Goal: Task Accomplishment & Management: Manage account settings

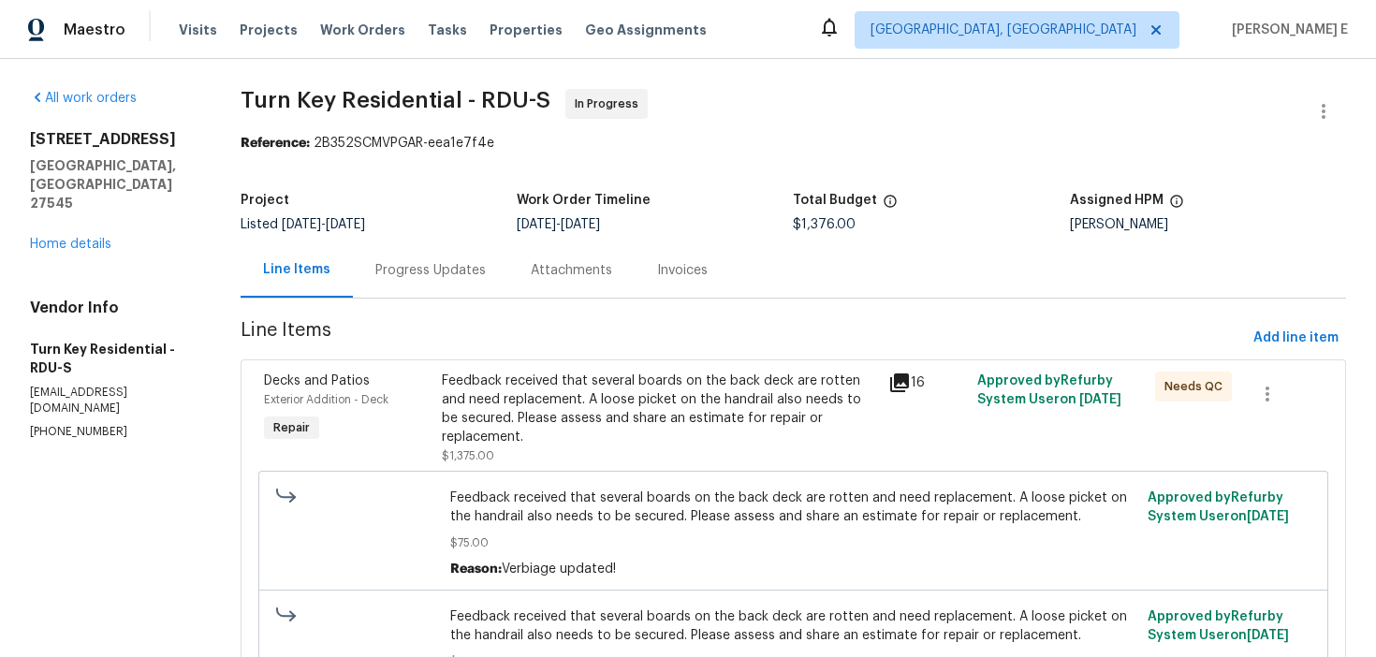
click at [484, 281] on div "Progress Updates" at bounding box center [430, 269] width 155 height 55
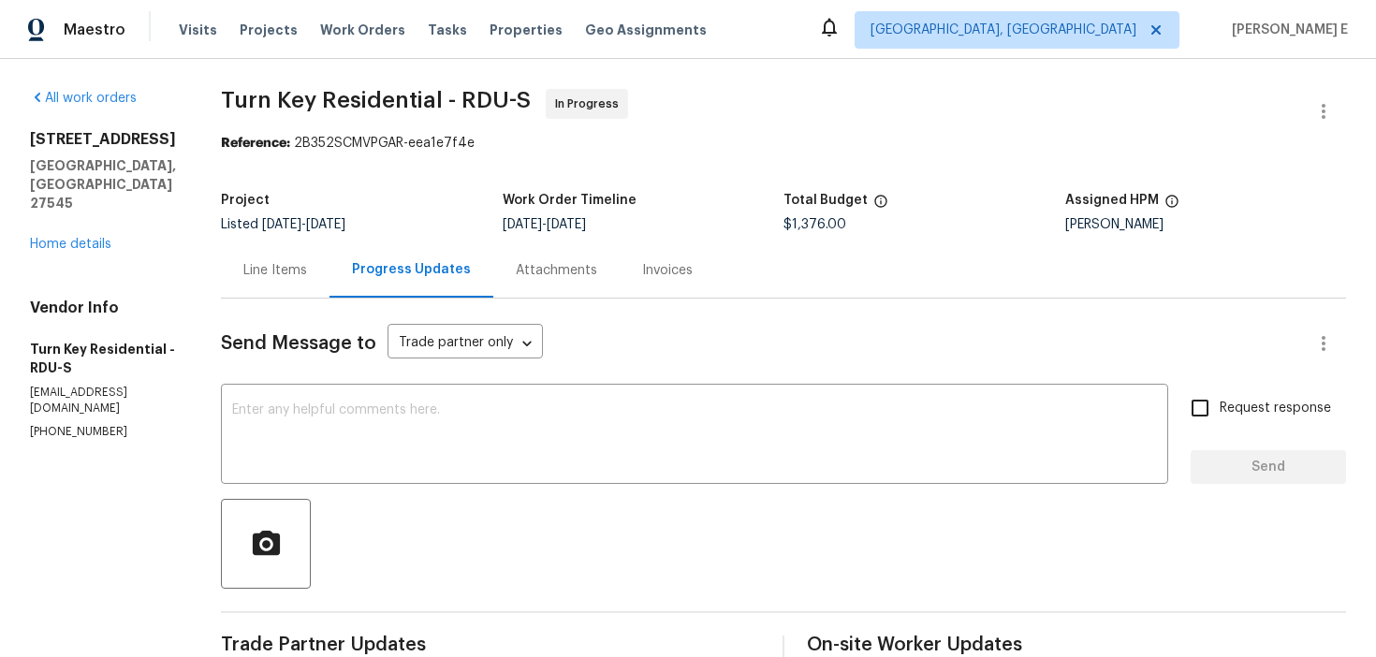
click at [307, 269] on div "Line Items" at bounding box center [275, 270] width 64 height 19
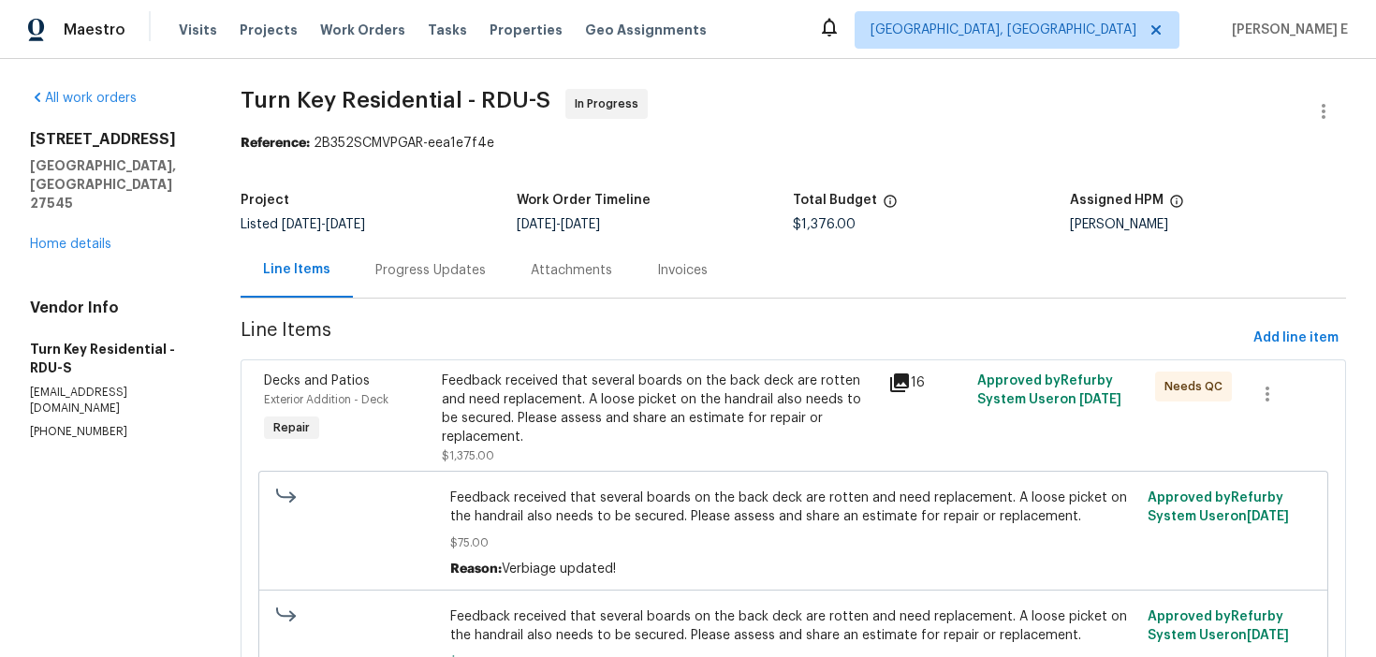
scroll to position [251, 0]
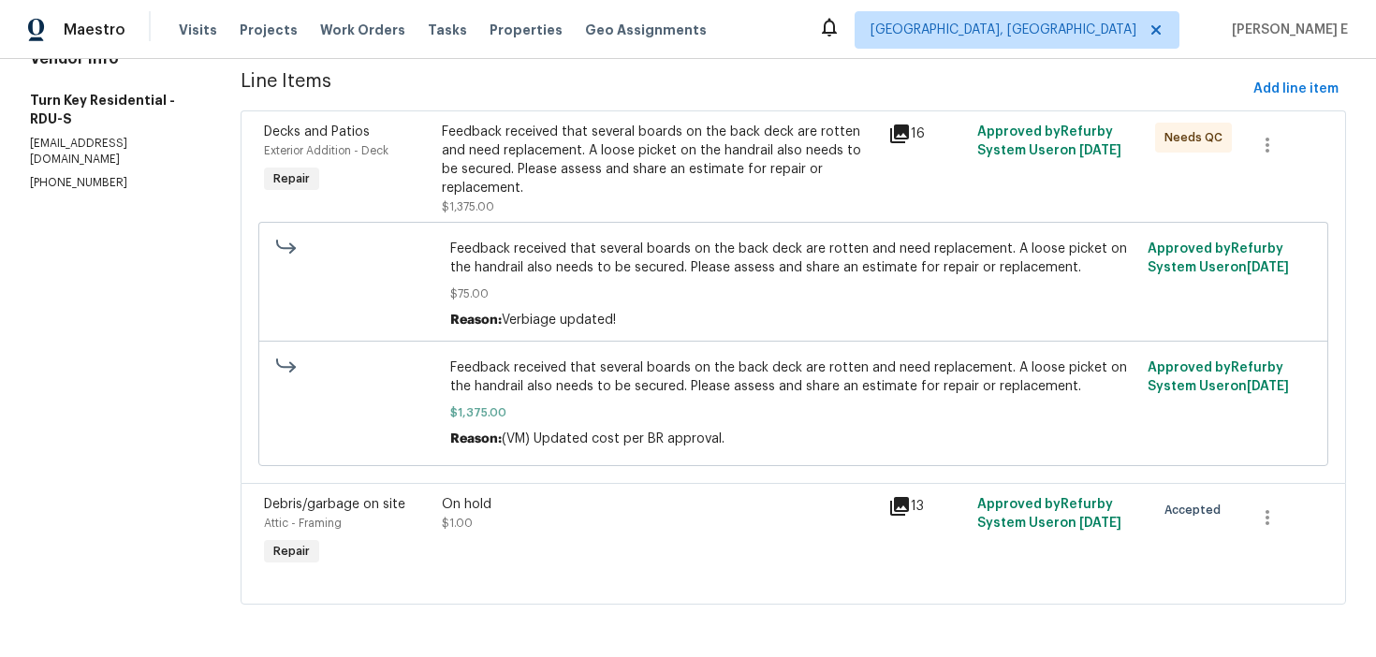
click at [611, 497] on div "On hold" at bounding box center [659, 504] width 434 height 19
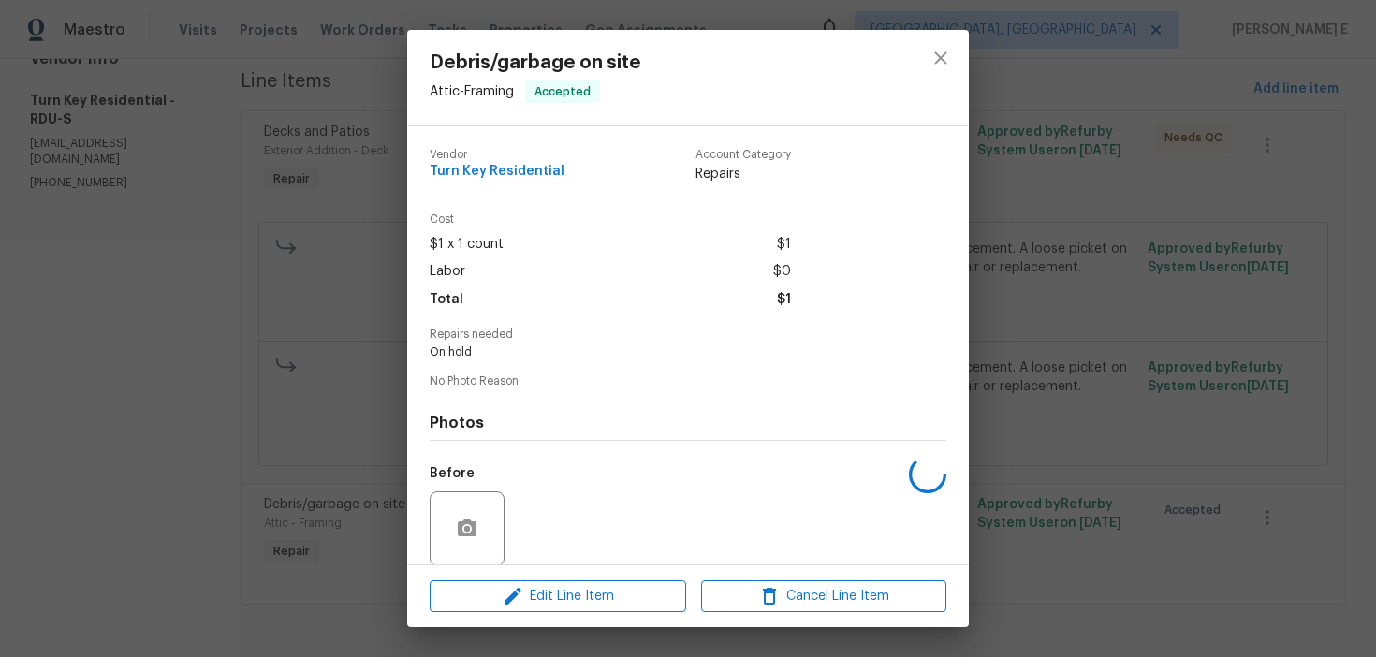
scroll to position [141, 0]
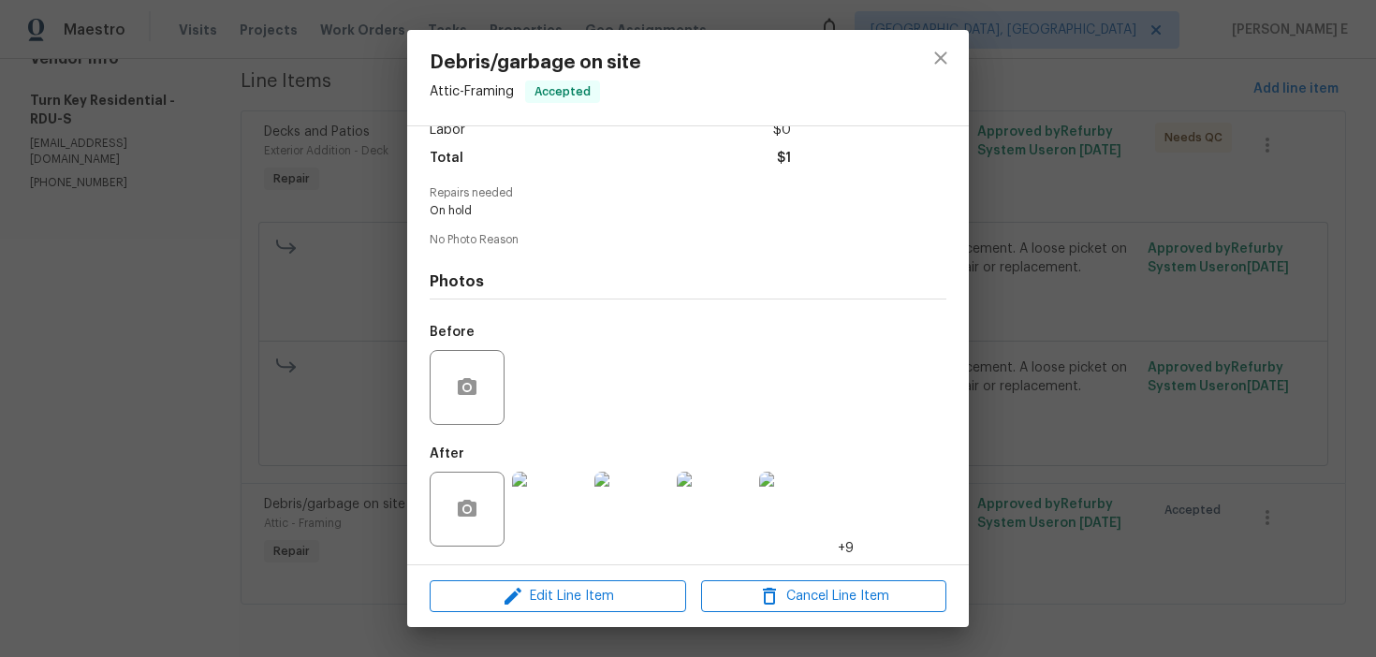
click at [563, 504] on img at bounding box center [549, 509] width 75 height 75
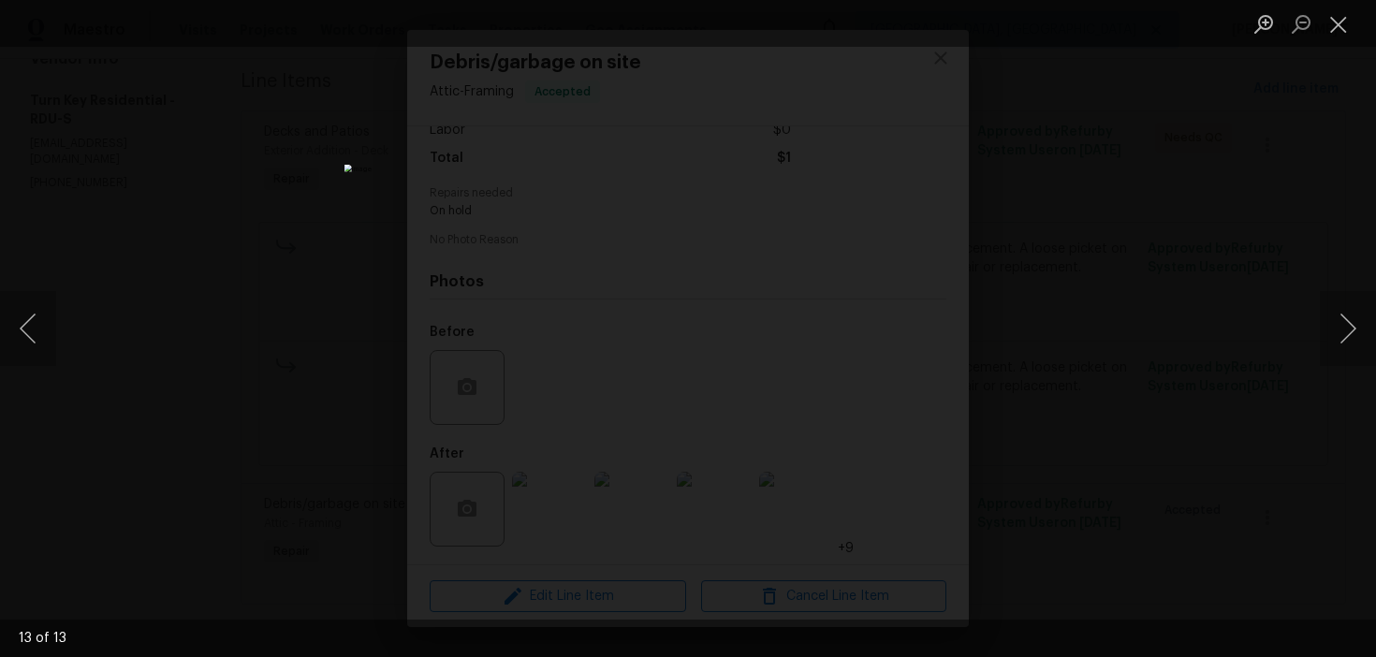
click at [1128, 300] on div "Lightbox" at bounding box center [688, 328] width 1376 height 657
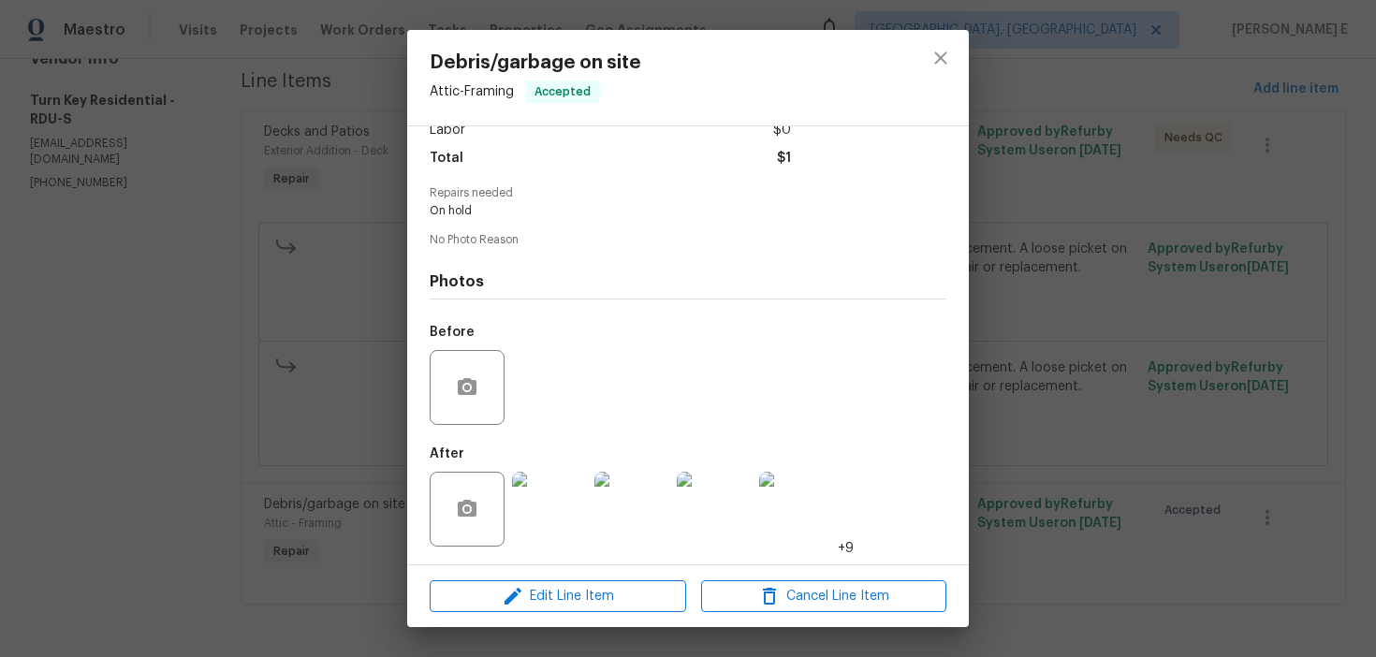
click at [1128, 300] on div "Debris/garbage on site Attic - Framing Accepted Vendor Turn Key Residential Acc…" at bounding box center [688, 328] width 1376 height 657
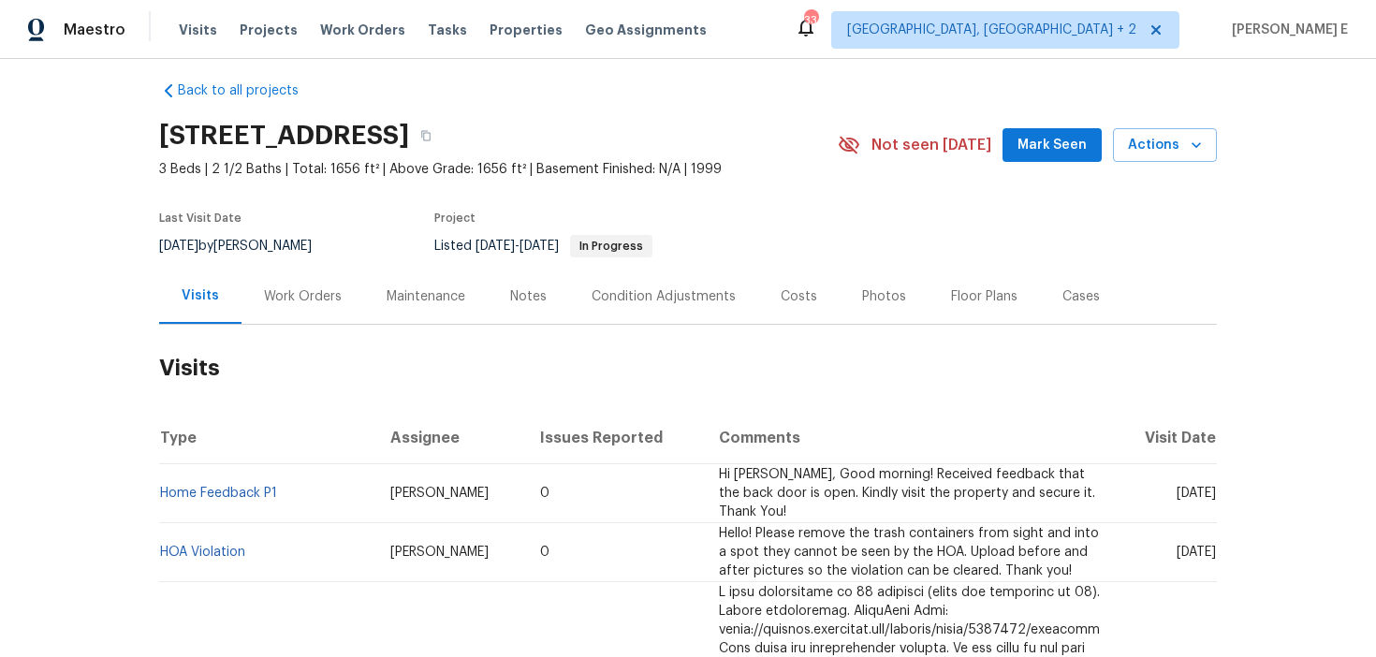
scroll to position [18, 0]
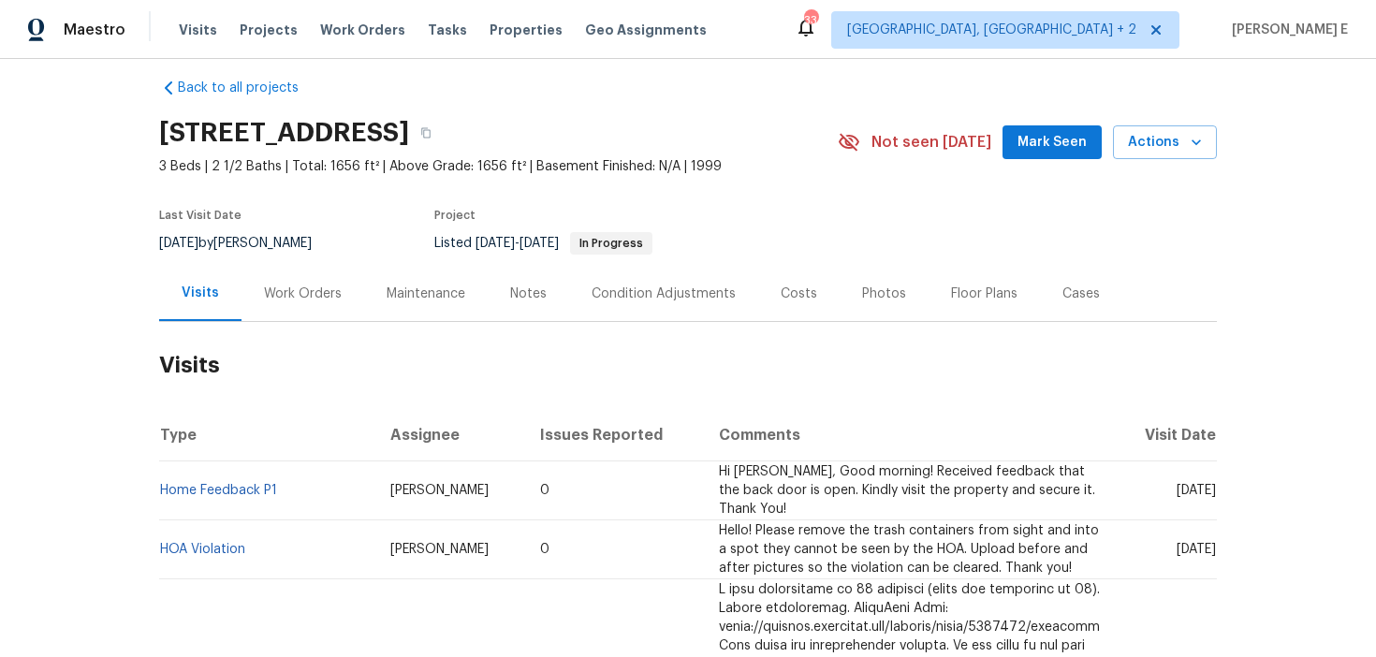
click at [344, 304] on div "Work Orders" at bounding box center [303, 293] width 123 height 55
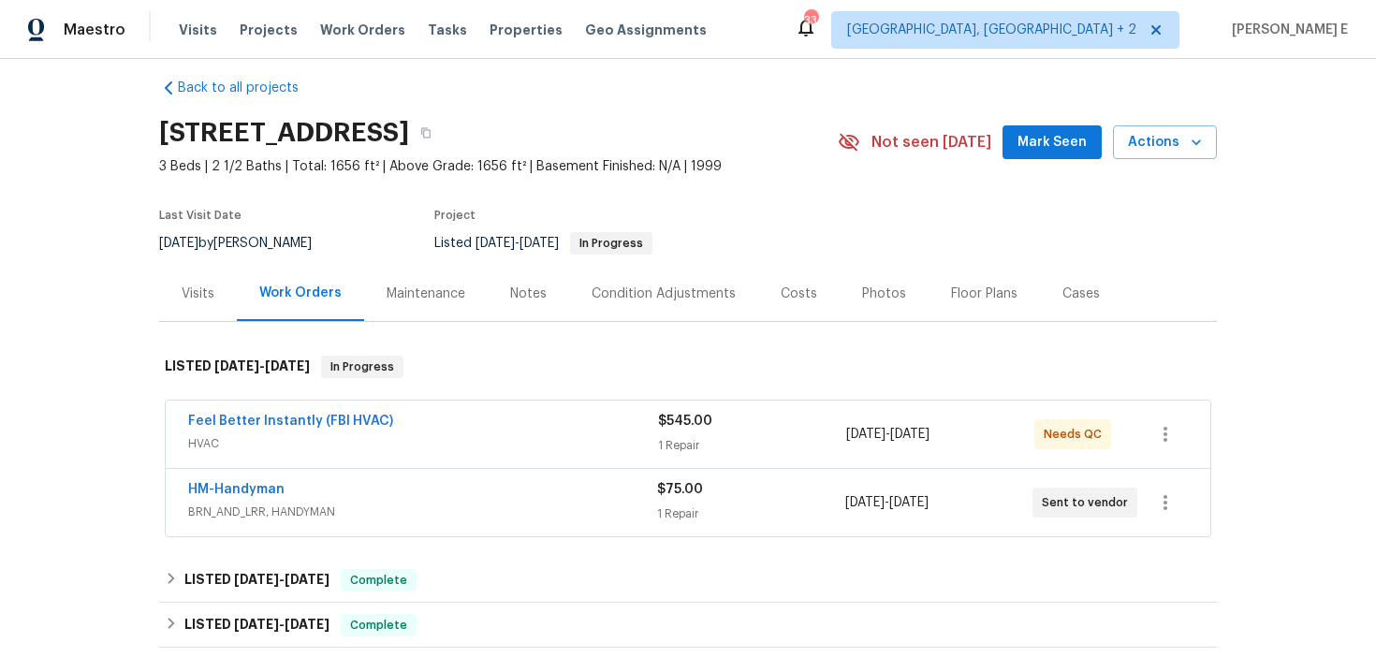
click at [371, 501] on div "HM-Handyman" at bounding box center [422, 491] width 469 height 22
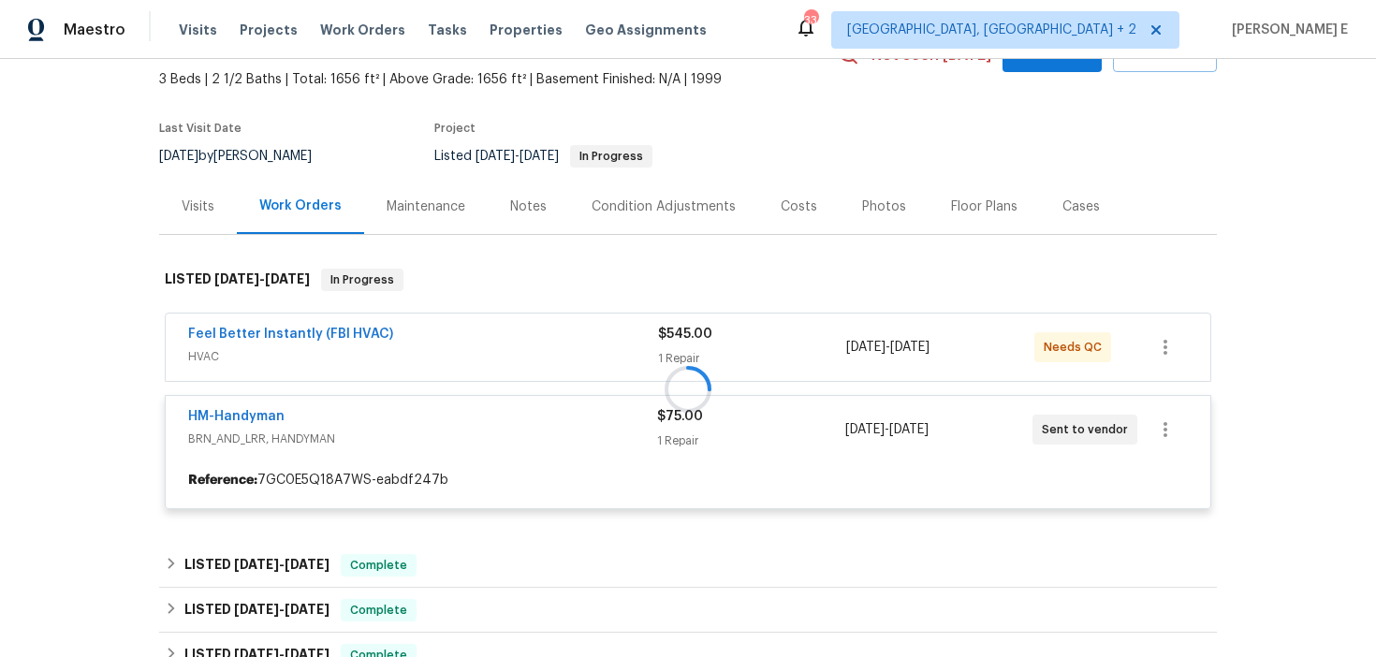
scroll to position [127, 0]
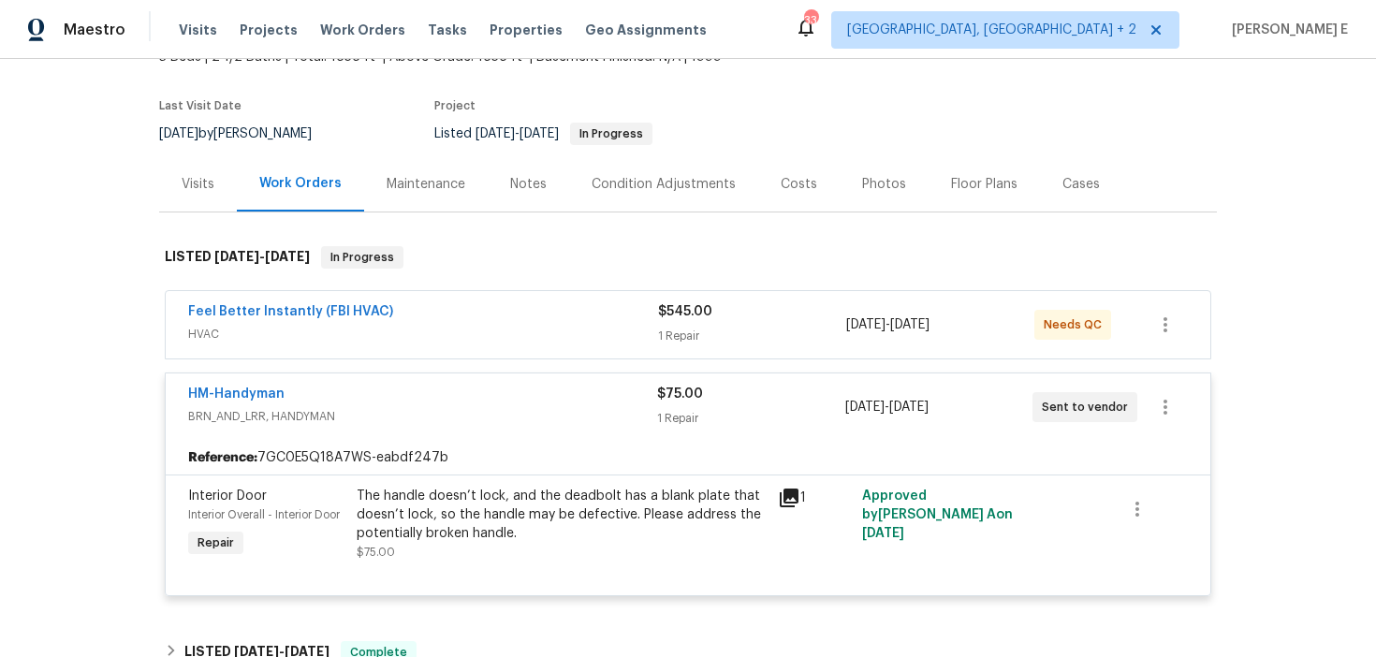
click at [475, 323] on div "Feel Better Instantly (FBI HVAC)" at bounding box center [423, 313] width 470 height 22
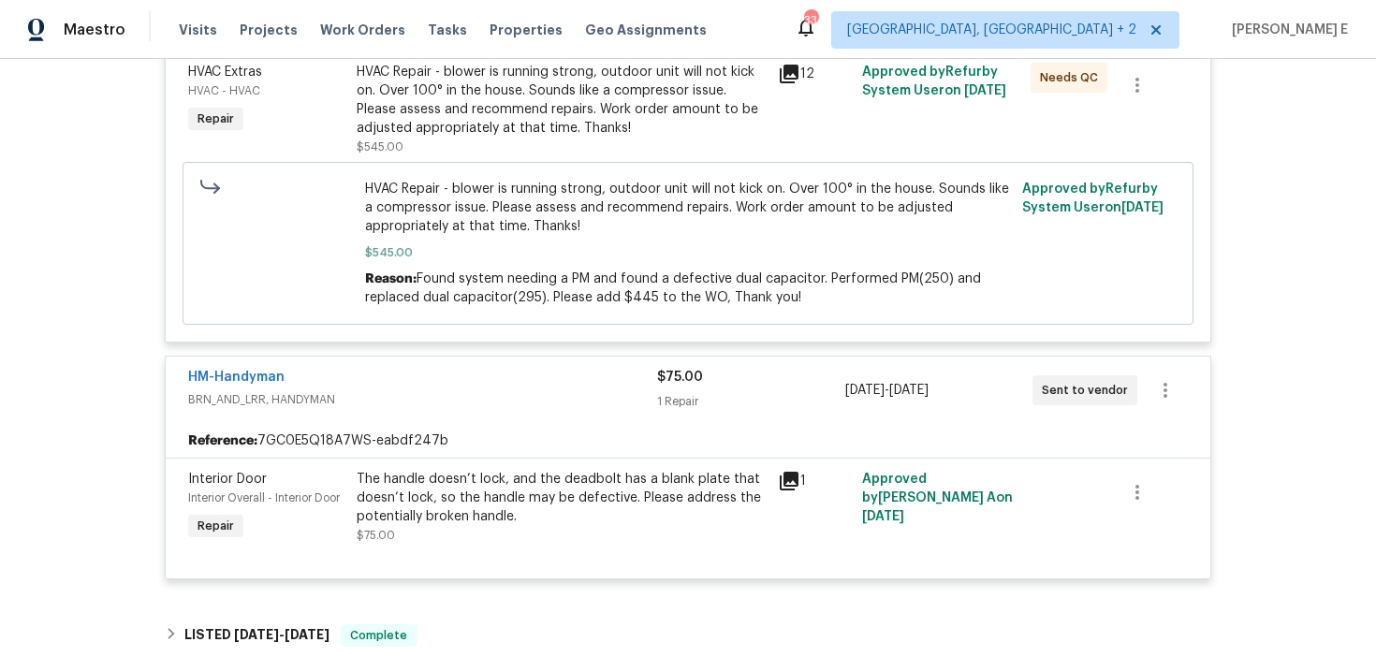
scroll to position [503, 0]
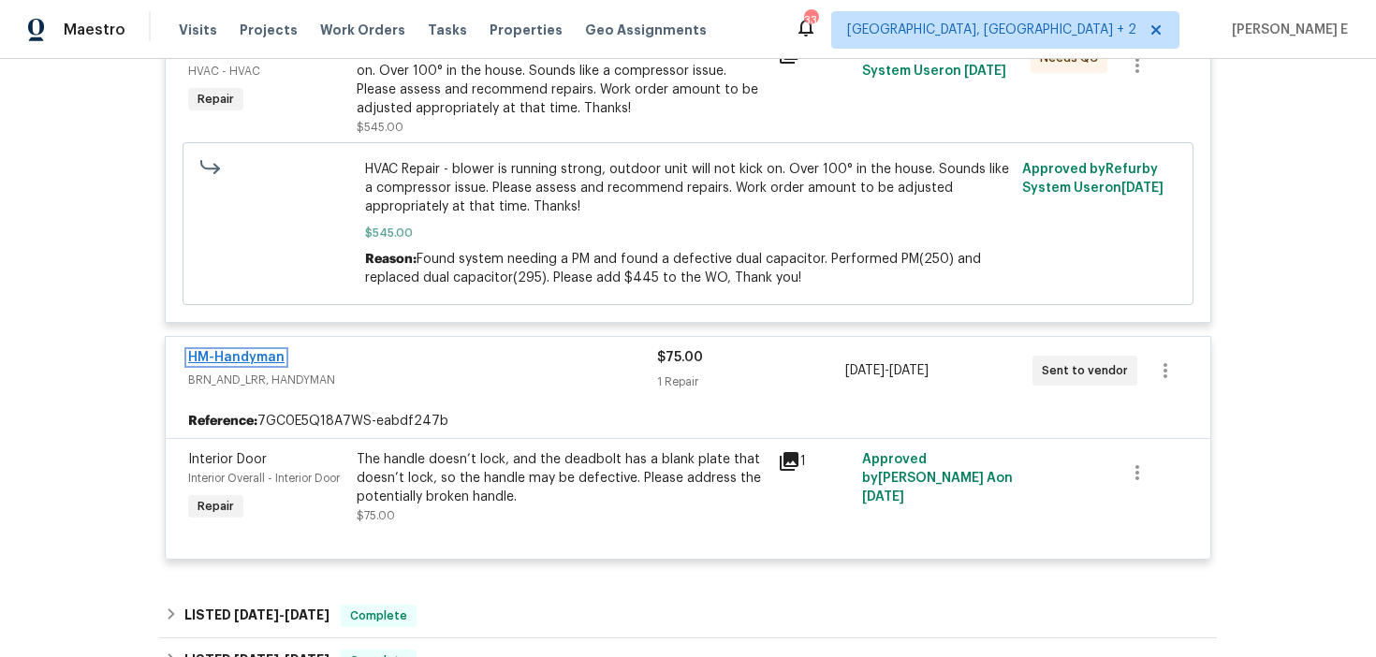
click at [230, 364] on link "HM-Handyman" at bounding box center [236, 357] width 96 height 13
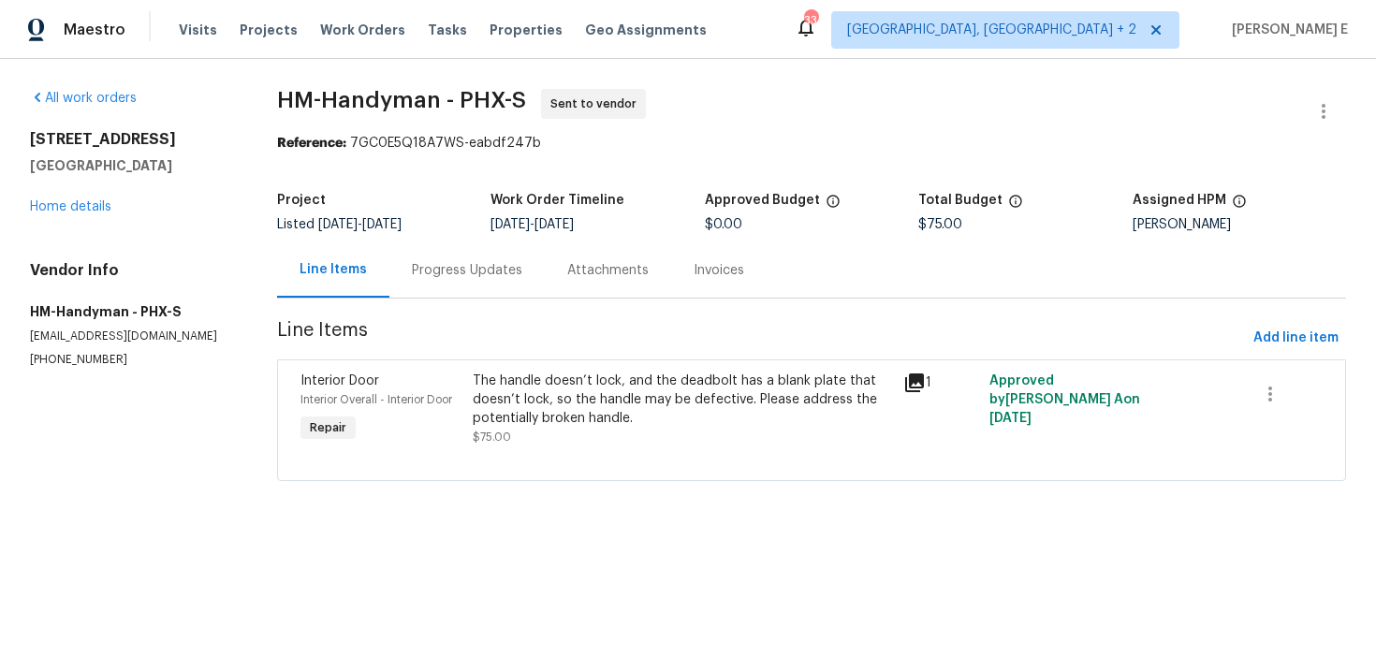
click at [431, 277] on div "Progress Updates" at bounding box center [467, 270] width 110 height 19
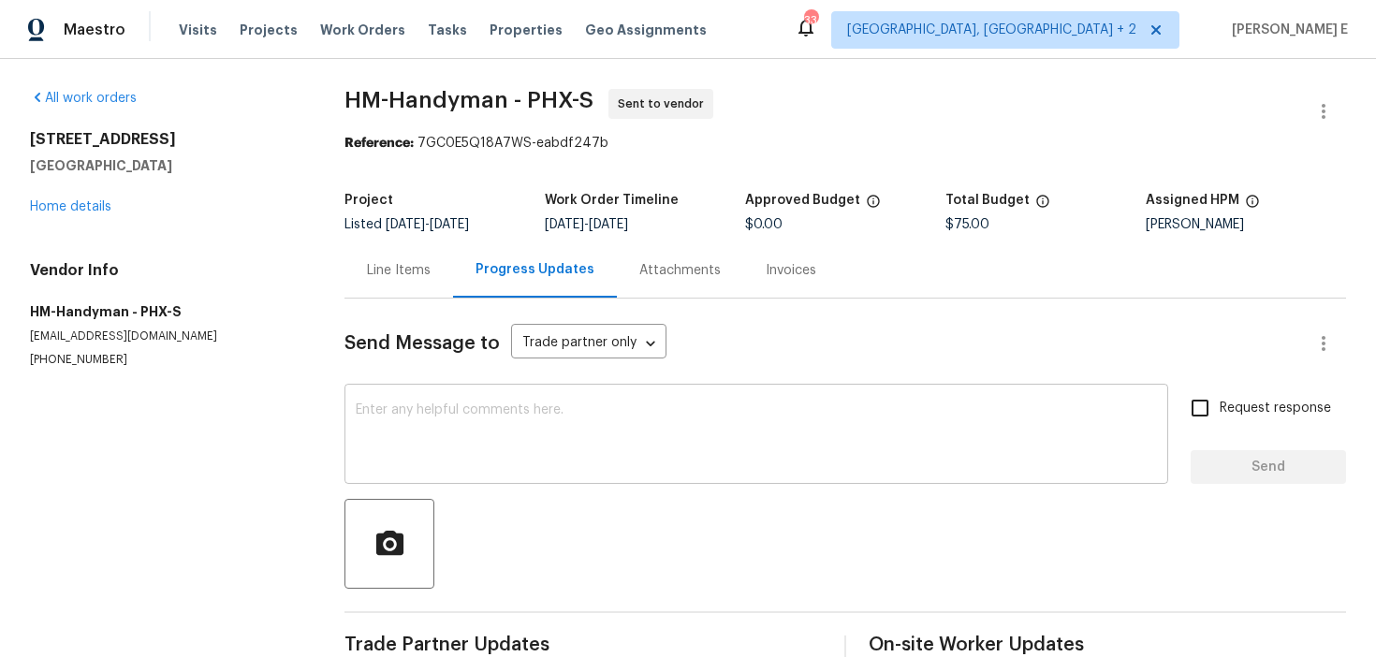
scroll to position [130, 0]
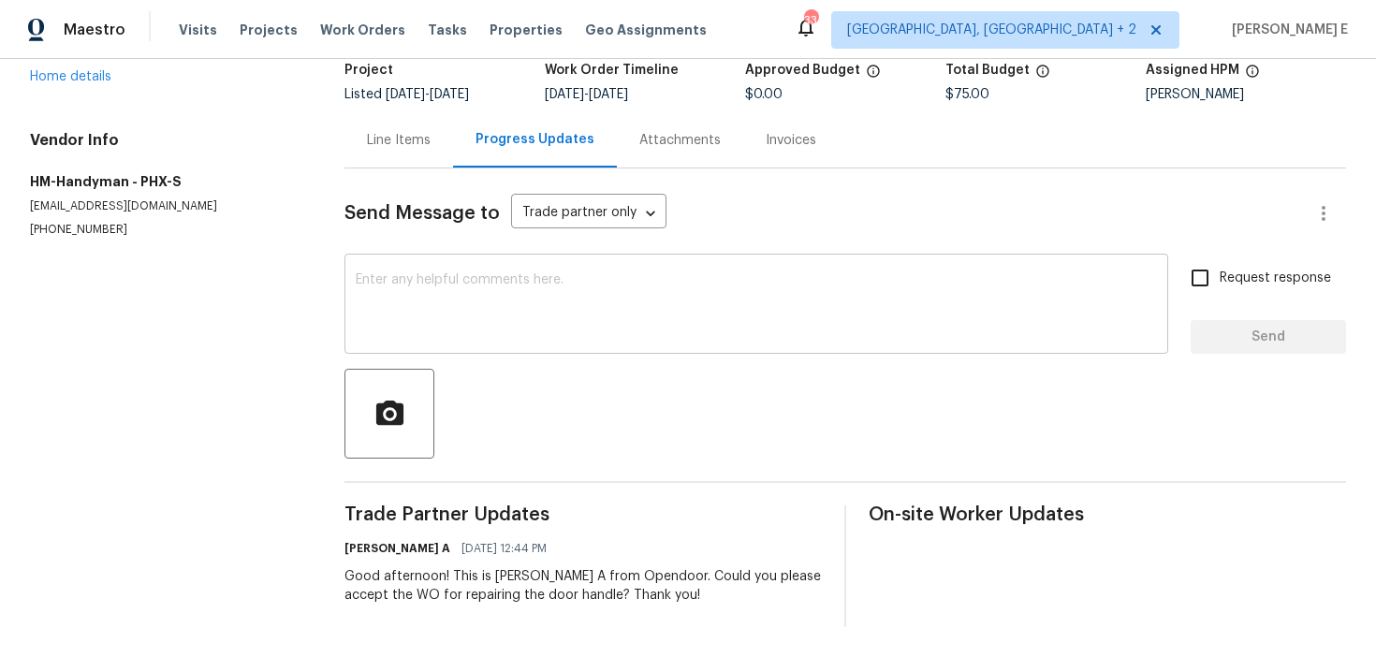
click at [592, 299] on textarea at bounding box center [756, 306] width 801 height 66
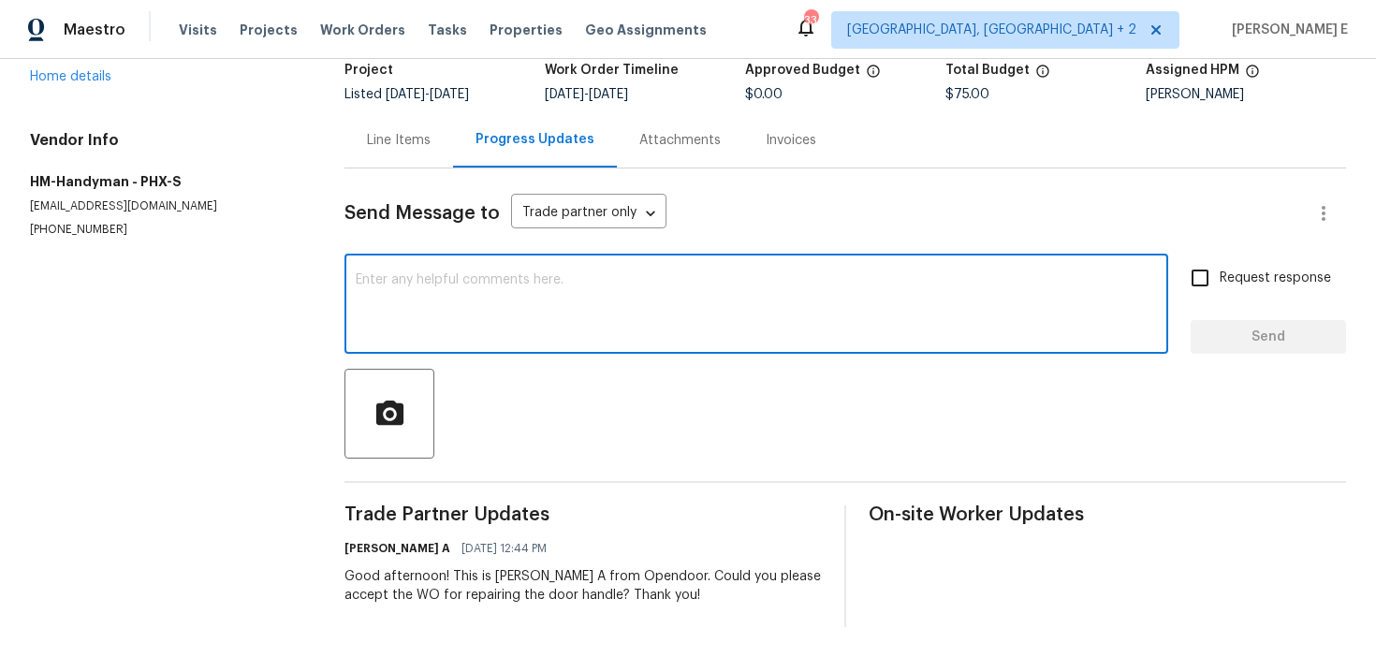
paste textarea "Hi this is Keerthana with Opendoor. I’m confirming you received the WO for the …"
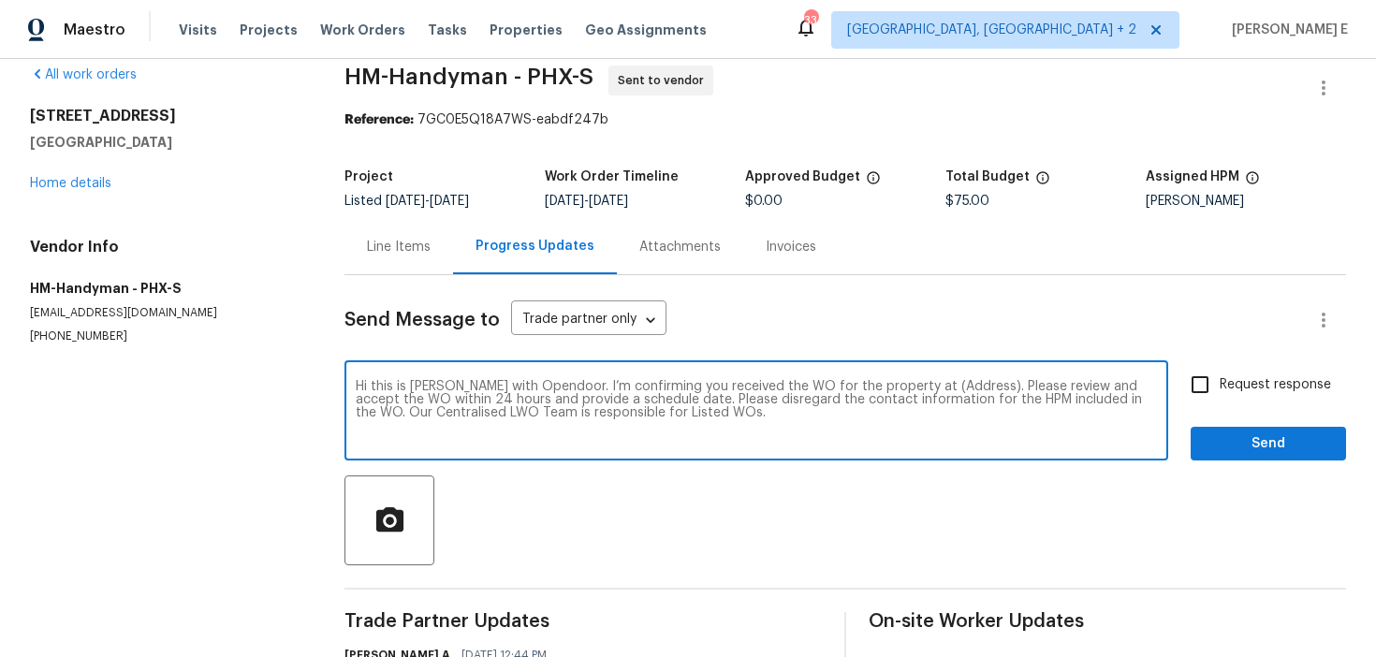
scroll to position [22, 0]
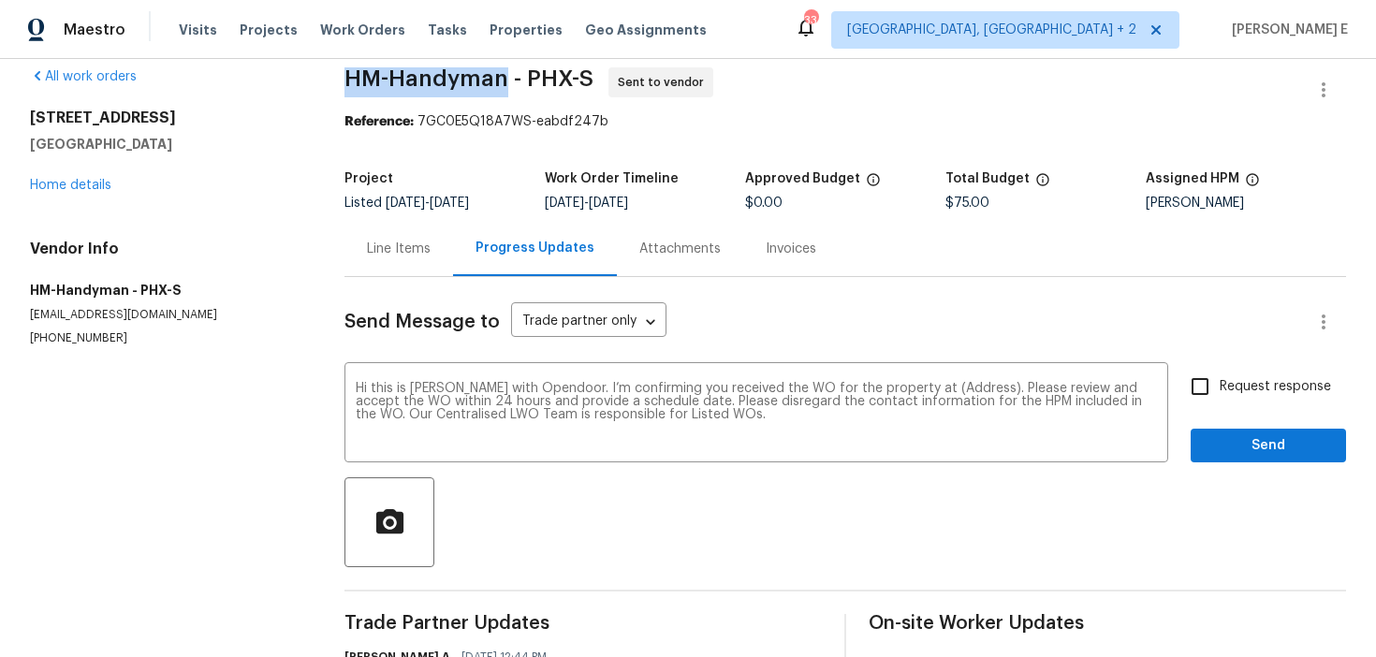
drag, startPoint x: 361, startPoint y: 80, endPoint x: 520, endPoint y: 81, distance: 159.1
click at [520, 81] on span "HM-Handyman - PHX-S" at bounding box center [468, 78] width 249 height 22
copy span "HM-Handyman"
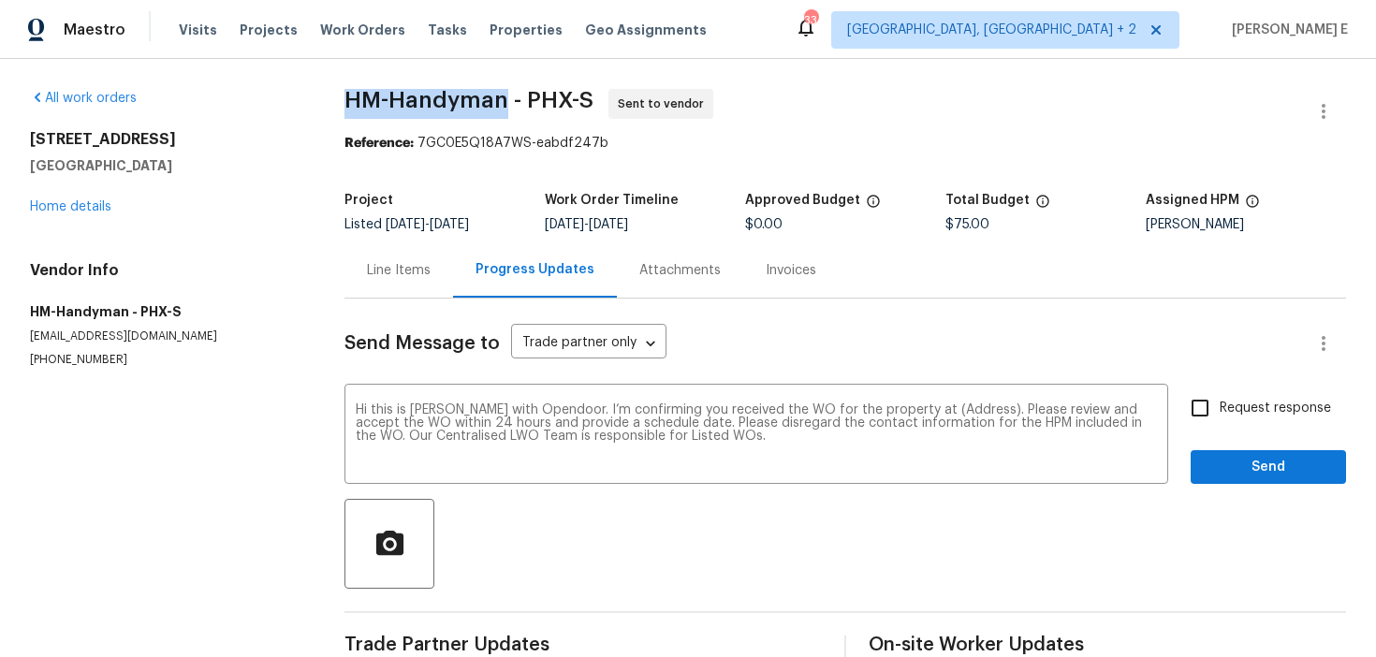
click at [241, 368] on p "(817) 526-5400" at bounding box center [165, 360] width 270 height 16
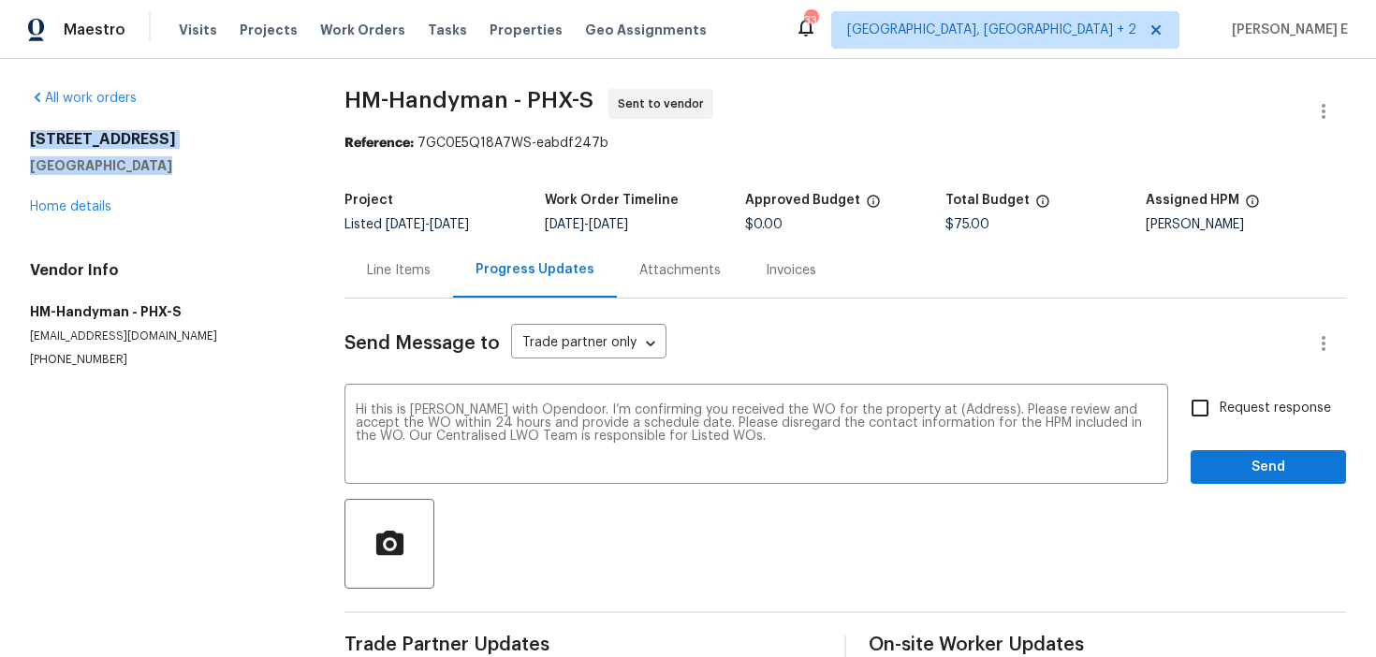
drag, startPoint x: 23, startPoint y: 138, endPoint x: 155, endPoint y: 166, distance: 134.9
click at [155, 166] on div "All work orders 25038 N 40th Ave Phoenix, AZ 85083 Home details Vendor Info HM-…" at bounding box center [688, 423] width 1376 height 728
copy div "25038 N 40th Ave Phoenix, AZ 85083"
click at [949, 407] on textarea "Hi this is Keerthana with Opendoor. I’m confirming you received the WO for the …" at bounding box center [756, 436] width 801 height 66
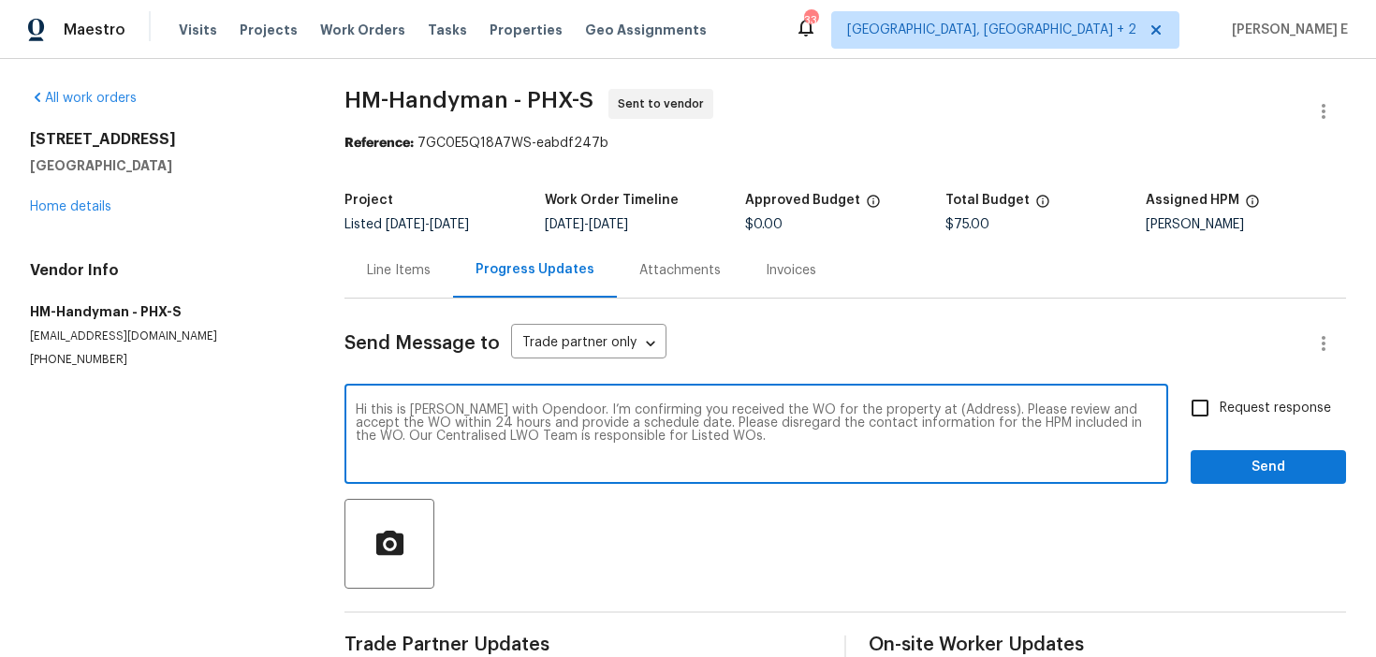
click at [949, 407] on textarea "Hi this is Keerthana with Opendoor. I’m confirming you received the WO for the …" at bounding box center [756, 436] width 801 height 66
paste textarea "25038 N 40th Ave Phoenix, AZ 85083"
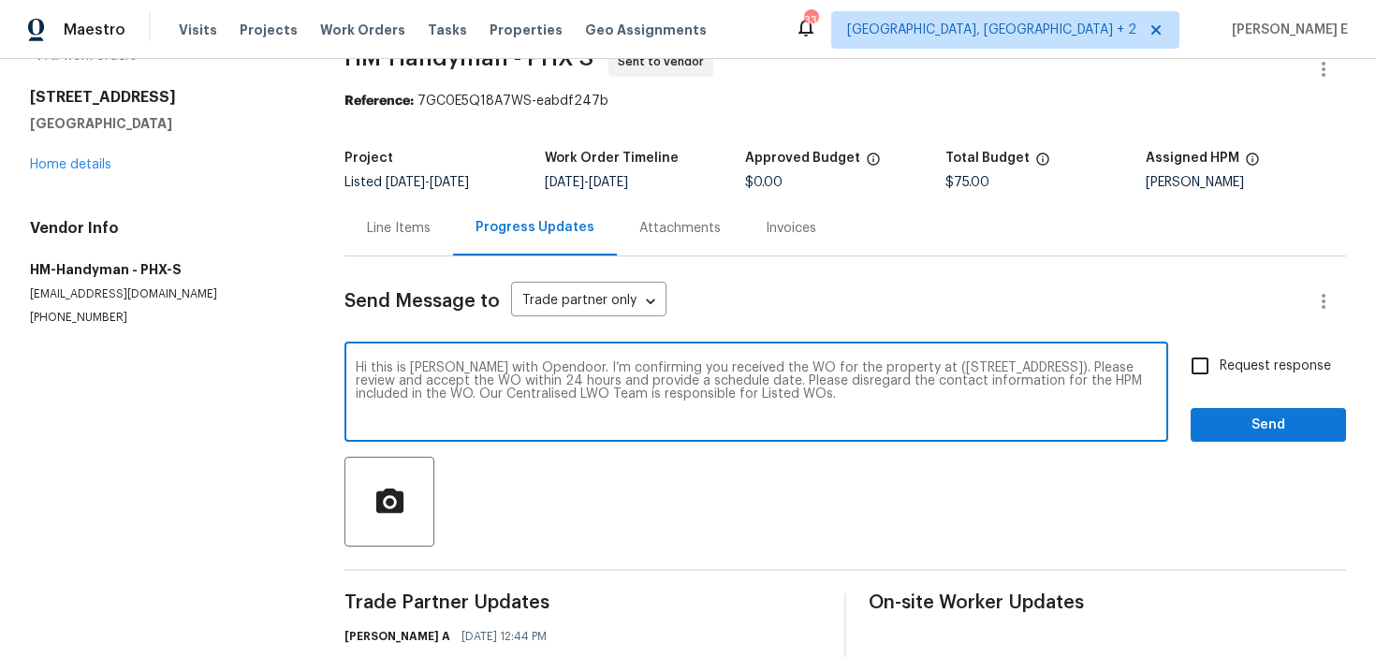
scroll to position [50, 0]
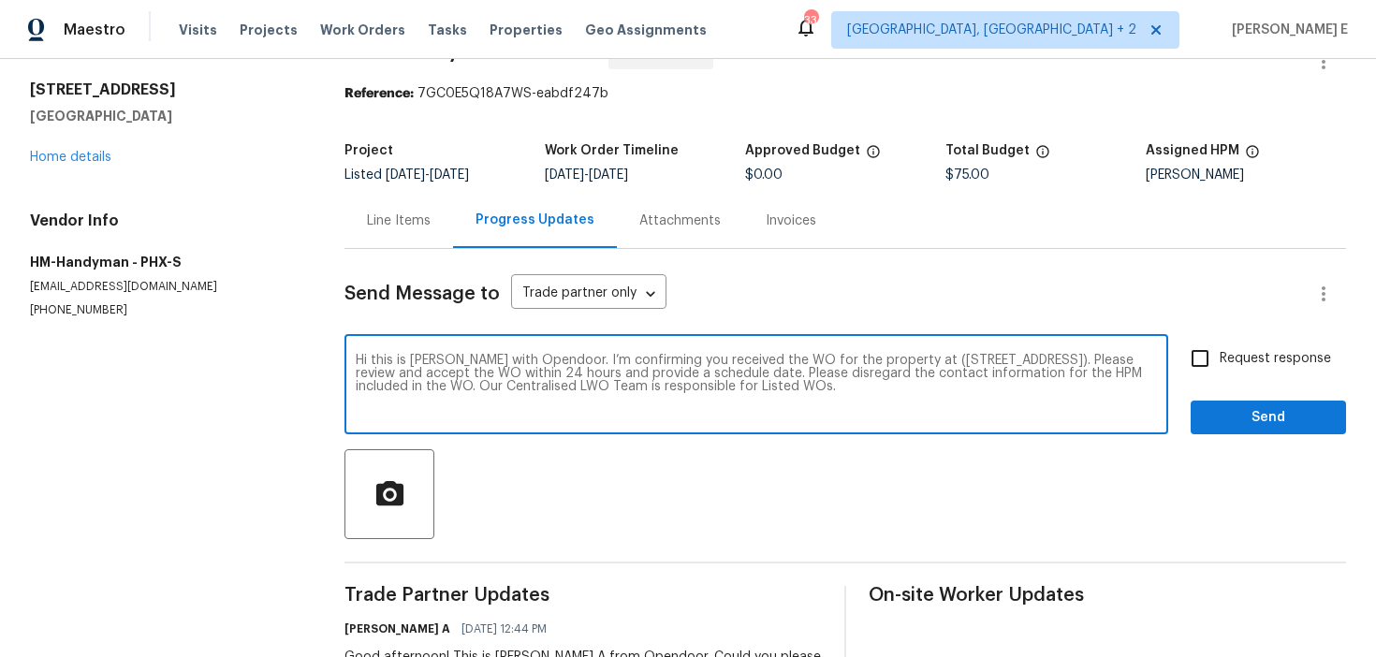
drag, startPoint x: 709, startPoint y: 374, endPoint x: 807, endPoint y: 379, distance: 98.4
click at [807, 379] on textarea "Hi this is Keerthana with Opendoor. I’m confirming you received the WO for the …" at bounding box center [756, 387] width 801 height 66
type textarea "Hi this is Keerthana with Opendoor. I’m confirming you received the WO for the …"
click at [1275, 361] on span "Request response" at bounding box center [1275, 359] width 111 height 20
click at [1220, 361] on input "Request response" at bounding box center [1199, 358] width 39 height 39
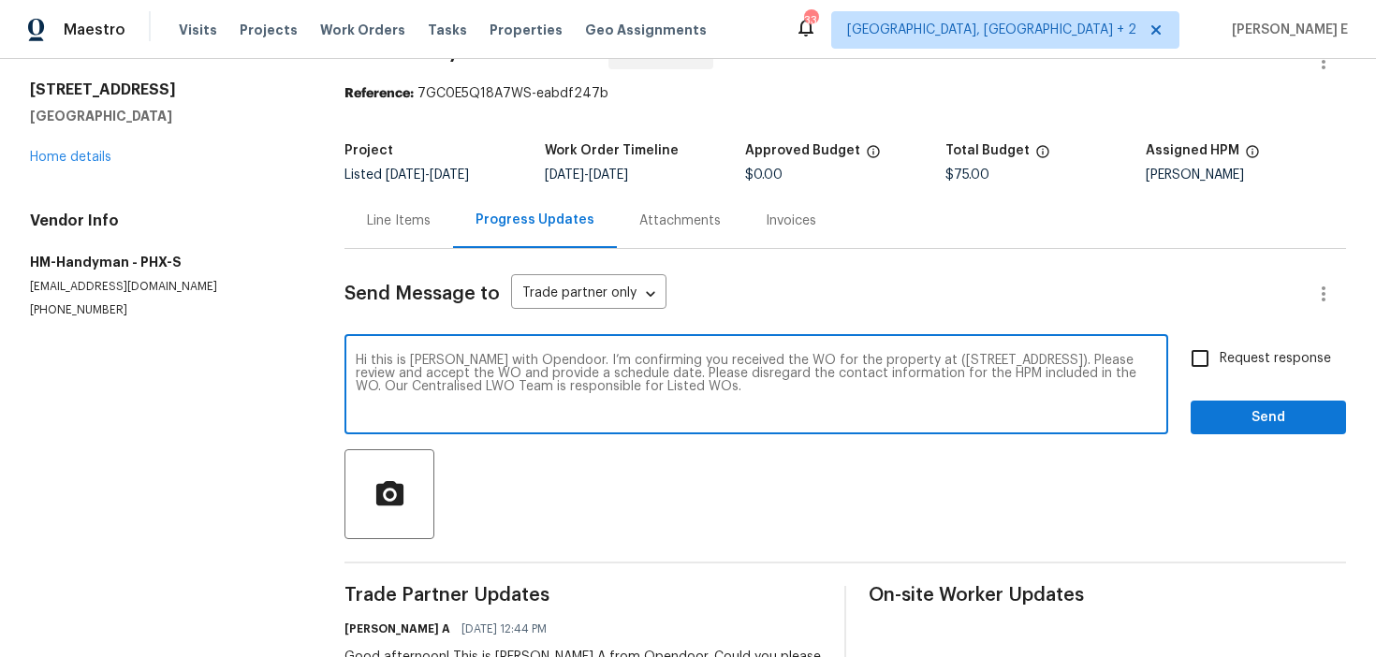
checkbox input "true"
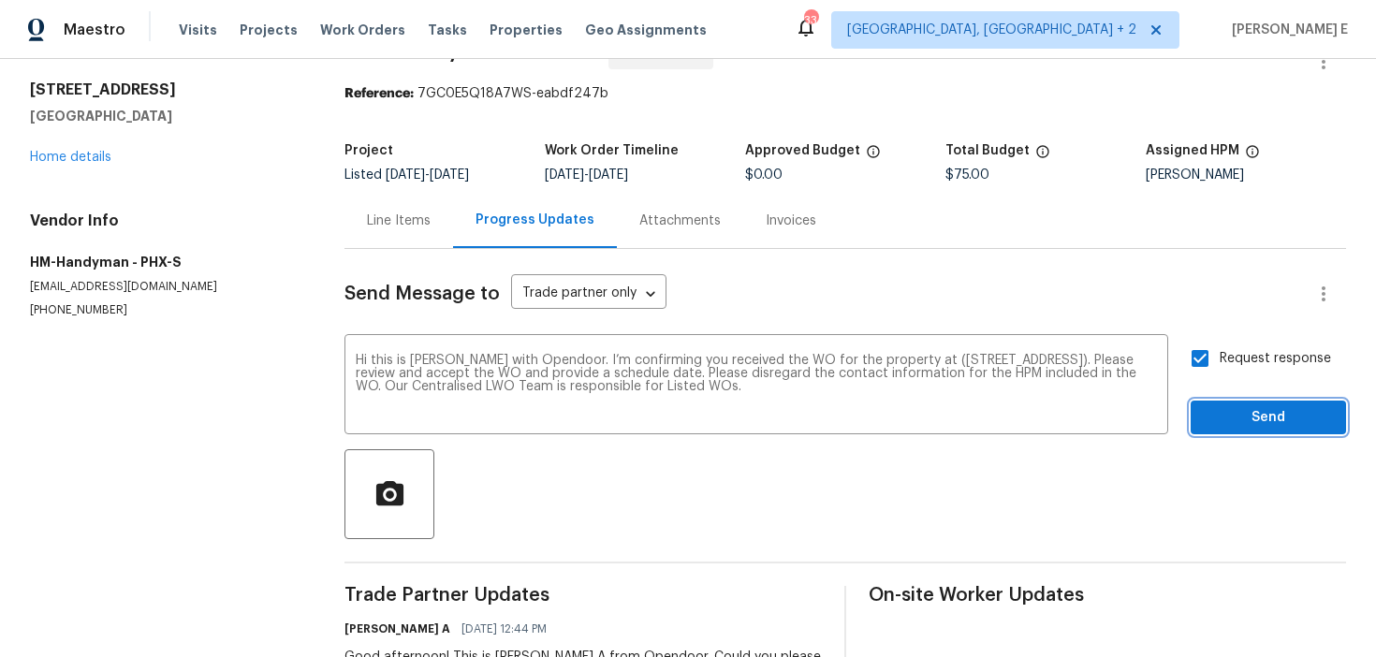
click at [1271, 402] on button "Send" at bounding box center [1268, 418] width 155 height 35
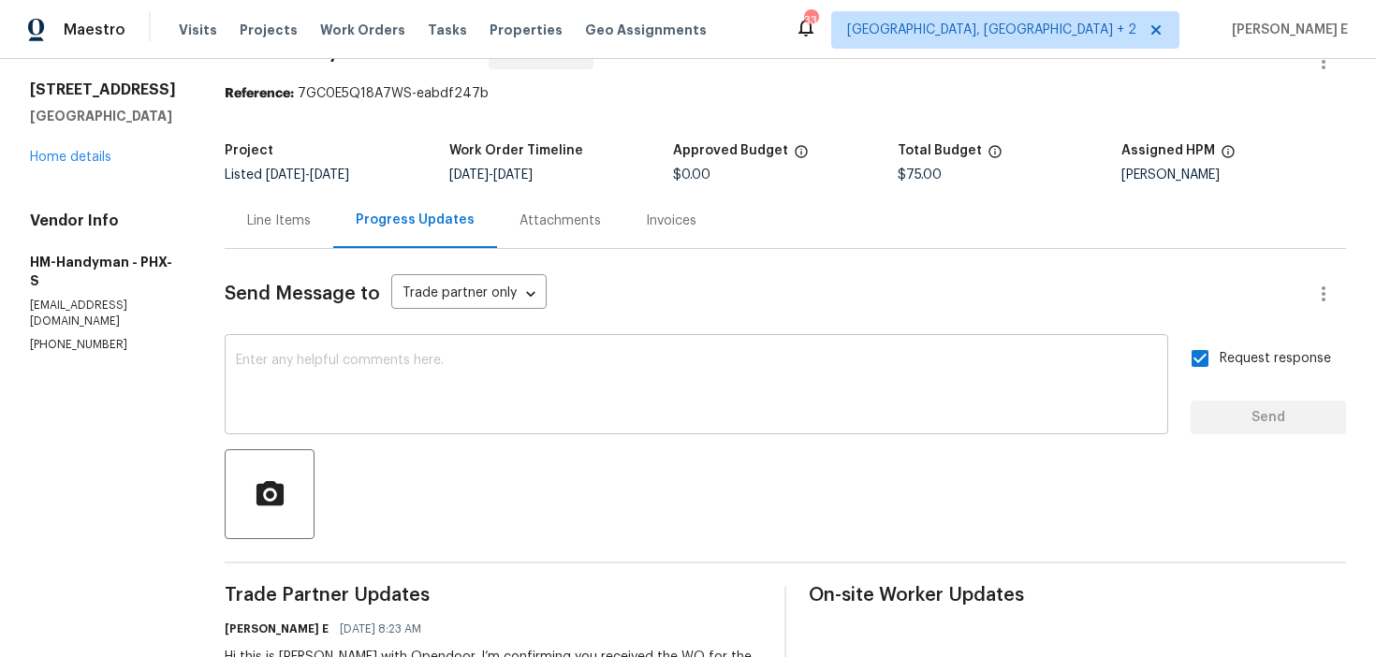
click at [558, 387] on textarea at bounding box center [696, 387] width 921 height 66
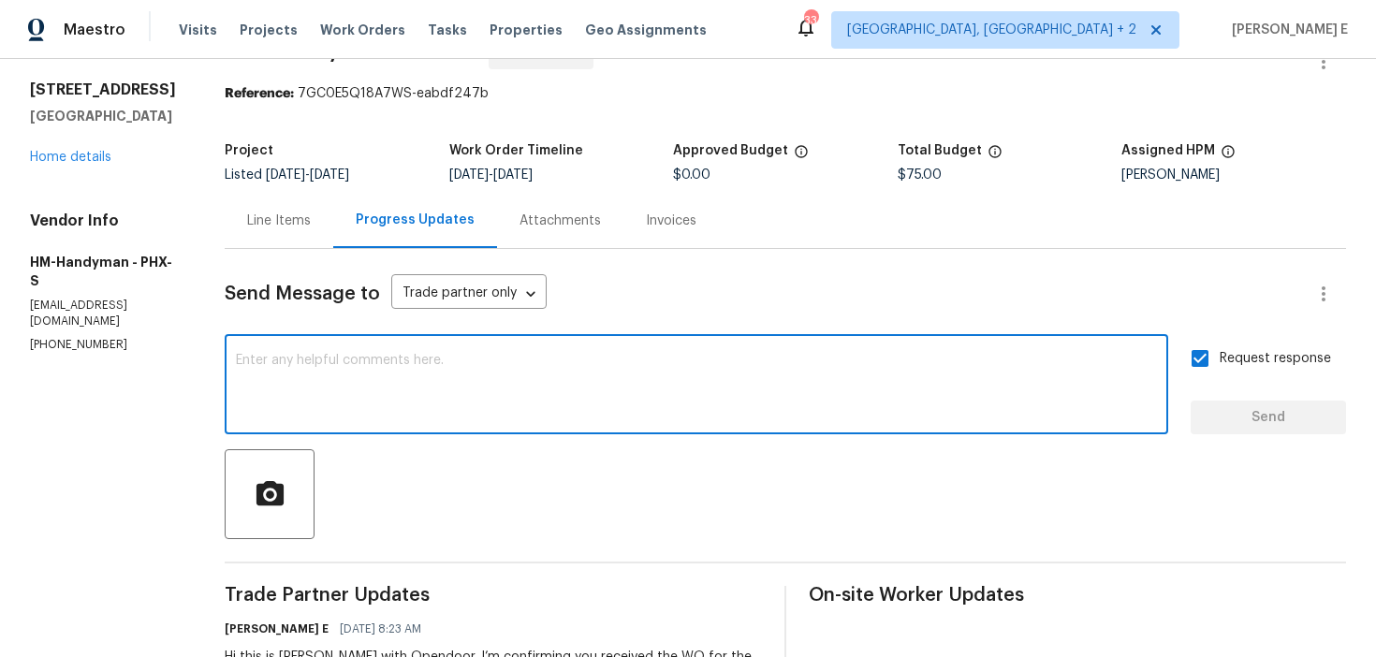
paste textarea "Attention All Work Orders must include before-photos (both close-up and wide-an…"
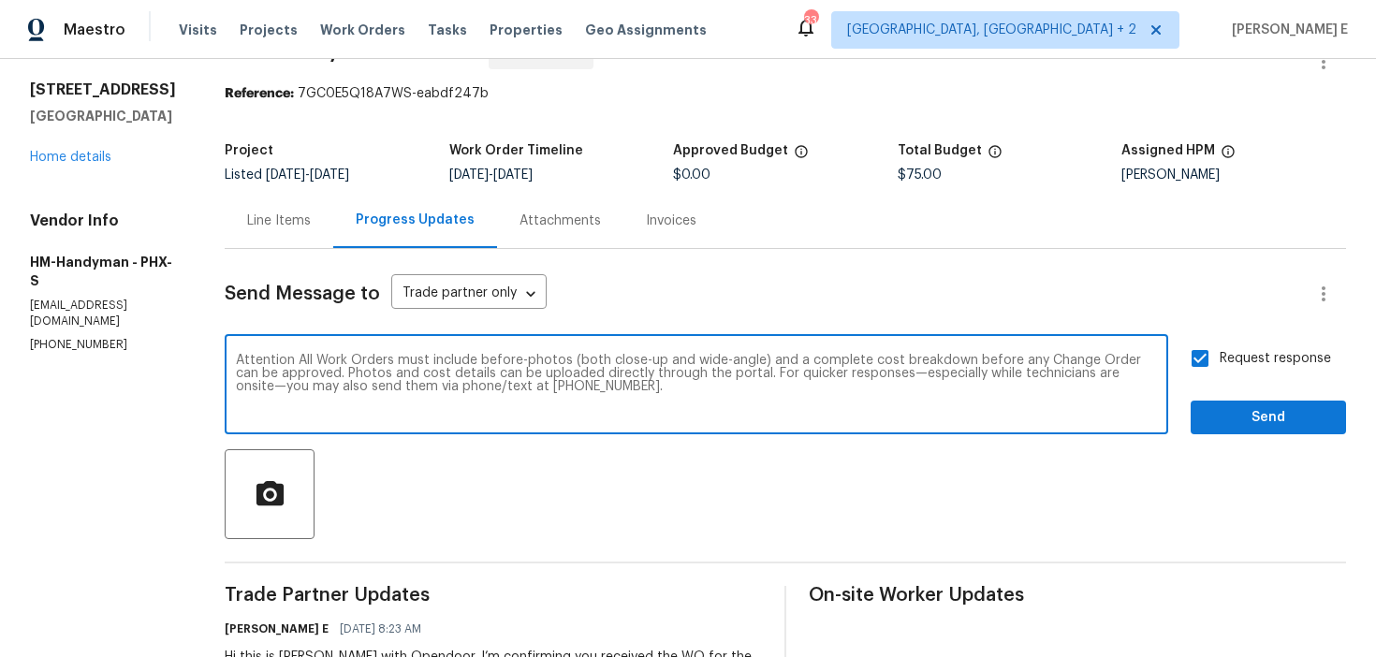
type textarea "Attention All Work Orders must include before-photos (both close-up and wide-an…"
click at [1243, 450] on div at bounding box center [785, 494] width 1121 height 90
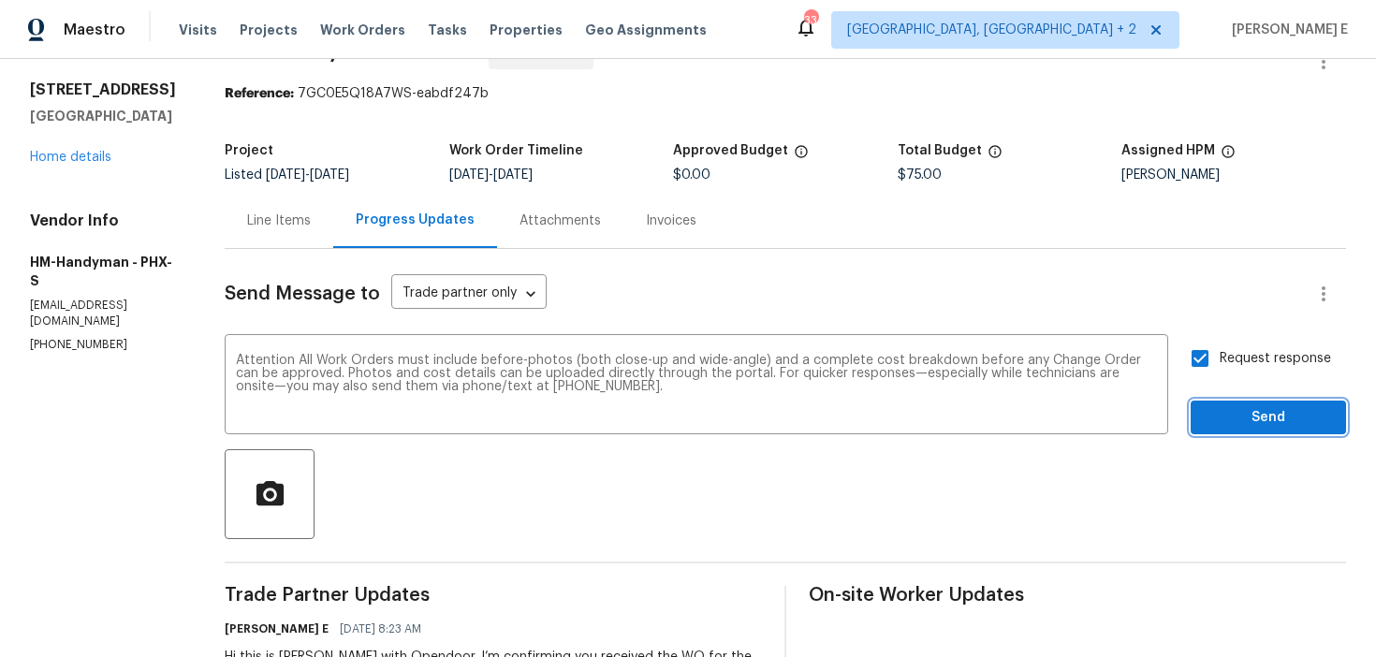
click at [1261, 415] on span "Send" at bounding box center [1268, 417] width 125 height 23
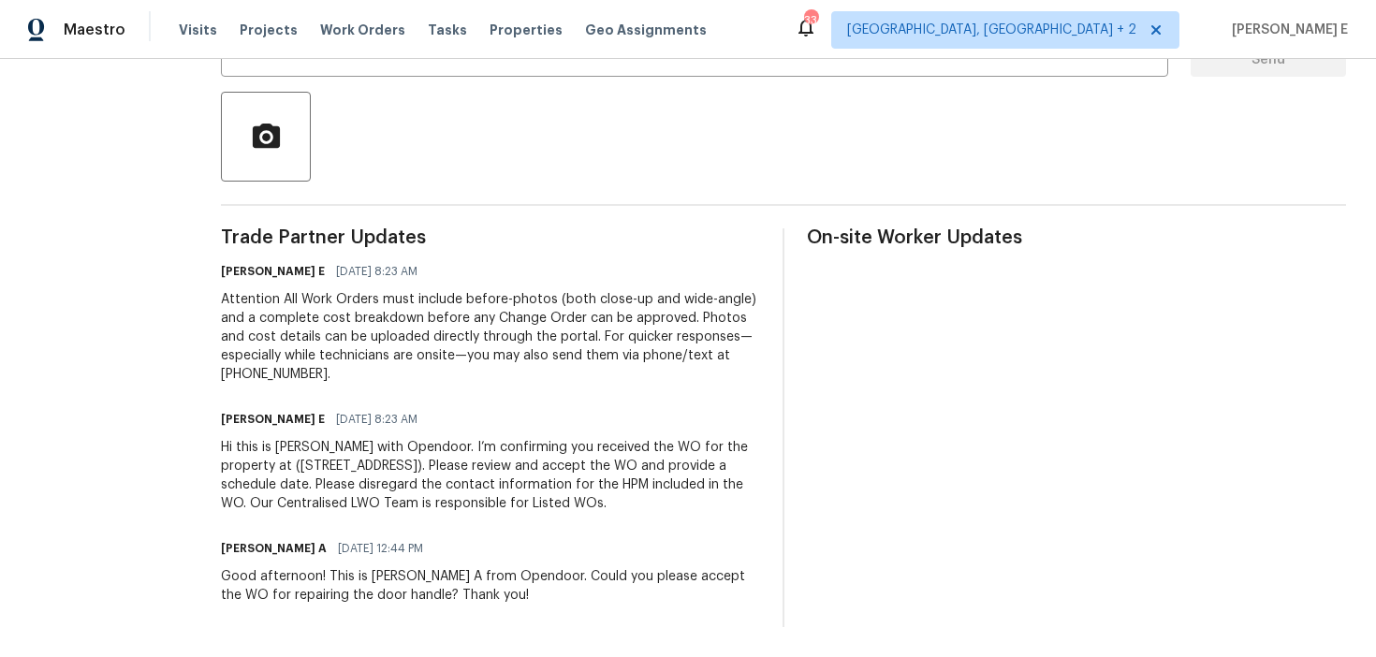
scroll to position [0, 0]
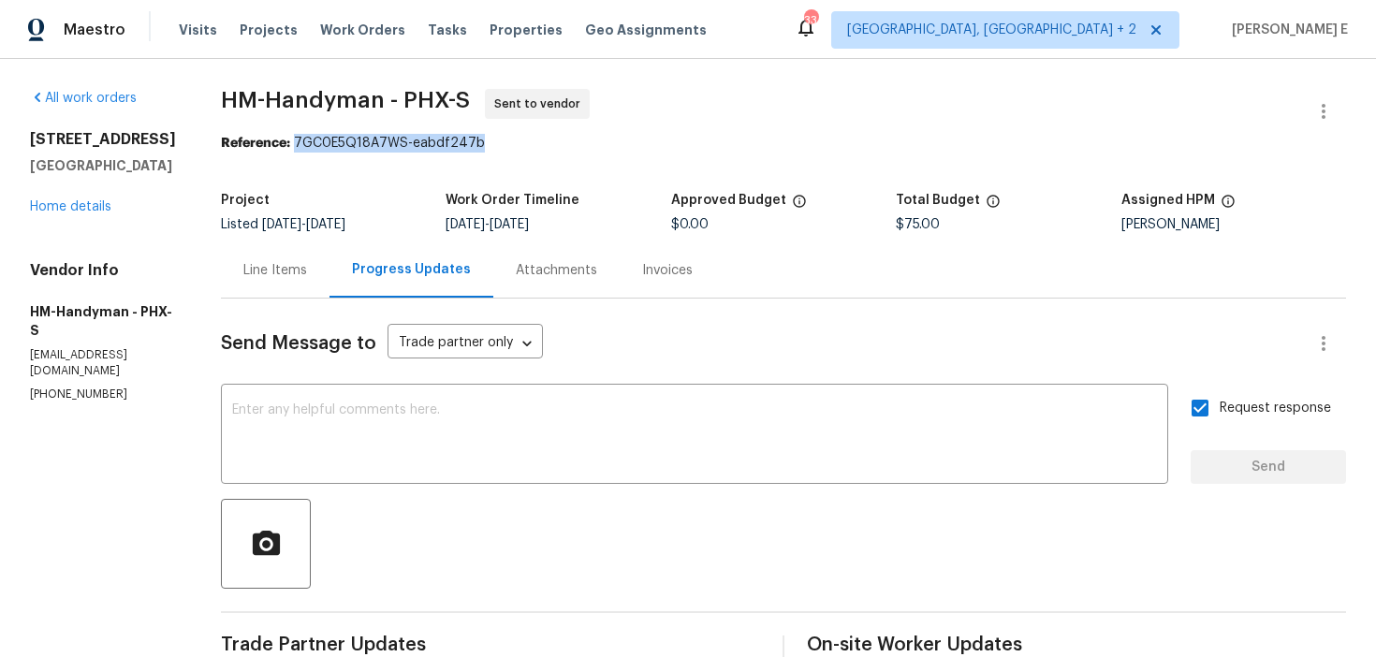
drag, startPoint x: 313, startPoint y: 145, endPoint x: 491, endPoint y: 139, distance: 178.9
click at [491, 139] on div "Reference: 7GC0E5Q18A7WS-eabdf247b" at bounding box center [783, 143] width 1125 height 19
copy div "7GC0E5Q18A7WS-eabdf247b"
drag, startPoint x: 238, startPoint y: 84, endPoint x: 393, endPoint y: 89, distance: 155.5
click at [393, 89] on div "All work orders 25038 N 40th Ave Phoenix, AZ 85083 Home details Vendor Info HM-…" at bounding box center [688, 561] width 1376 height 1005
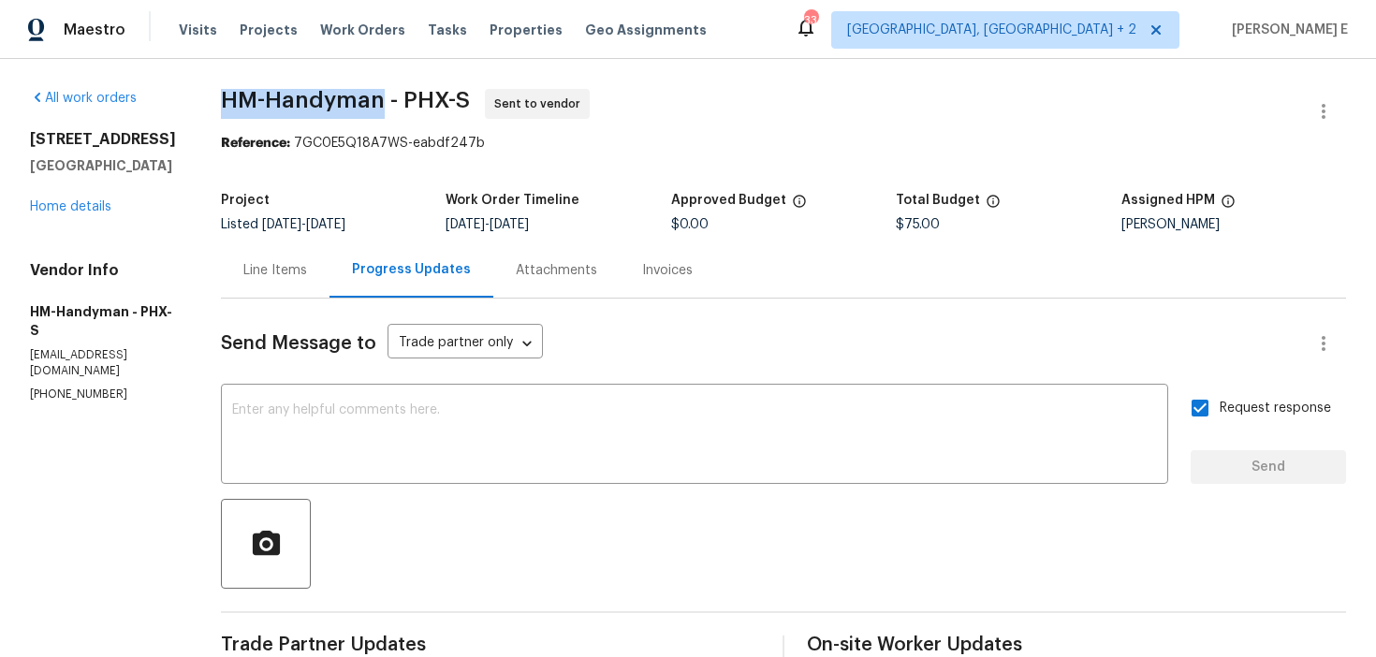
copy span "HM-Handyman"
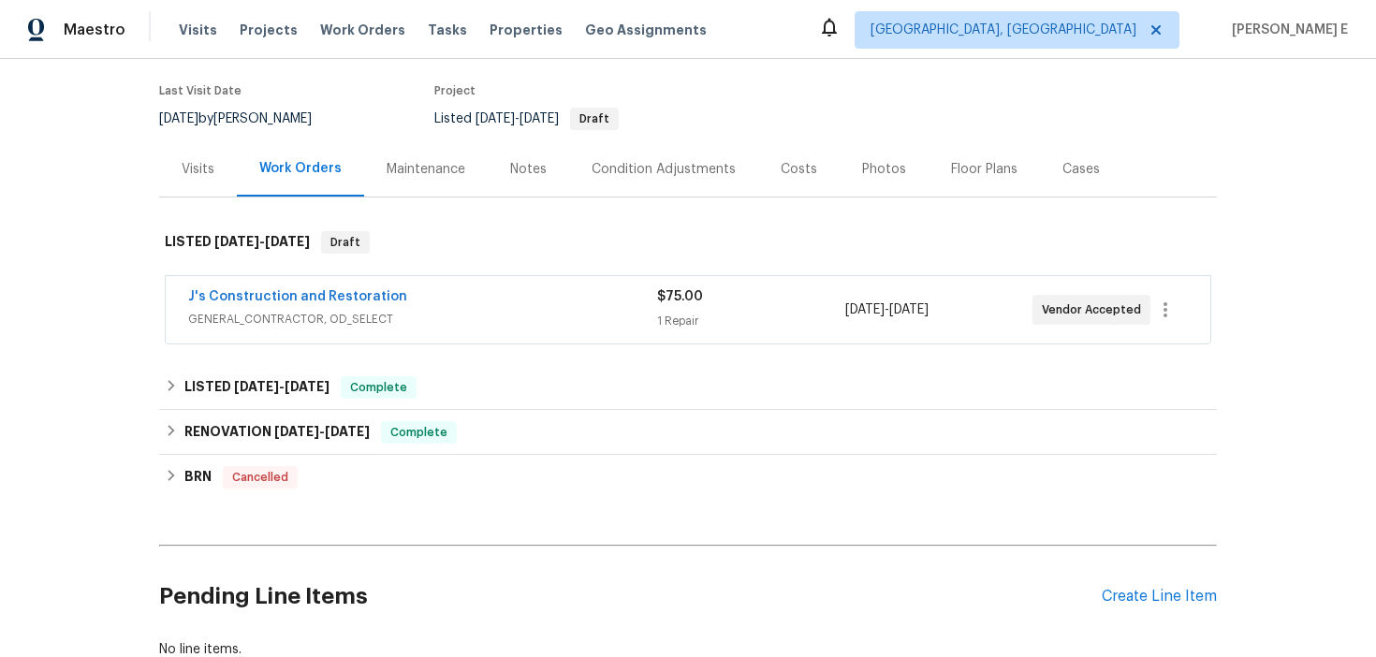
scroll to position [150, 0]
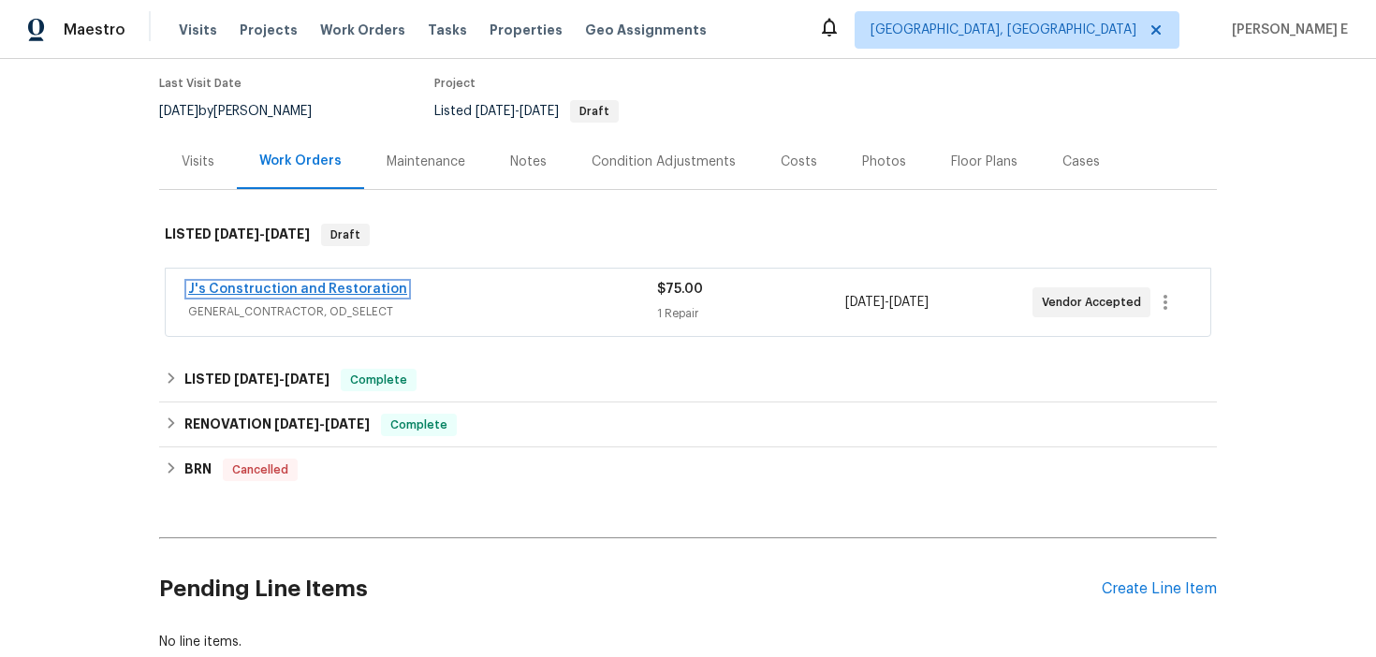
click at [350, 292] on link "J's Construction and Restoration" at bounding box center [297, 289] width 219 height 13
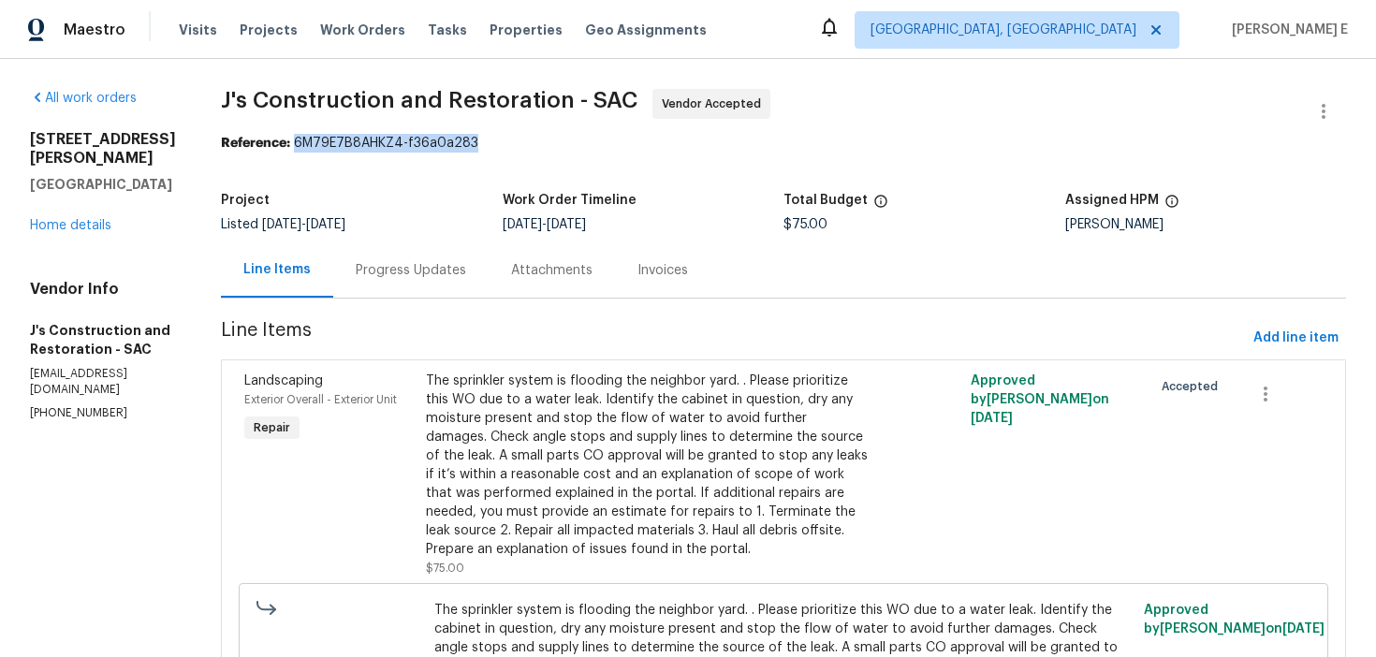
drag, startPoint x: 327, startPoint y: 145, endPoint x: 549, endPoint y: 147, distance: 222.8
click at [549, 147] on div "Reference: 6M79E7B8AHKZ4-f36a0a283" at bounding box center [783, 143] width 1125 height 19
copy div "6M79E7B8AHKZ4-f36a0a283"
click at [439, 277] on div "Progress Updates" at bounding box center [411, 270] width 110 height 19
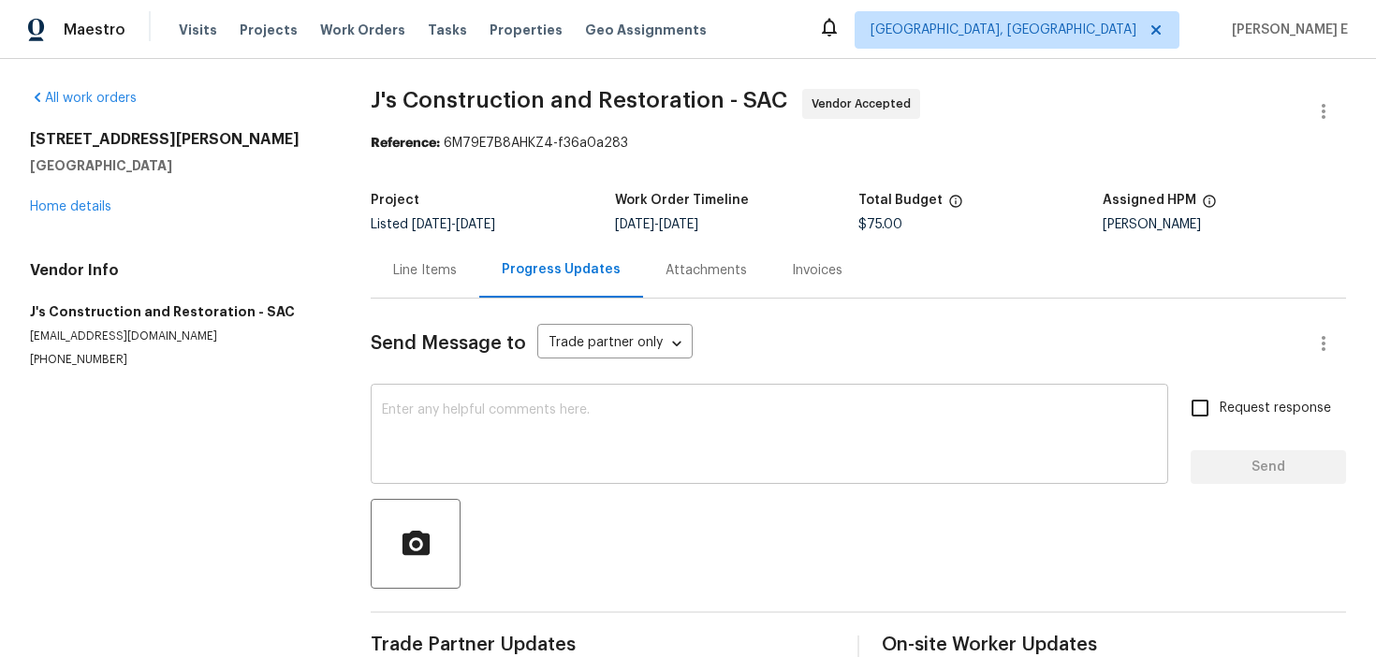
scroll to position [38, 0]
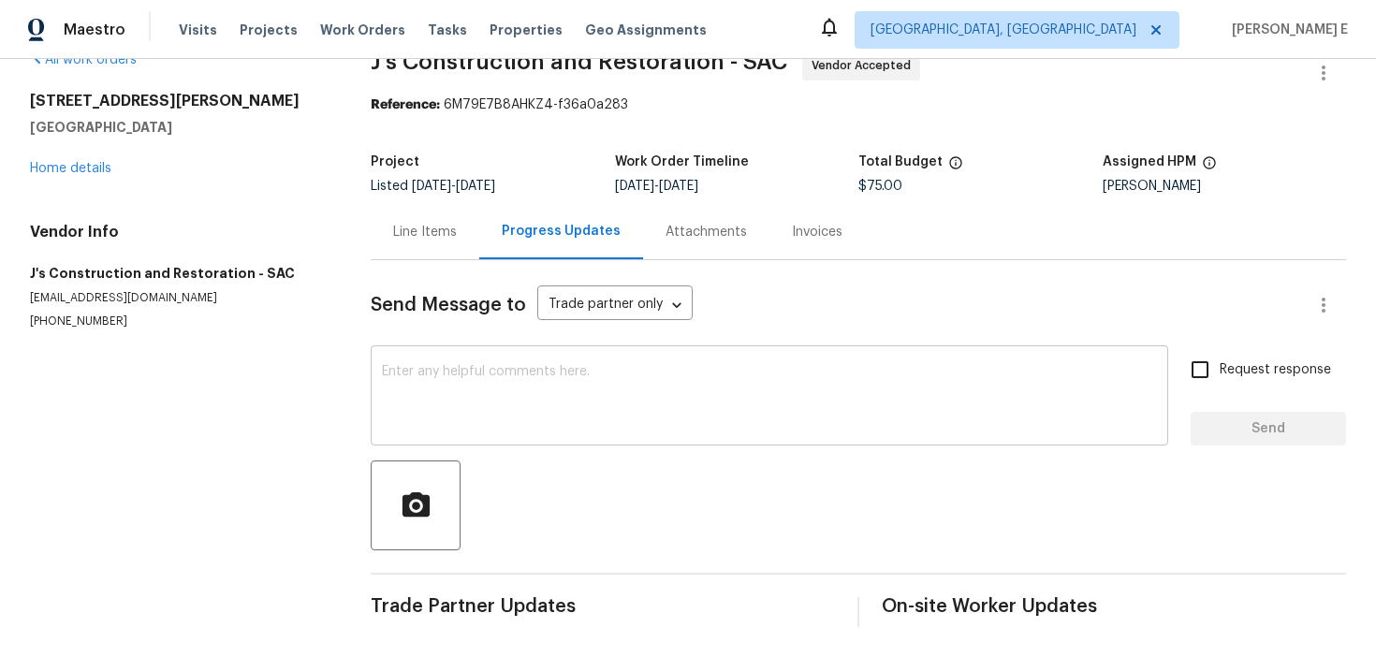
click at [503, 387] on textarea at bounding box center [769, 398] width 775 height 66
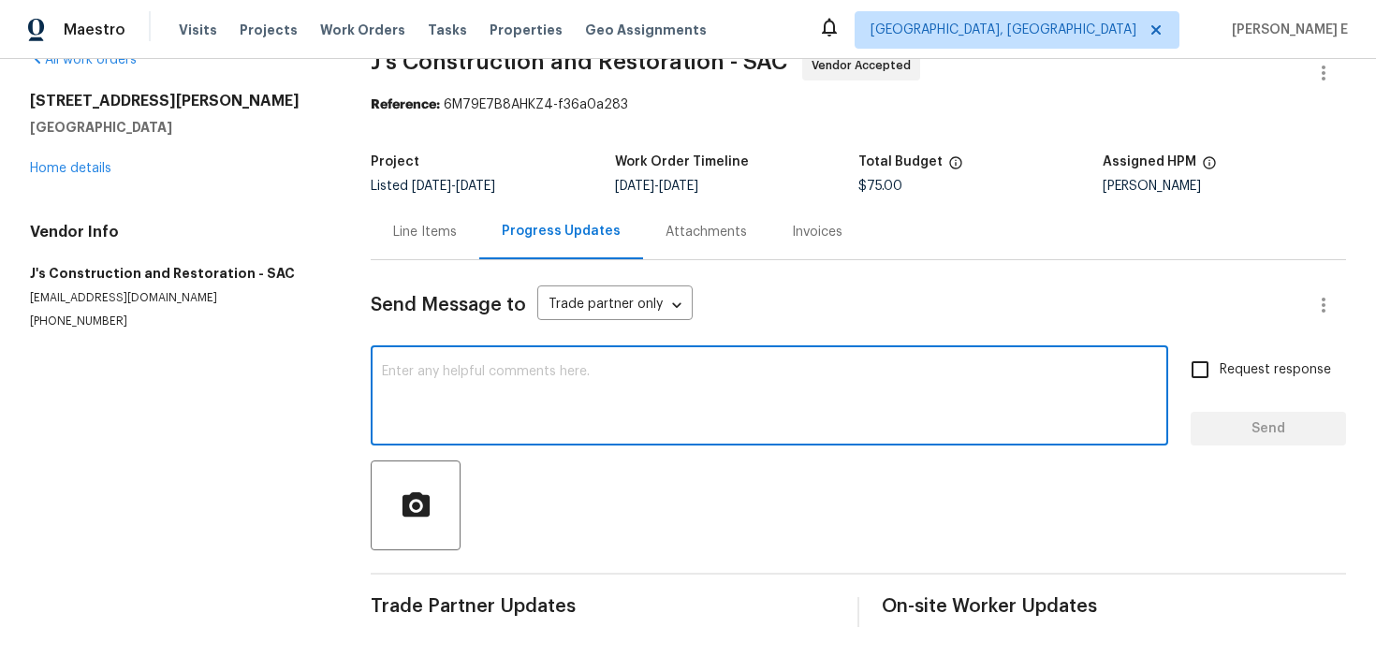
paste textarea "Hi this is Keerthana with Opendoor. I’m confirming you received the WO for the …"
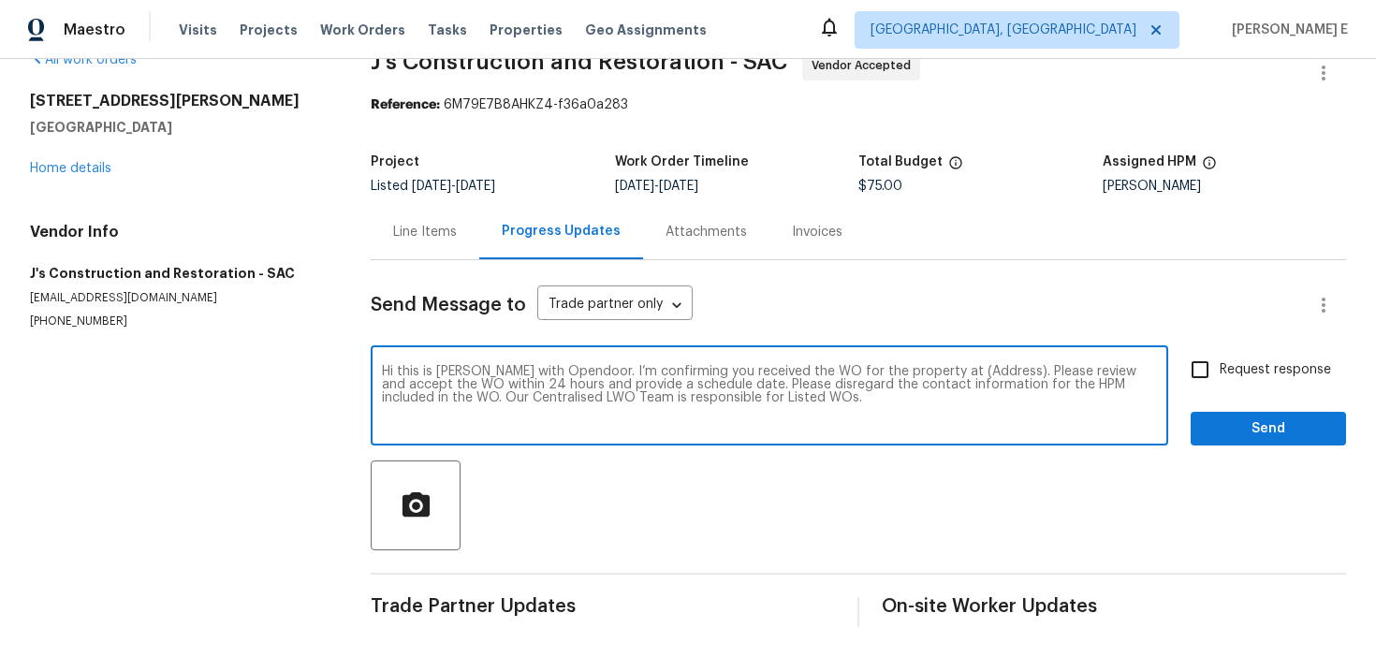
scroll to position [0, 0]
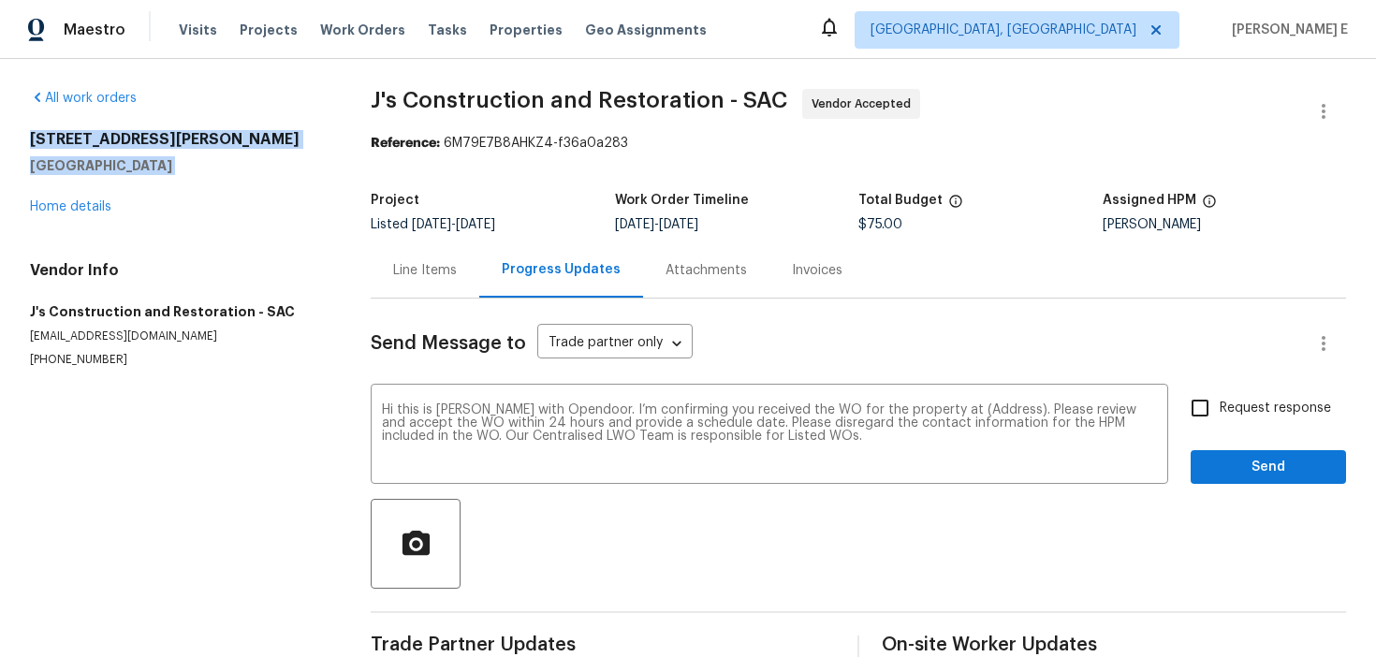
drag, startPoint x: 31, startPoint y: 140, endPoint x: 184, endPoint y: 184, distance: 159.7
click at [184, 184] on div "692 Atherton Way Plumas Lake, CA 95961 Home details" at bounding box center [178, 173] width 296 height 86
copy div "692 Atherton Way Plumas Lake, CA 95961"
click at [981, 409] on textarea "Hi this is Keerthana with Opendoor. I’m confirming you received the WO for the …" at bounding box center [769, 436] width 775 height 66
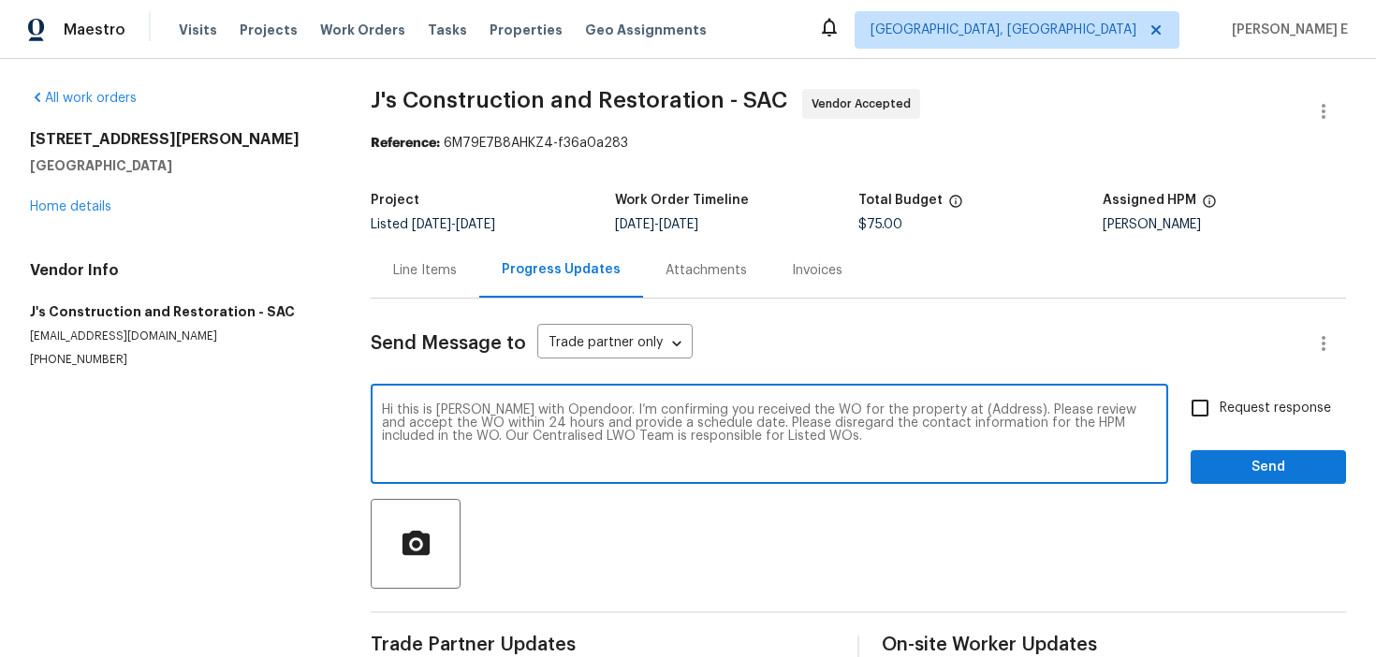
click at [981, 409] on textarea "Hi this is Keerthana with Opendoor. I’m confirming you received the WO for the …" at bounding box center [769, 436] width 775 height 66
paste textarea "692 Atherton Way Plumas Lake, CA 95961"
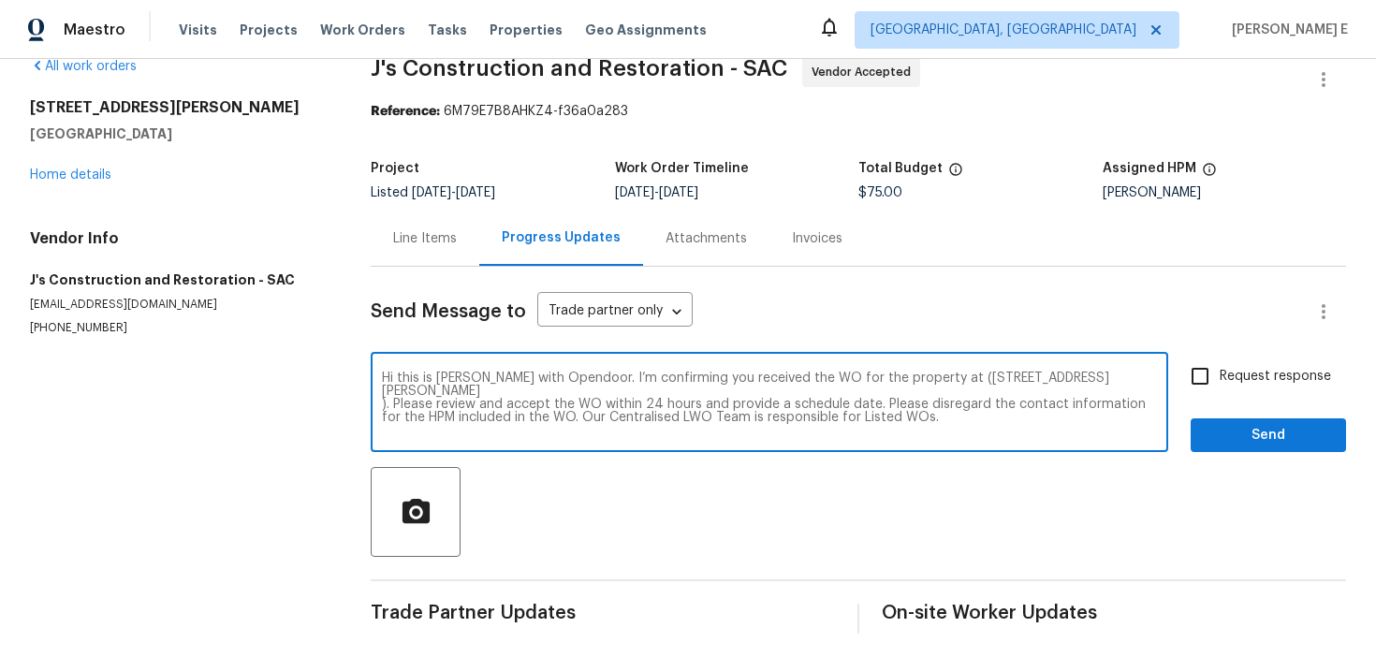
scroll to position [37, 0]
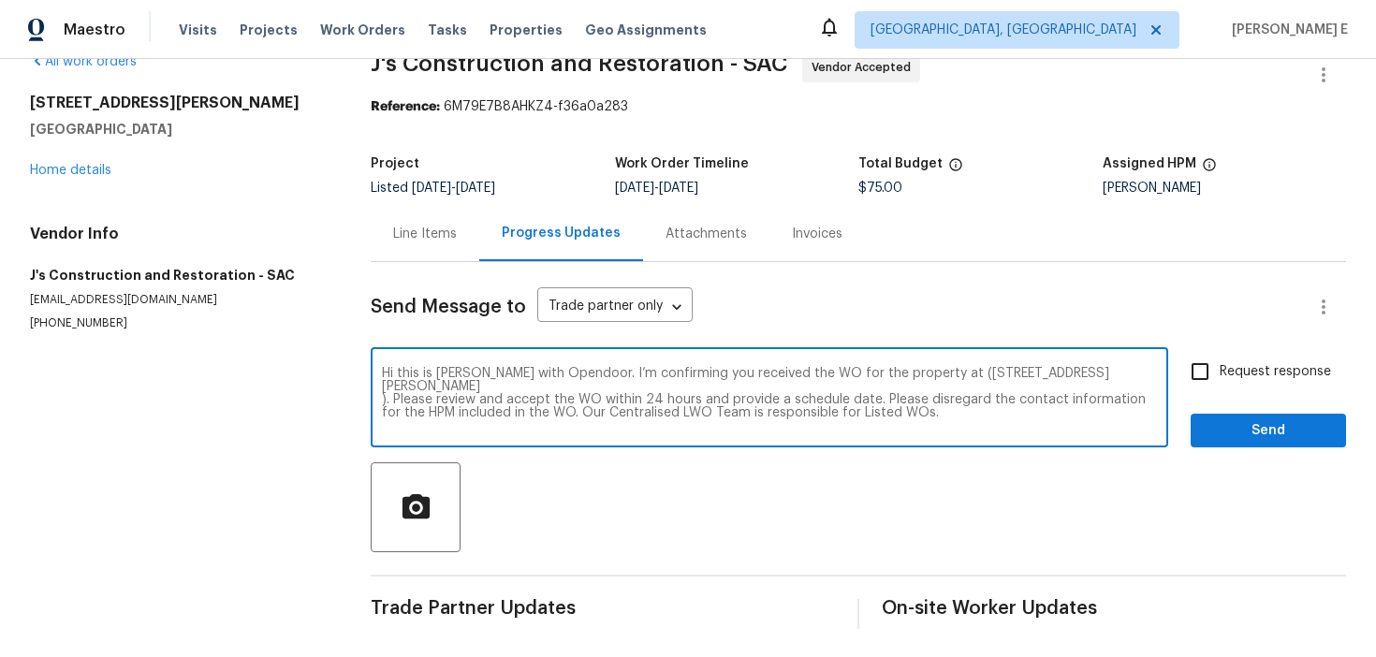
drag, startPoint x: 394, startPoint y: 401, endPoint x: 886, endPoint y: 402, distance: 491.4
click at [883, 402] on textarea "Hi this is Keerthana with Opendoor. I’m confirming you received the WO for the …" at bounding box center [769, 400] width 775 height 66
type textarea "Hi this is Keerthana with Opendoor. I’m confirming you received the WO for the …"
click at [1284, 370] on span "Request response" at bounding box center [1275, 372] width 111 height 20
click at [1220, 370] on input "Request response" at bounding box center [1199, 371] width 39 height 39
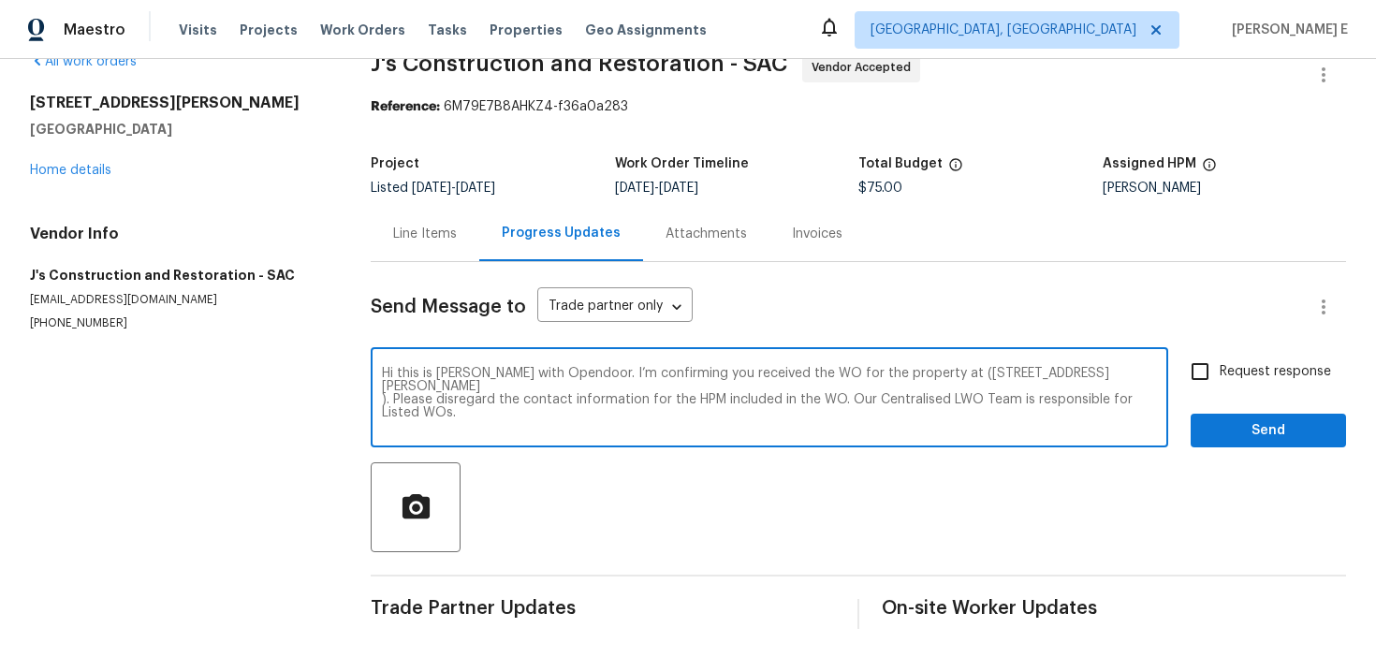
checkbox input "true"
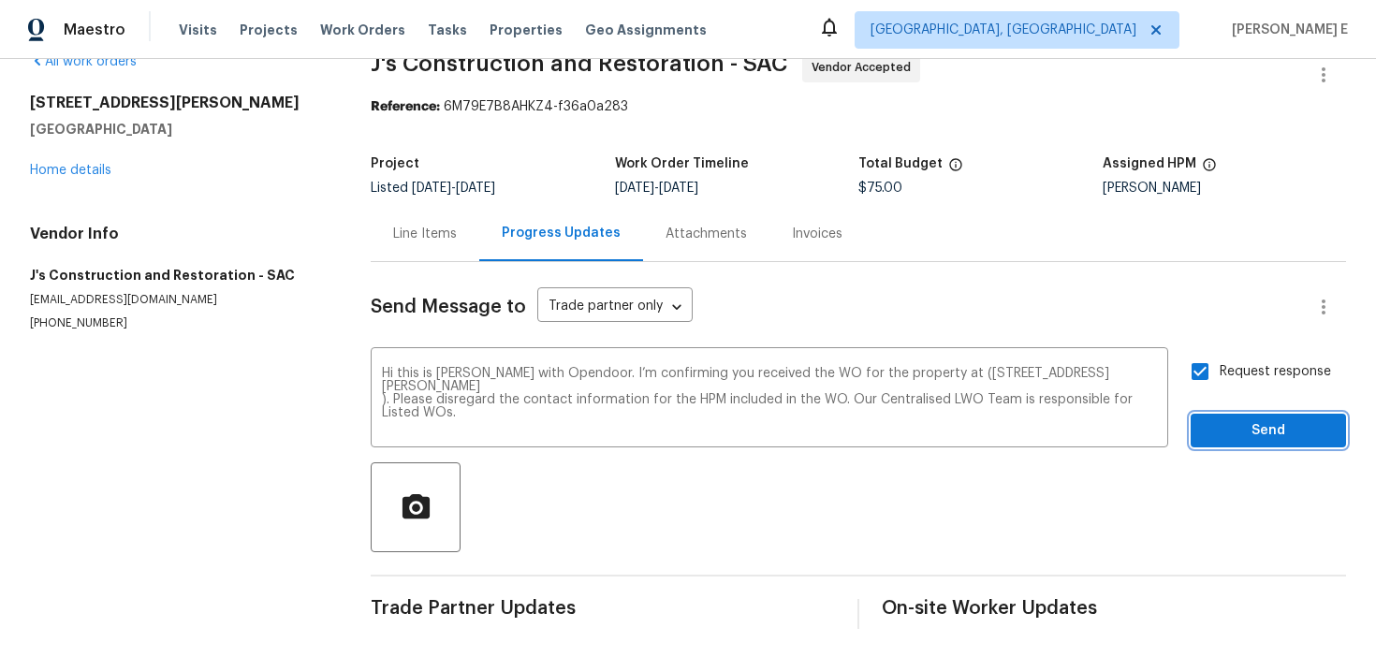
click at [1257, 444] on button "Send" at bounding box center [1268, 431] width 155 height 35
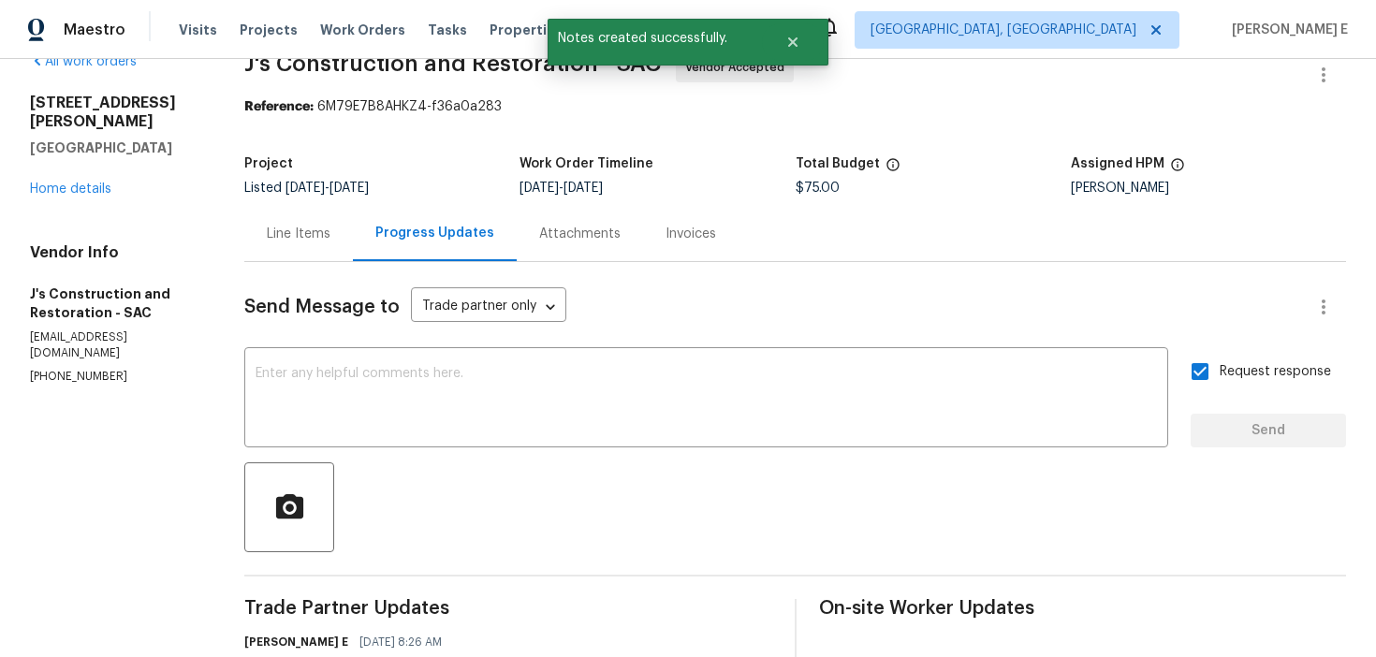
click at [479, 455] on div "Send Message to Trade partner only Trade partner only ​ x ​ Request response Se…" at bounding box center [795, 510] width 1102 height 496
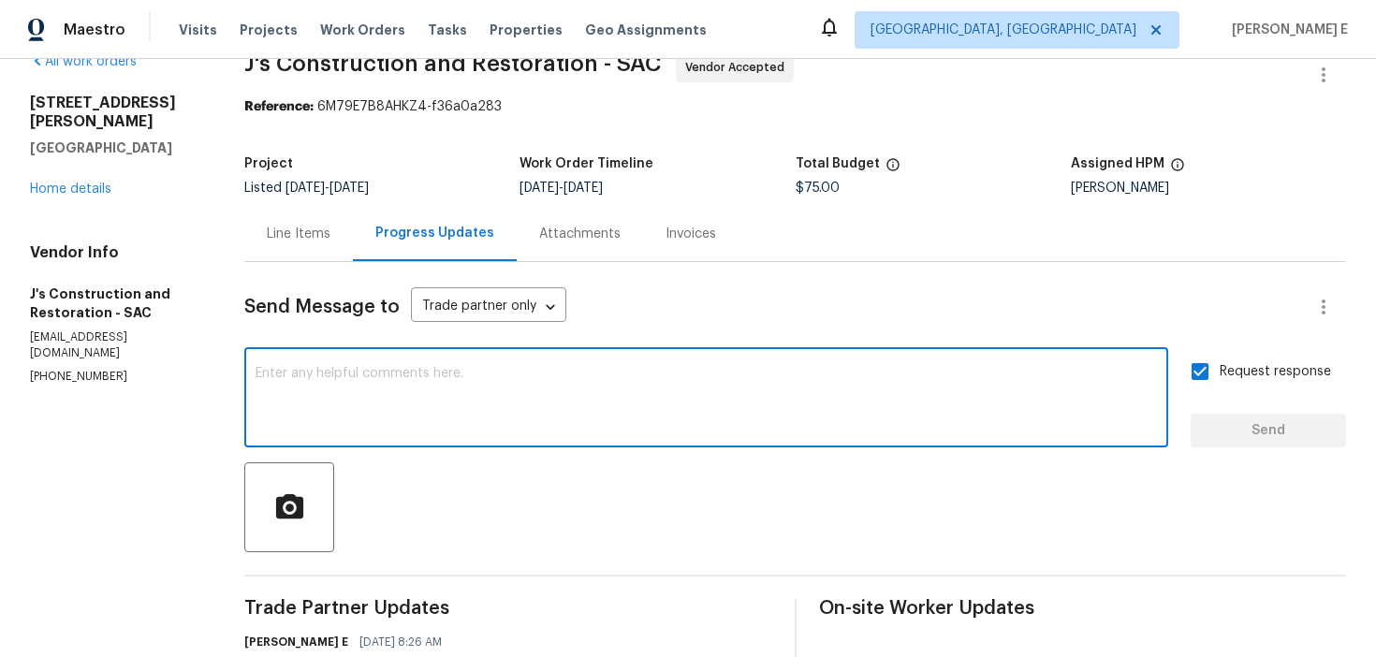
click at [545, 384] on textarea at bounding box center [706, 400] width 901 height 66
paste textarea "Attention All Work Orders must include before-photos (both close-up and wide-an…"
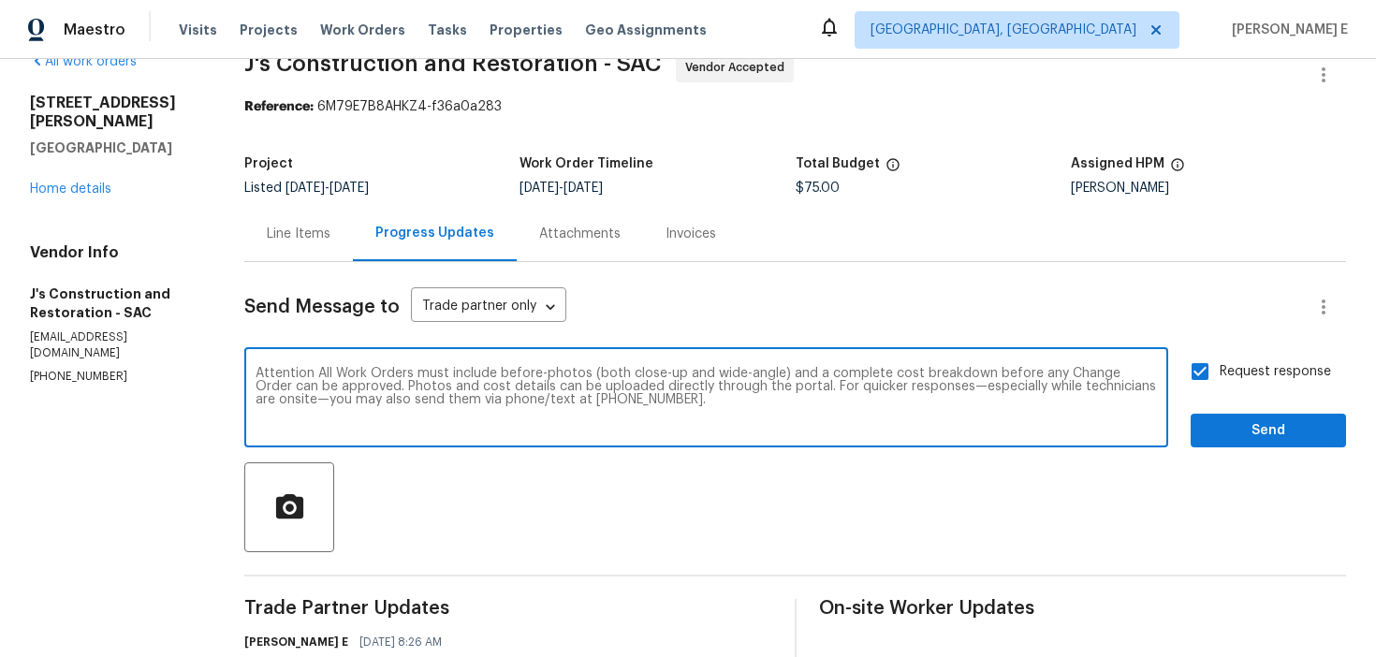
type textarea "Attention All Work Orders must include before-photos (both close-up and wide-an…"
click at [1210, 434] on span "Send" at bounding box center [1268, 430] width 125 height 23
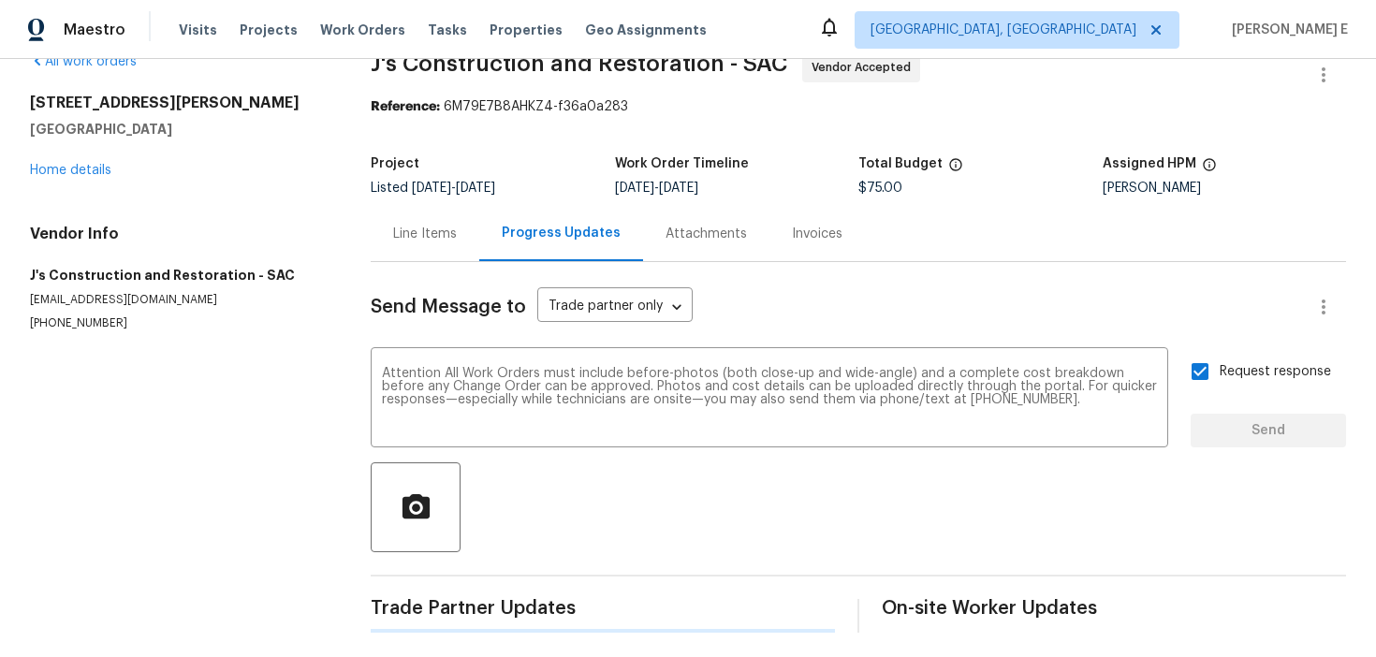
scroll to position [0, 0]
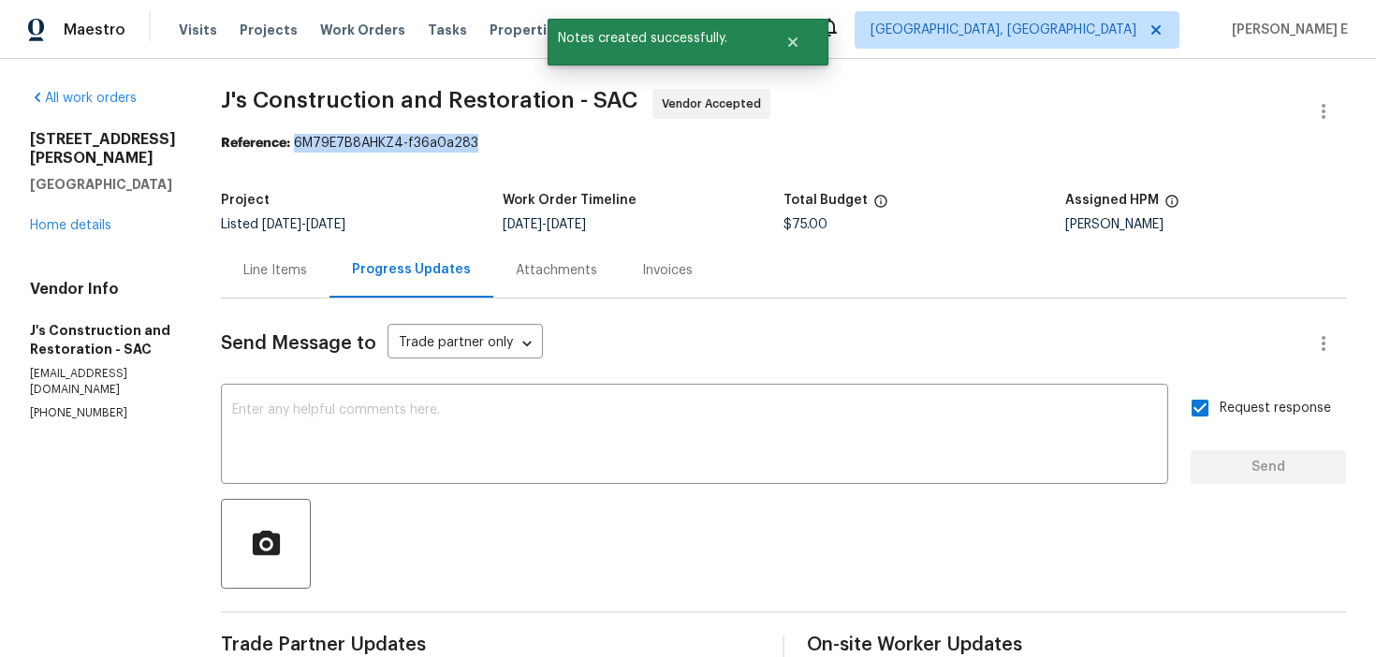
drag, startPoint x: 329, startPoint y: 142, endPoint x: 519, endPoint y: 143, distance: 190.0
click at [517, 143] on div "Reference: 6M79E7B8AHKZ4-f36a0a283" at bounding box center [783, 143] width 1125 height 19
copy div "6M79E7B8AHKZ4-f36a0a283"
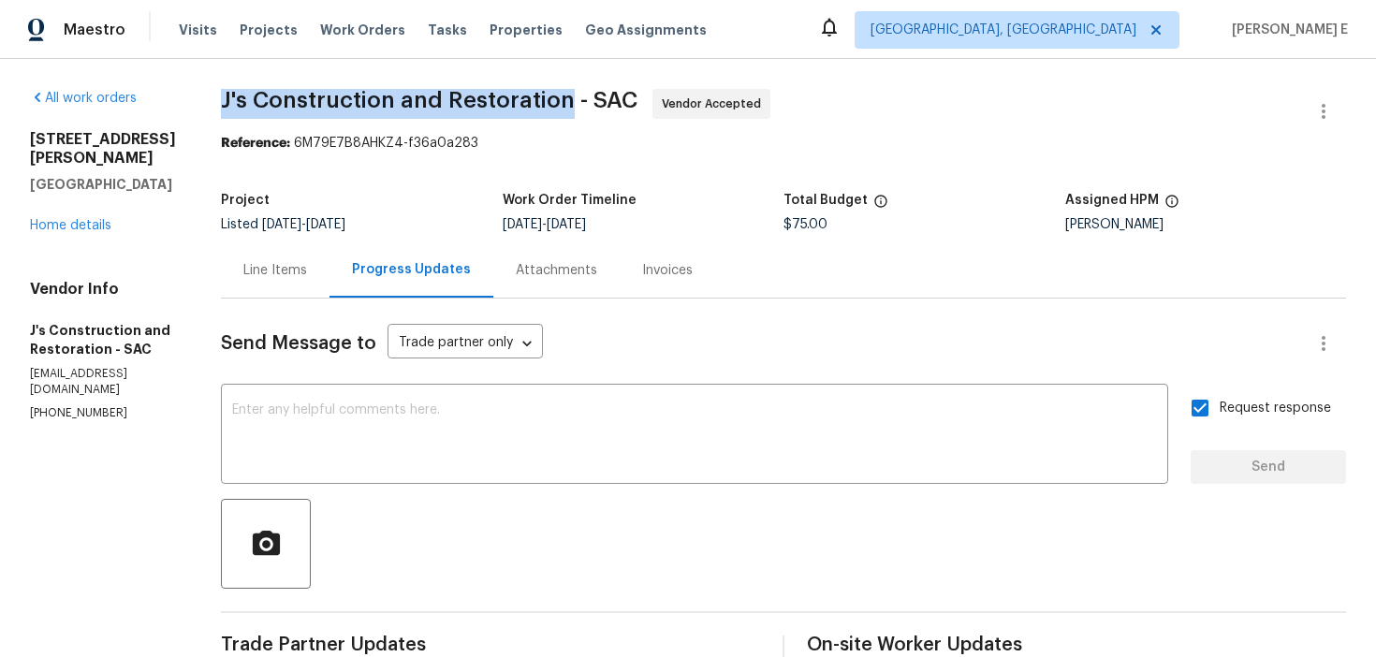
drag, startPoint x: 246, startPoint y: 95, endPoint x: 599, endPoint y: 95, distance: 352.9
click at [599, 95] on div "All work orders 692 Atherton Way Plumas Lake, CA 95961 Home details Vendor Info…" at bounding box center [688, 516] width 1376 height 914
copy span "J's Construction and Restoration"
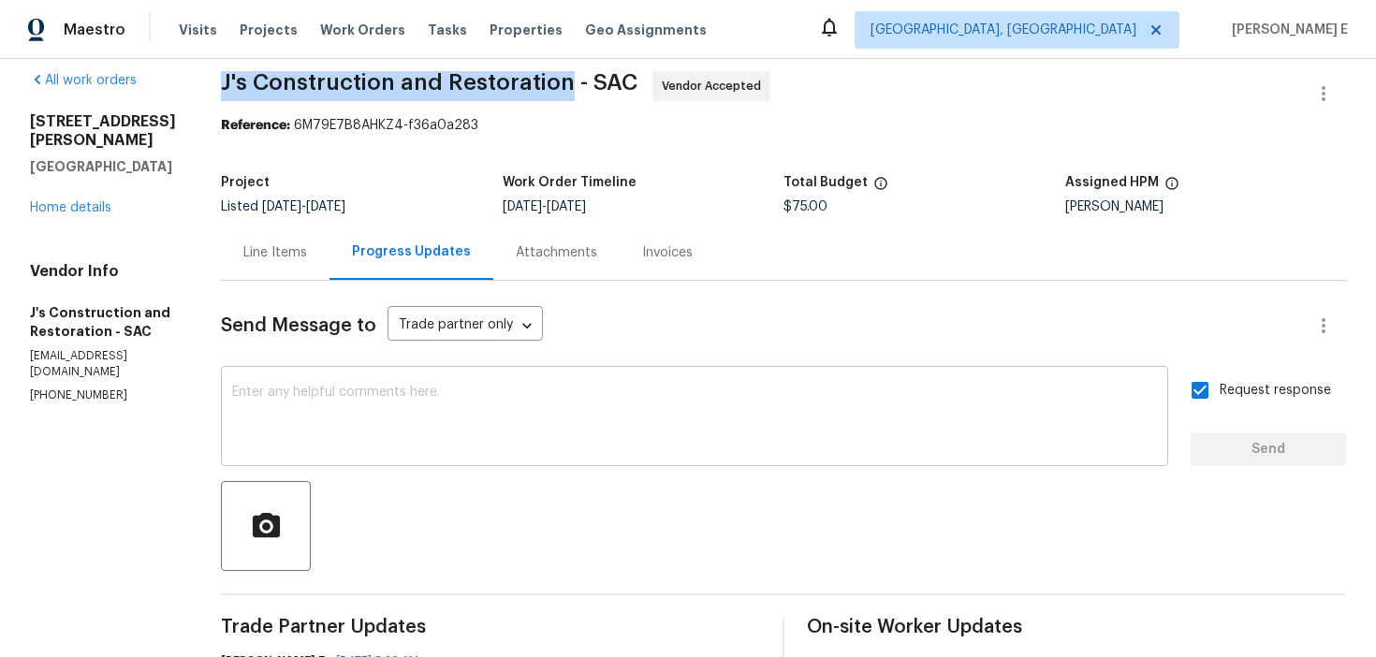
scroll to position [16, 0]
click at [521, 387] on div "x ​" at bounding box center [694, 420] width 947 height 95
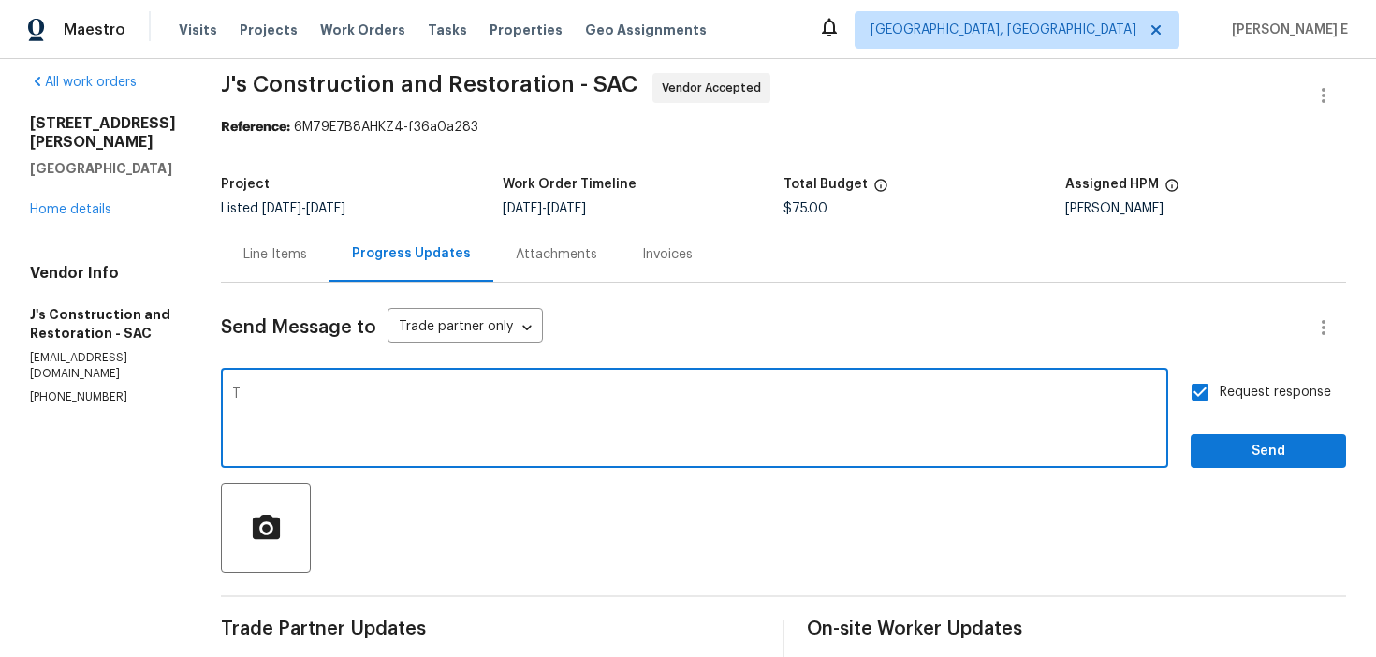
type textarea "T"
paste textarea "Thanks for accepting the work order! Just checking—do you have a scheduled date…"
type textarea "Thanks for accepting the work order! Just checking—do you have a scheduled date…"
click at [1255, 456] on span "Send" at bounding box center [1268, 451] width 125 height 23
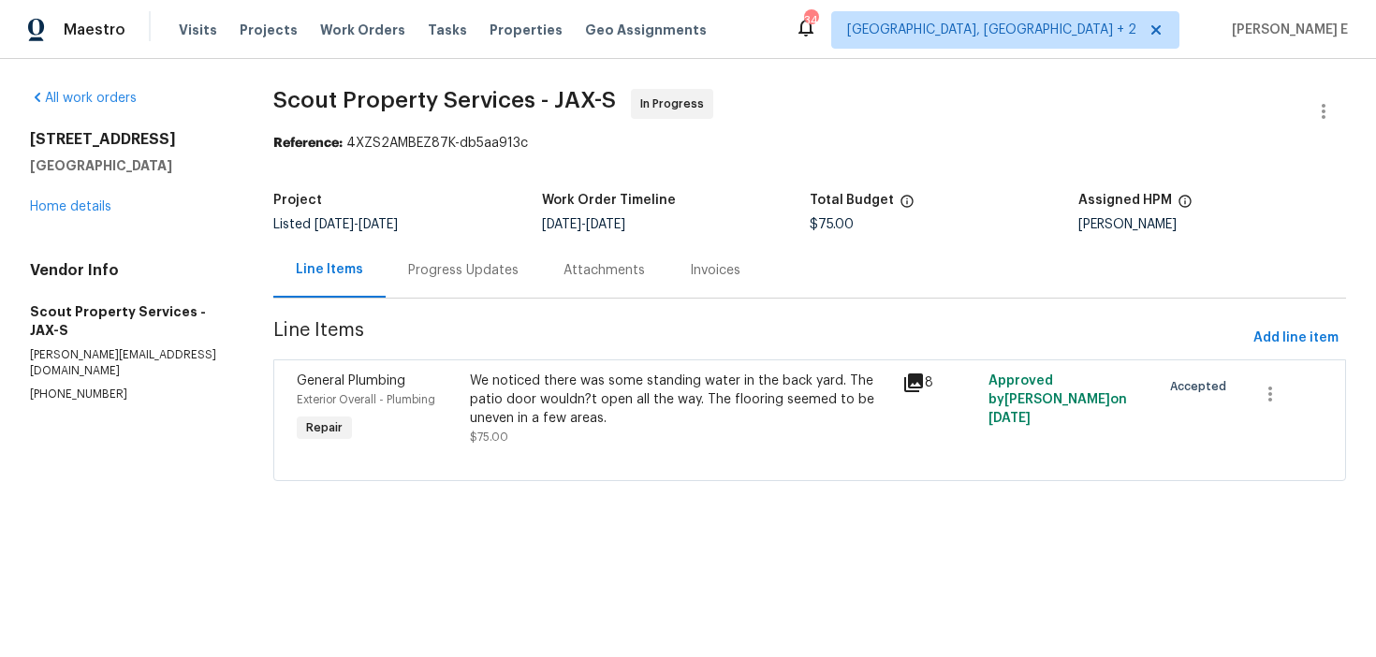
click at [483, 300] on section "Scout Property Services - JAX-S In Progress Reference: 4XZS2AMBEZ87K-db5aa913c …" at bounding box center [809, 296] width 1073 height 415
click at [499, 269] on div "Progress Updates" at bounding box center [463, 270] width 110 height 19
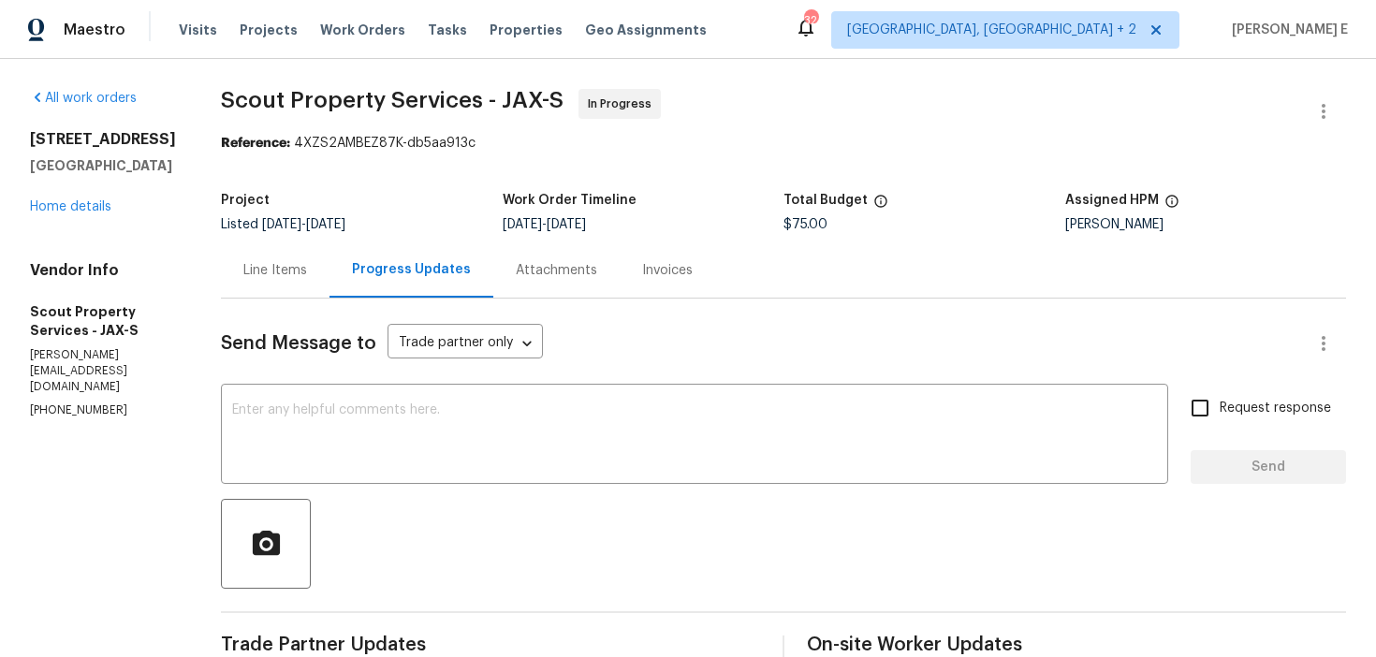
click at [243, 279] on div "Line Items" at bounding box center [275, 270] width 64 height 19
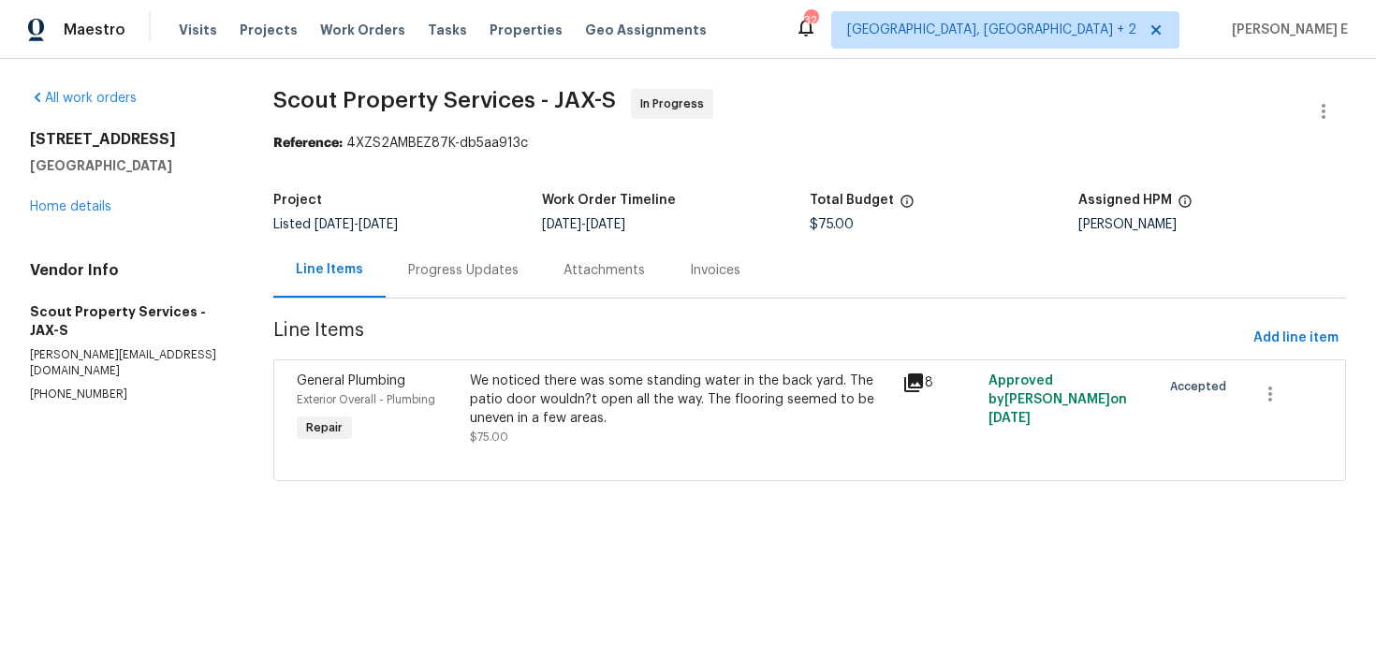
click at [425, 422] on div "General Plumbing Exterior Overall - Plumbing Repair" at bounding box center [377, 409] width 173 height 86
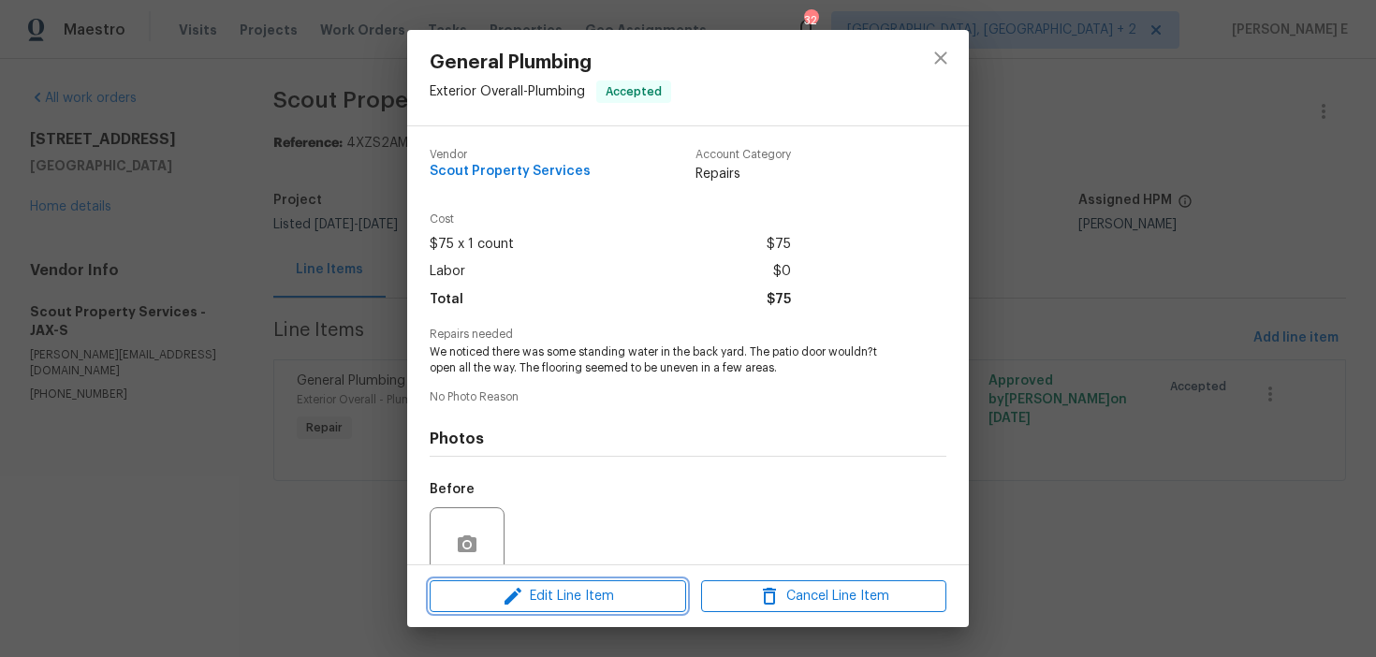
click at [440, 604] on span "Edit Line Item" at bounding box center [557, 596] width 245 height 23
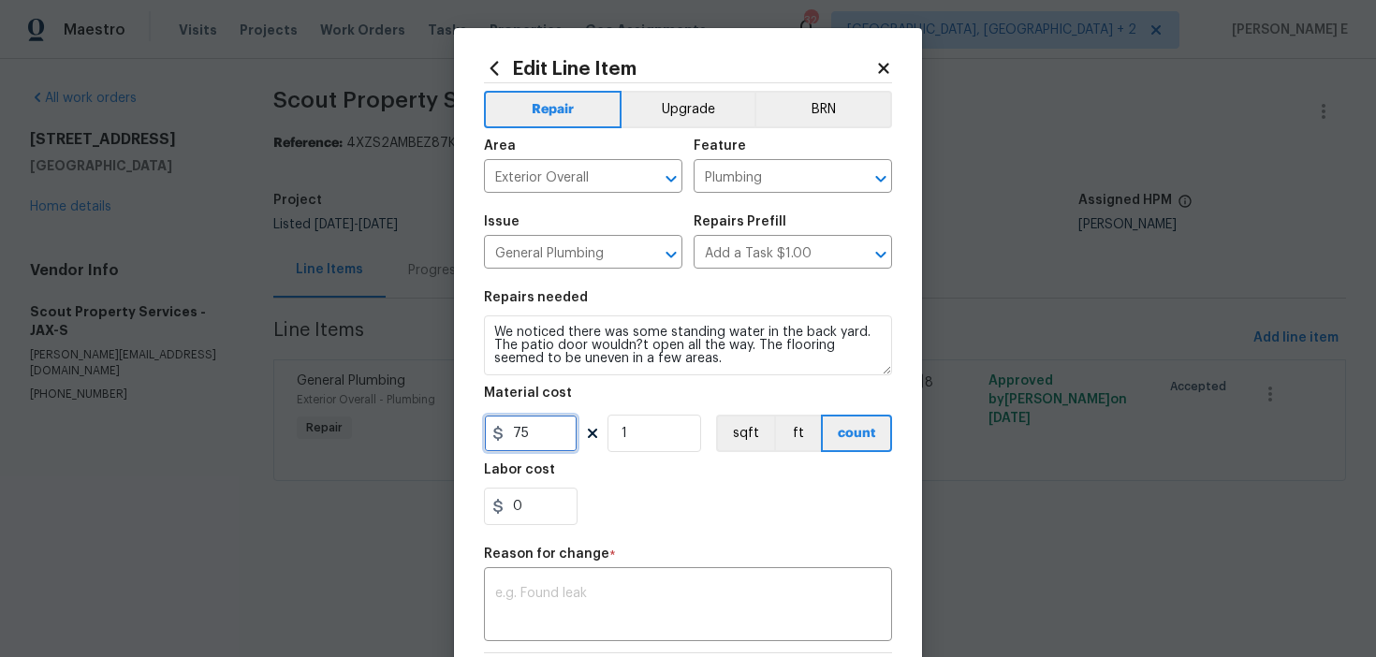
click at [521, 426] on input "75" at bounding box center [531, 433] width 94 height 37
type input "125"
click at [620, 623] on textarea at bounding box center [688, 606] width 386 height 39
paste textarea "(KE) Updated per vendor's final cost."
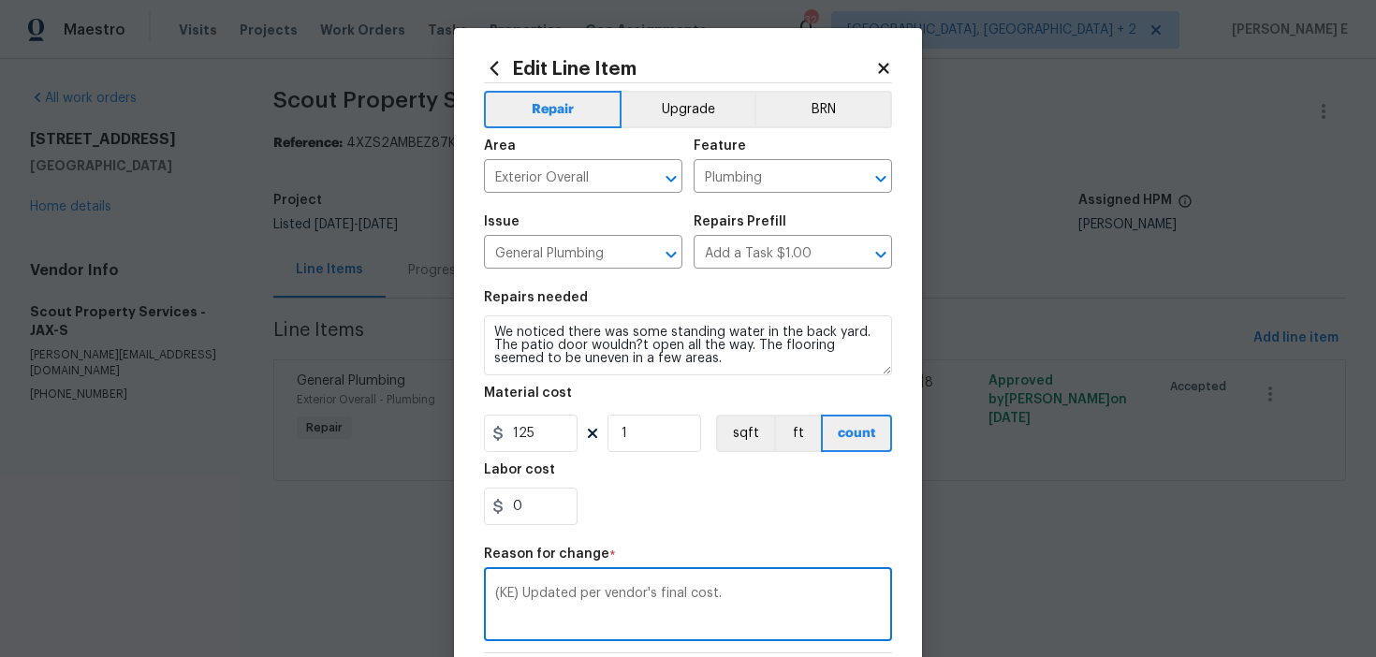
scroll to position [285, 0]
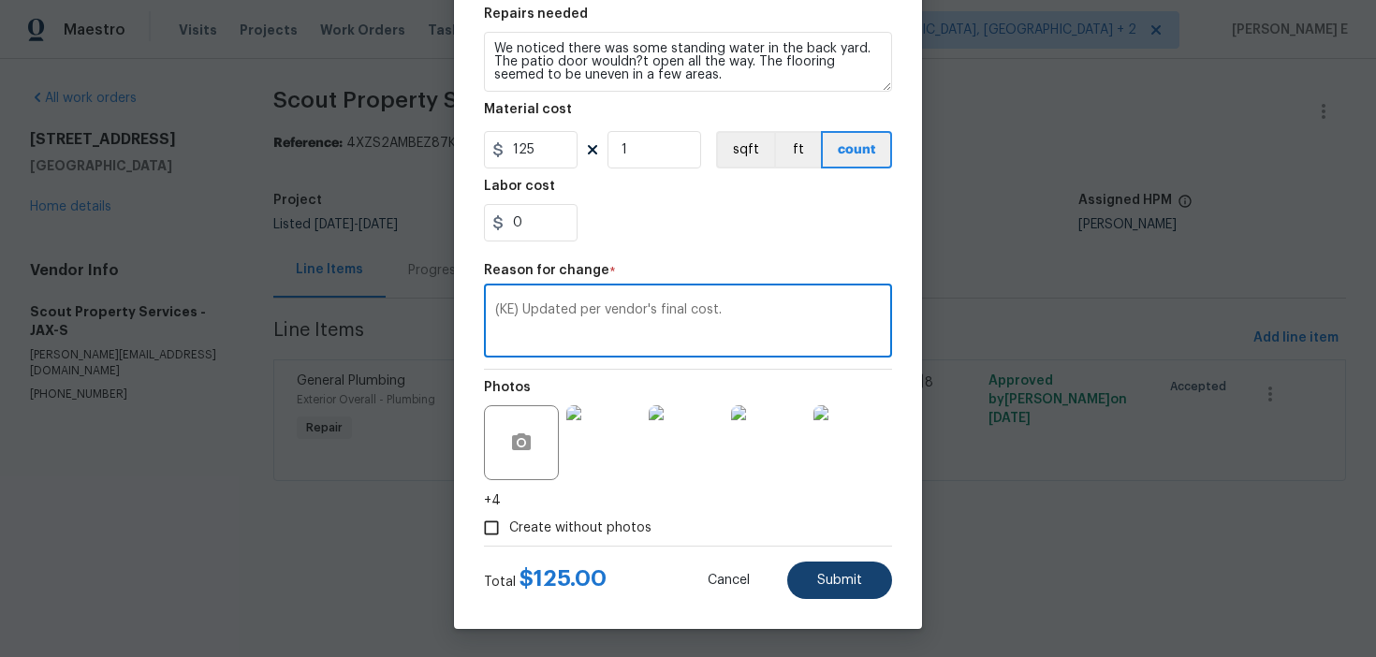
type textarea "(KE) Updated per vendor's final cost."
click at [824, 590] on button "Submit" at bounding box center [839, 580] width 105 height 37
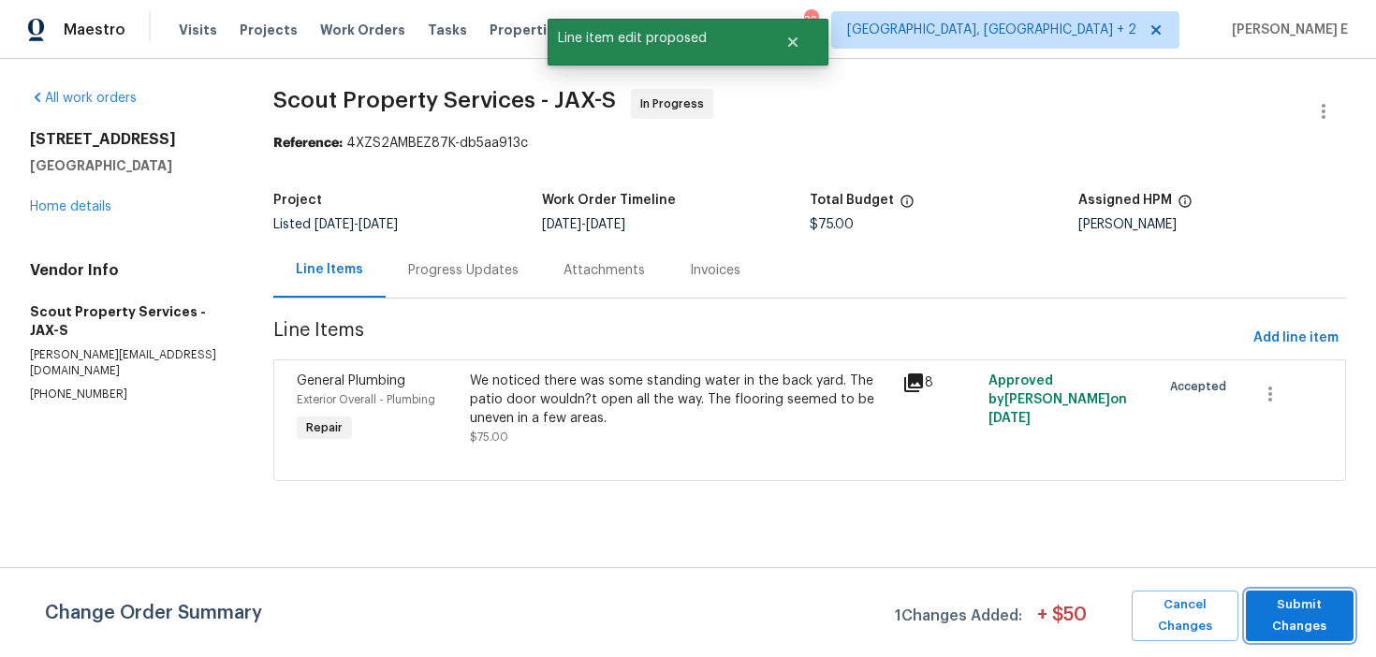
click at [1265, 601] on span "Submit Changes" at bounding box center [1299, 615] width 89 height 43
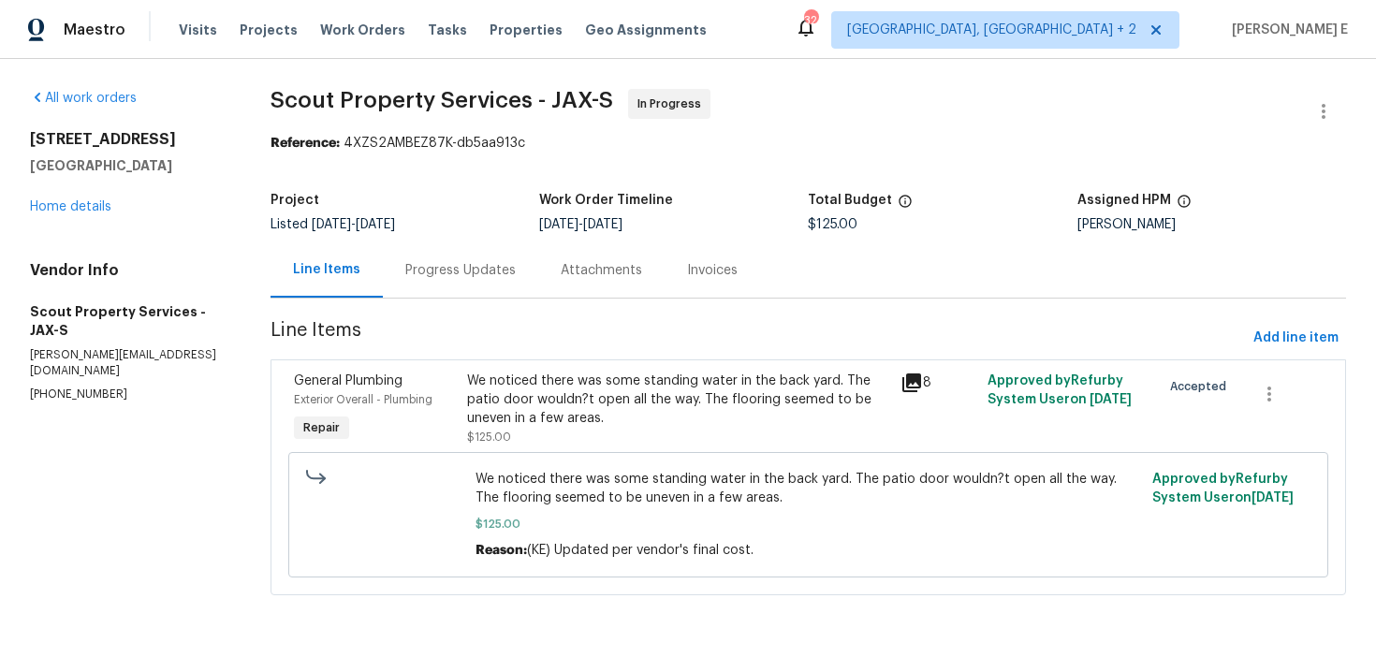
click at [433, 276] on div "Progress Updates" at bounding box center [460, 270] width 110 height 19
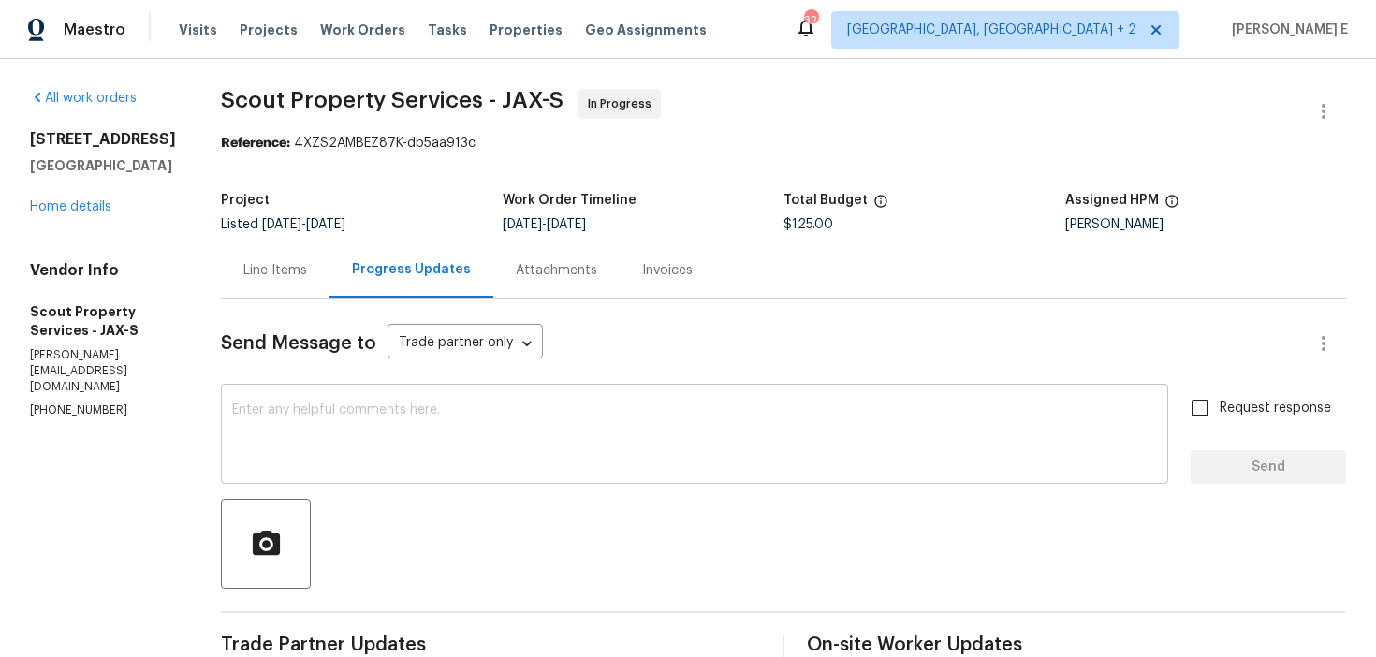
click at [474, 455] on textarea at bounding box center [694, 436] width 925 height 66
paste textarea "The cost has been updated to $125. Could you let us know if you have a moisture…"
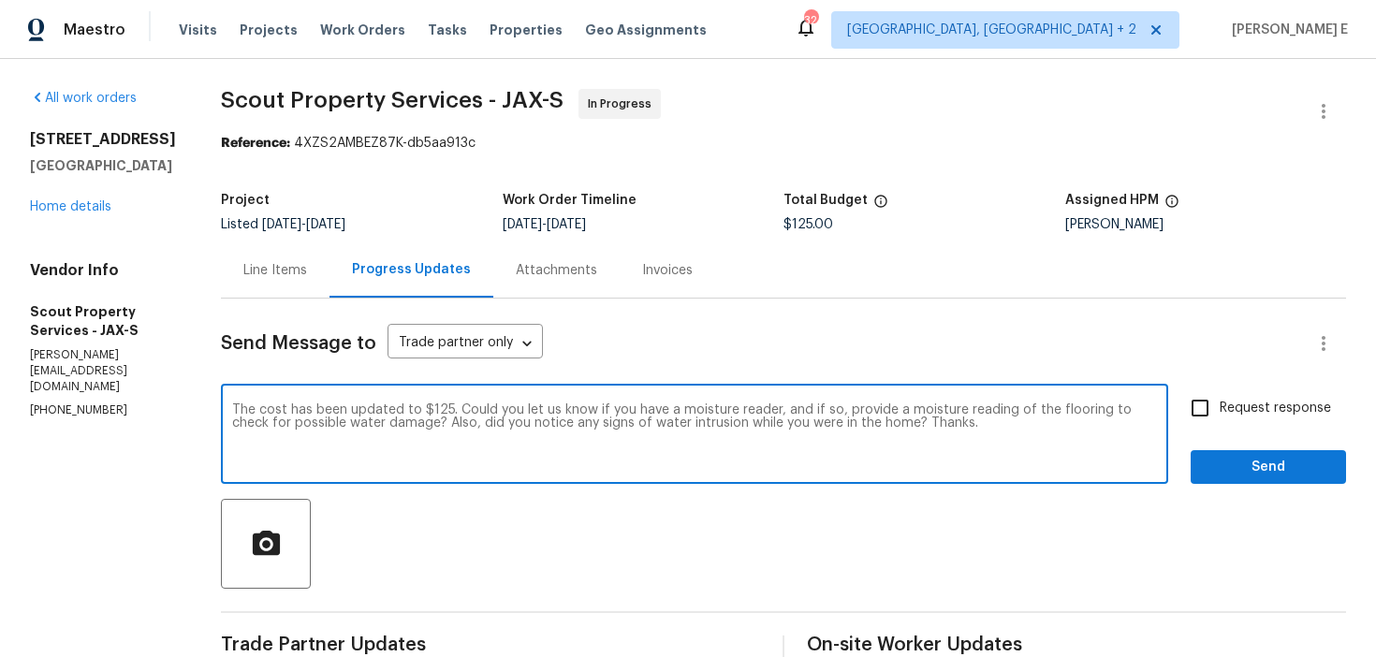
type textarea "The cost has been updated to $125. Could you let us know if you have a moisture…"
click at [1273, 429] on div "Request response Send" at bounding box center [1268, 435] width 155 height 95
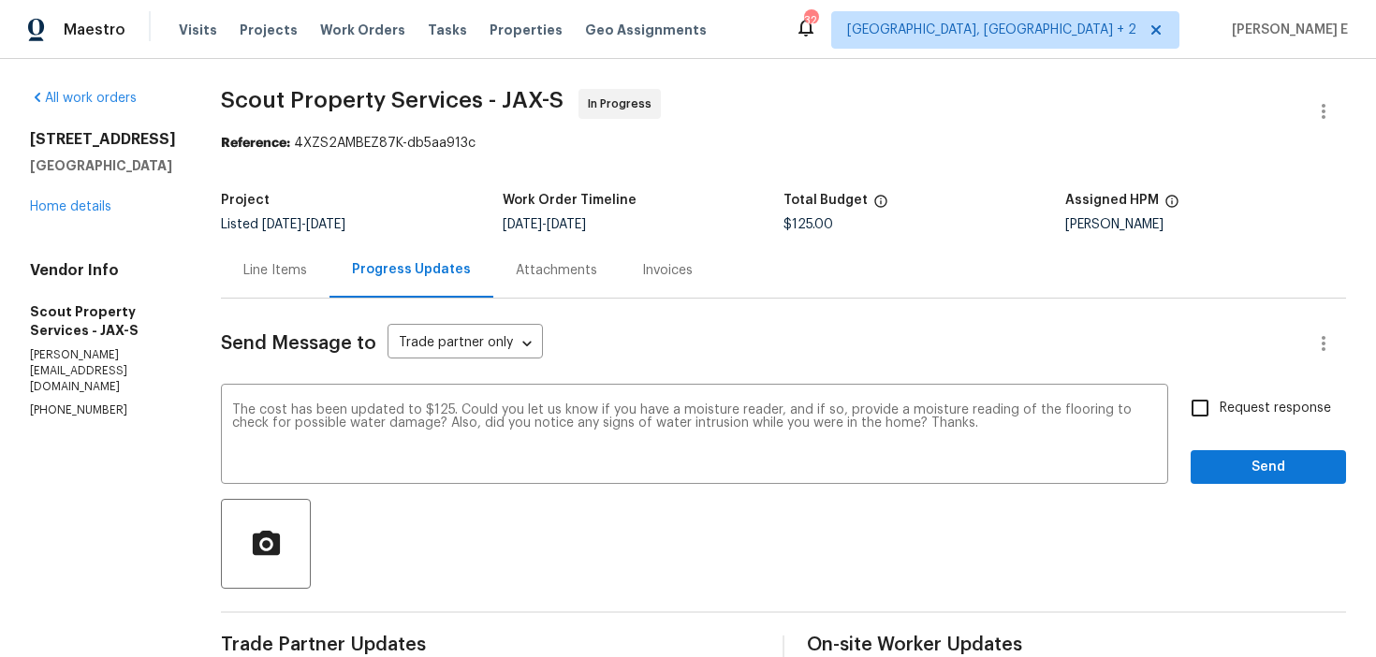
click at [1226, 397] on label "Request response" at bounding box center [1255, 407] width 151 height 39
click at [1220, 397] on input "Request response" at bounding box center [1199, 407] width 39 height 39
checkbox input "true"
click at [1252, 476] on span "Send" at bounding box center [1268, 467] width 125 height 23
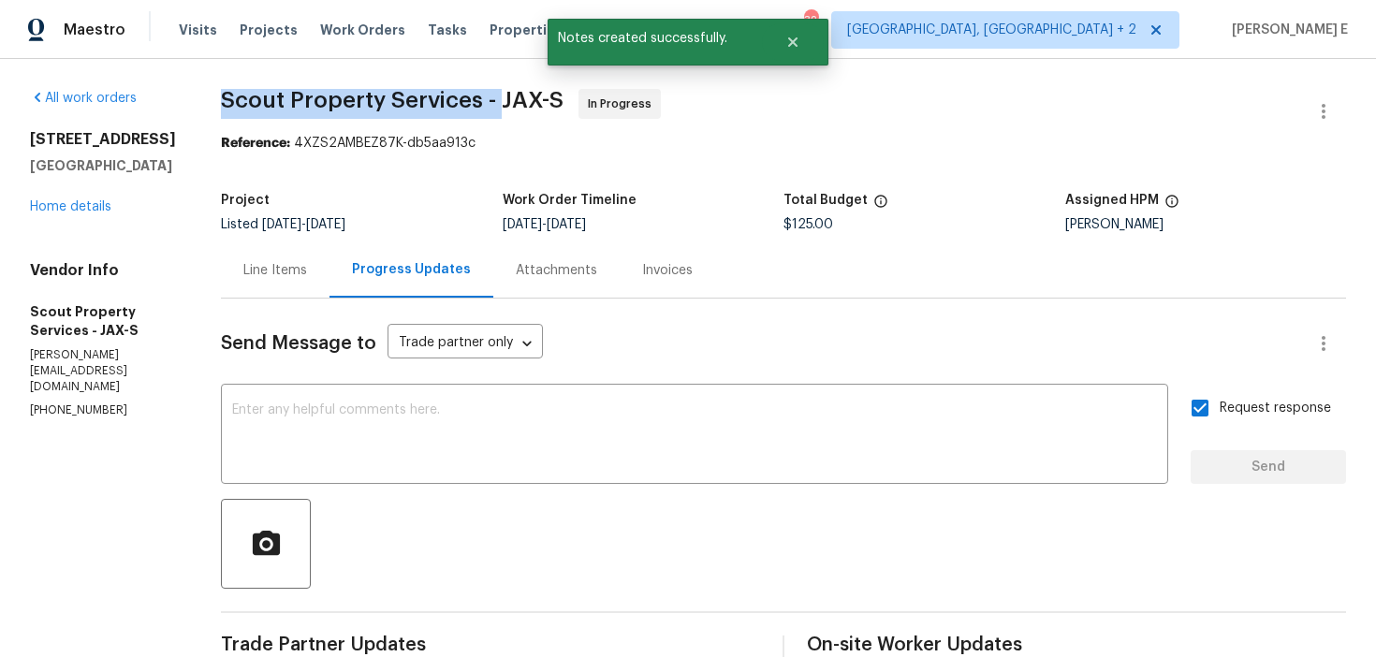
drag, startPoint x: 165, startPoint y: 104, endPoint x: 432, endPoint y: 116, distance: 267.1
copy span "Scout Property Services -"
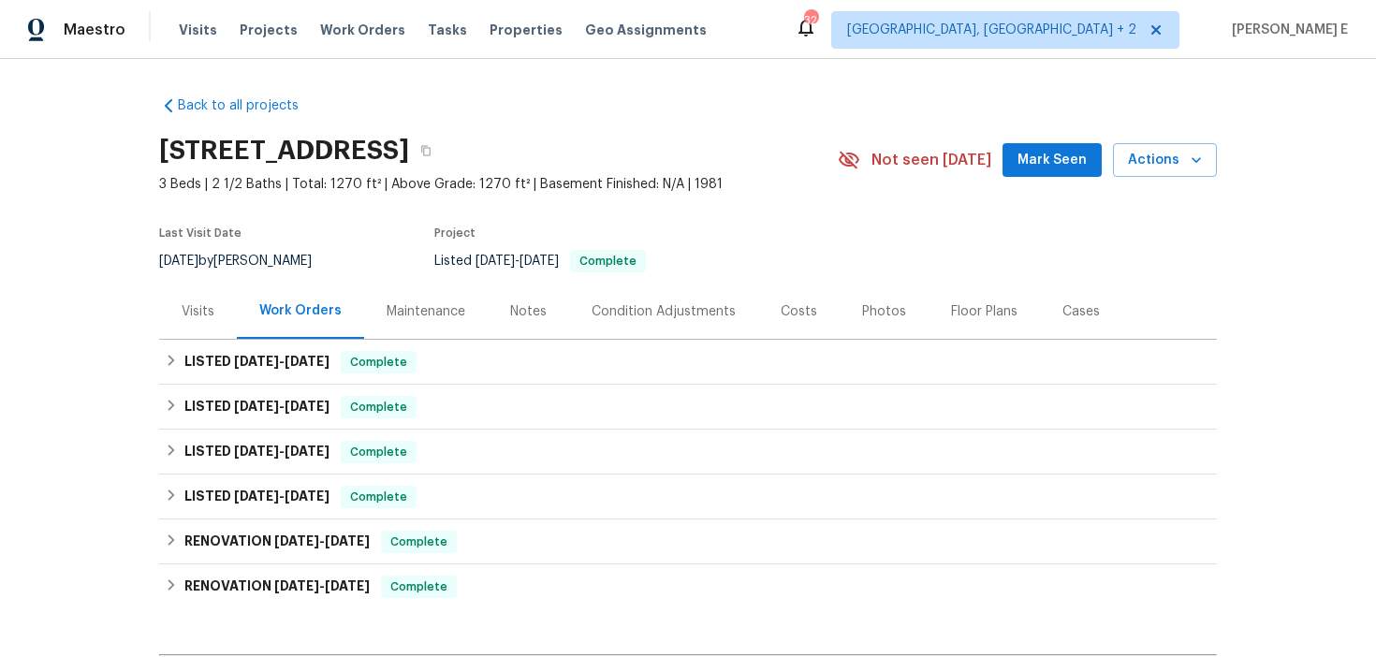
scroll to position [9, 0]
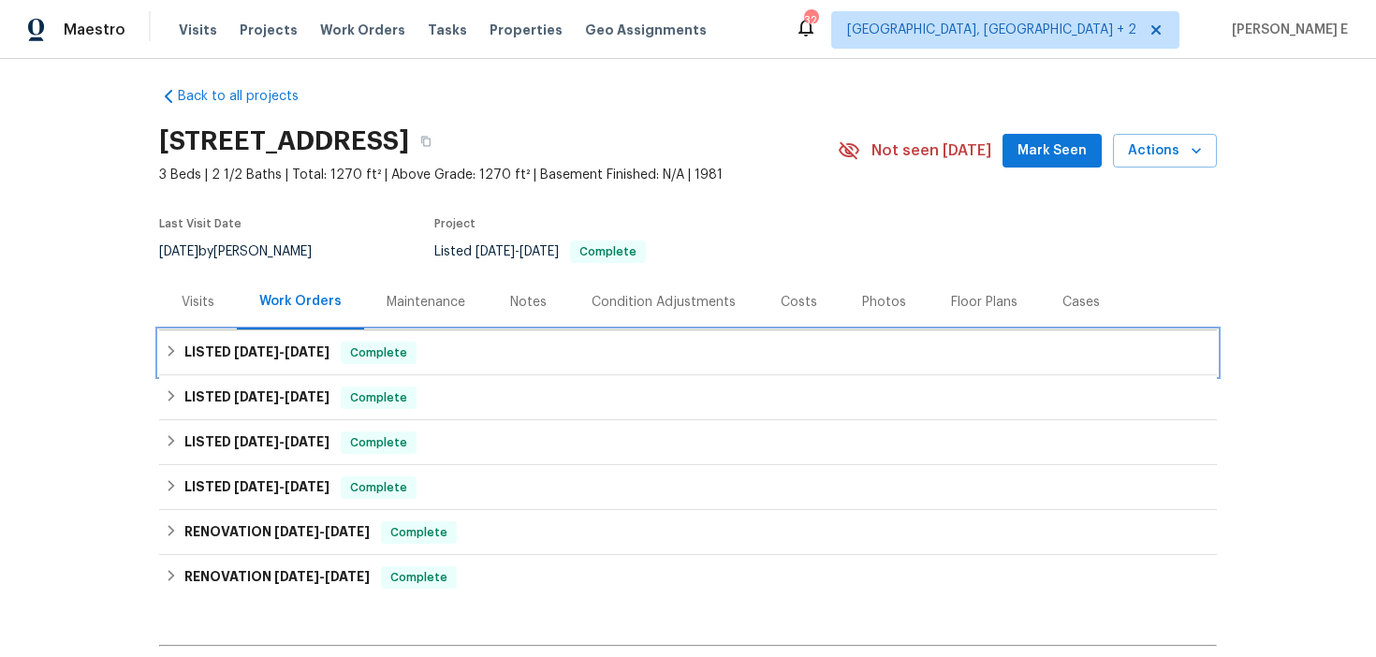
click at [272, 354] on span "[DATE]" at bounding box center [256, 351] width 45 height 13
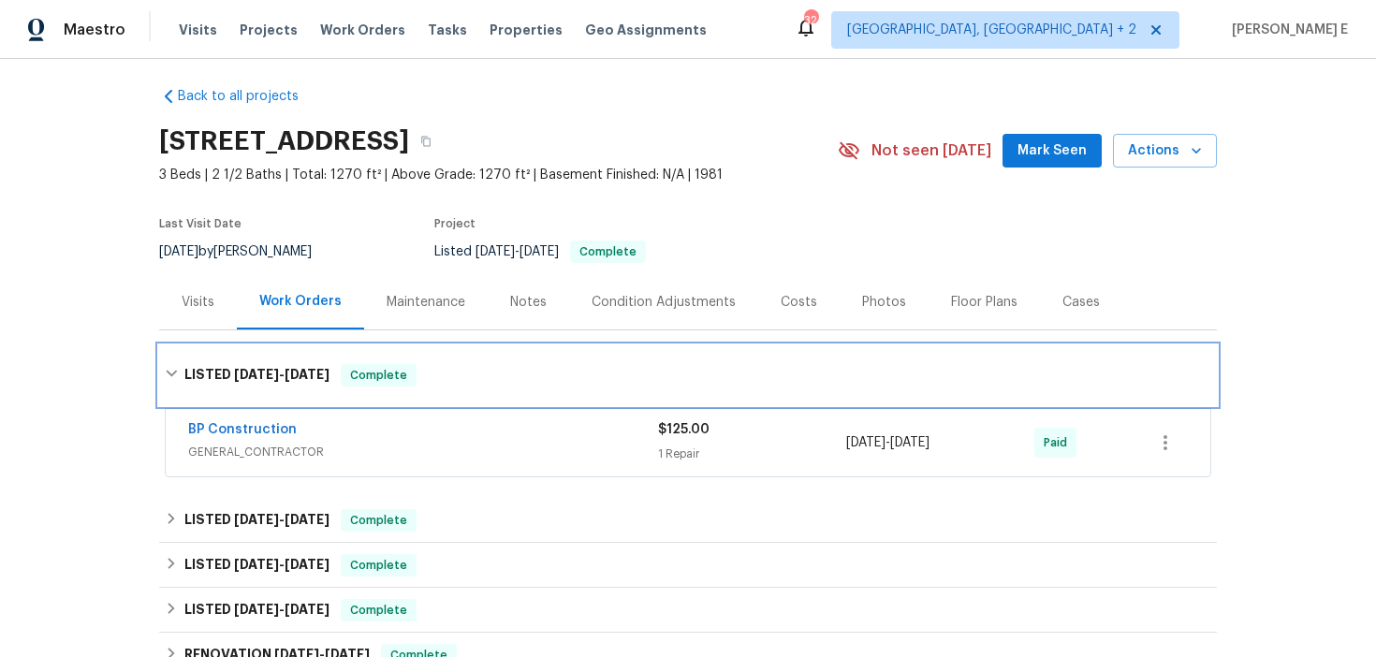
scroll to position [39, 0]
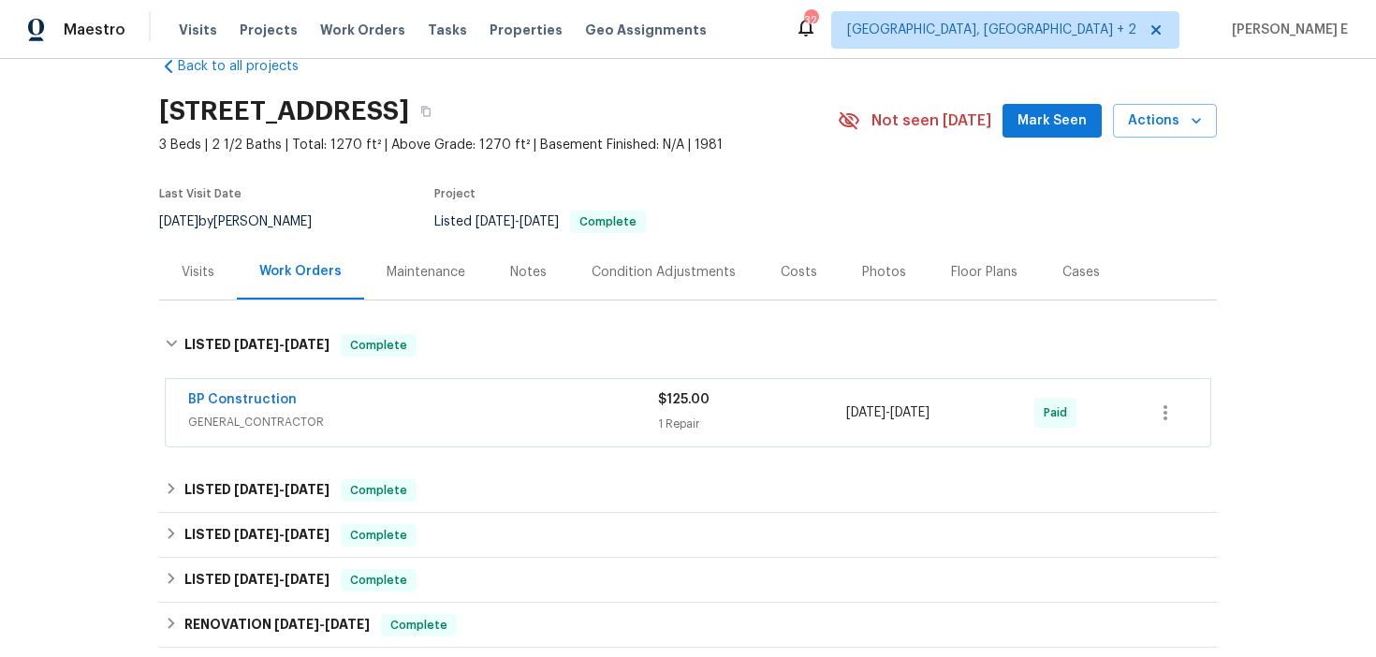
click at [378, 396] on div "BP Construction" at bounding box center [423, 401] width 470 height 22
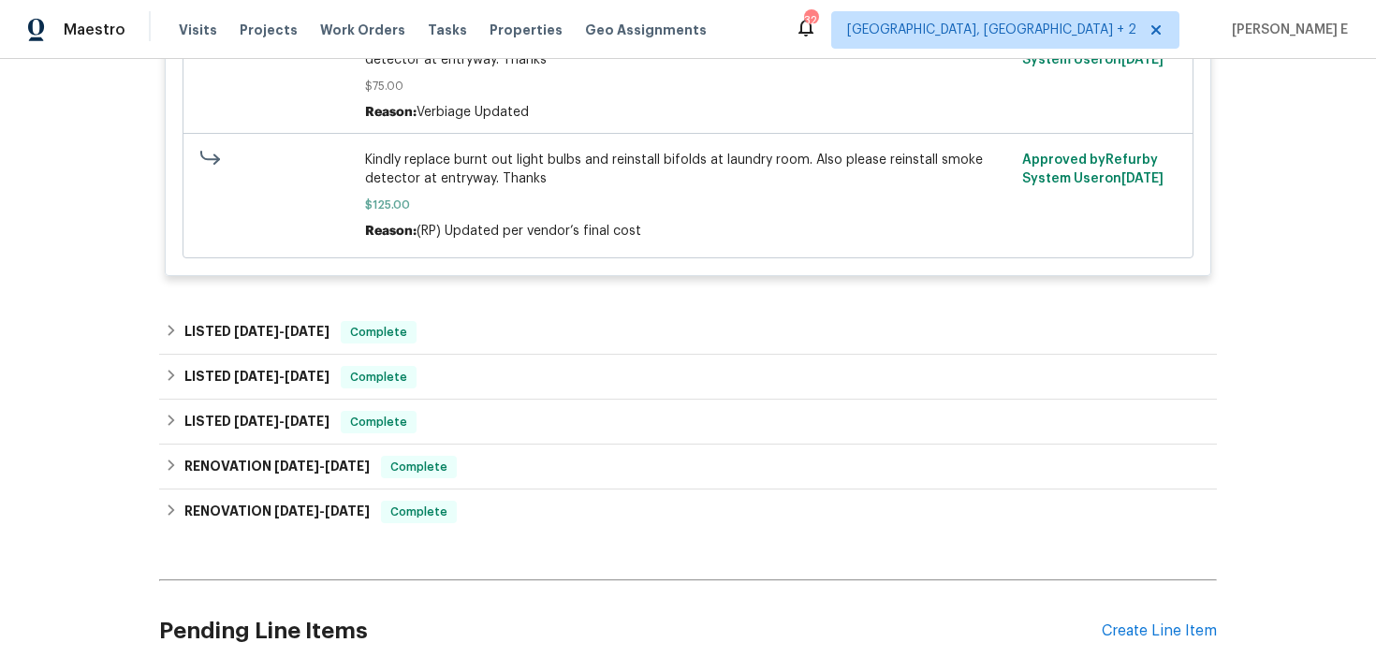
scroll to position [613, 0]
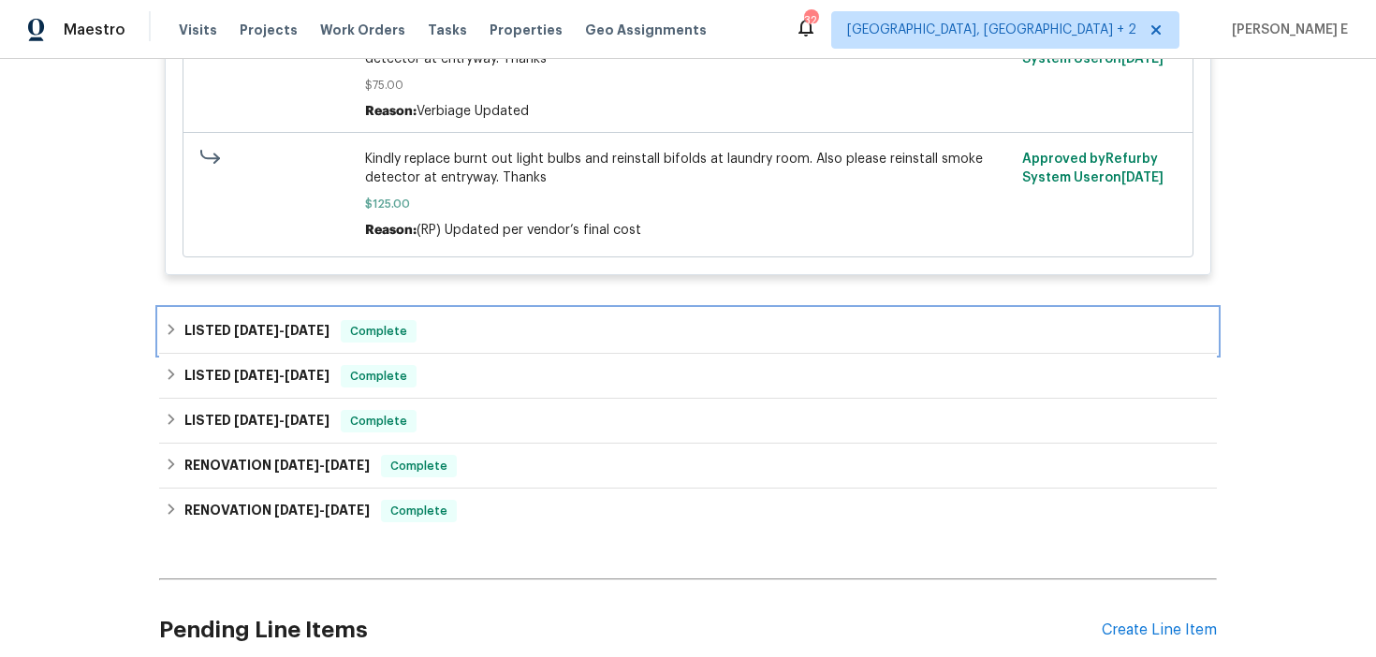
click at [281, 329] on span "4/17/25 - 5/3/25" at bounding box center [281, 330] width 95 height 13
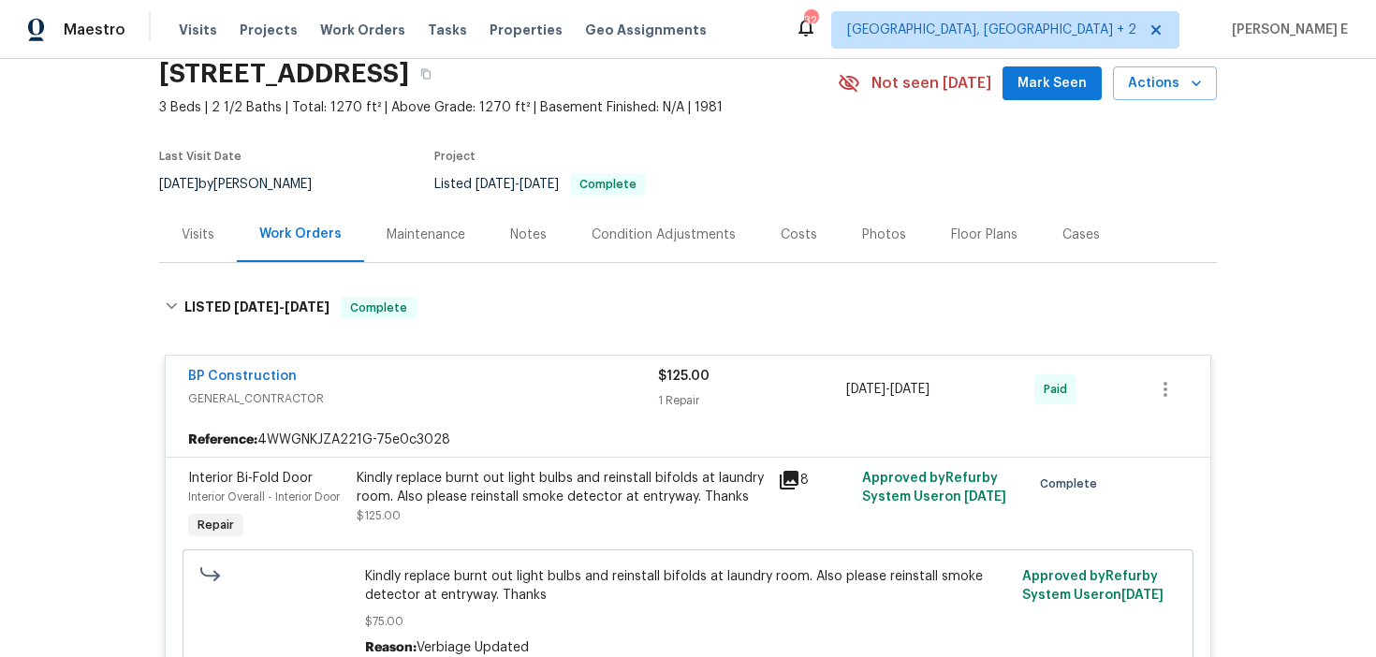
scroll to position [80, 0]
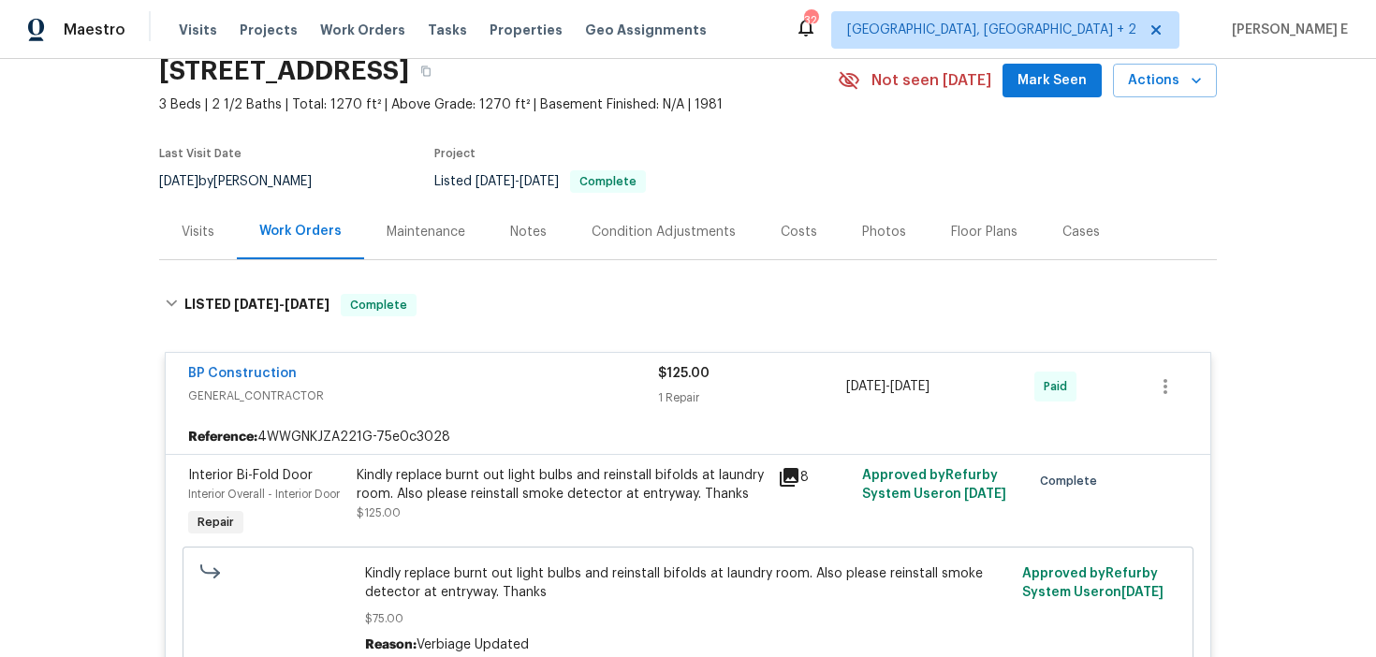
click at [422, 389] on span "GENERAL_CONTRACTOR" at bounding box center [423, 396] width 470 height 19
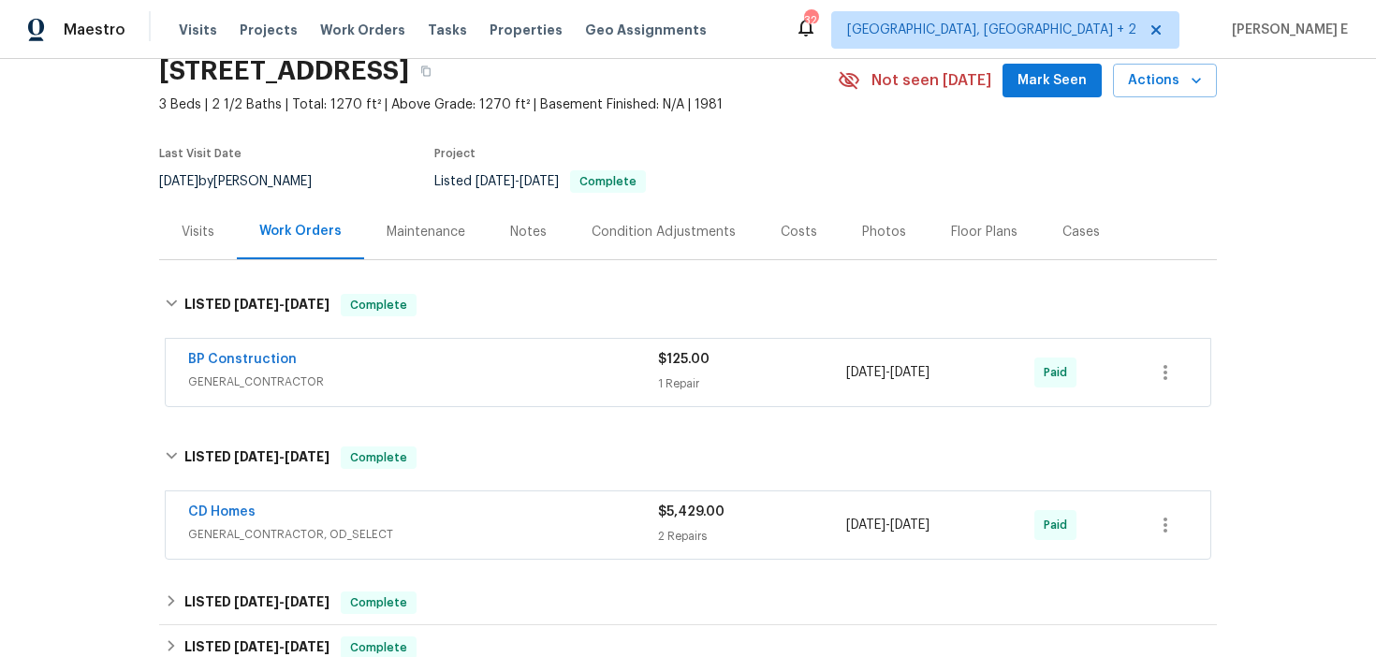
scroll to position [95, 0]
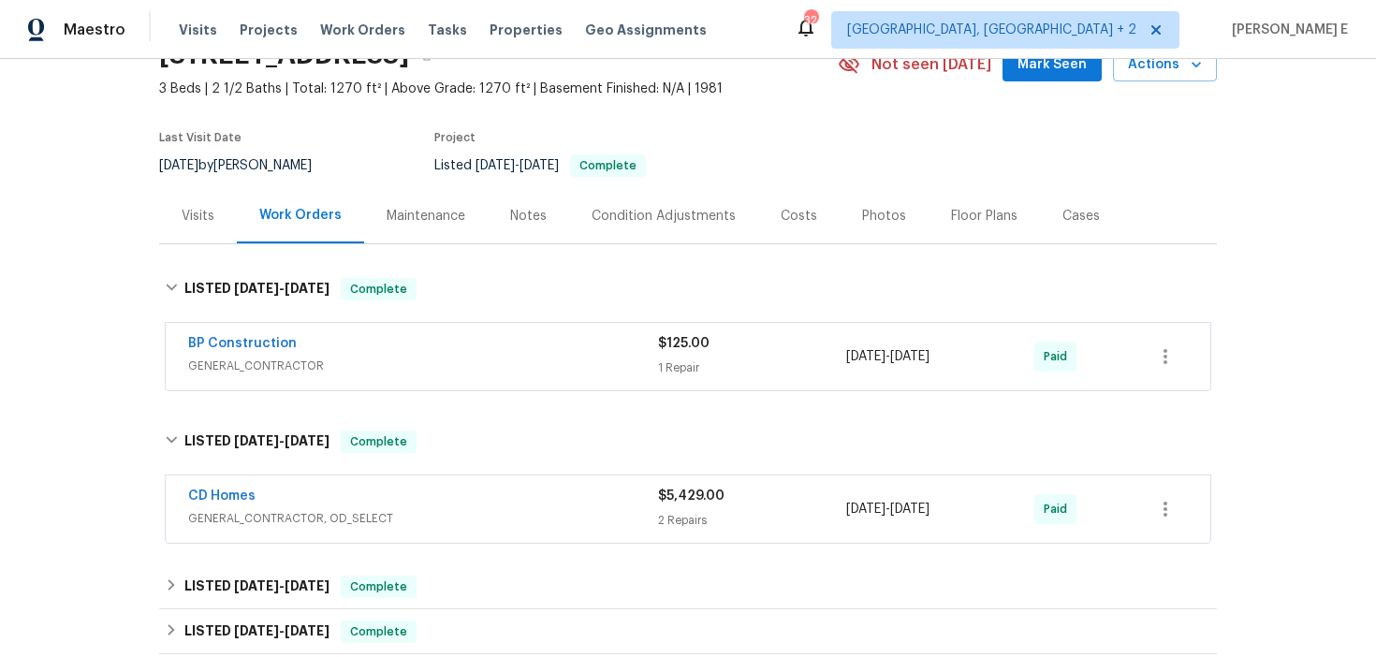
click at [384, 499] on div "CD Homes" at bounding box center [423, 498] width 470 height 22
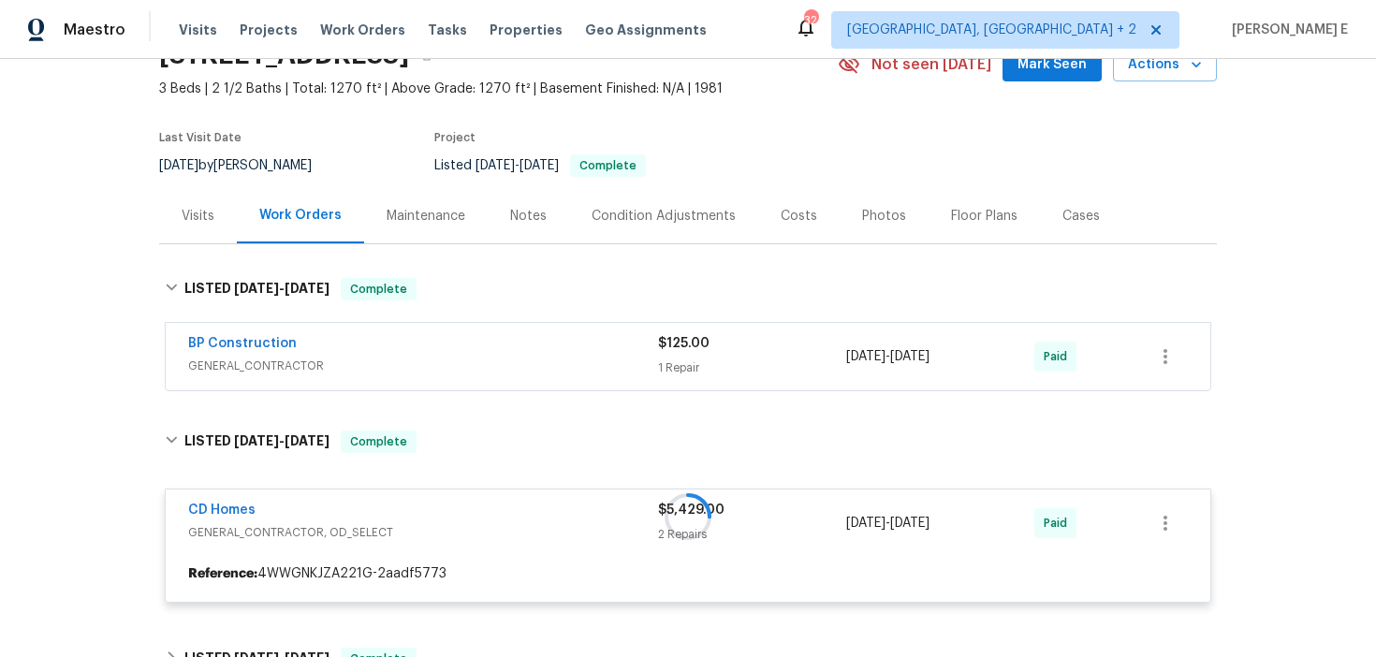
click at [287, 515] on div "CD Homes" at bounding box center [423, 512] width 470 height 22
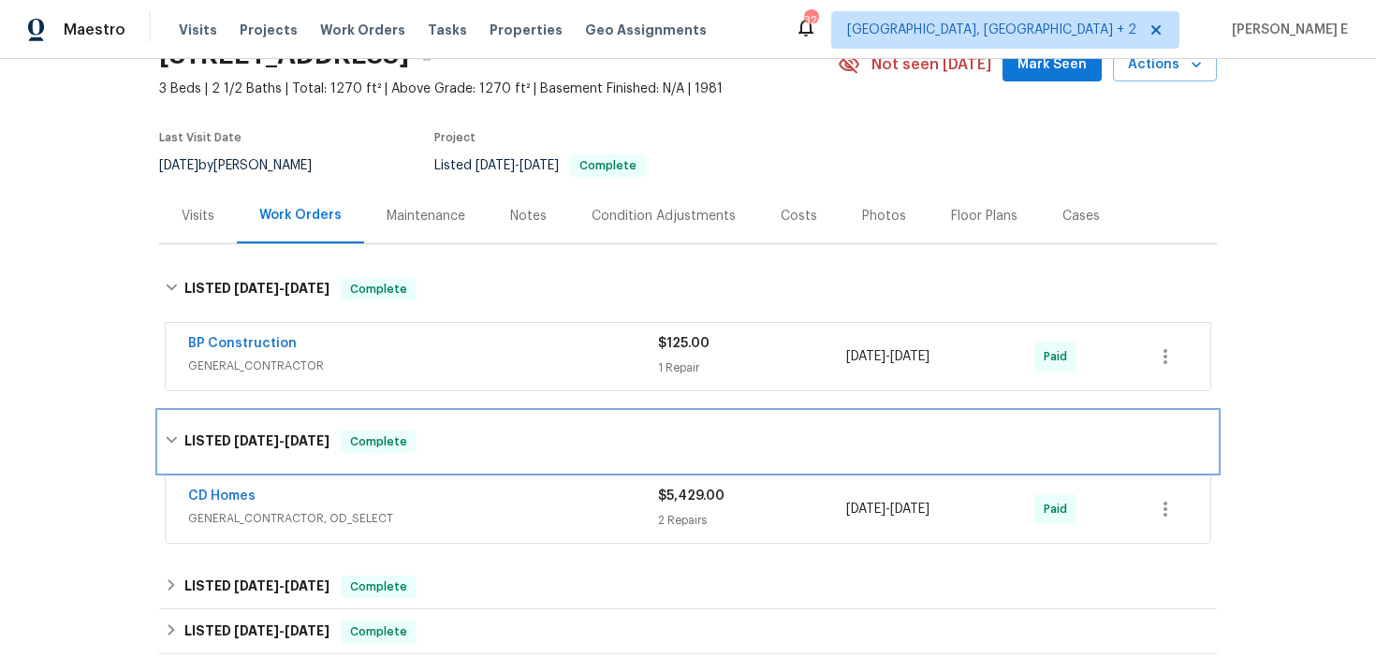
click at [293, 465] on div "LISTED 4/17/25 - 5/3/25 Complete" at bounding box center [688, 442] width 1058 height 60
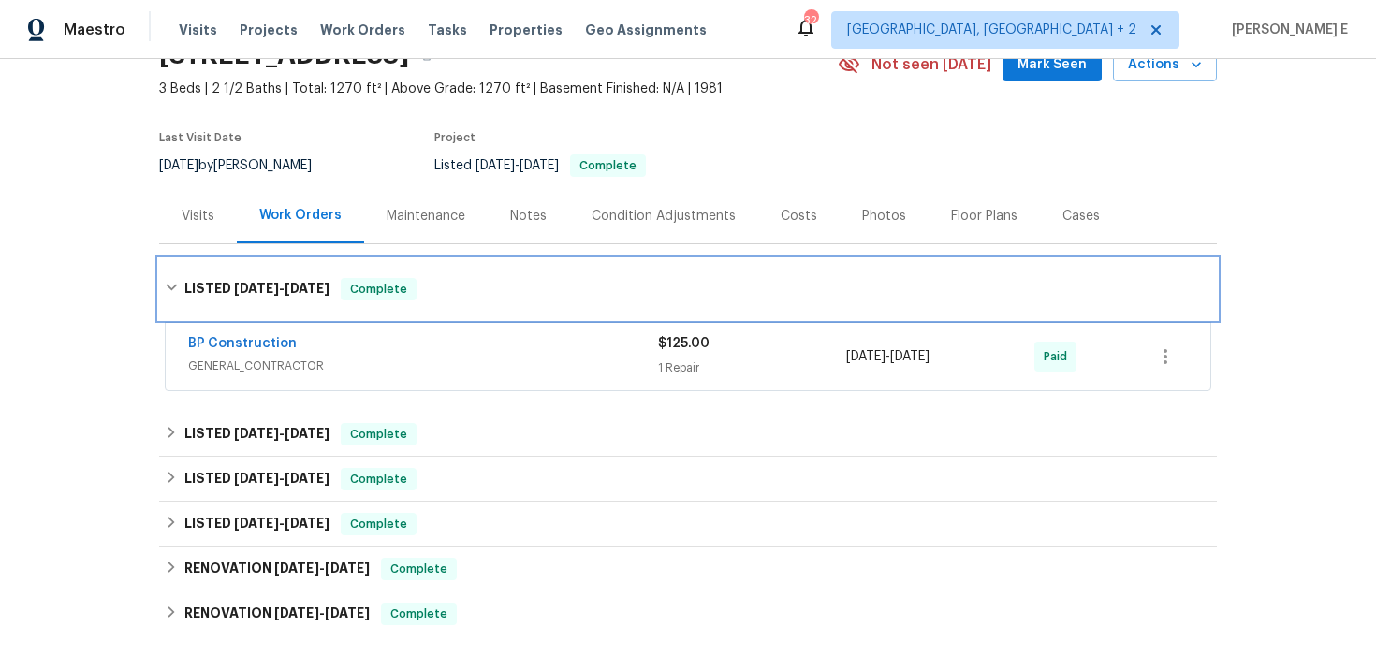
click at [312, 300] on div "LISTED 8/14/25 - 8/19/25 Complete" at bounding box center [688, 289] width 1058 height 60
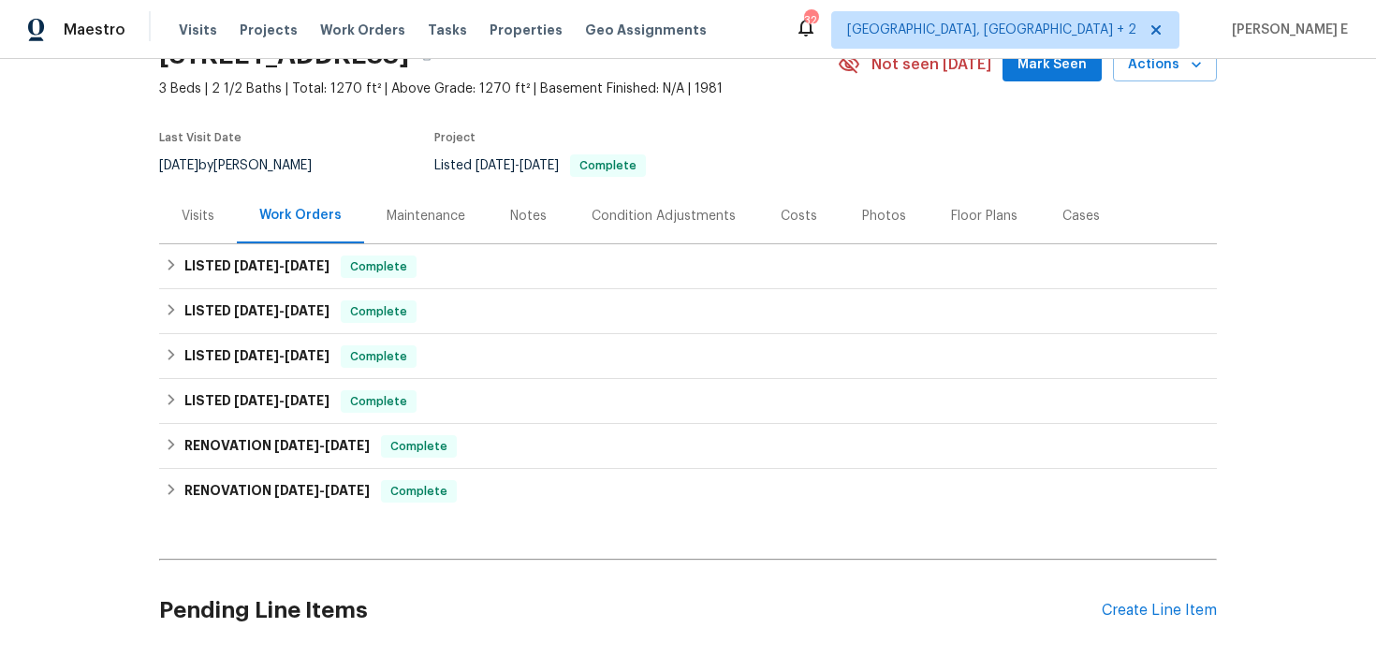
click at [454, 212] on div "Maintenance" at bounding box center [426, 216] width 79 height 19
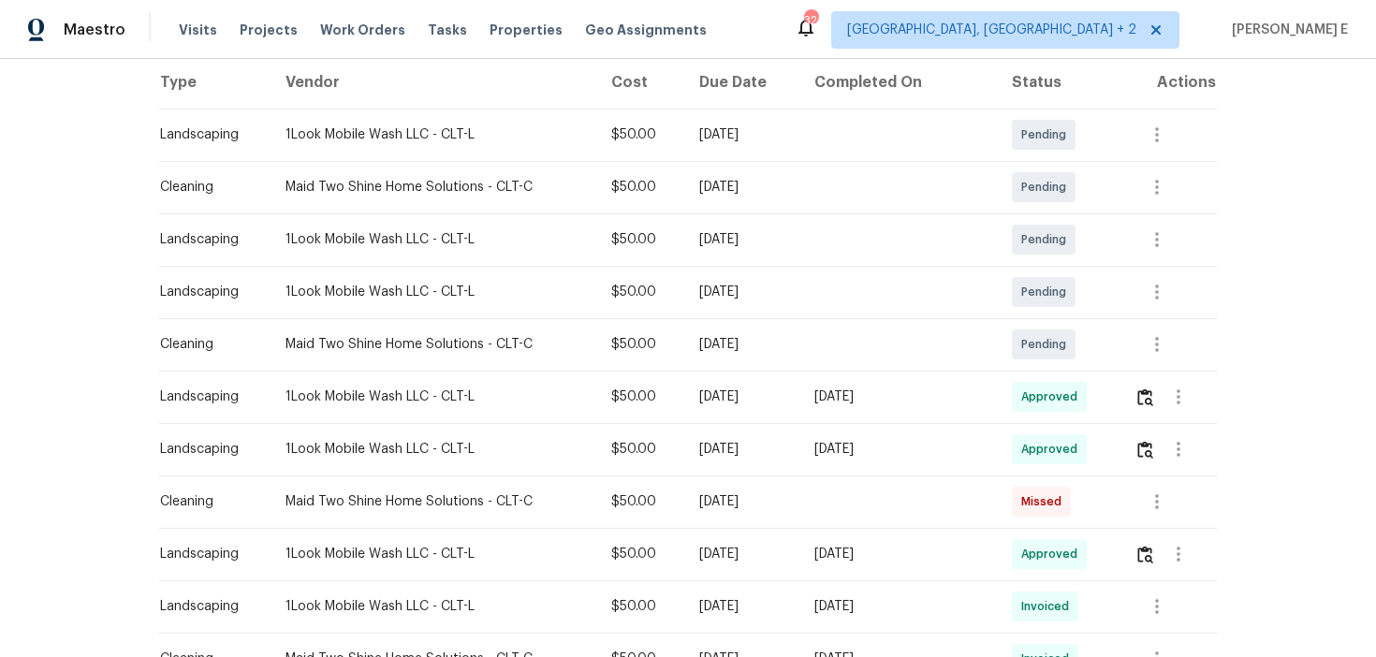
scroll to position [304, 0]
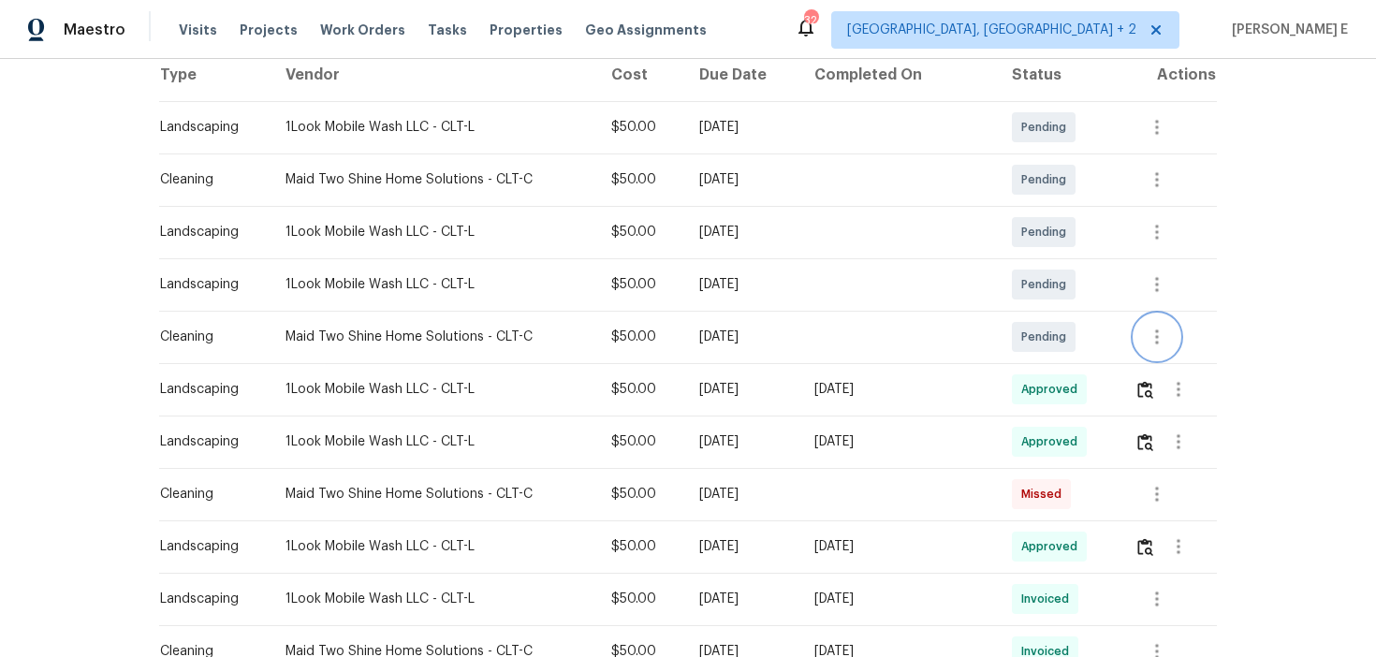
click at [1162, 337] on icon "button" at bounding box center [1157, 337] width 22 height 22
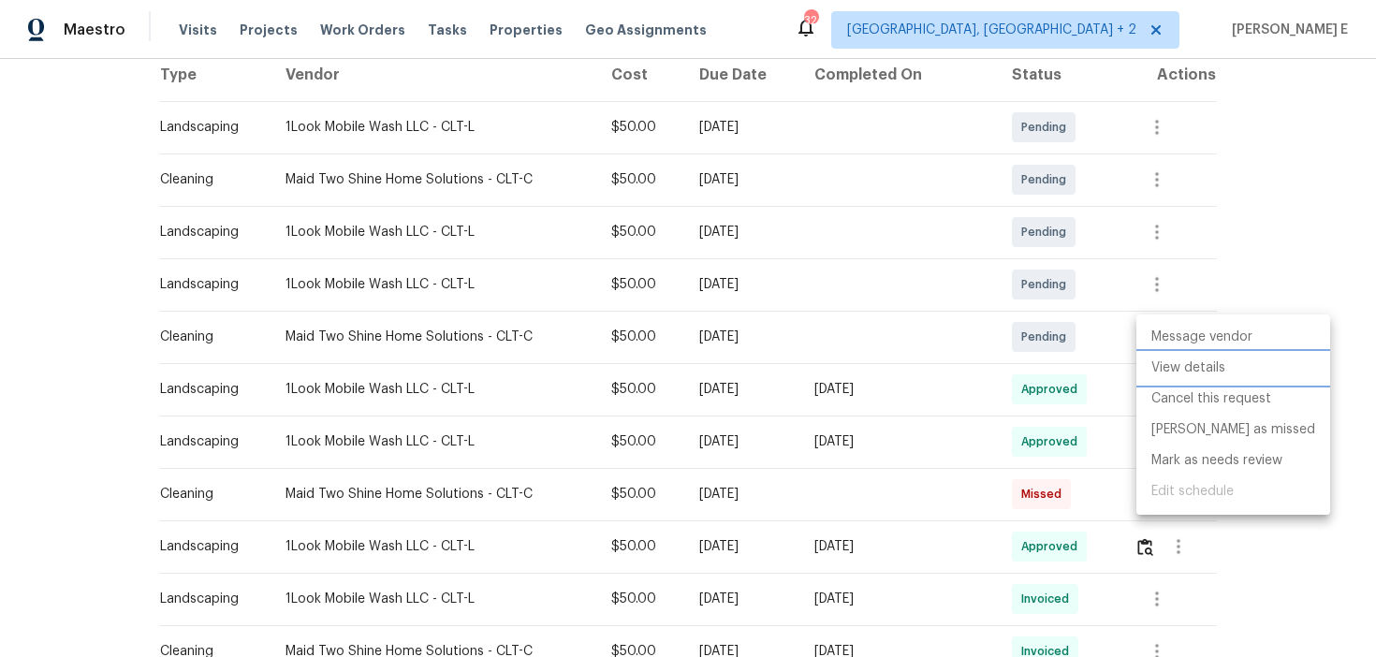
click at [1174, 374] on li "View details" at bounding box center [1233, 368] width 194 height 31
click at [5, 363] on div at bounding box center [688, 328] width 1376 height 657
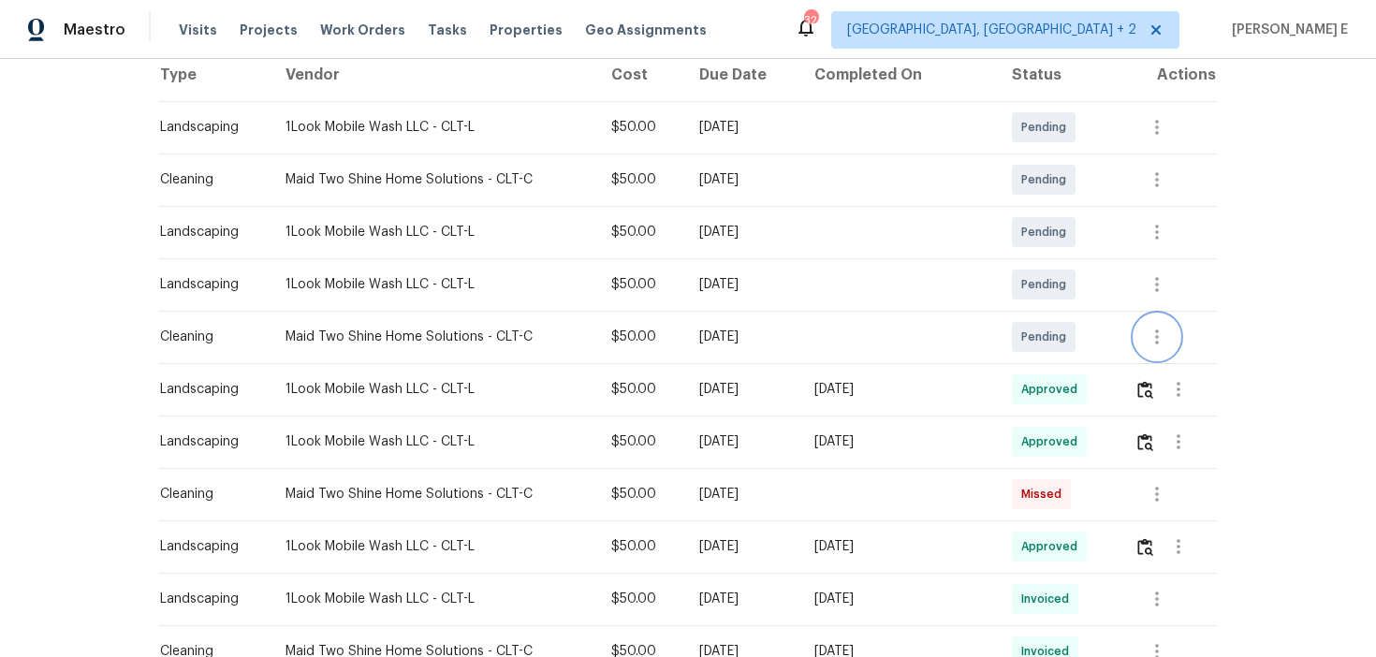
scroll to position [0, 0]
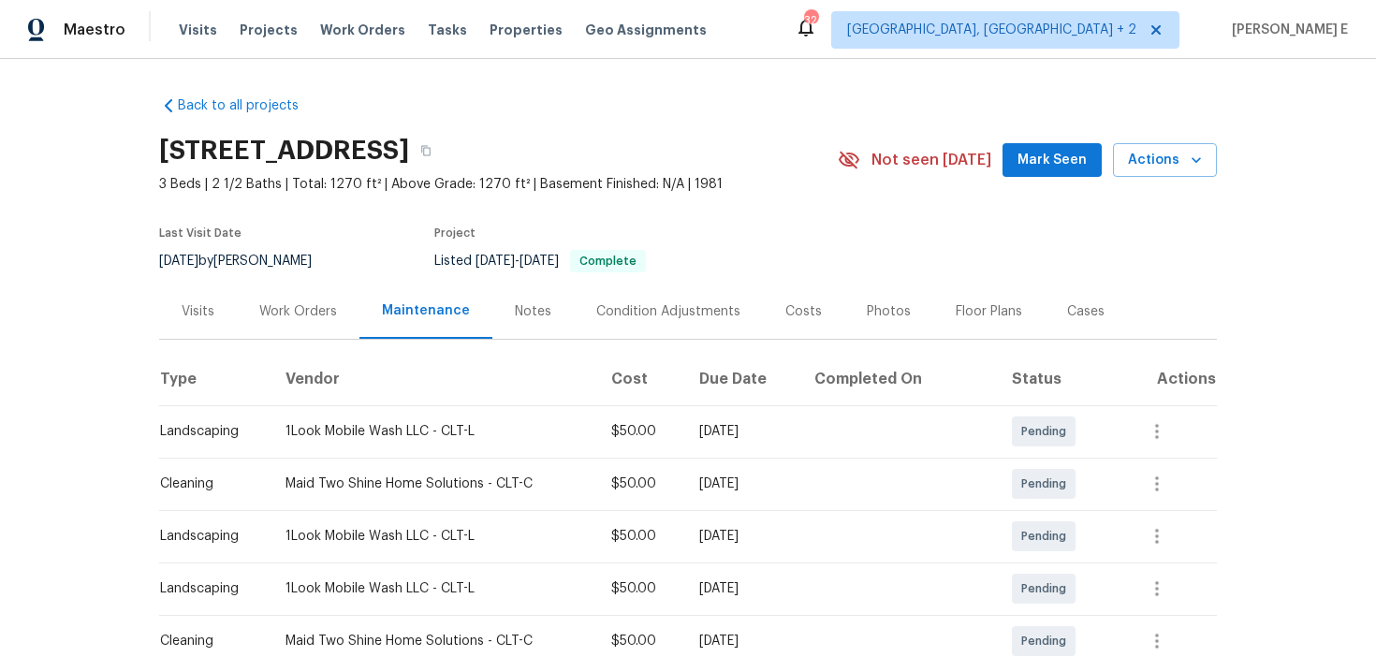
click at [301, 307] on div "Work Orders" at bounding box center [298, 311] width 78 height 19
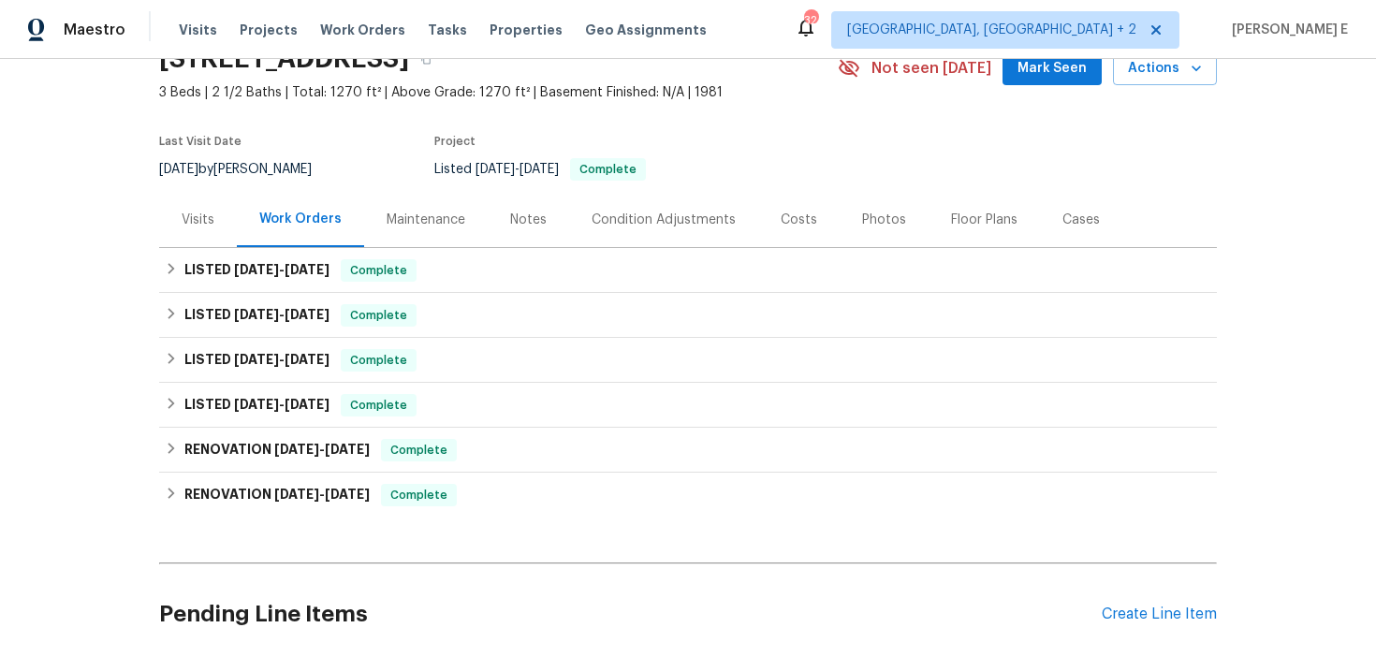
scroll to position [108, 0]
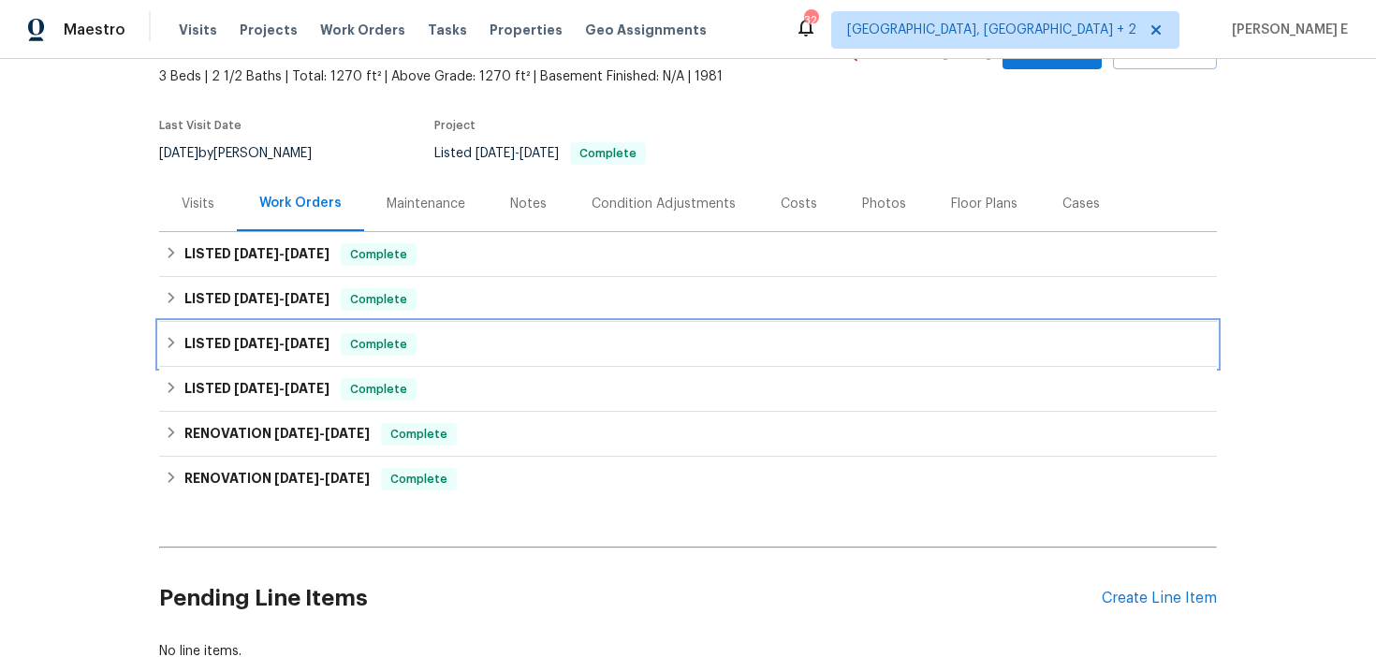
click at [229, 341] on h6 "LISTED 2/21/25 - 2/24/25" at bounding box center [256, 344] width 145 height 22
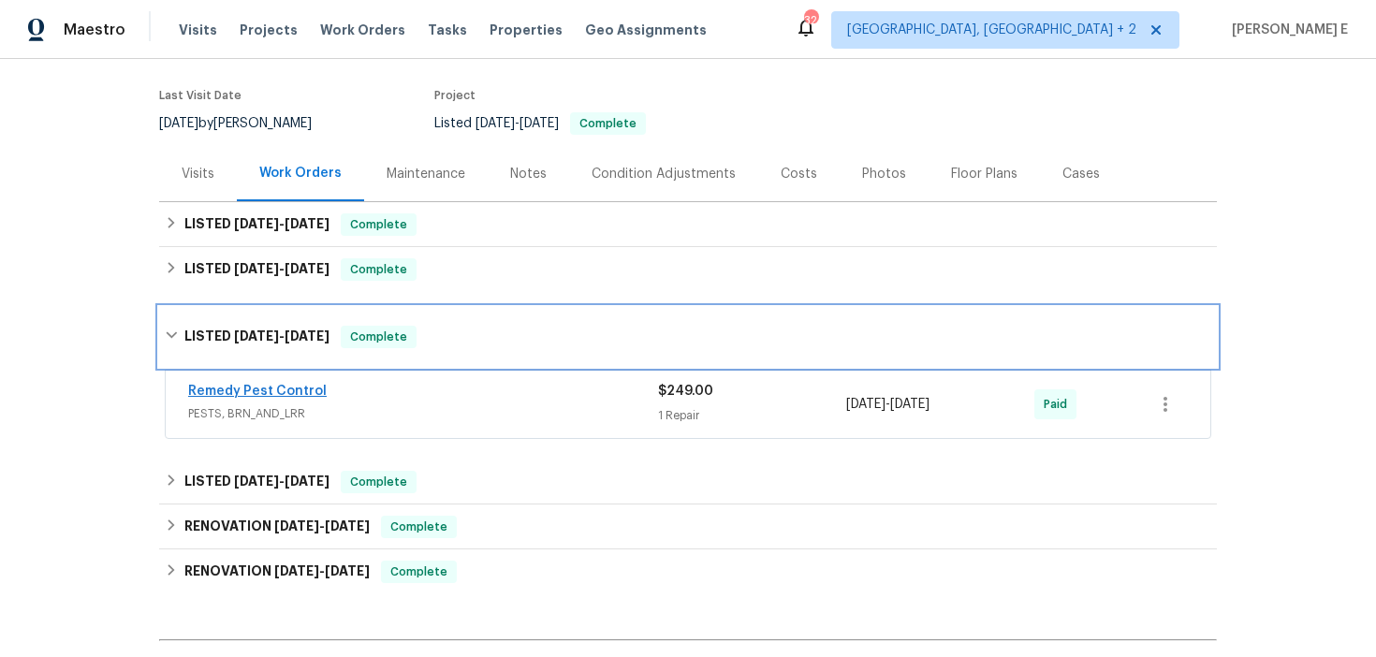
scroll to position [139, 0]
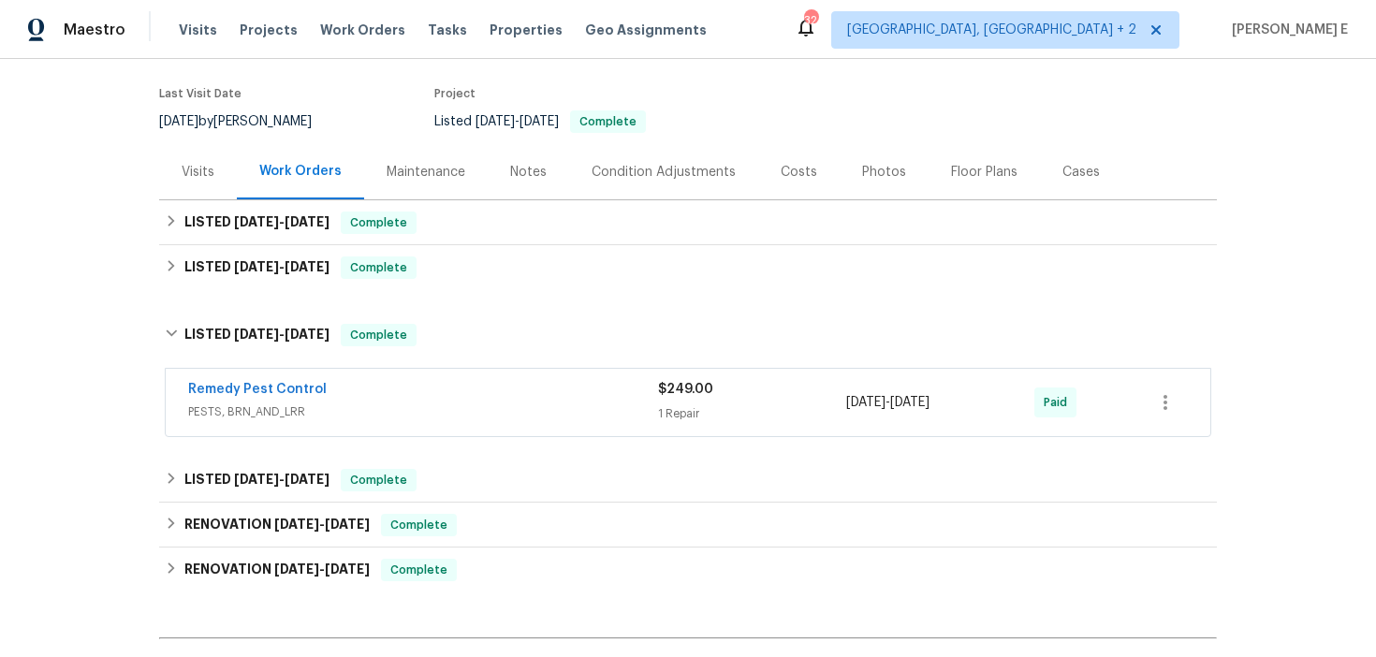
click at [247, 451] on div "Back to all projects 6003 Heath Valley Rd, Charlotte, NC 28210 3 Beds | 2 1/2 B…" at bounding box center [688, 354] width 1058 height 825
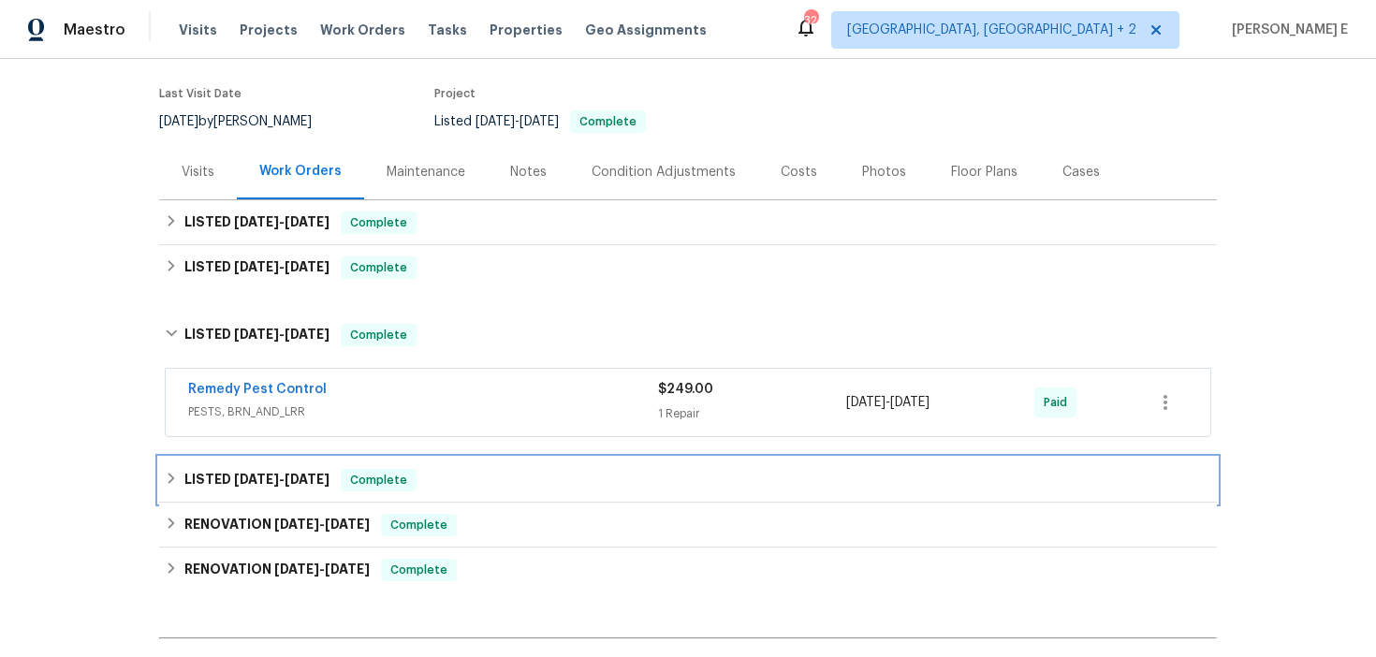
click at [242, 490] on h6 "LISTED 2/10/25 - 2/13/25" at bounding box center [256, 480] width 145 height 22
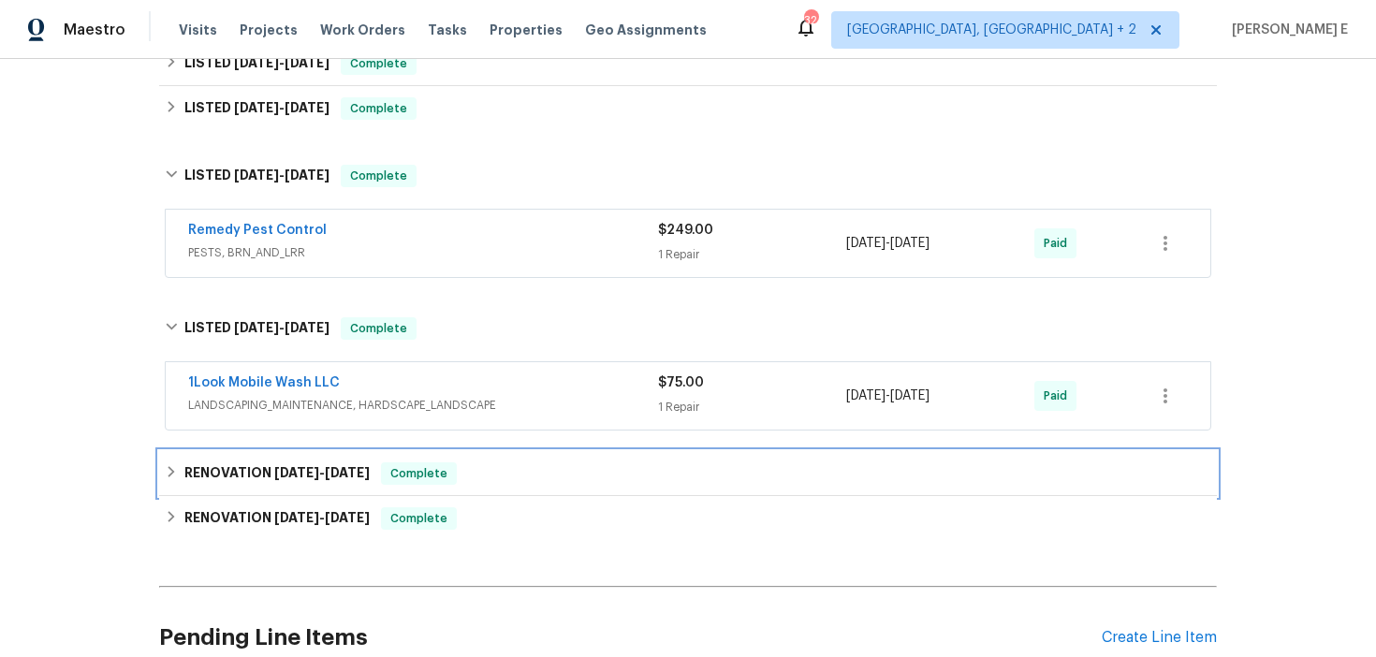
click at [259, 475] on h6 "RENOVATION 7/25/24 - 7/26/24" at bounding box center [276, 473] width 185 height 22
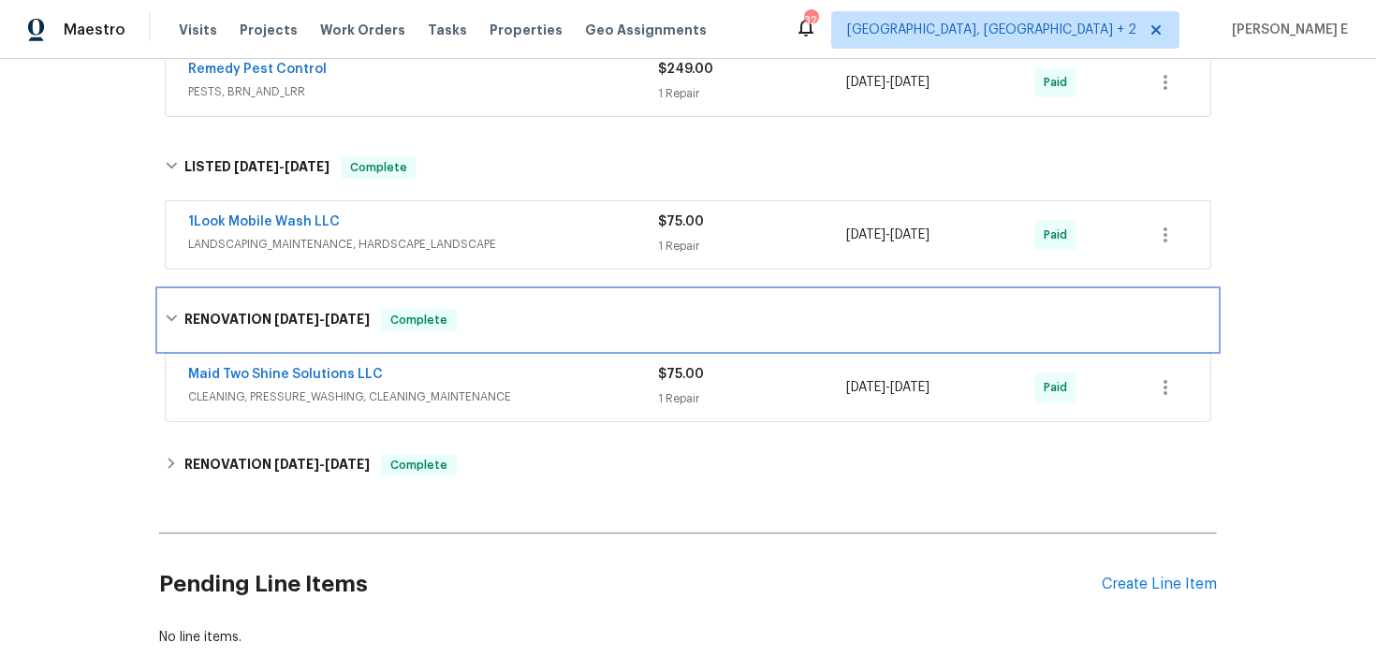
scroll to position [464, 0]
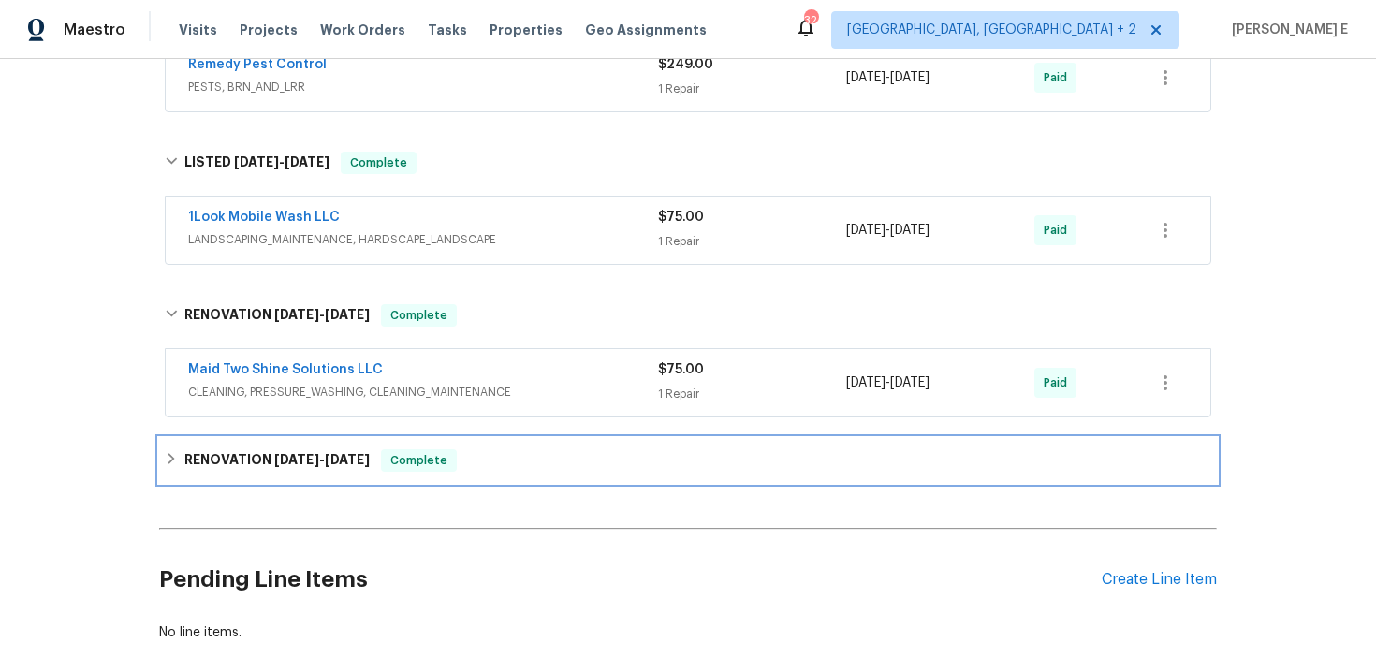
click at [286, 450] on h6 "RENOVATION 7/16/24 - 8/18/24" at bounding box center [276, 460] width 185 height 22
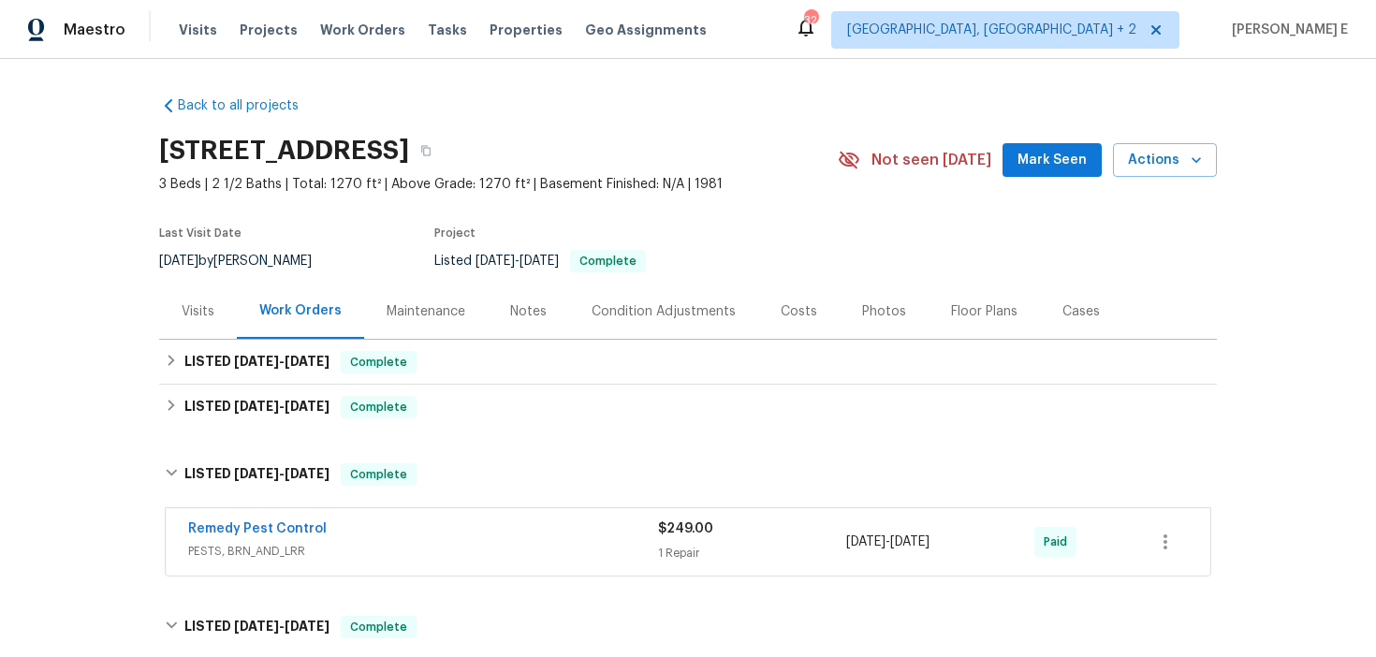
scroll to position [9, 0]
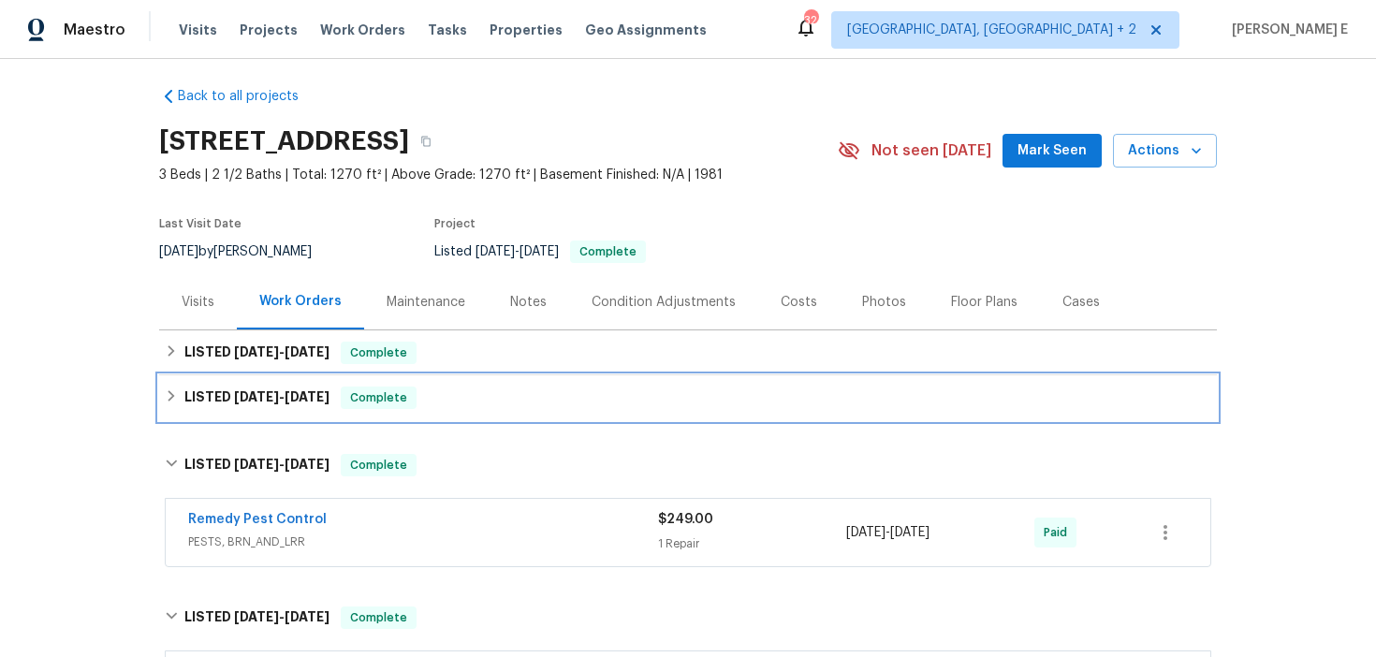
click at [208, 409] on div "LISTED 4/17/25 - 5/3/25 Complete" at bounding box center [688, 397] width 1058 height 45
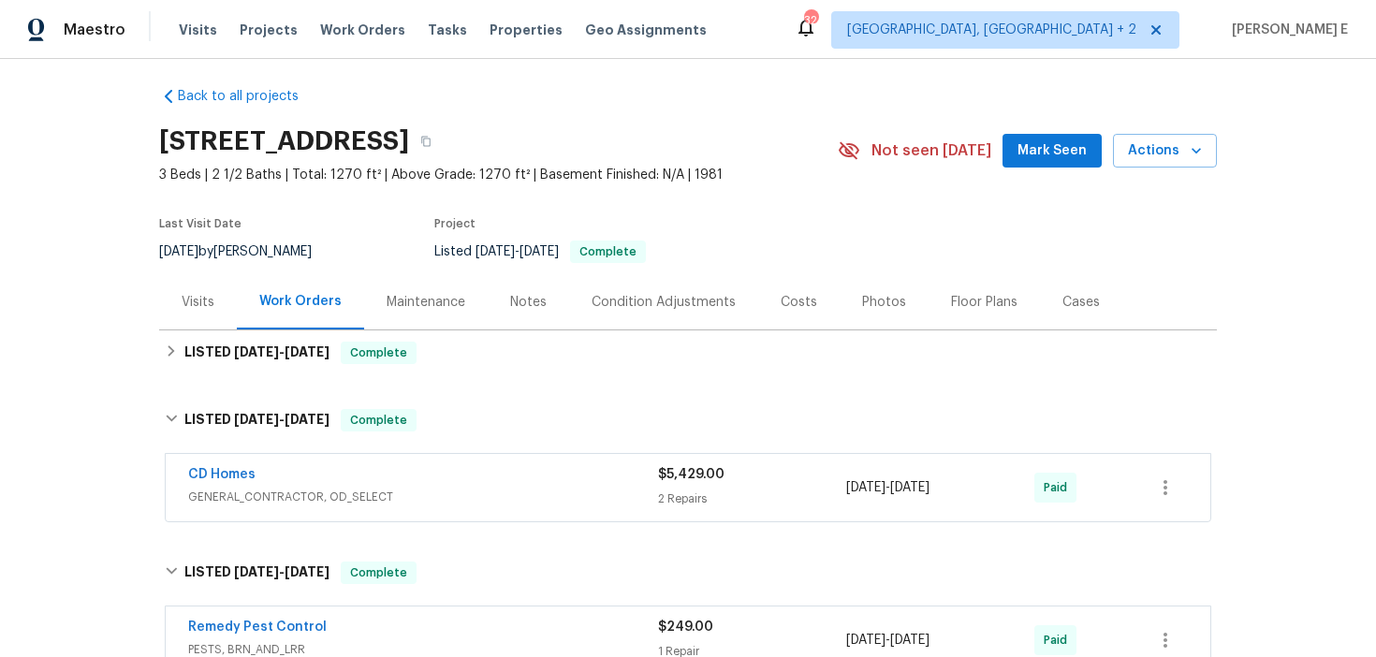
click at [290, 480] on div "CD Homes" at bounding box center [423, 476] width 470 height 22
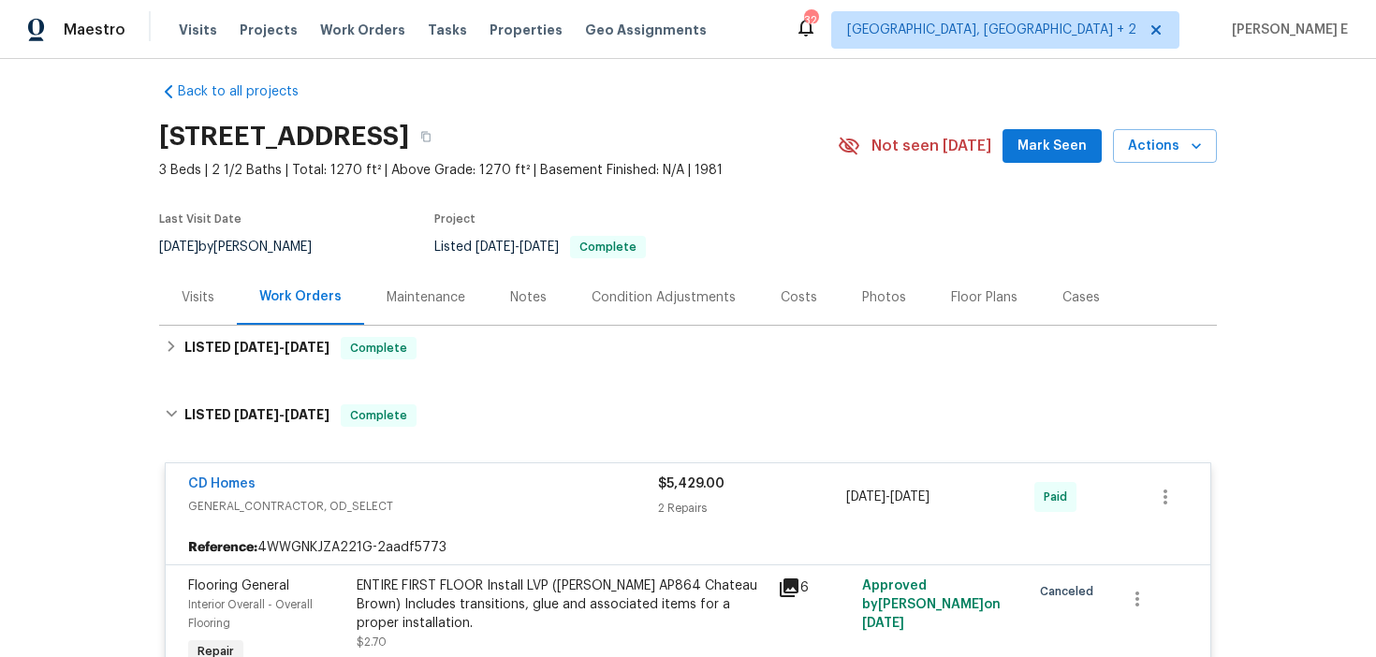
scroll to position [6, 0]
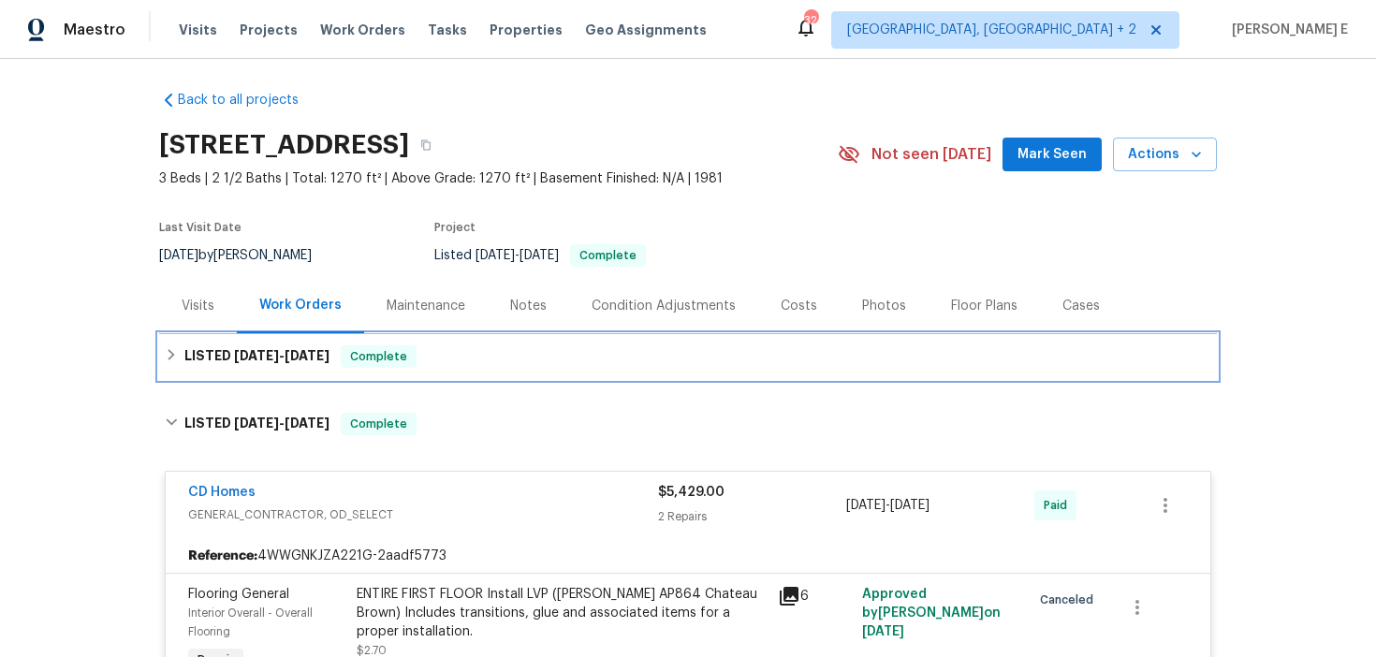
click at [239, 362] on h6 "LISTED 8/14/25 - 8/19/25" at bounding box center [256, 356] width 145 height 22
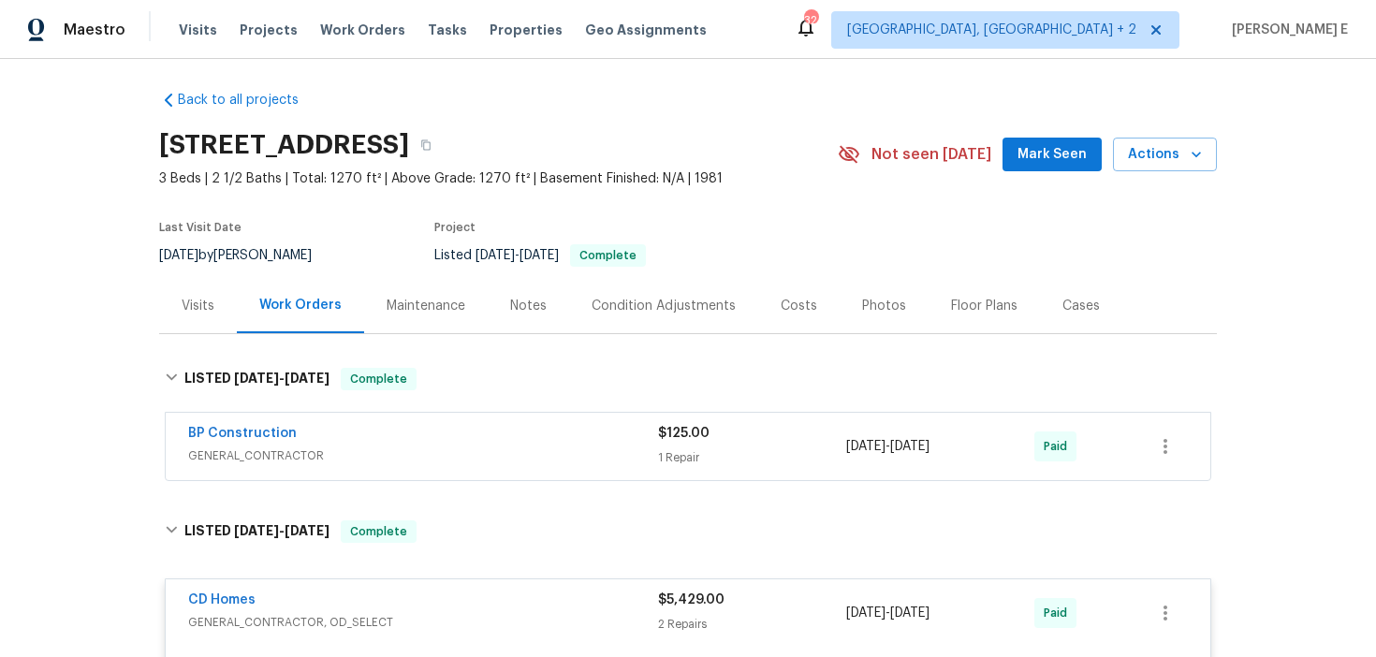
click at [352, 433] on div "BP Construction" at bounding box center [423, 435] width 470 height 22
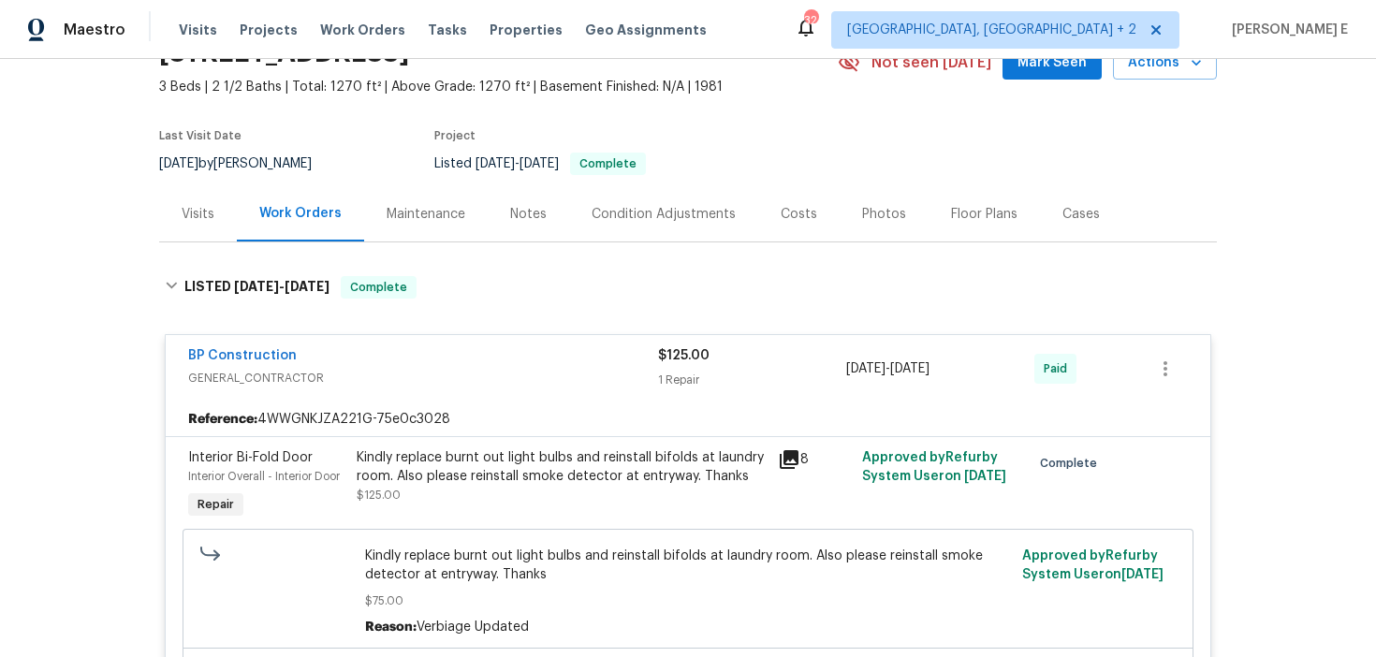
scroll to position [98, 0]
click at [421, 467] on div "Kindly replace burnt out light bulbs and reinstall bifolds at laundry room. Als…" at bounding box center [562, 465] width 410 height 37
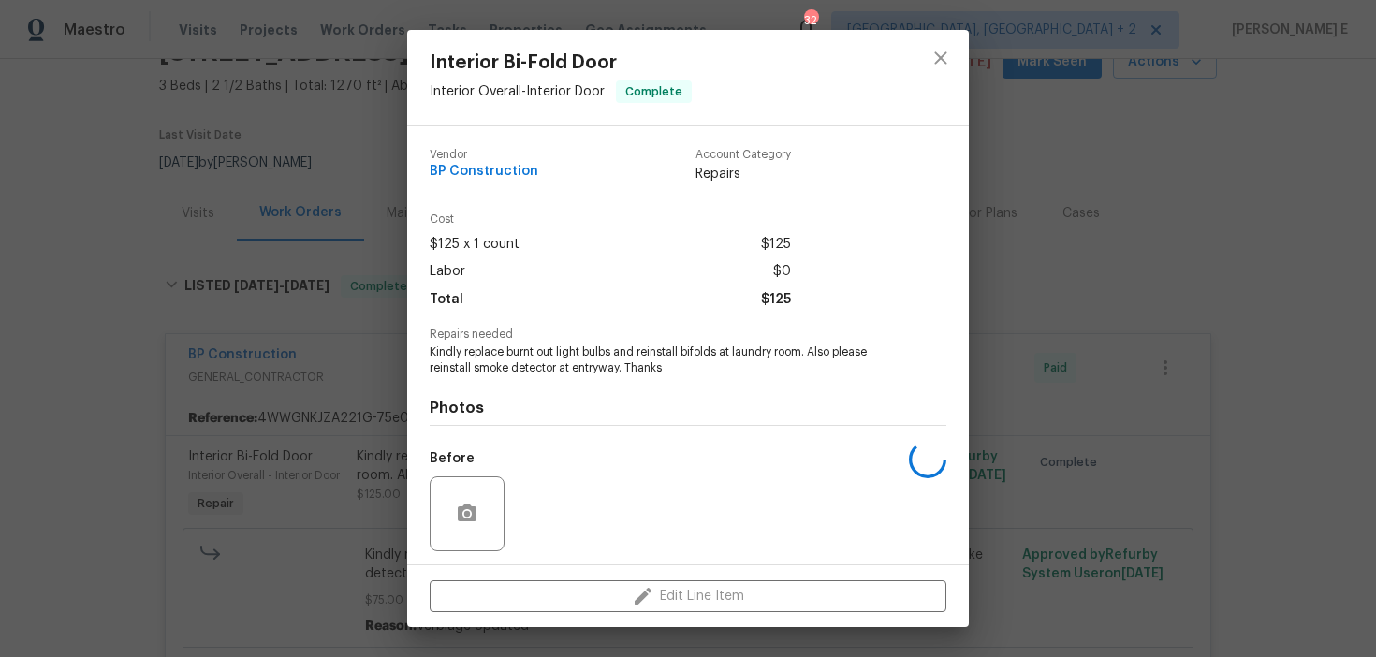
scroll to position [127, 0]
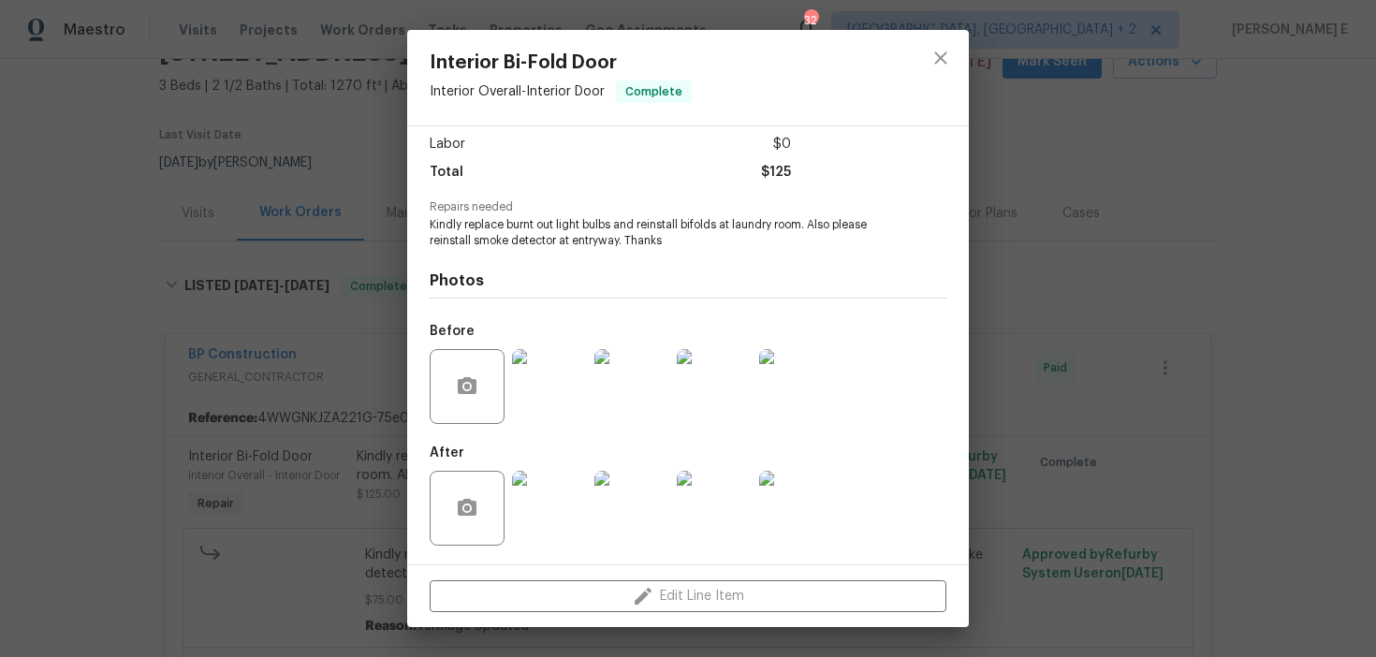
click at [546, 496] on img at bounding box center [549, 508] width 75 height 75
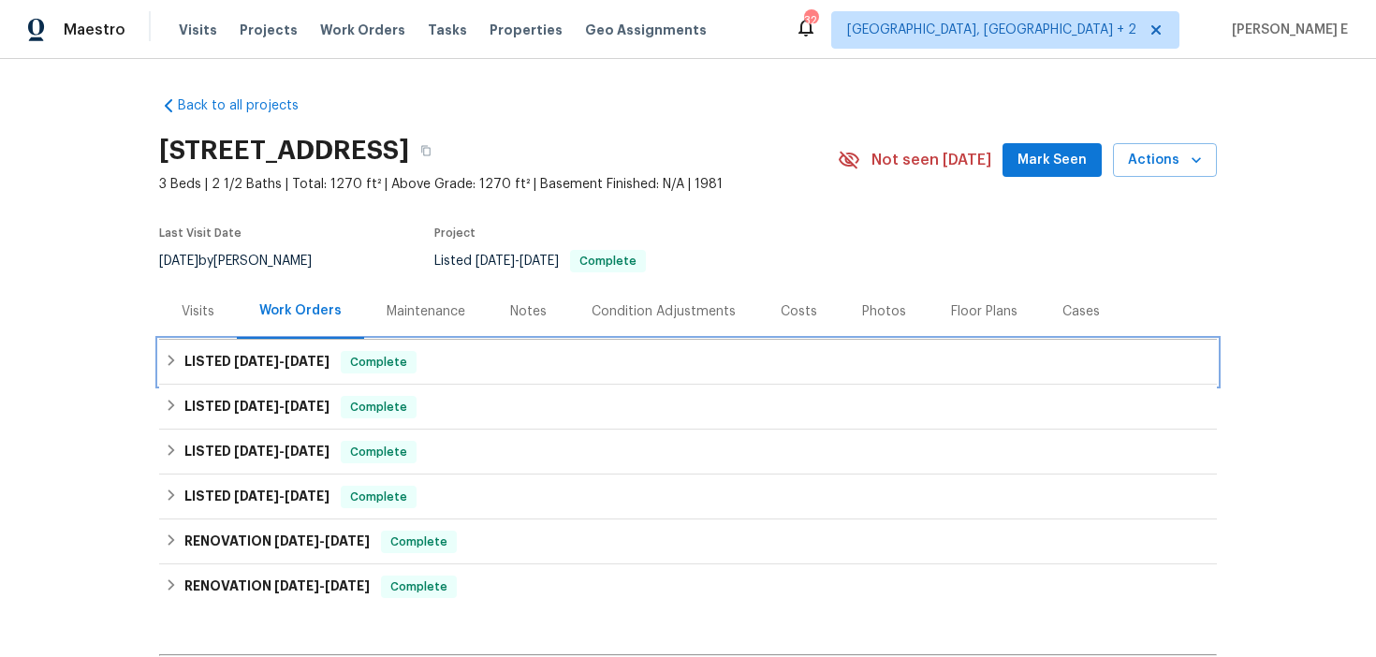
click at [273, 351] on h6 "LISTED [DATE] - [DATE]" at bounding box center [256, 362] width 145 height 22
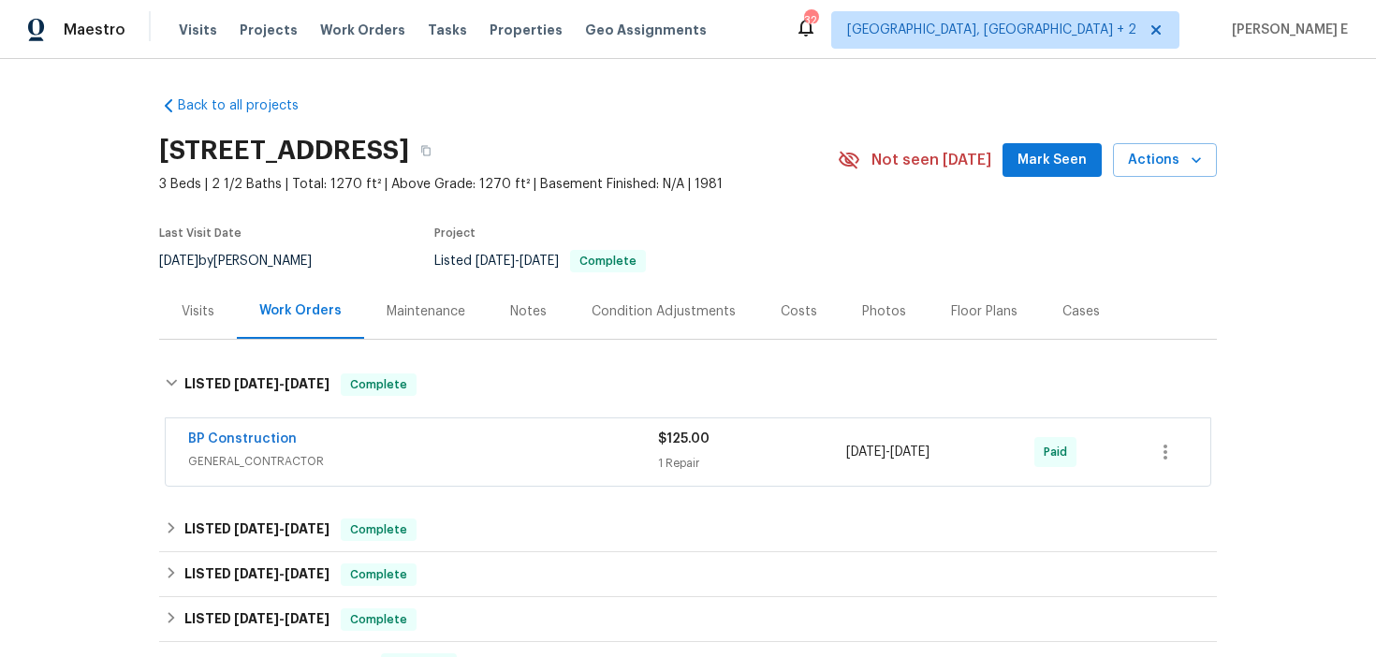
click at [246, 431] on span "BP Construction" at bounding box center [242, 439] width 109 height 19
click at [246, 431] on div "BP Construction GENERAL_CONTRACTOR $125.00 1 Repair [DATE] - [DATE] Paid" at bounding box center [688, 451] width 1045 height 67
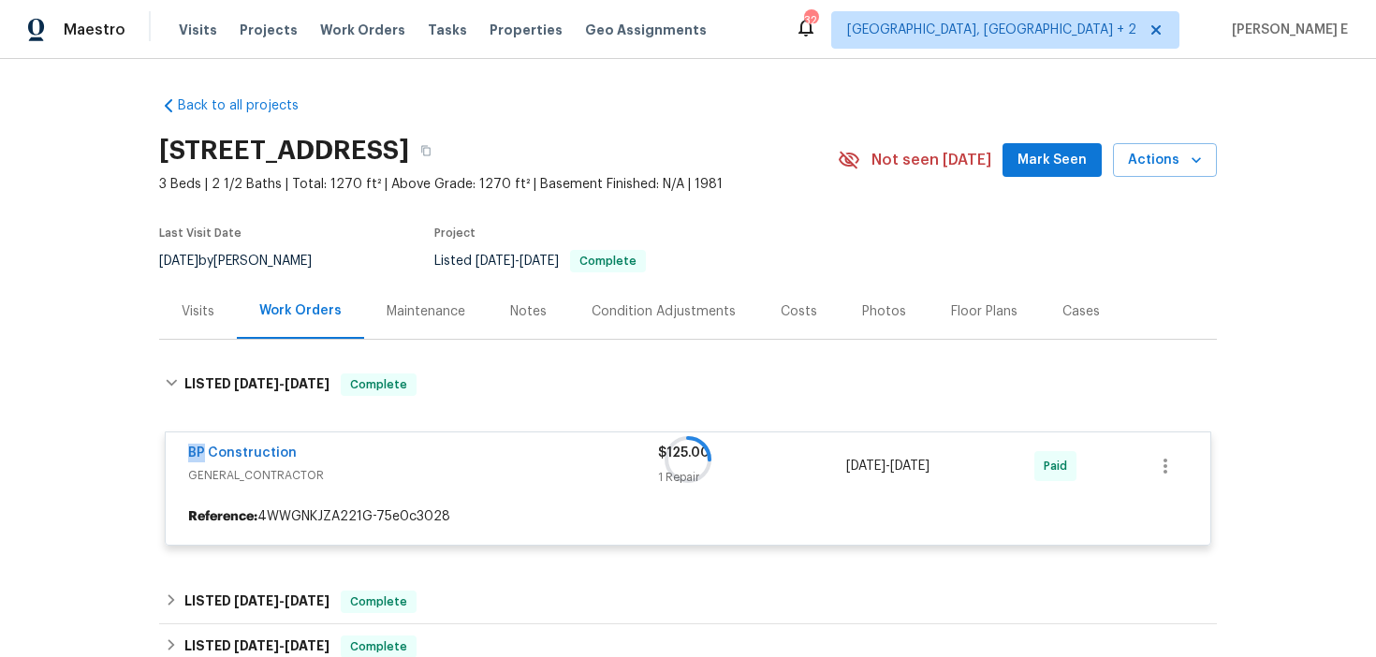
click at [231, 450] on div at bounding box center [688, 460] width 1058 height 210
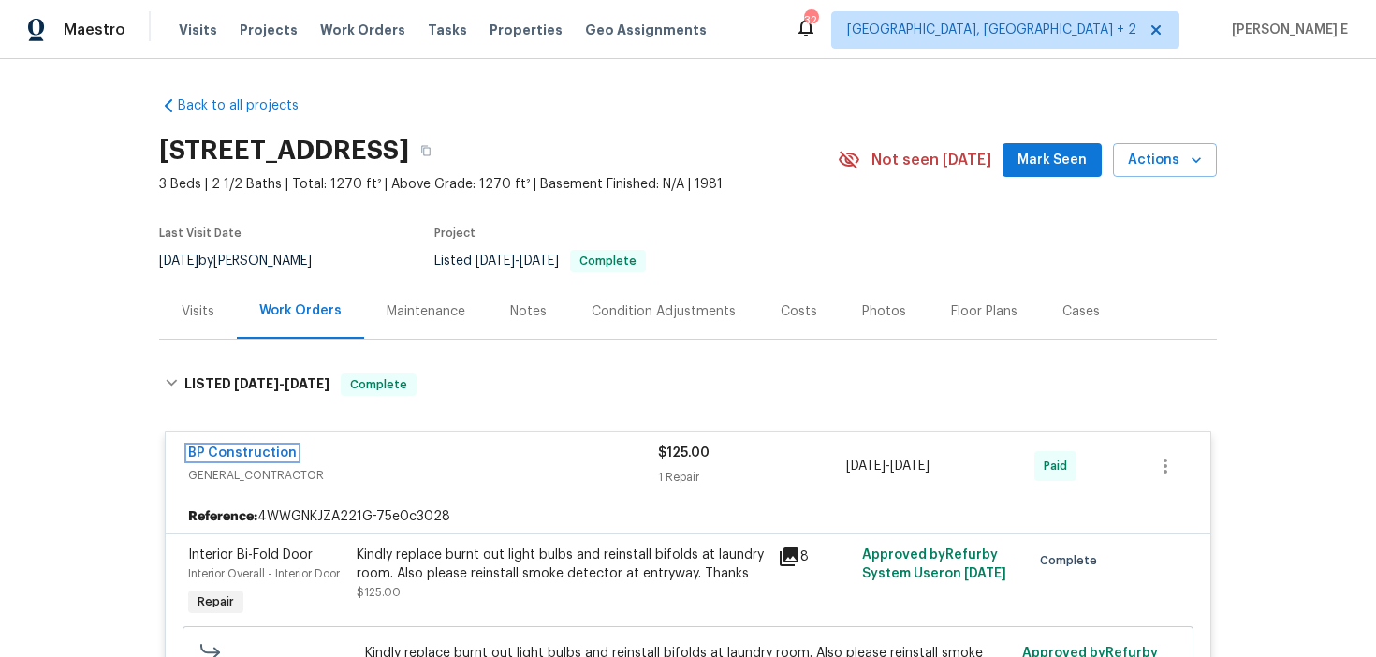
click at [231, 450] on link "BP Construction" at bounding box center [242, 453] width 109 height 13
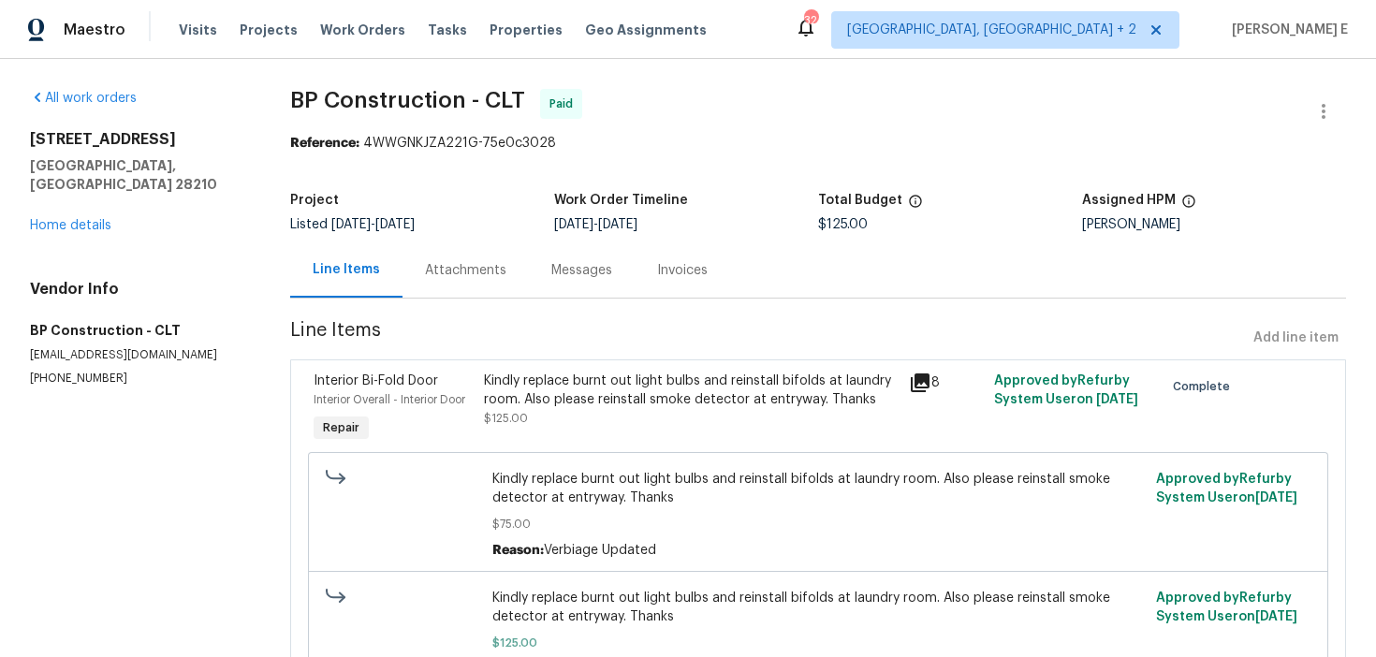
click at [544, 401] on div "Kindly replace burnt out light bulbs and reinstall bifolds at laundry room. Als…" at bounding box center [691, 390] width 414 height 37
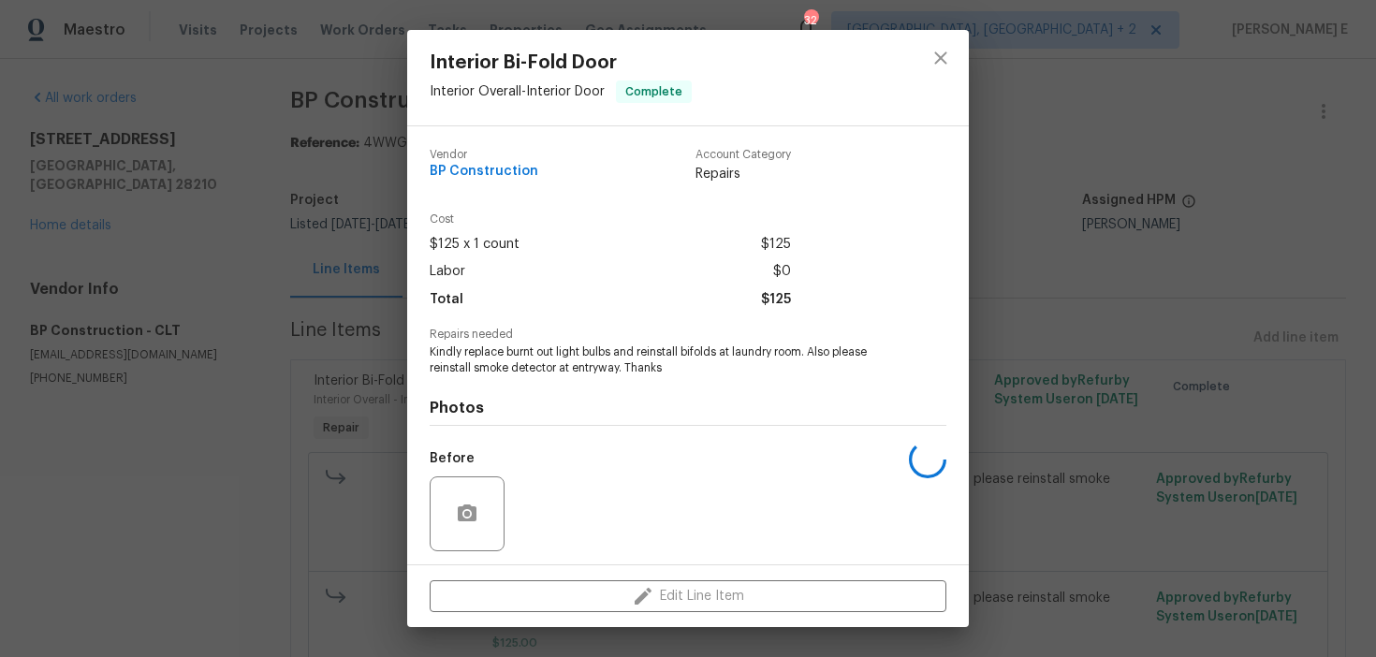
scroll to position [127, 0]
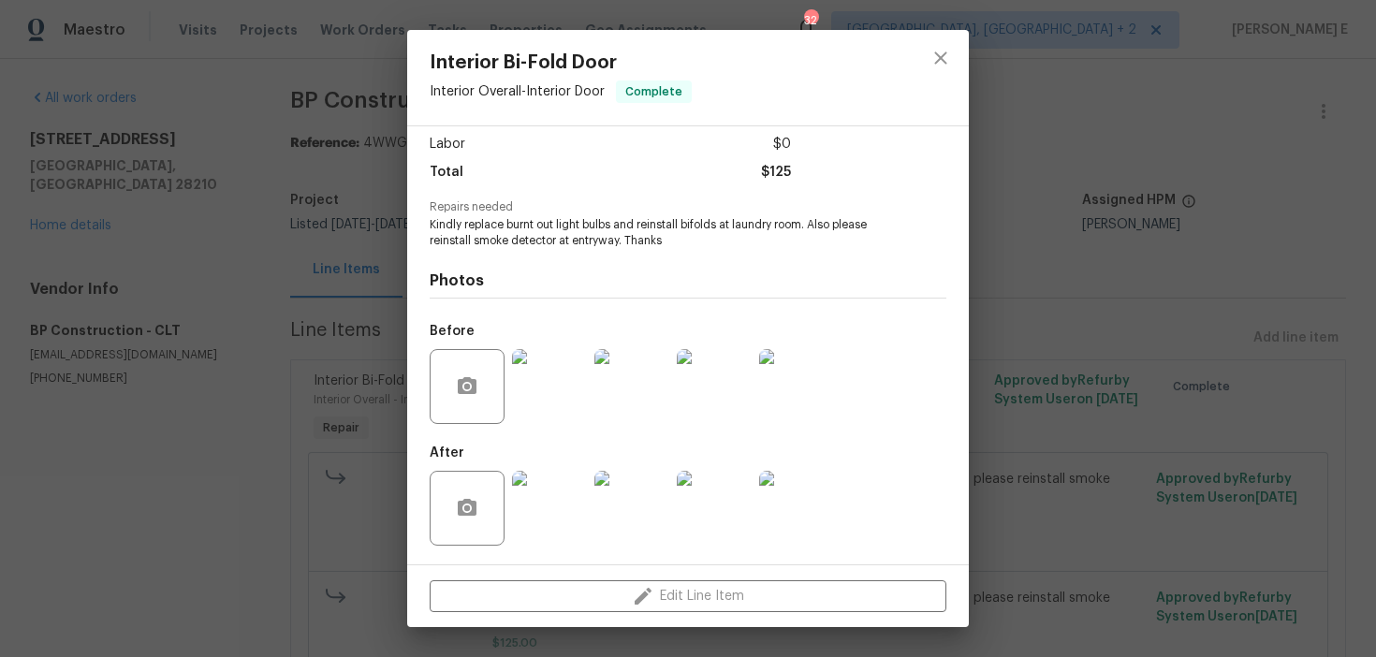
click at [573, 388] on img at bounding box center [549, 386] width 75 height 75
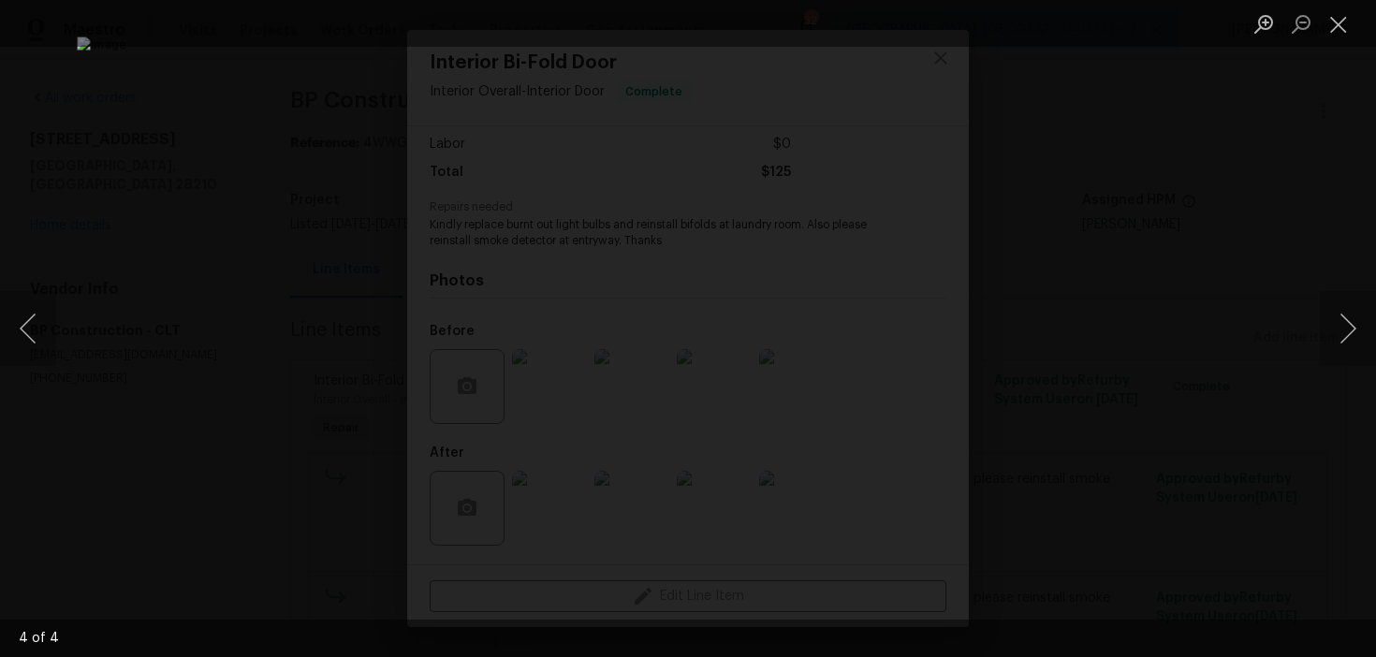
click at [1206, 210] on div "Lightbox" at bounding box center [688, 328] width 1376 height 657
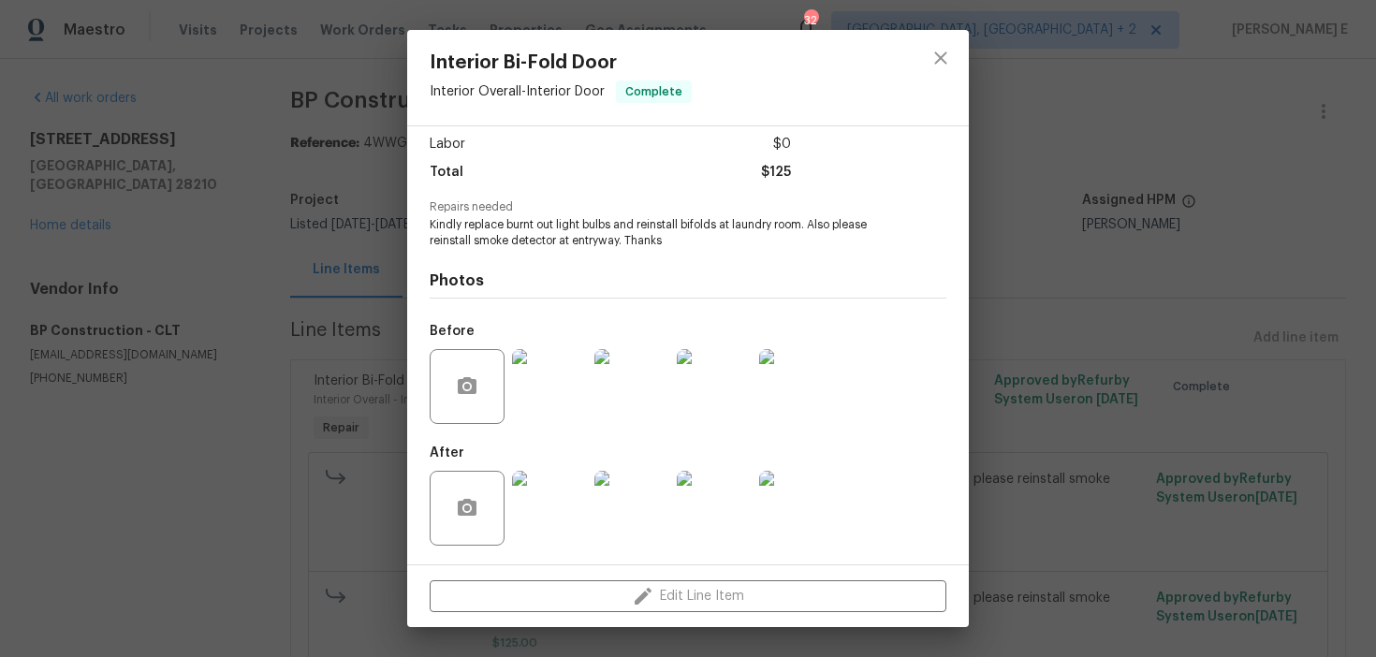
click at [1106, 243] on div "Interior Bi-Fold Door Interior Overall - Interior Door Complete Vendor BP Const…" at bounding box center [688, 328] width 1376 height 657
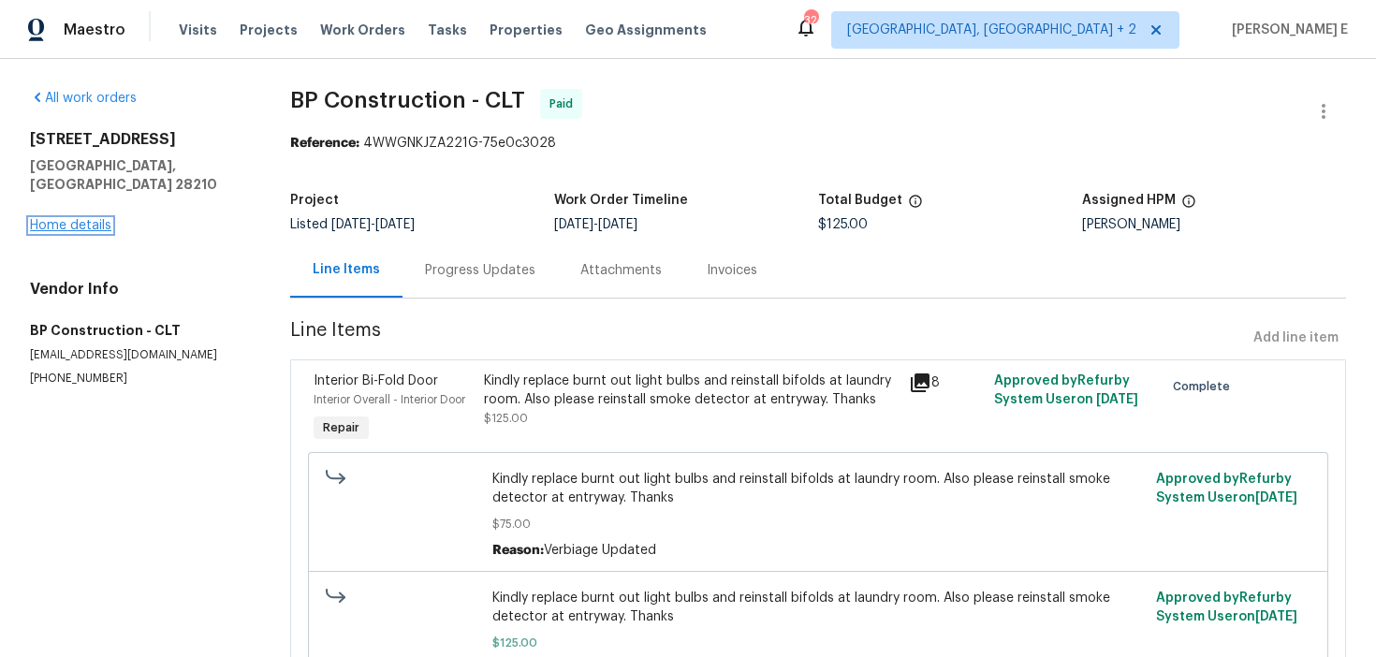
click at [90, 219] on link "Home details" at bounding box center [70, 225] width 81 height 13
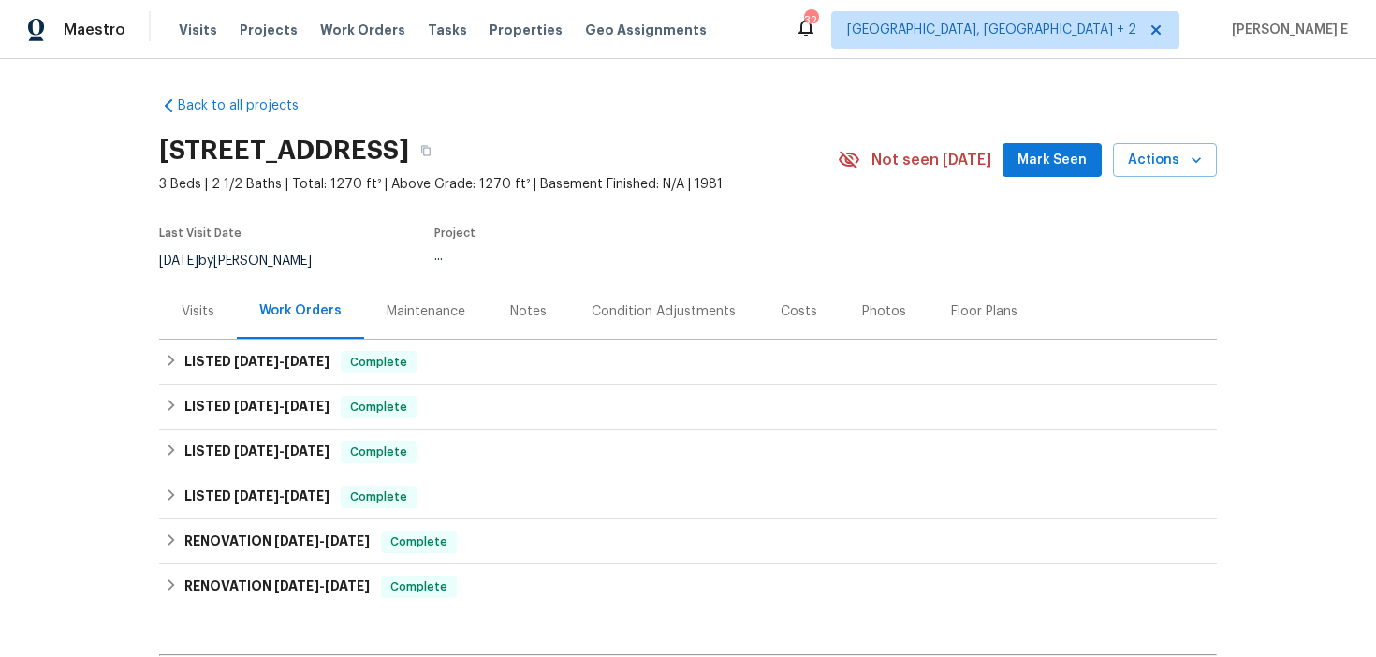
scroll to position [37, 0]
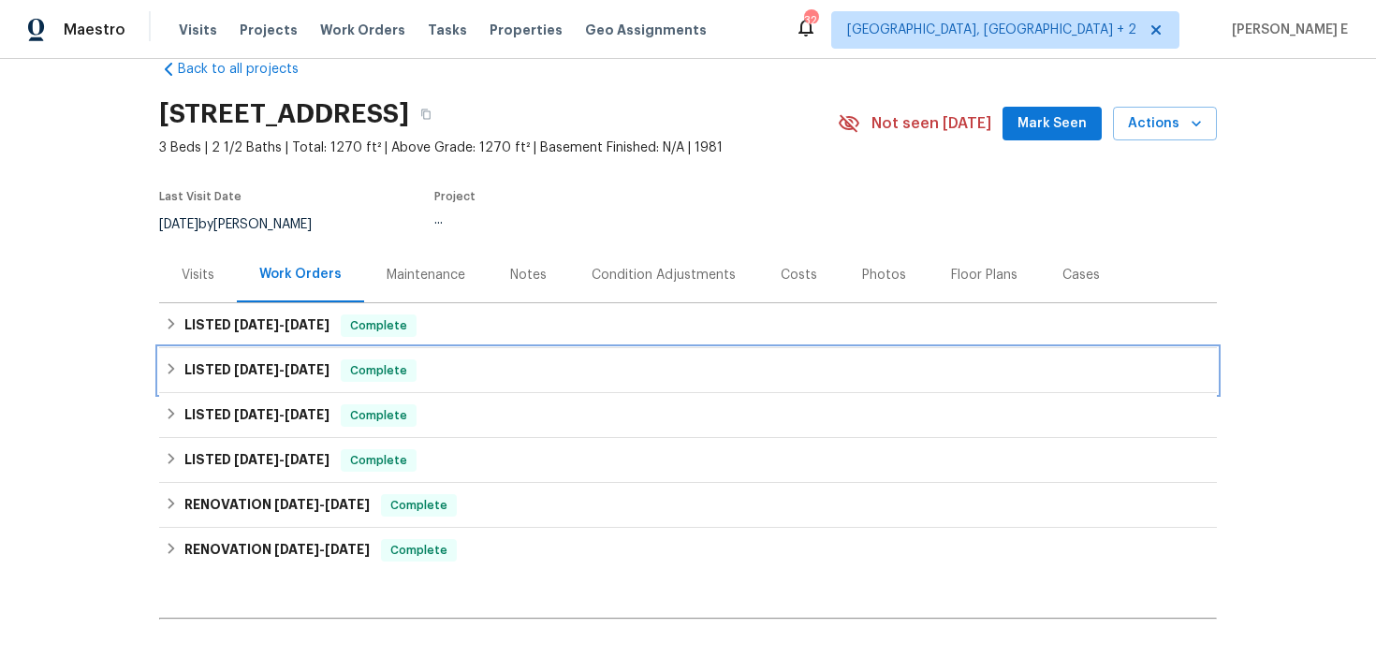
click at [285, 373] on span "[DATE] - [DATE]" at bounding box center [281, 369] width 95 height 13
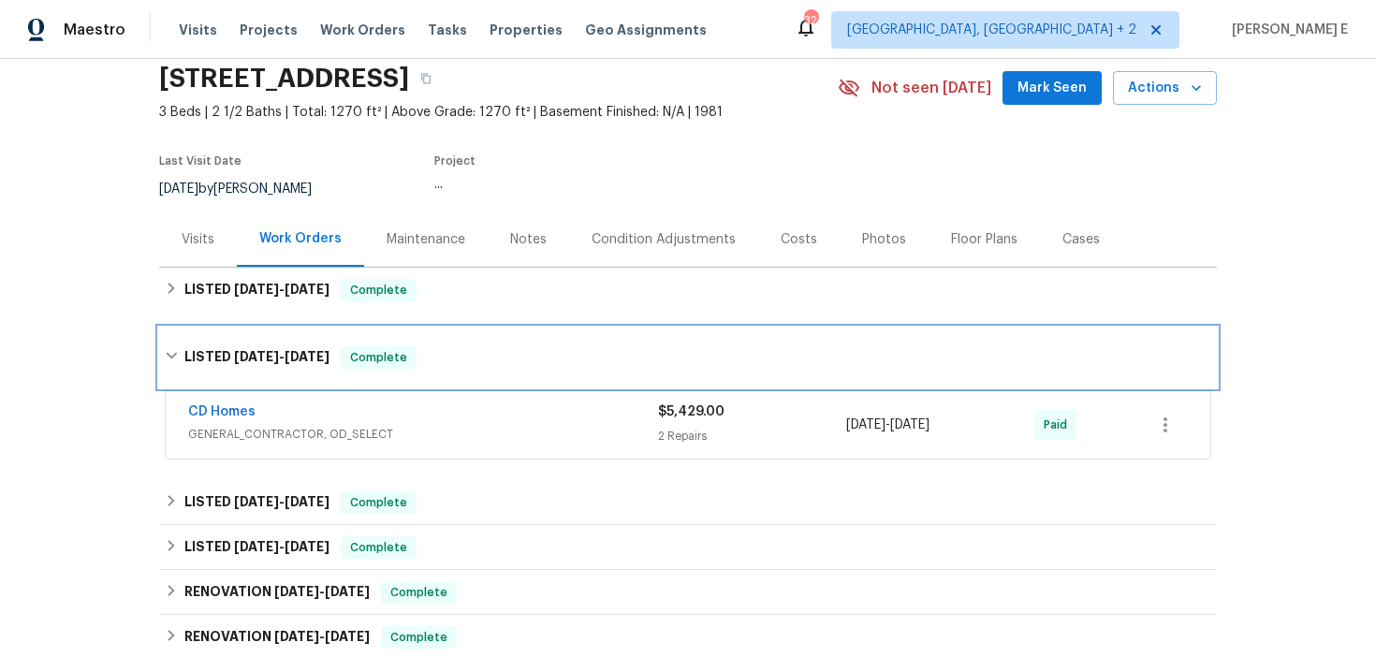
scroll to position [78, 0]
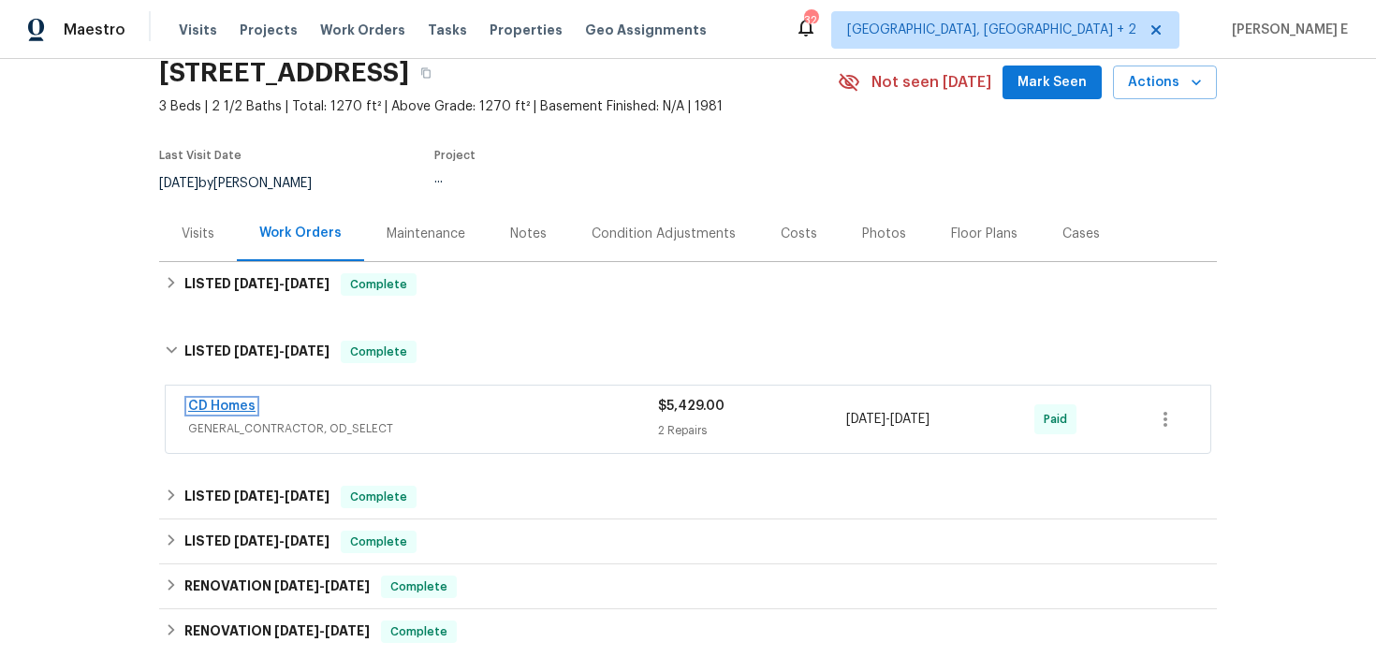
click at [229, 405] on link "CD Homes" at bounding box center [221, 406] width 67 height 13
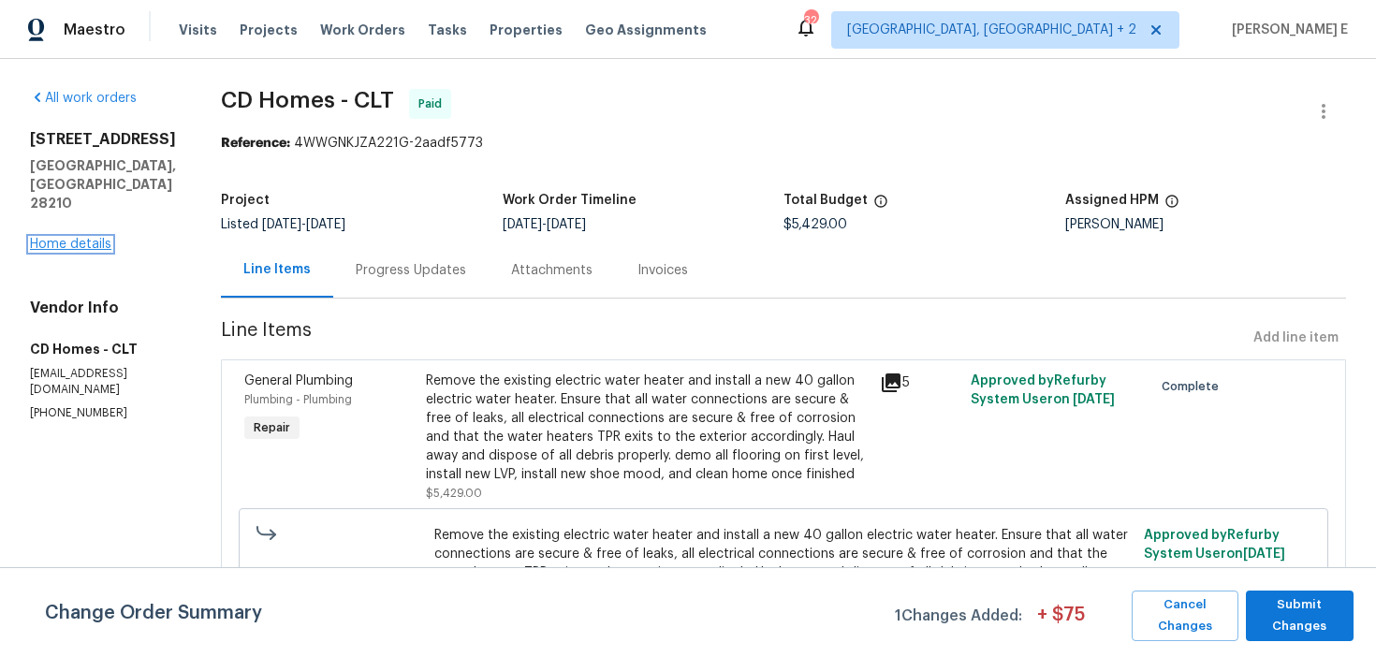
click at [52, 242] on link "Home details" at bounding box center [70, 244] width 81 height 13
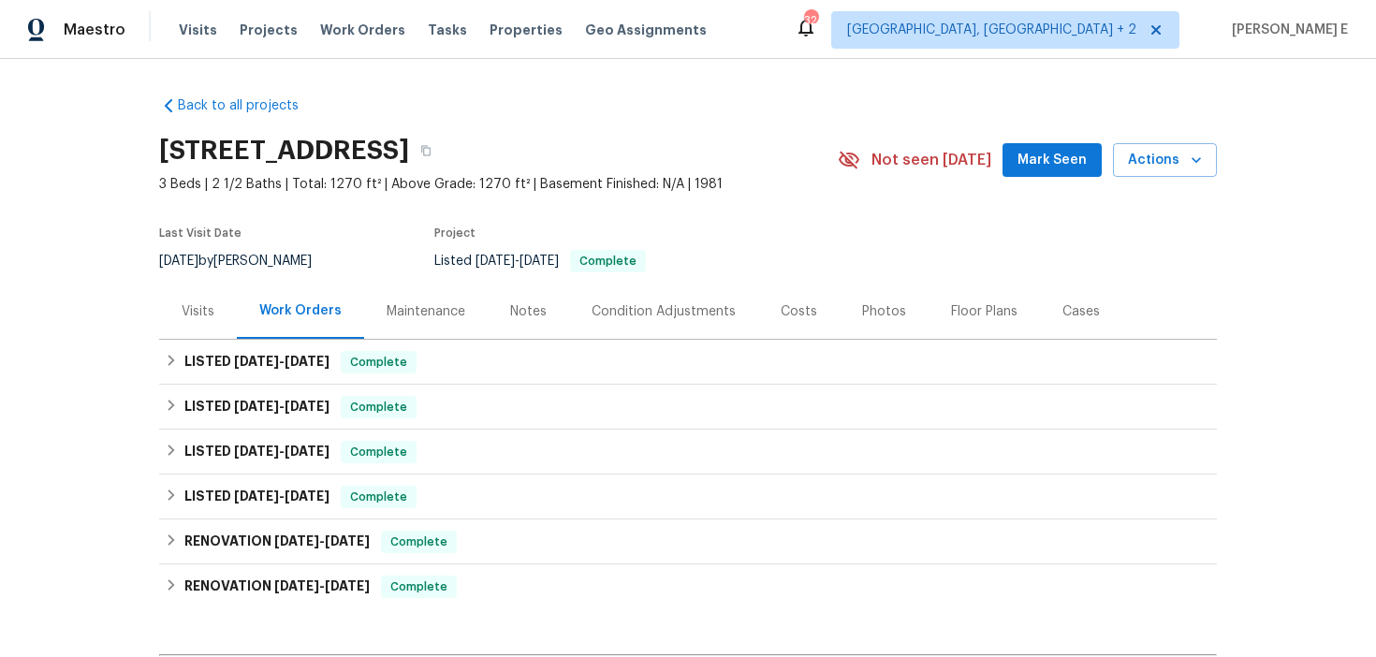
scroll to position [239, 0]
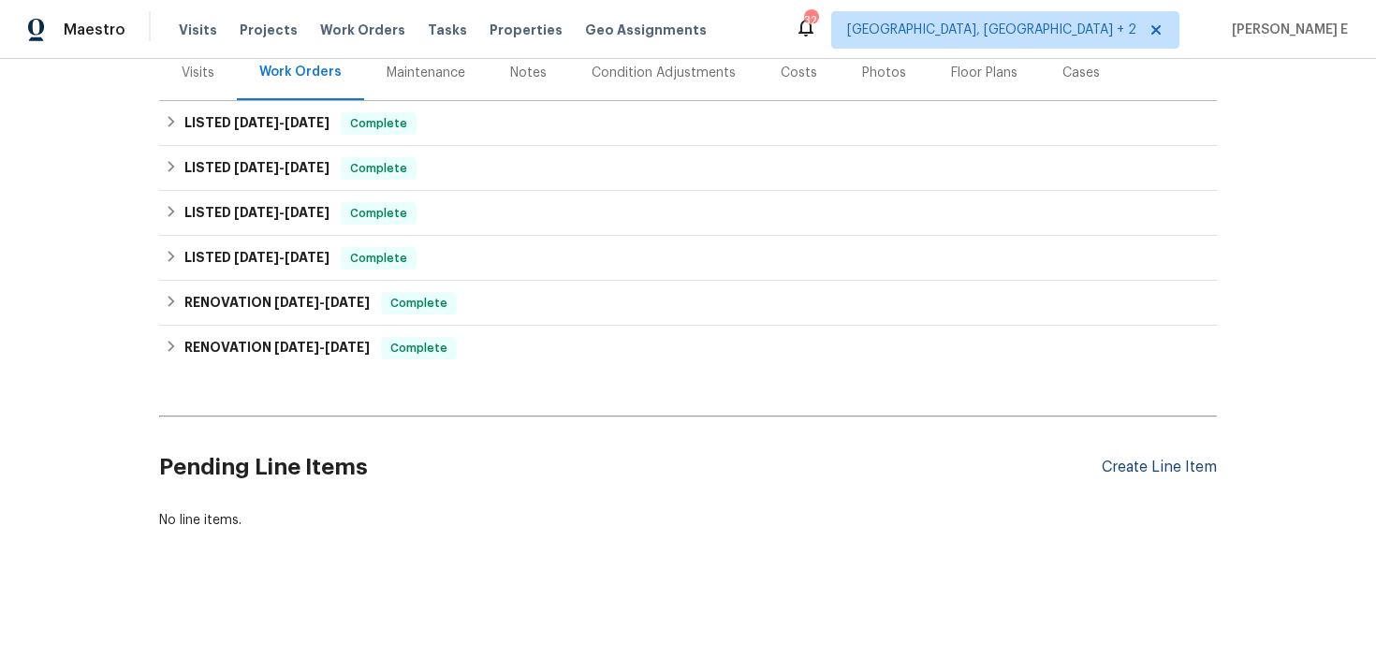
click at [1150, 463] on div "Create Line Item" at bounding box center [1159, 468] width 115 height 18
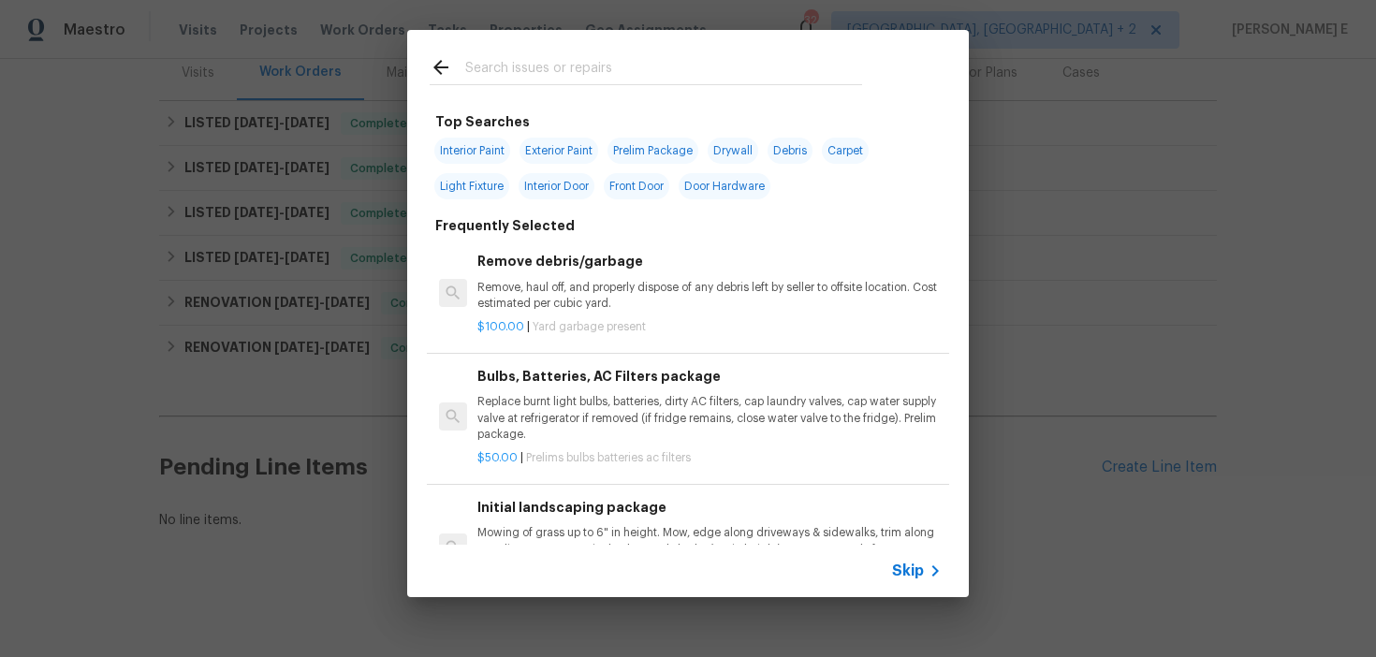
click at [900, 574] on span "Skip" at bounding box center [908, 571] width 32 height 19
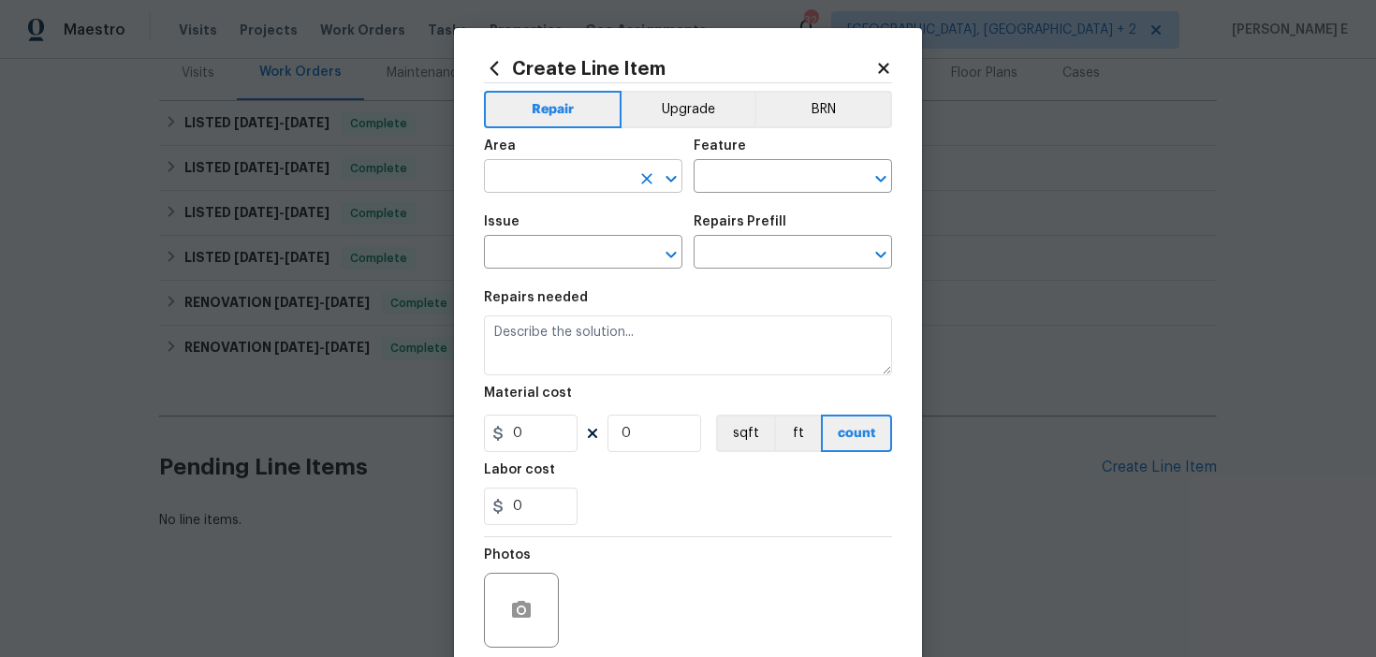
click at [536, 170] on input "text" at bounding box center [557, 178] width 146 height 29
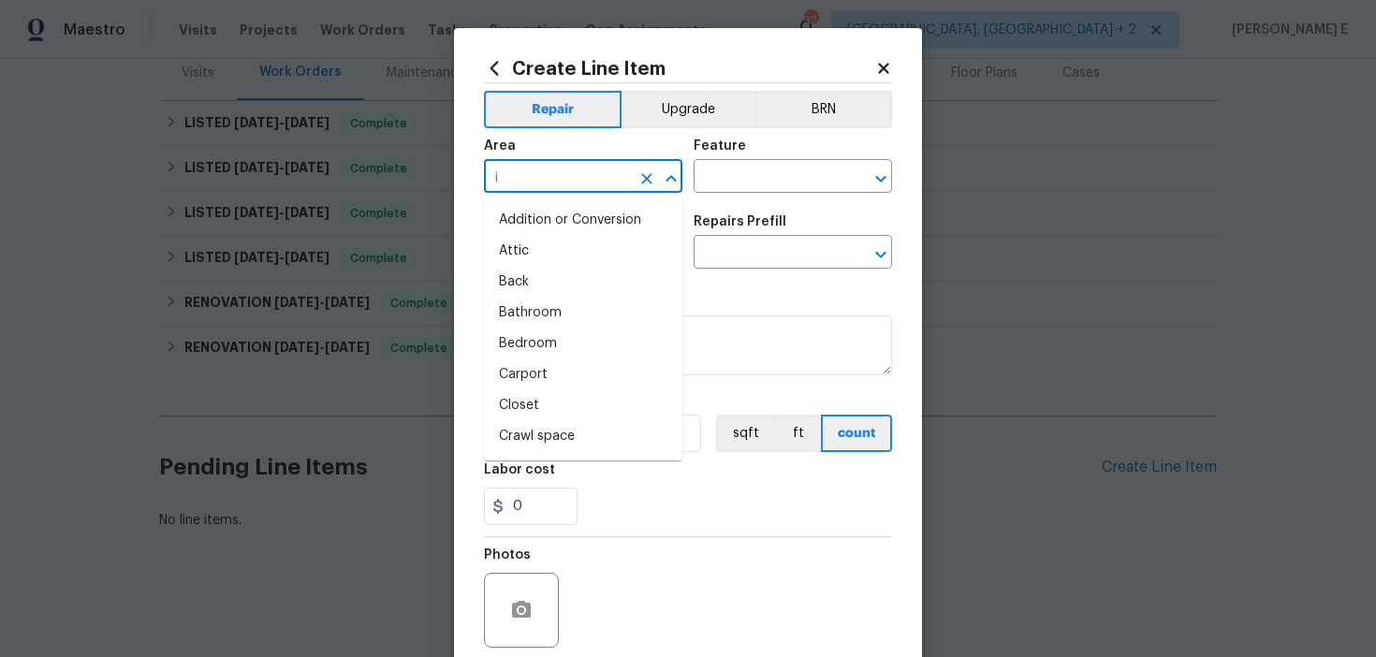
type input "in"
type input "t"
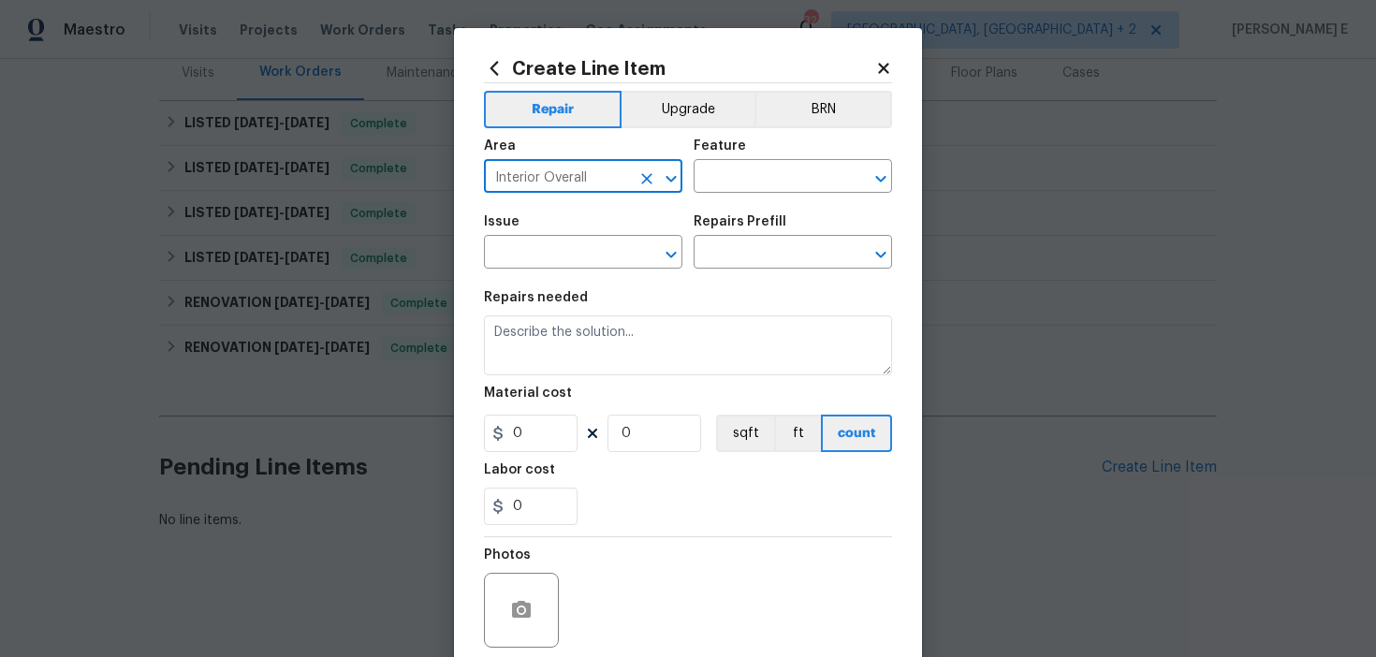
type input "Interior Overall"
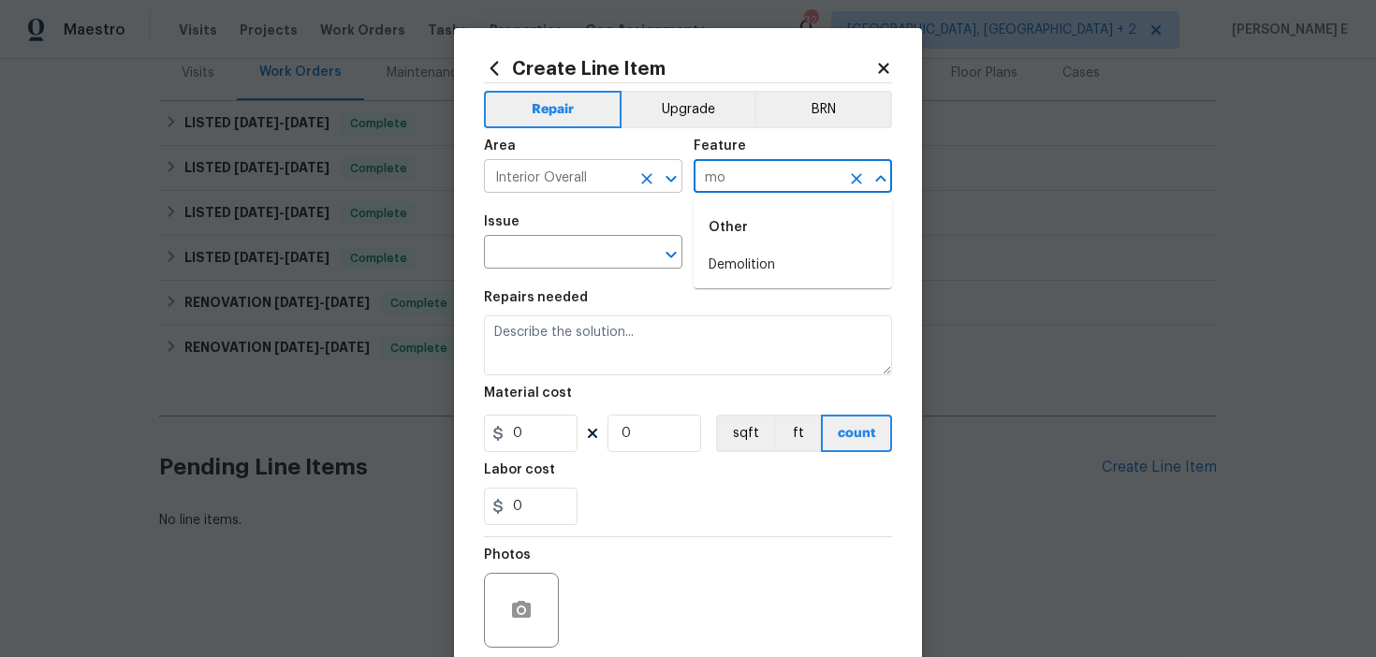
type input "m"
type input "Interior"
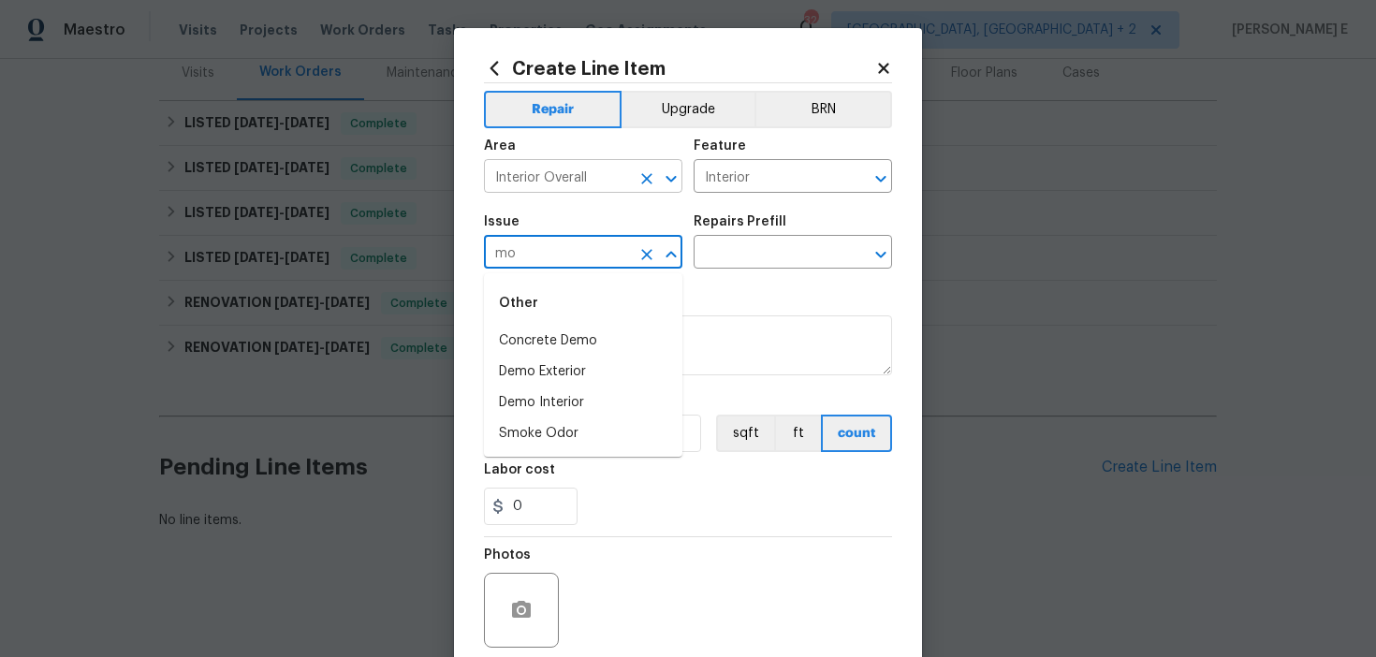
type input "m"
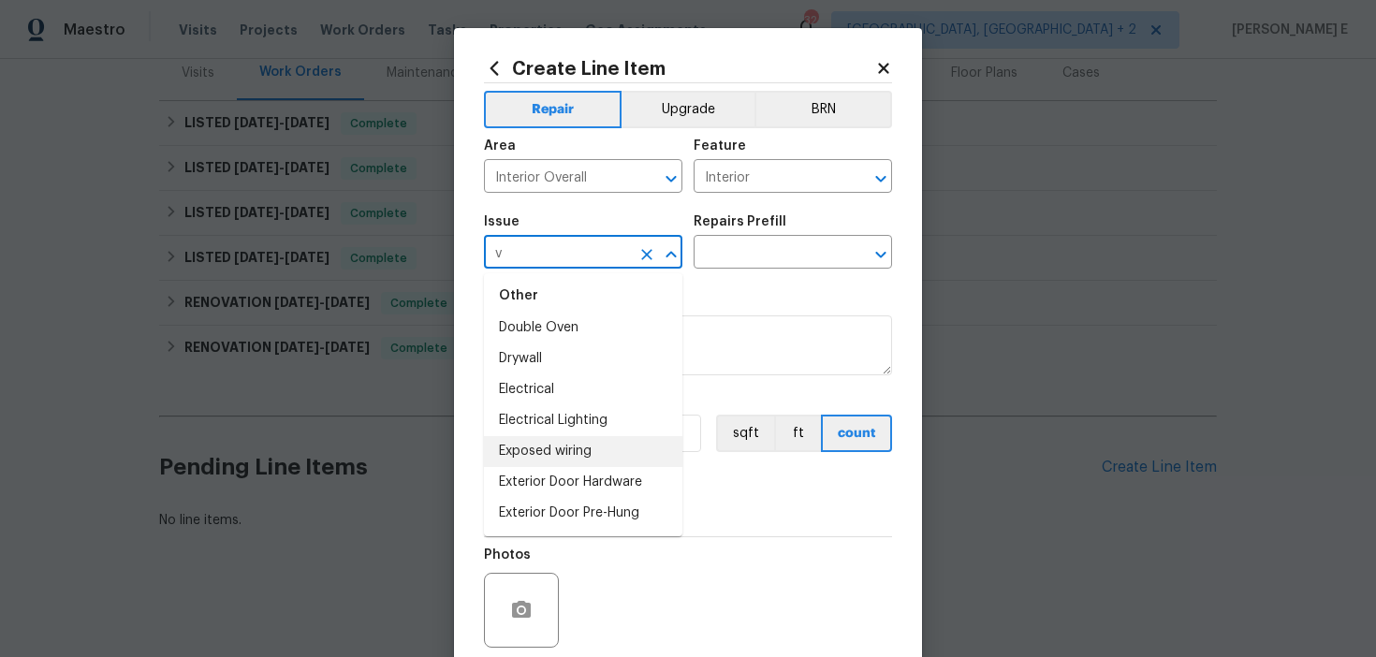
scroll to position [0, 0]
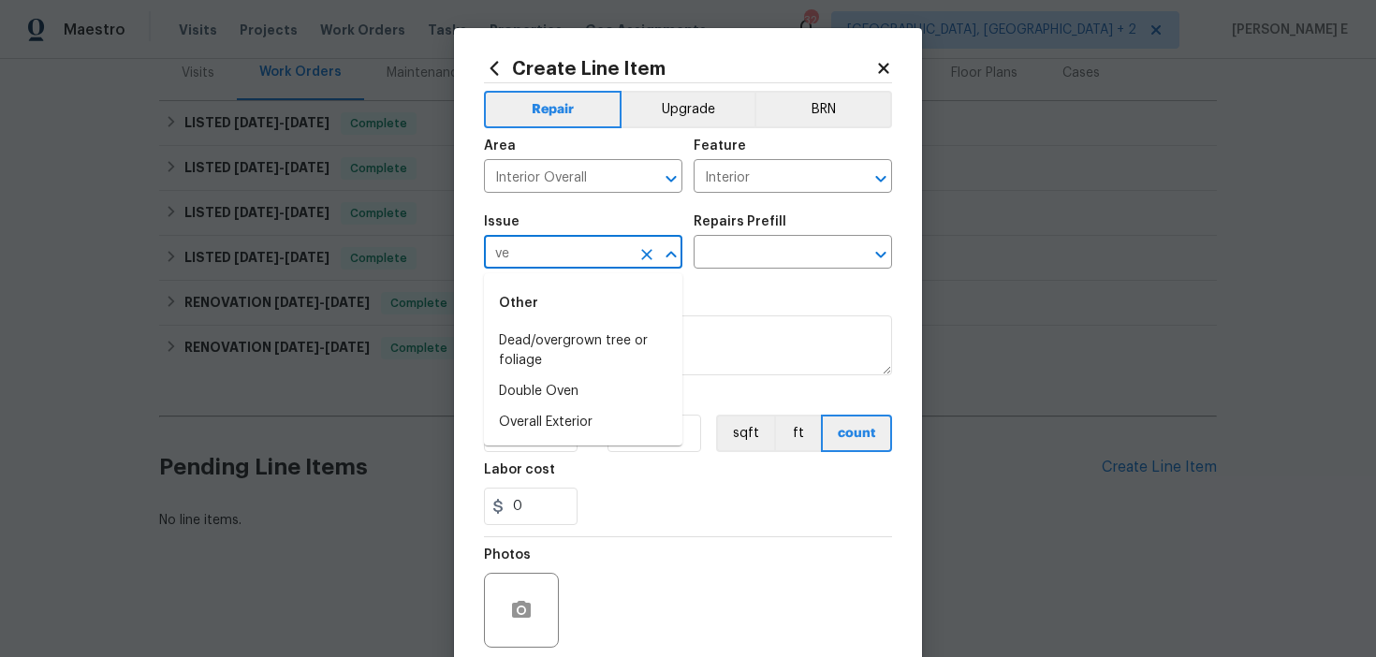
type input "v"
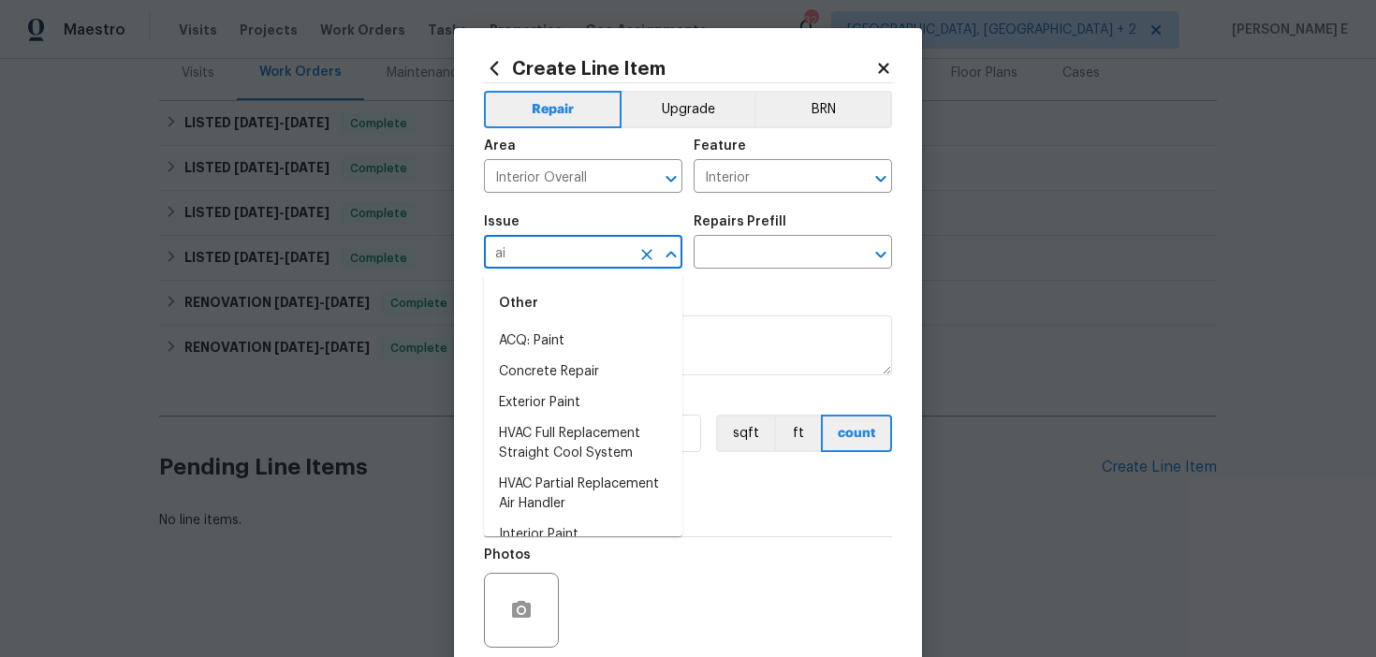
type input "a"
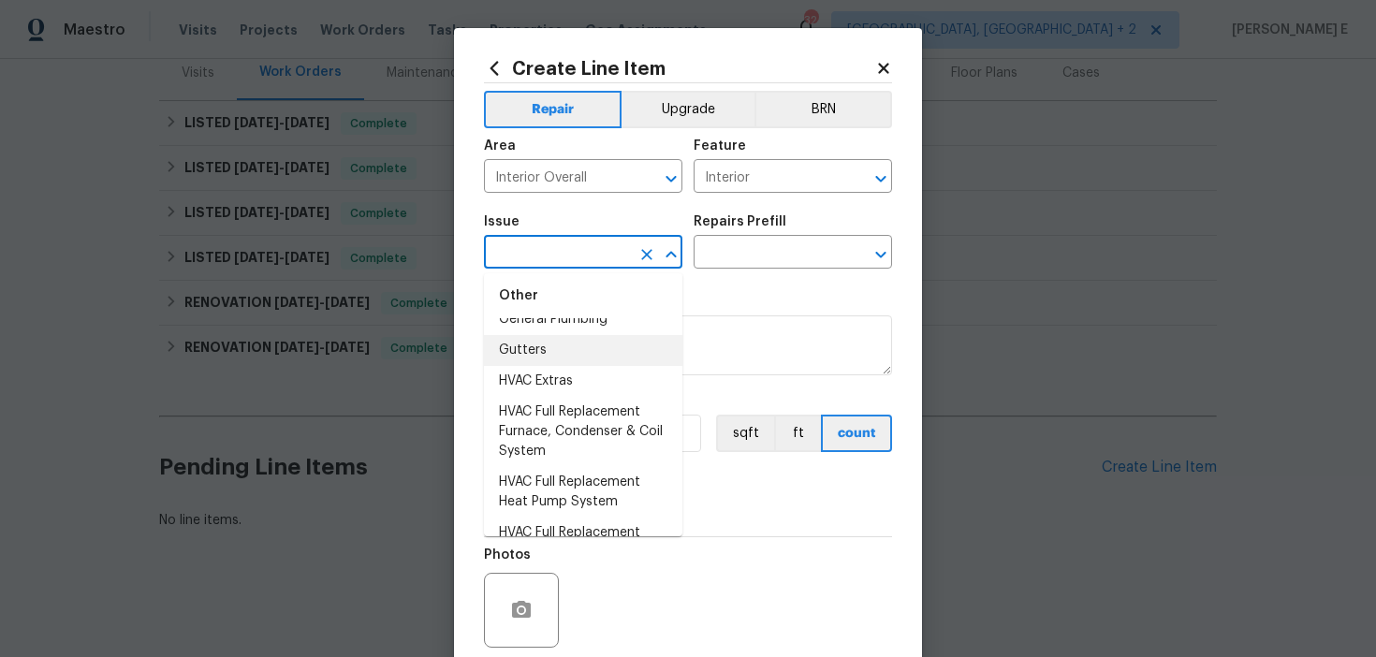
scroll to position [1497, 0]
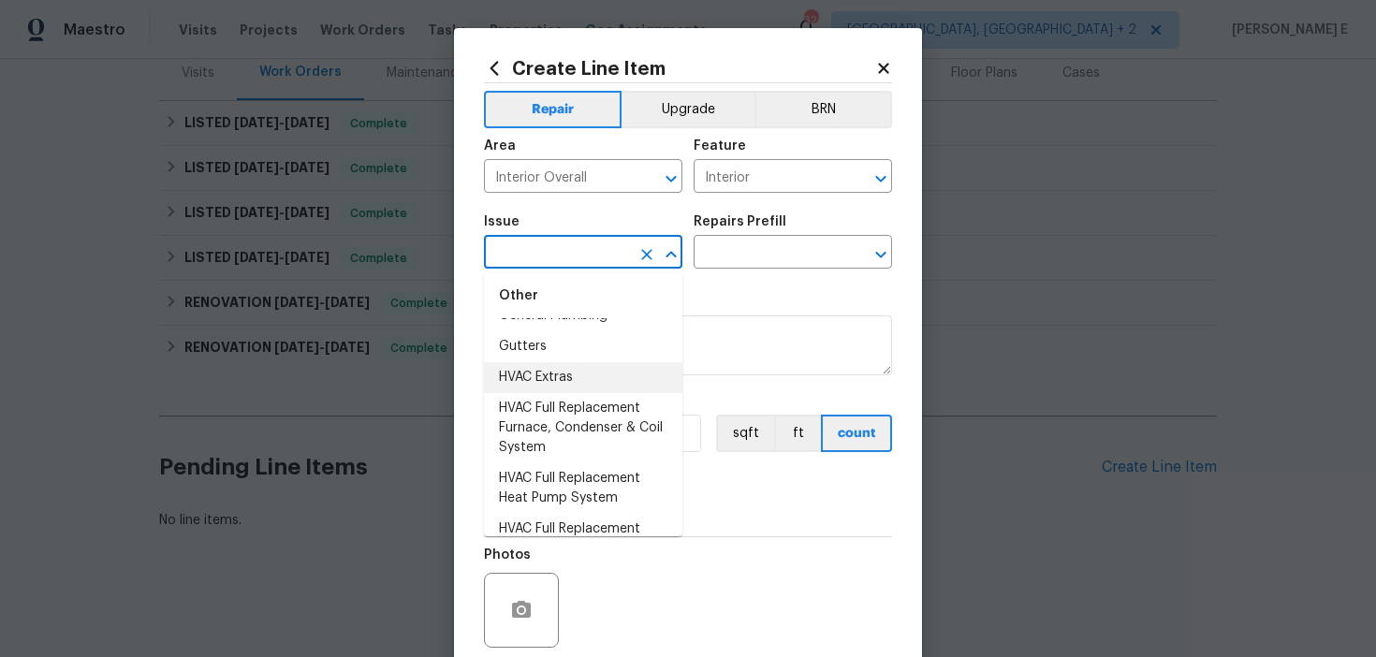
click at [536, 373] on li "HVAC Extras" at bounding box center [583, 377] width 198 height 31
type input "HVAC Extras"
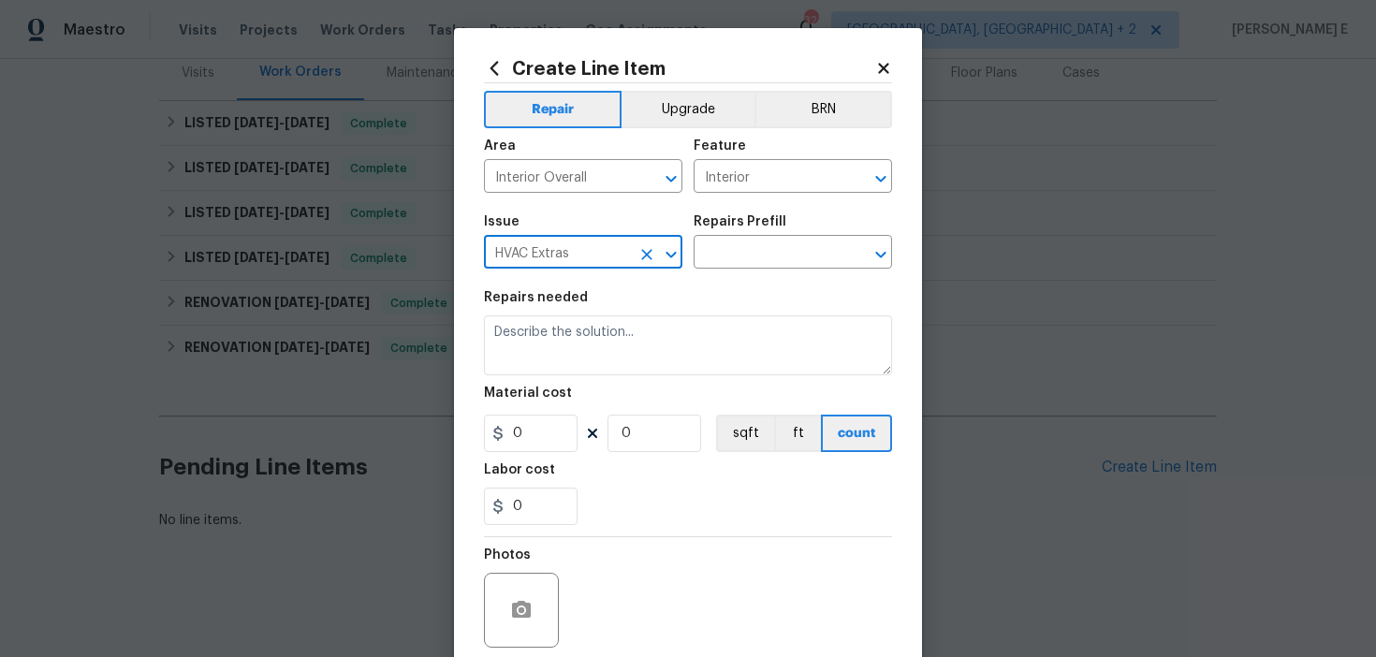
click at [716, 271] on div "Issue HVAC Extras ​ Repairs Prefill ​" at bounding box center [688, 242] width 408 height 76
click at [744, 254] on input "text" at bounding box center [767, 254] width 146 height 29
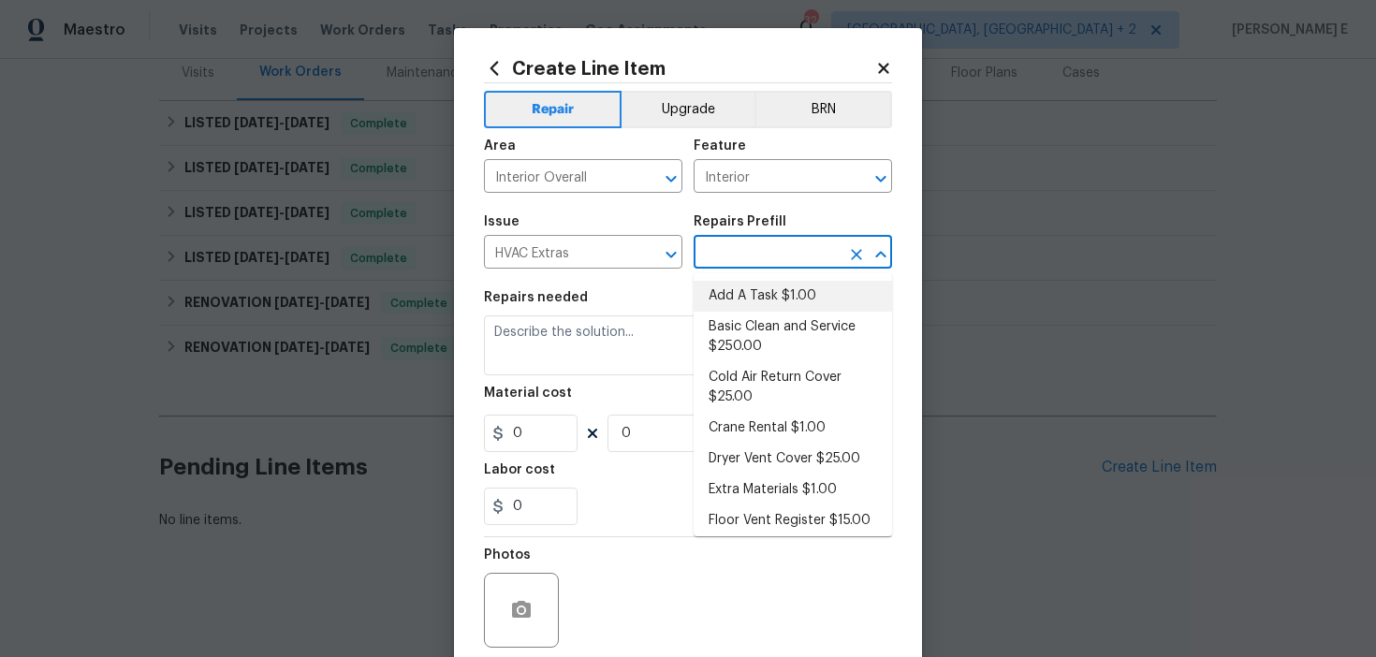
click at [736, 302] on li "Add A Task $1.00" at bounding box center [793, 296] width 198 height 31
type input "HVAC"
type input "Add A Task $1.00"
type textarea "HPM to detail"
type input "1"
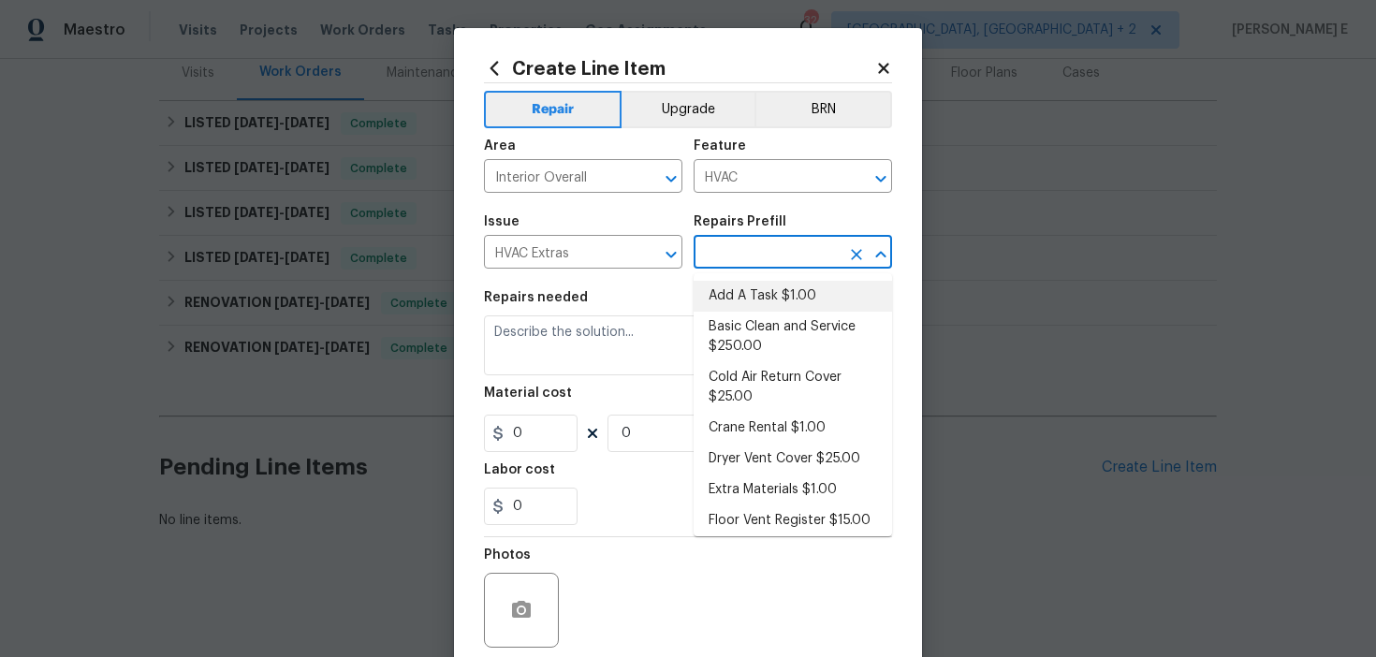
type input "1"
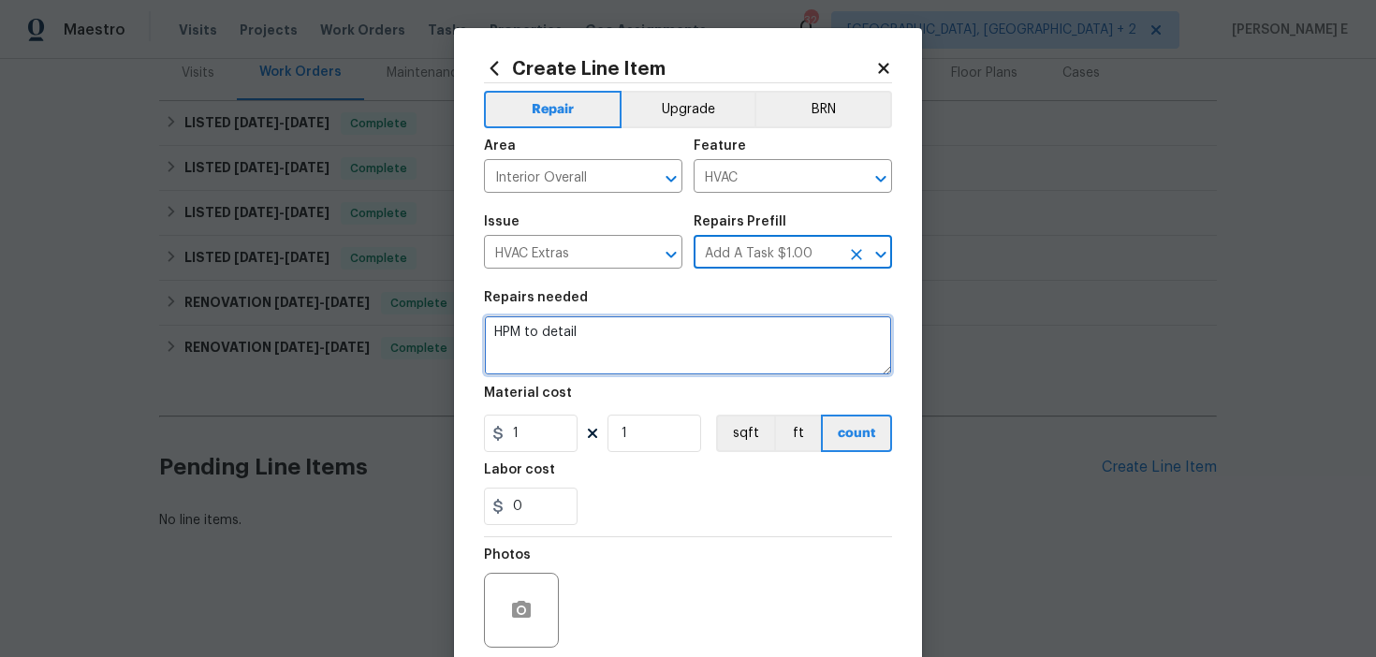
click at [610, 364] on textarea "HPM to detail" at bounding box center [688, 345] width 408 height 60
paste textarea "Feedback received that mildew is present around the window frame and window cov…"
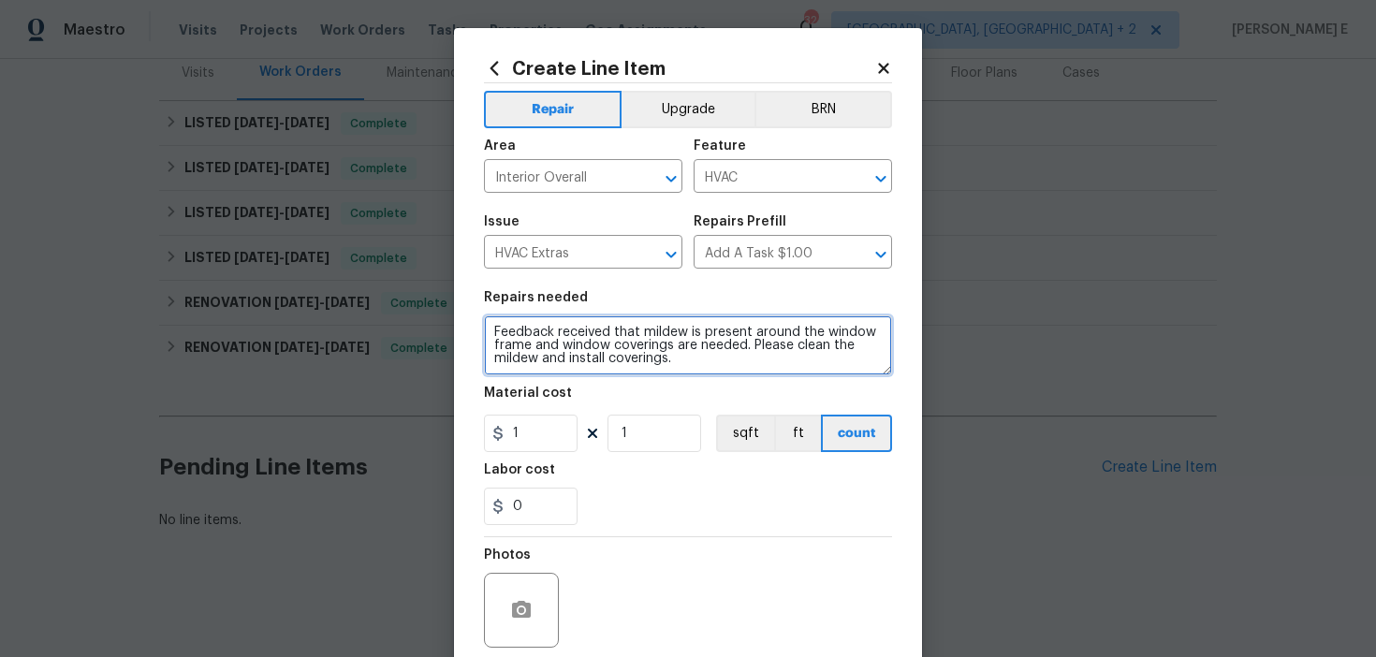
drag, startPoint x: 753, startPoint y: 332, endPoint x: 744, endPoint y: 350, distance: 19.7
click at [744, 350] on textarea "Feedback received that mildew is present around the window frame and window cov…" at bounding box center [688, 345] width 408 height 60
paste textarea "on the air vents"
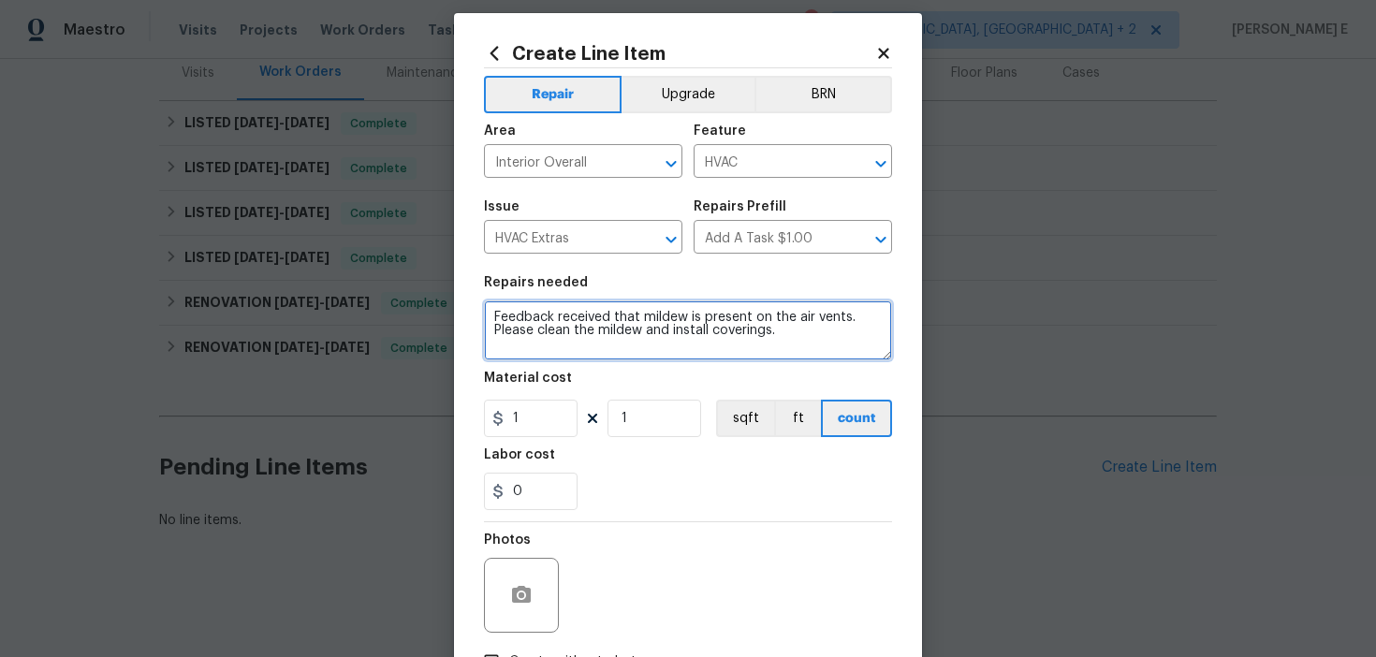
drag, startPoint x: 642, startPoint y: 335, endPoint x: 642, endPoint y: 436, distance: 101.1
click at [642, 385] on section "Repairs needed Feedback received that mildew is present on the air vents. Pleas…" at bounding box center [688, 393] width 408 height 256
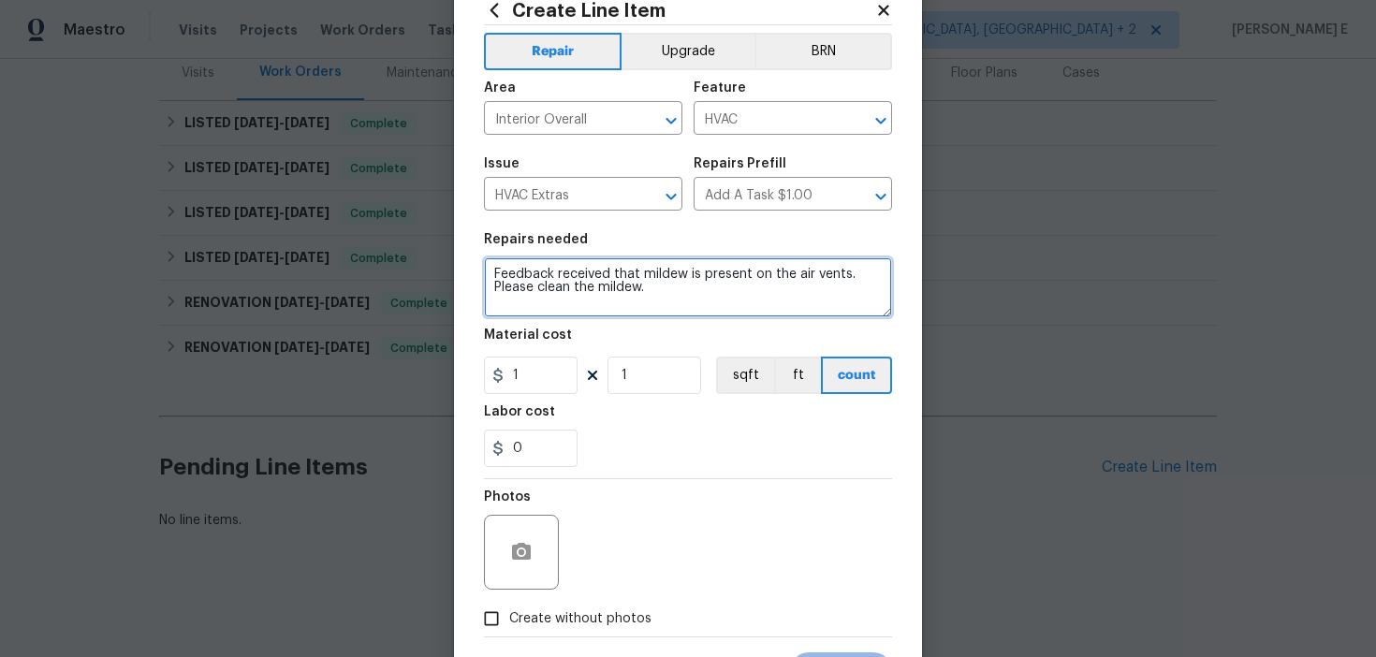
scroll to position [59, 0]
type textarea "Feedback received that mildew is present on the air vents. Please clean the mil…"
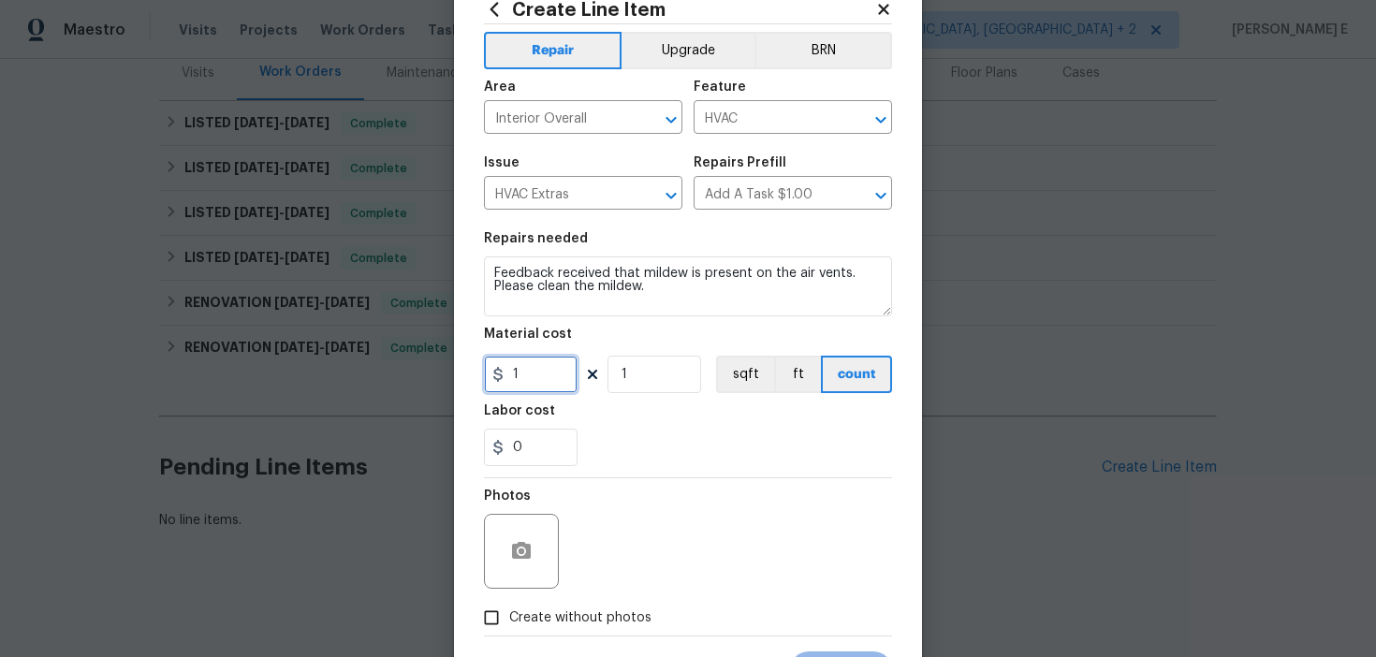
drag, startPoint x: 530, startPoint y: 378, endPoint x: 509, endPoint y: 381, distance: 20.8
click at [517, 378] on input "1" at bounding box center [531, 374] width 94 height 37
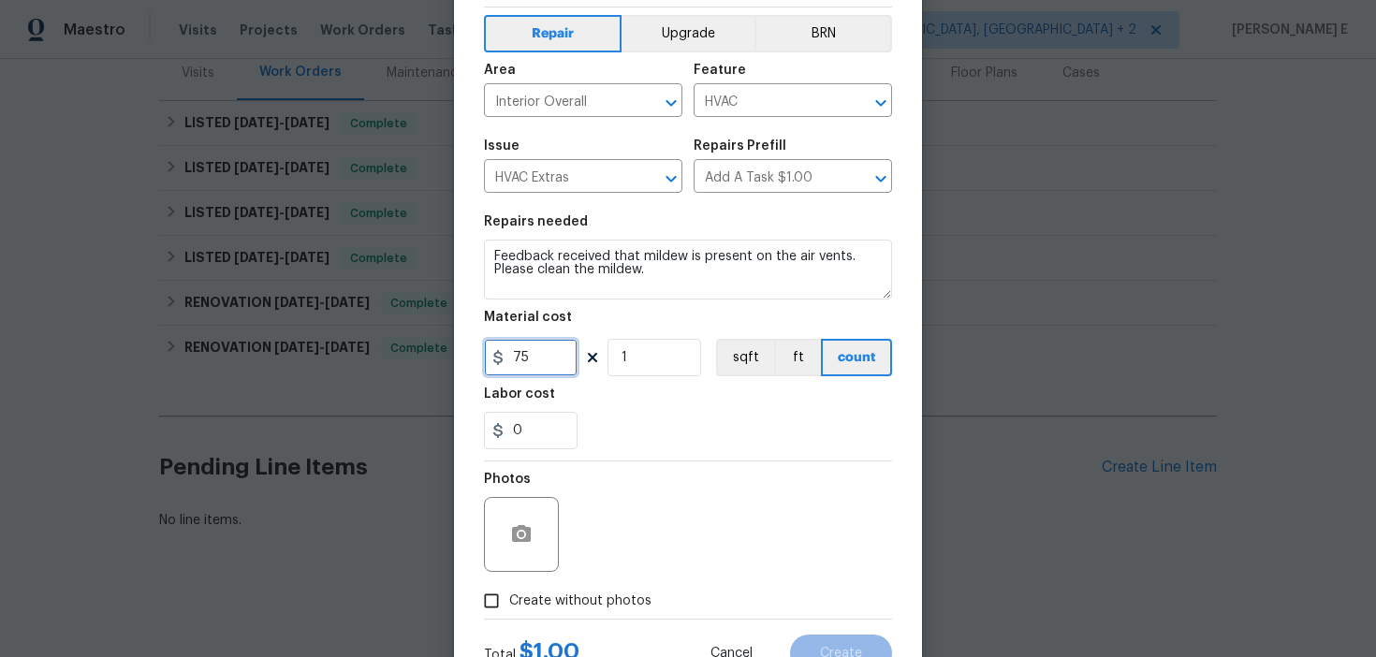
scroll to position [80, 0]
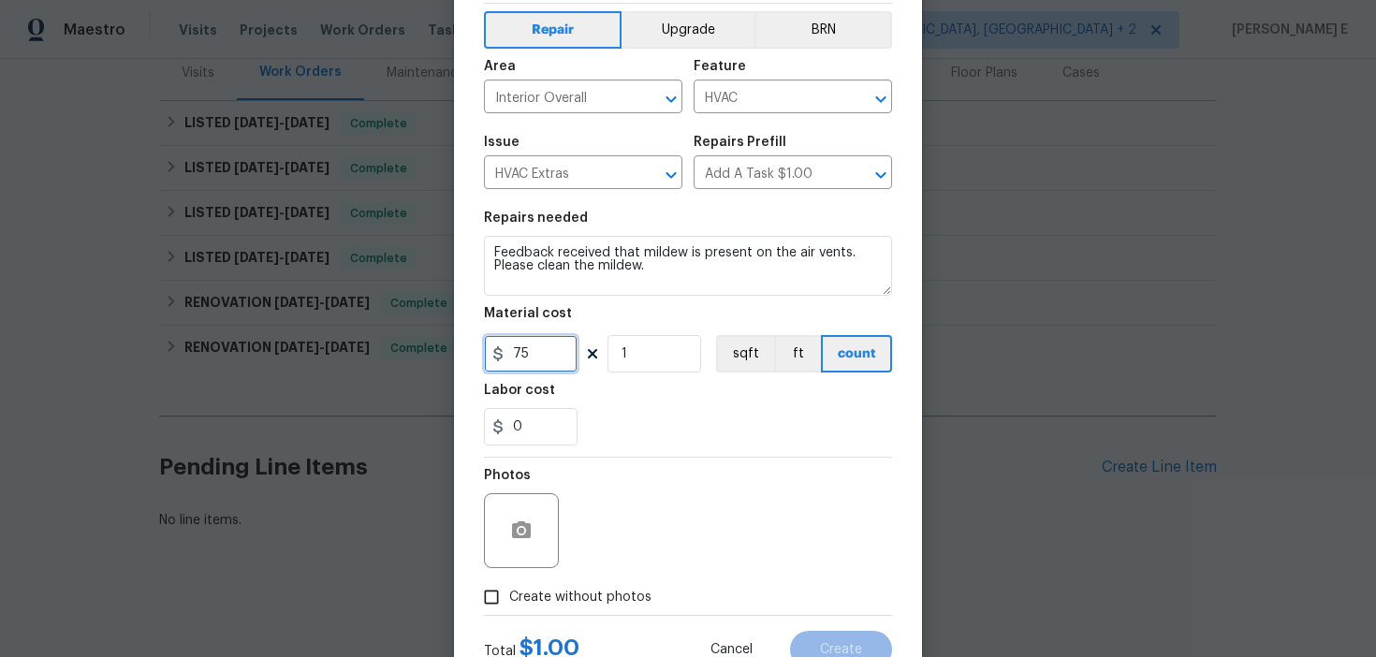
type input "75"
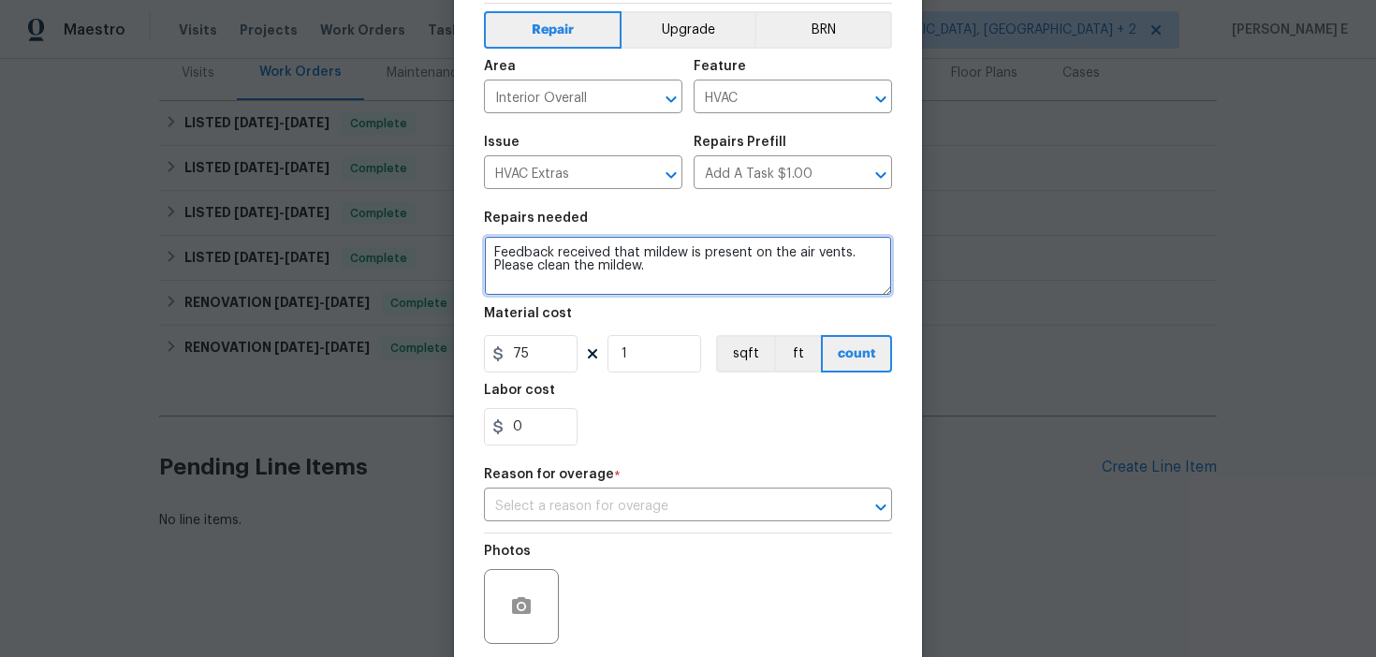
drag, startPoint x: 492, startPoint y: 271, endPoint x: 654, endPoint y: 270, distance: 161.9
click at [653, 270] on textarea "Feedback received that mildew is present on the air vents. Please clean the mil…" at bounding box center [688, 266] width 408 height 60
paste textarea "go onsite and assess issue"
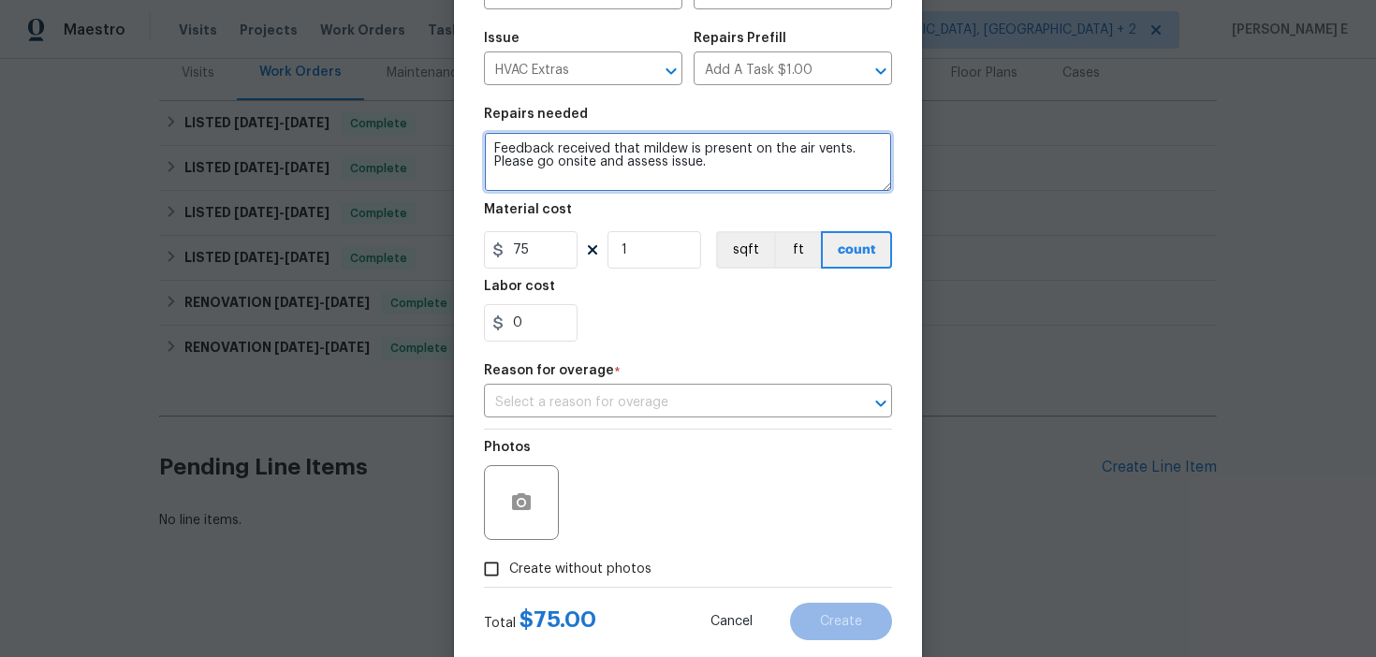
scroll to position [204, 0]
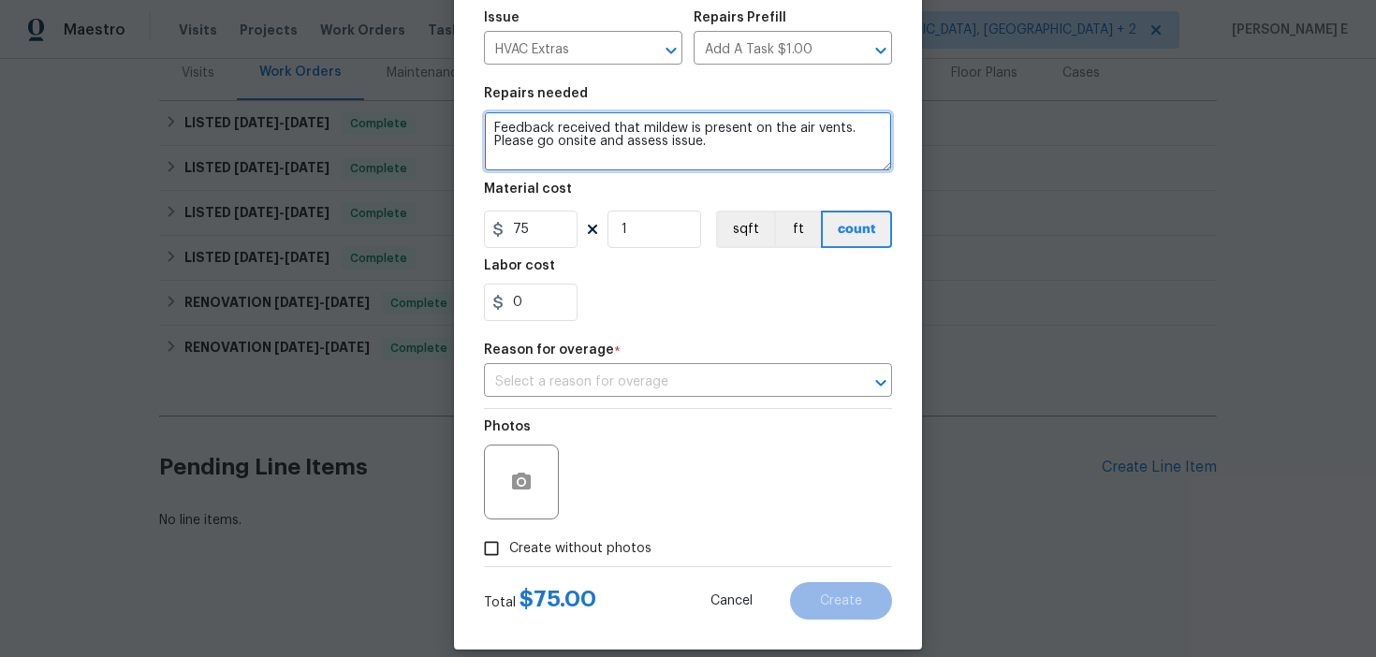
click at [645, 131] on textarea "Feedback received that mildew is present on the air vents. Please go onsite and…" at bounding box center [688, 141] width 408 height 60
type textarea "Feedback received that mildew is present on the air vents. Please go onsite and…"
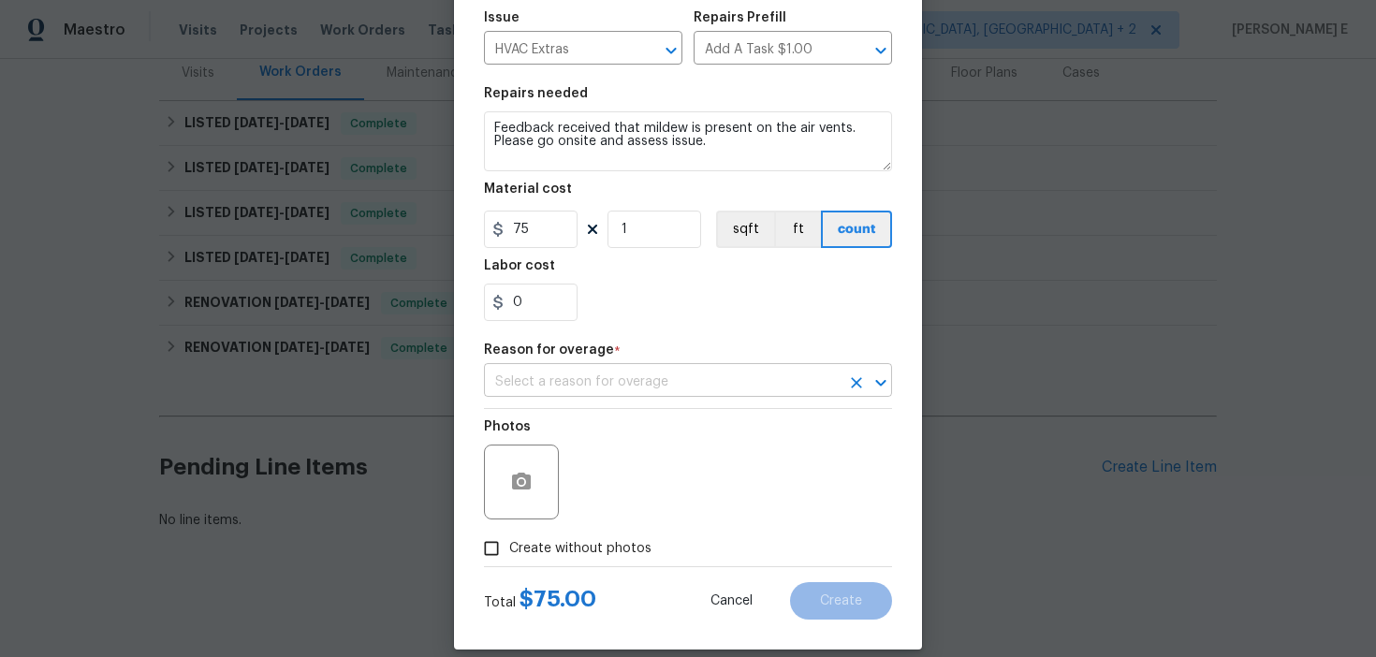
click at [529, 384] on input "text" at bounding box center [662, 382] width 356 height 29
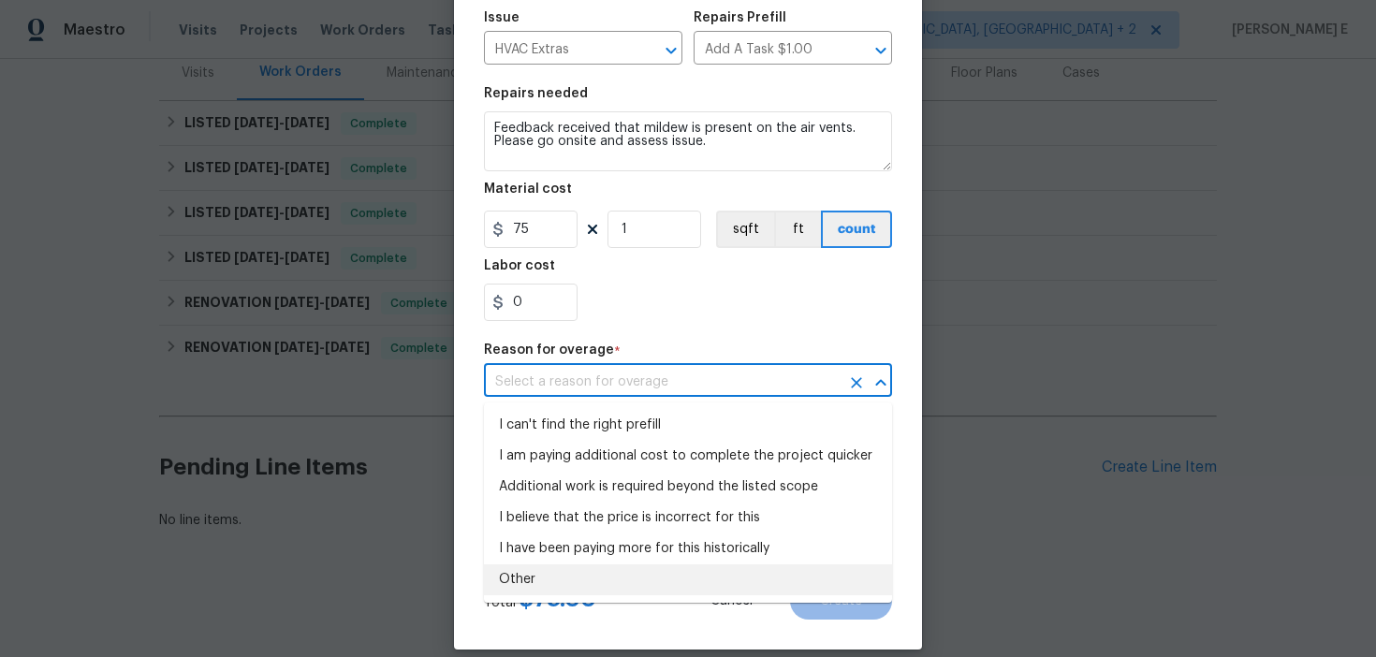
click at [502, 578] on li "Other" at bounding box center [688, 579] width 408 height 31
type input "Other"
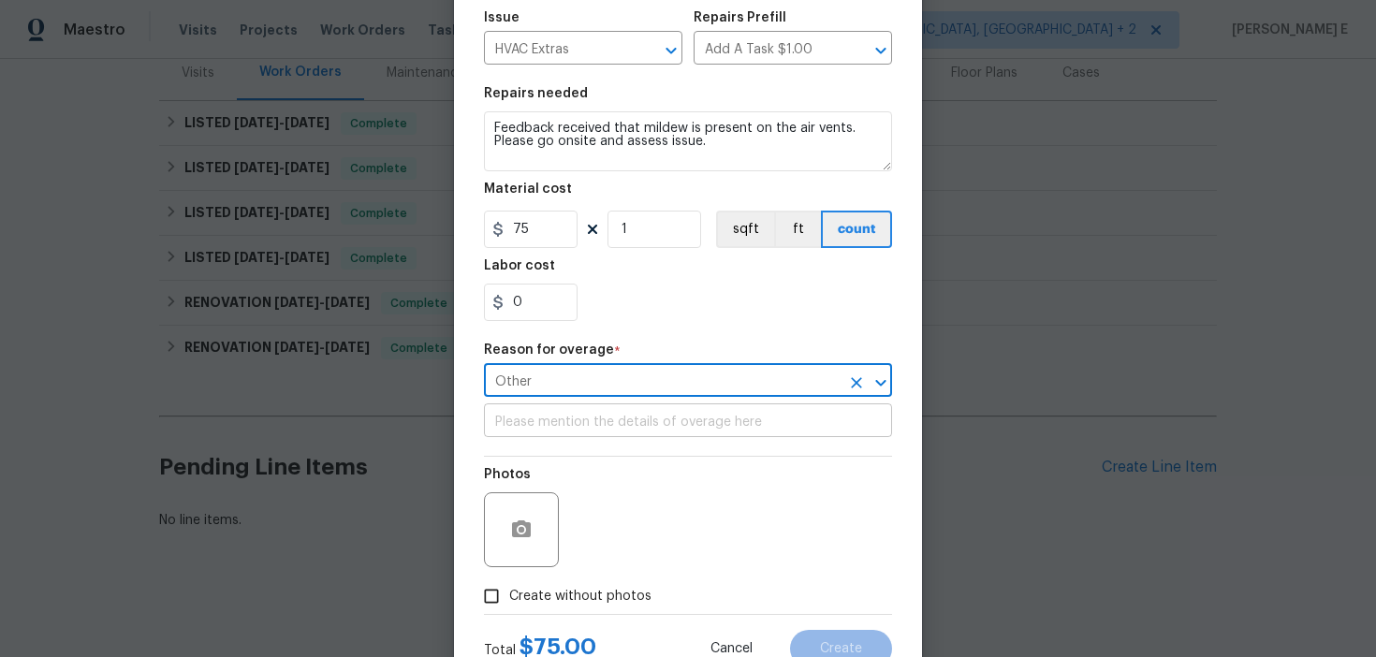
click at [527, 431] on input "text" at bounding box center [688, 422] width 408 height 29
paste input "Feedback received that mildew is present on the air vents. Please go onsite and…"
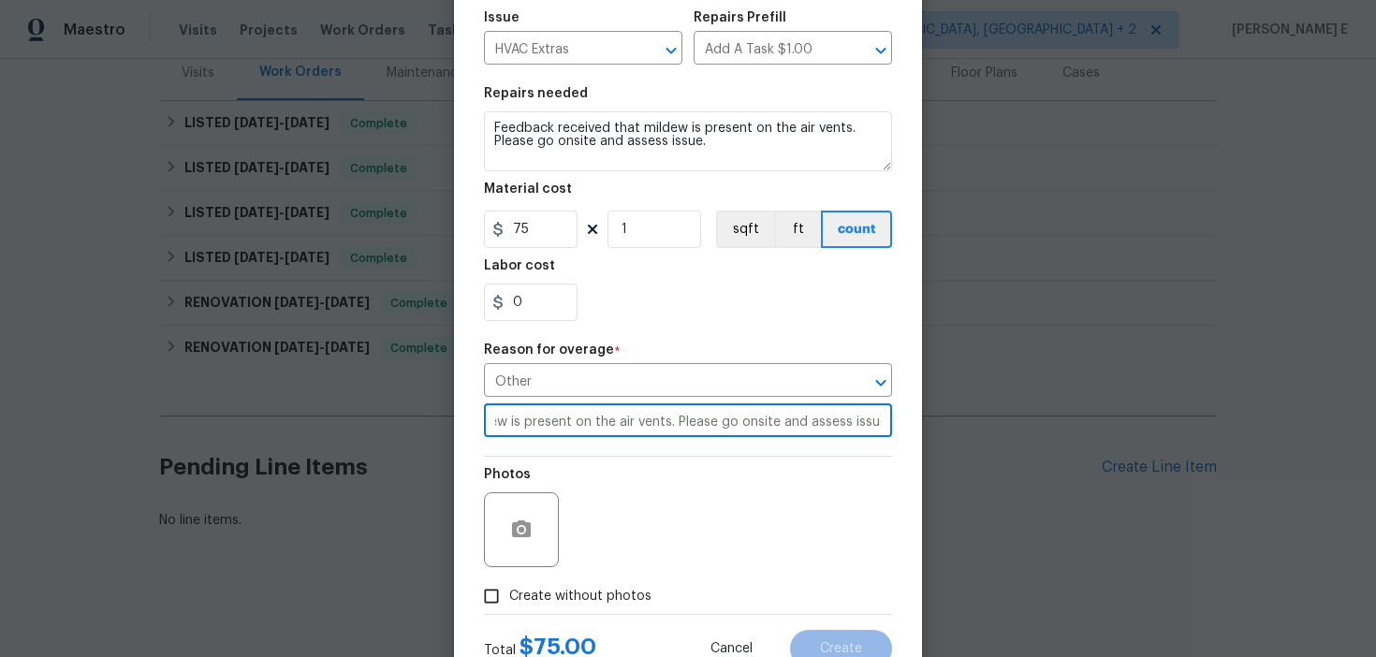
scroll to position [274, 0]
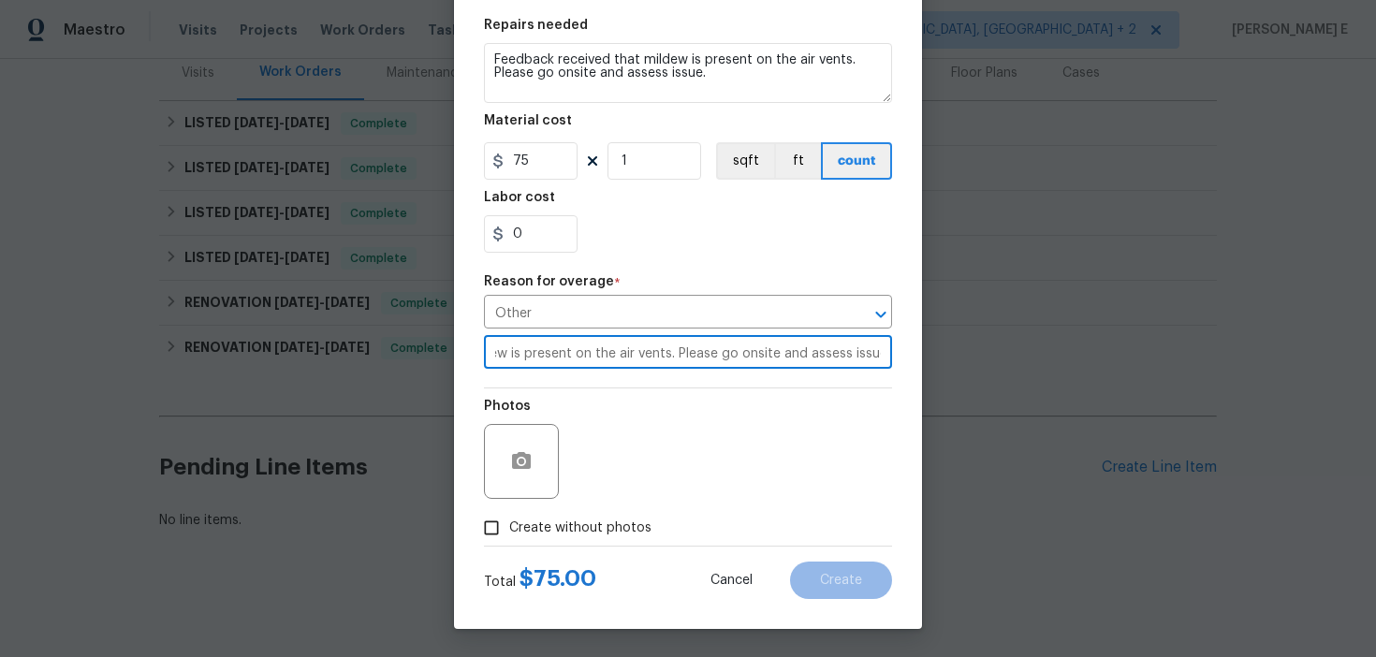
type input "Feedback received that mildew is present on the air vents. Please go onsite and…"
click at [495, 520] on input "Create without photos" at bounding box center [492, 528] width 36 height 36
checkbox input "true"
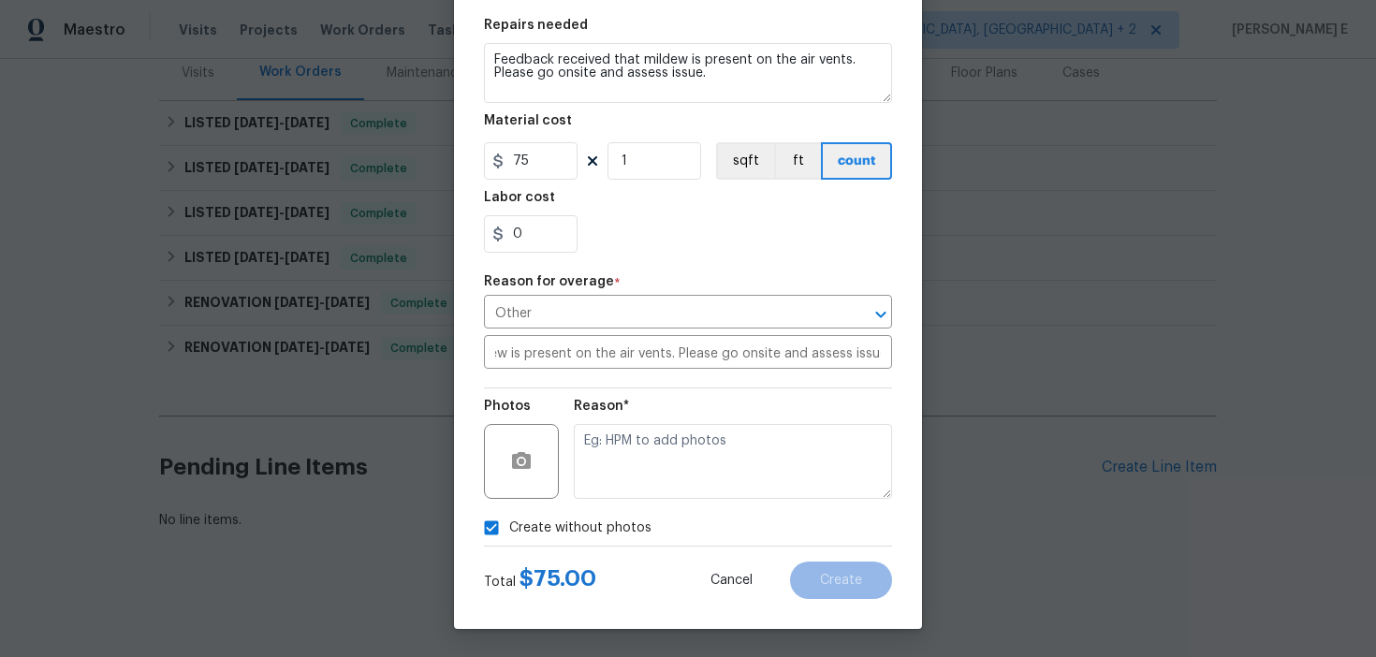
scroll to position [0, 0]
click at [711, 448] on textarea at bounding box center [733, 461] width 318 height 75
click at [839, 572] on button "Create" at bounding box center [841, 580] width 102 height 37
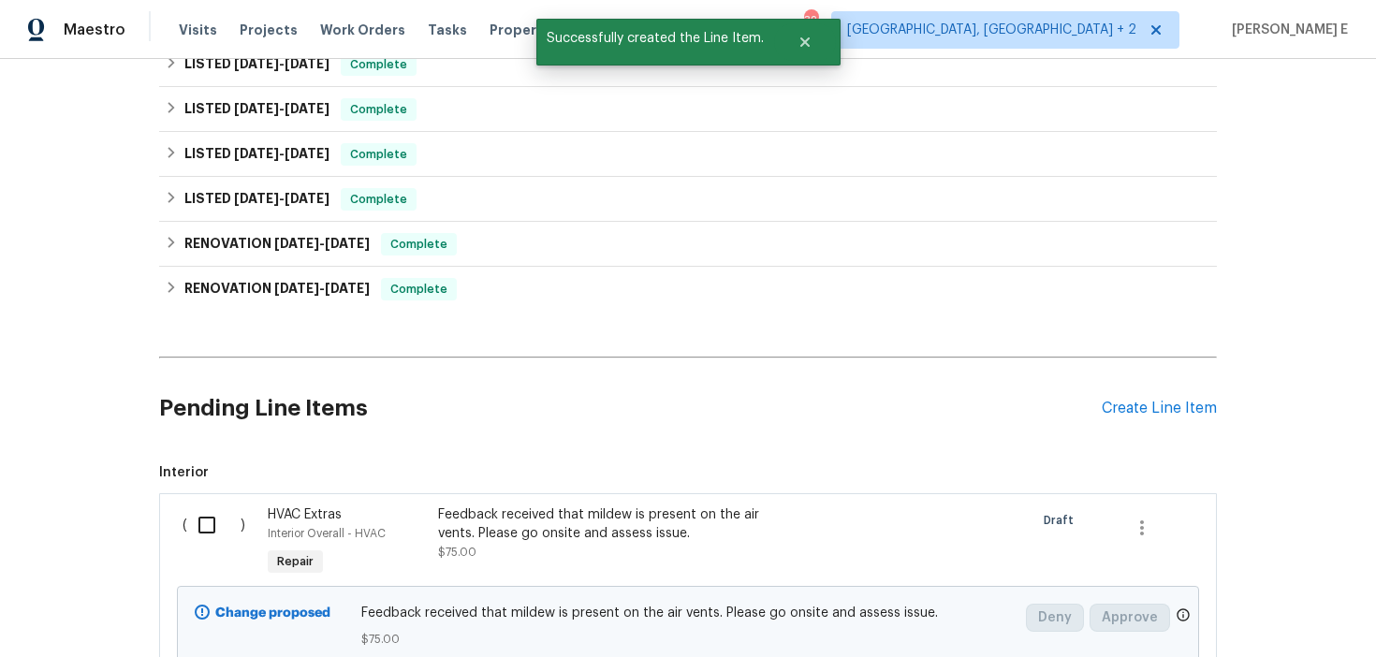
scroll to position [452, 0]
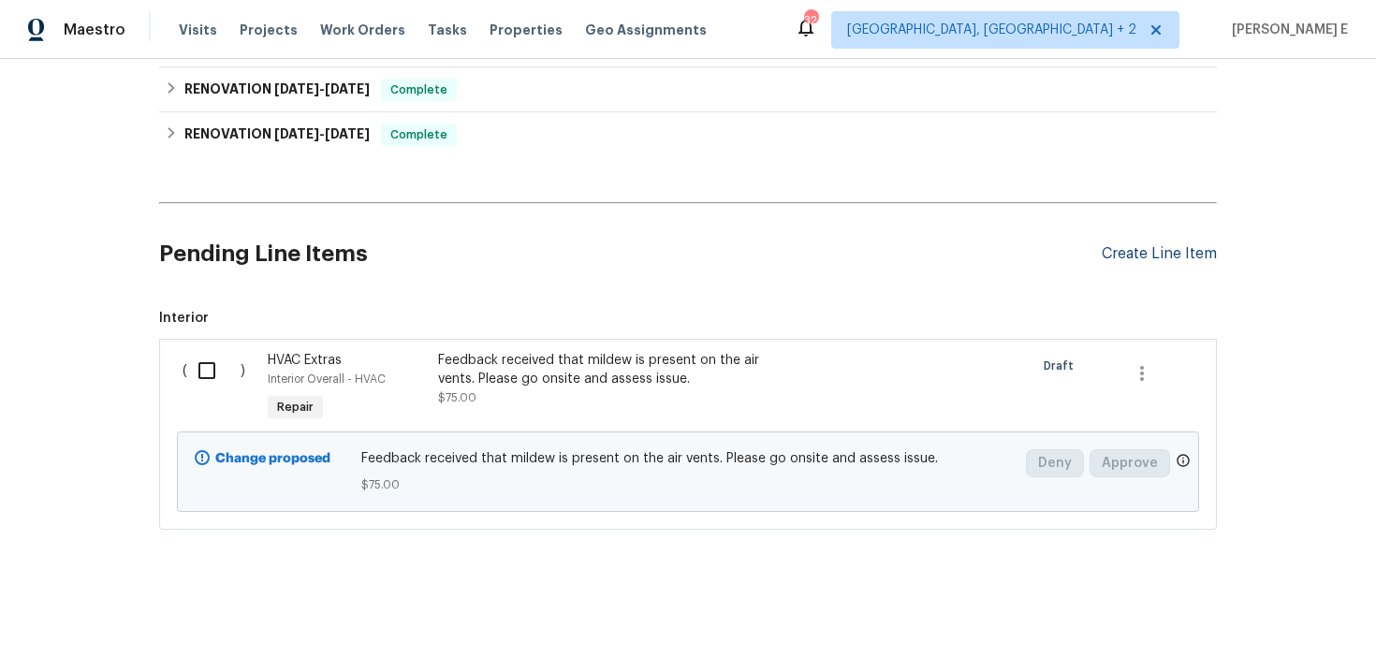
click at [1186, 257] on div "Create Line Item" at bounding box center [1159, 254] width 115 height 18
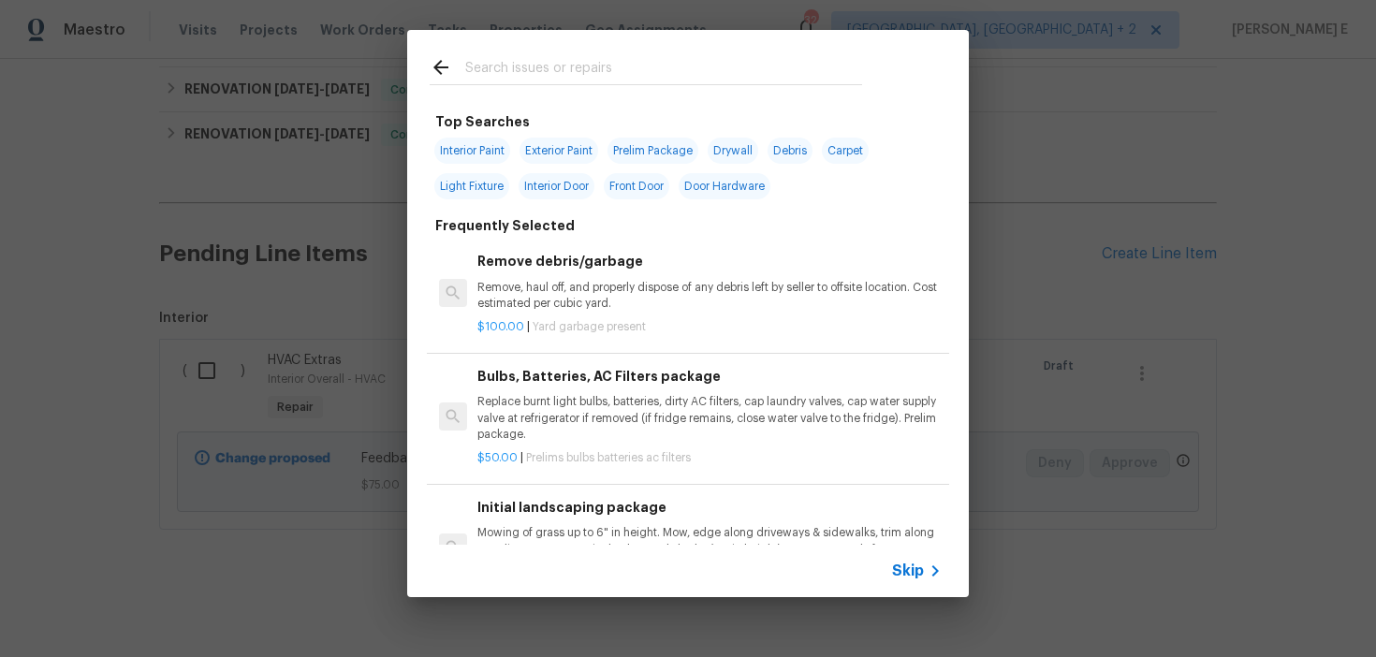
click at [913, 568] on span "Skip" at bounding box center [908, 571] width 32 height 19
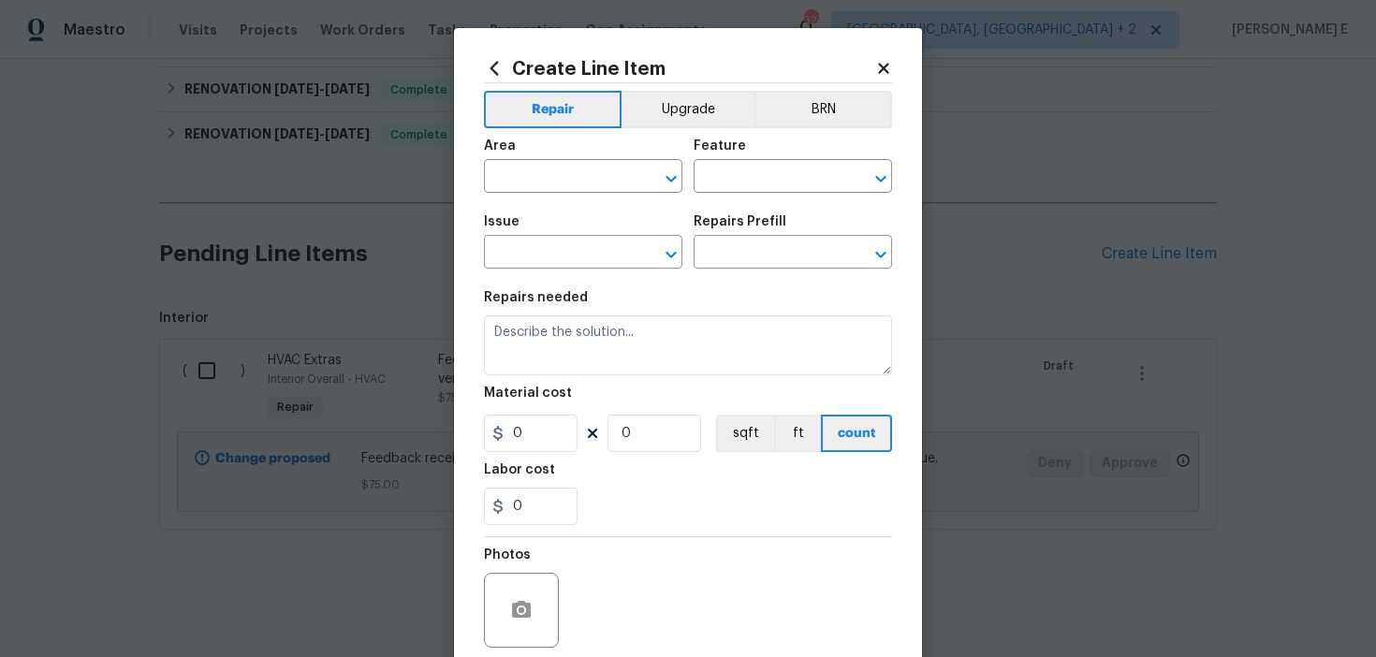
click at [489, 61] on icon at bounding box center [494, 68] width 21 height 21
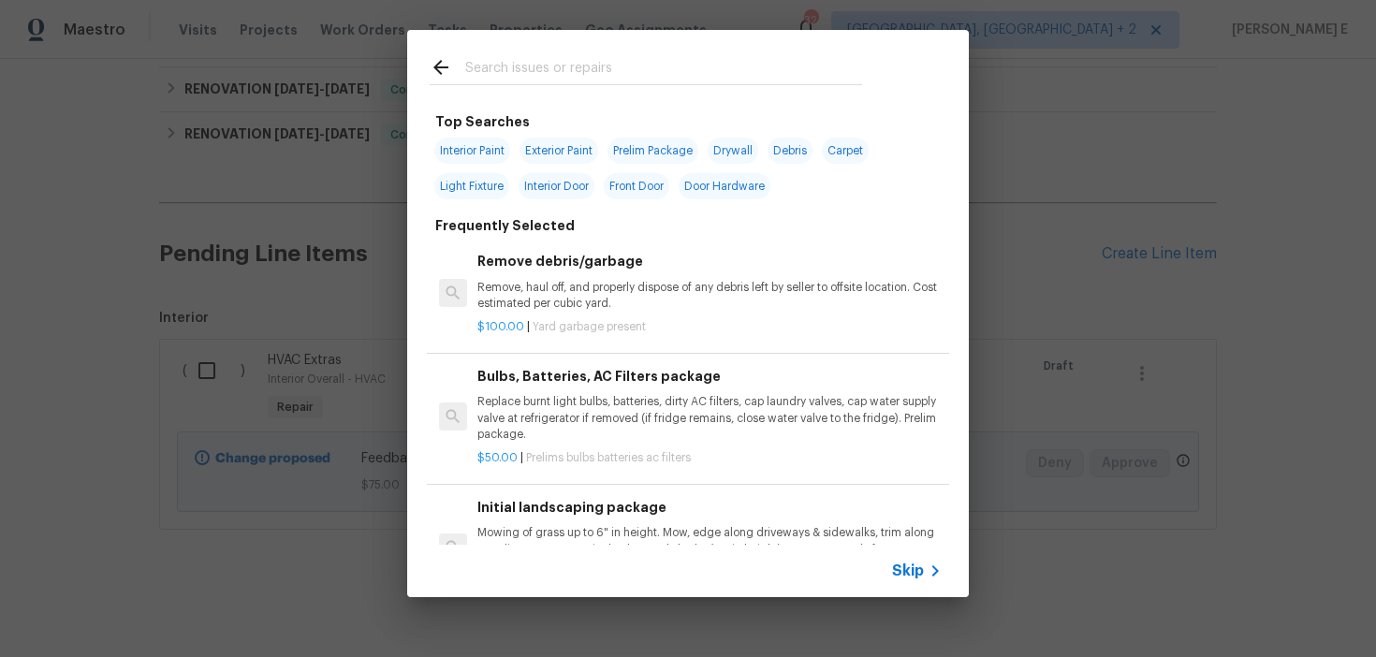
click at [505, 75] on input "text" at bounding box center [663, 70] width 397 height 28
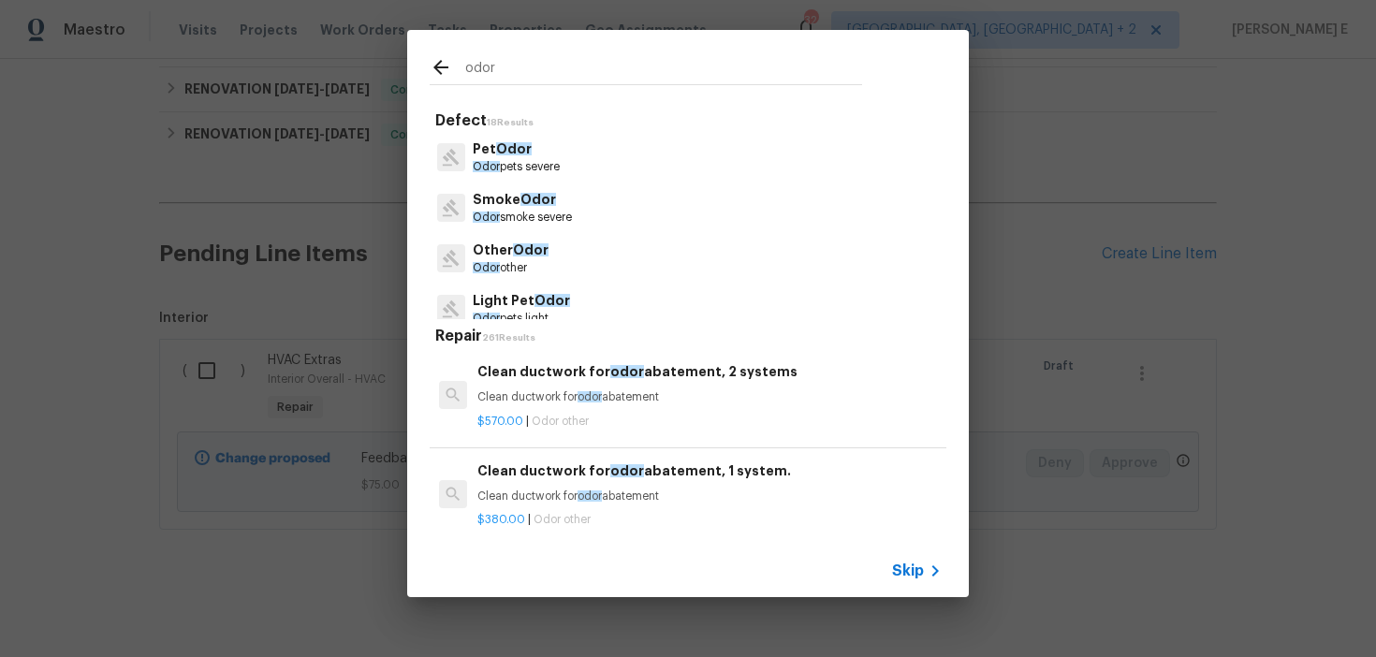
type input "odor"
click at [521, 198] on span "Odor" at bounding box center [538, 199] width 36 height 13
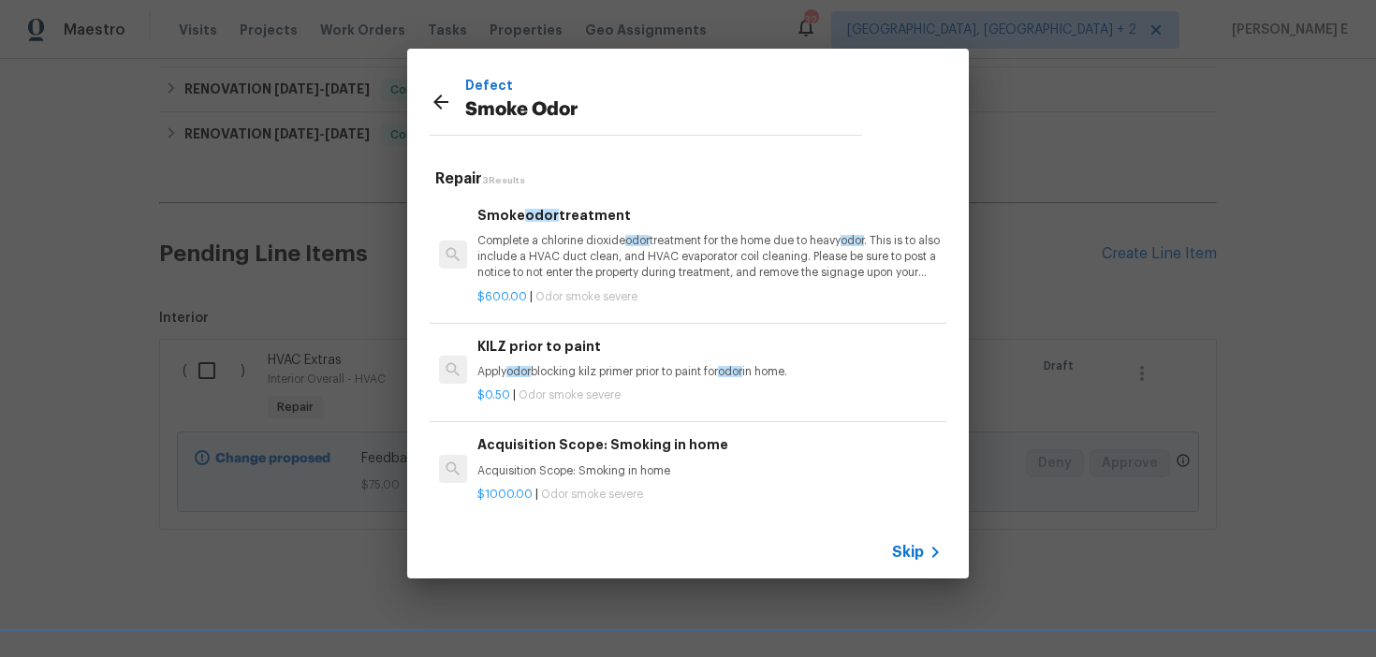
scroll to position [3, 0]
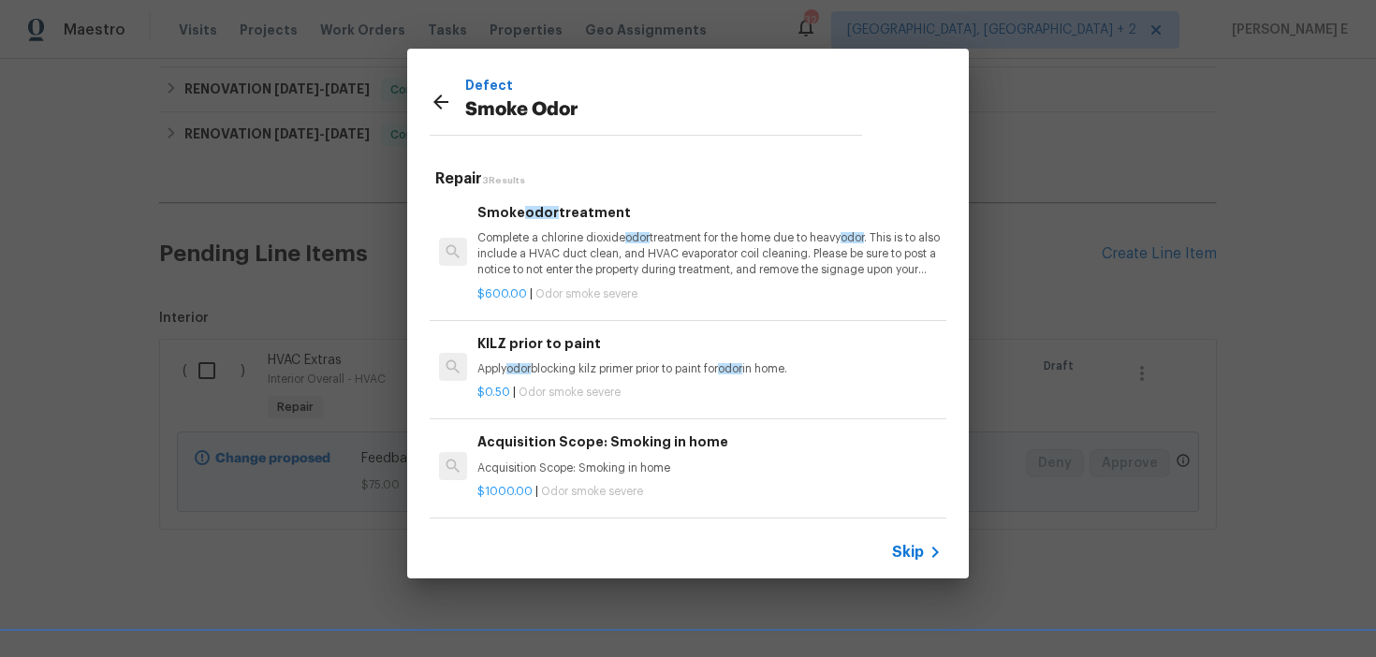
click at [640, 252] on p "Complete a chlorine dioxide odor treatment for the home due to heavy odor . Thi…" at bounding box center [709, 254] width 464 height 48
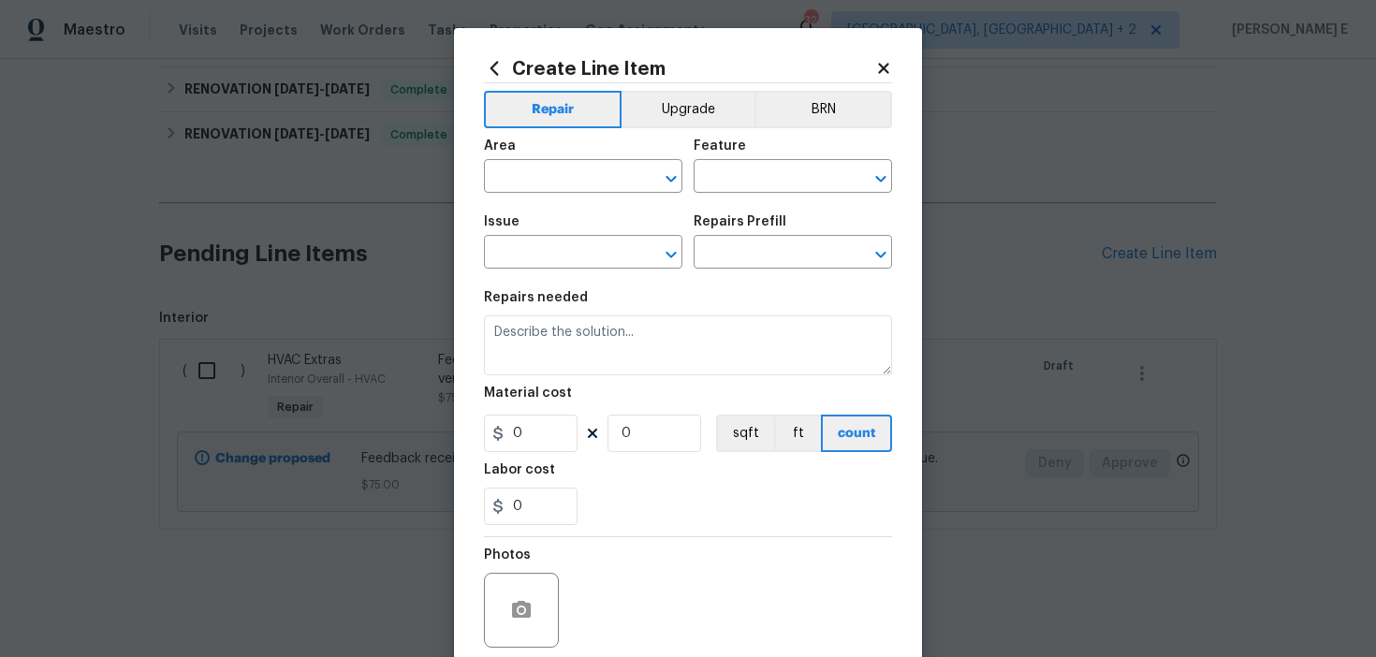
type input "Smoke Odor"
type input "Smoke odor treatment $600.00"
type textarea "Complete a chlorine dioxide odor treatment for the home due to heavy odor. This…"
type input "600"
type input "1"
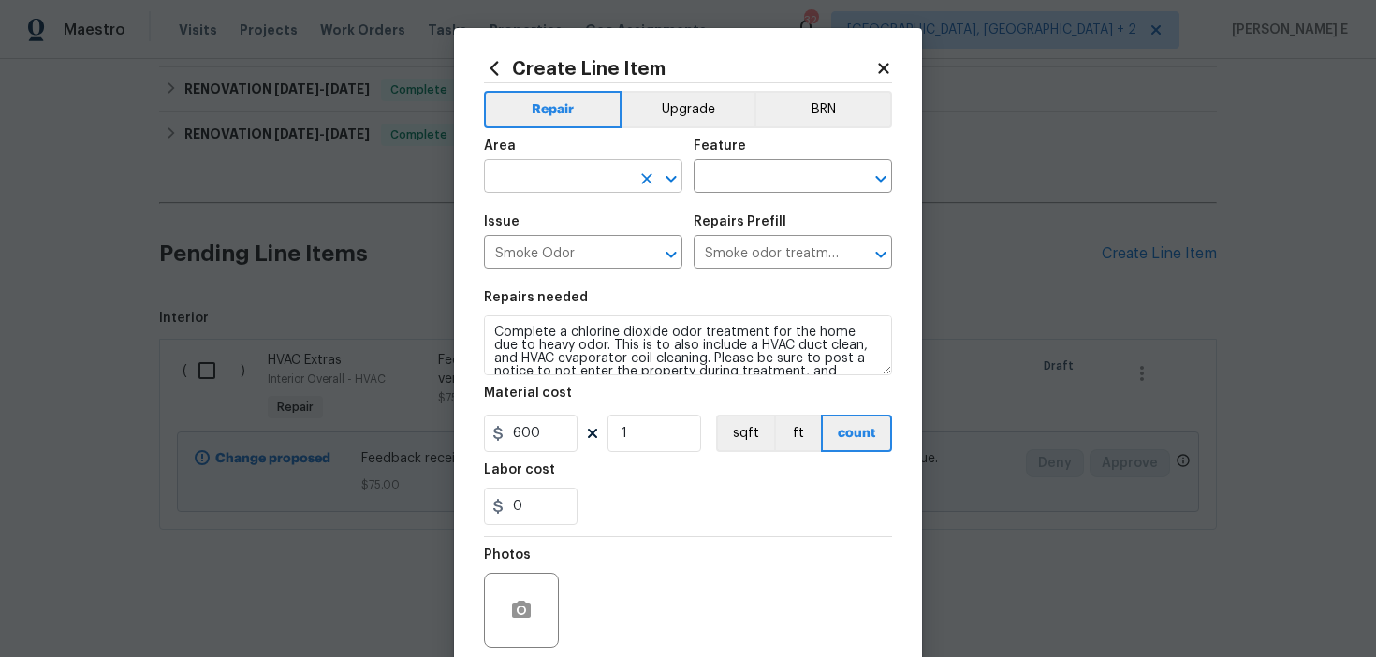
click at [569, 178] on input "text" at bounding box center [557, 178] width 146 height 29
type input "Interior Overall"
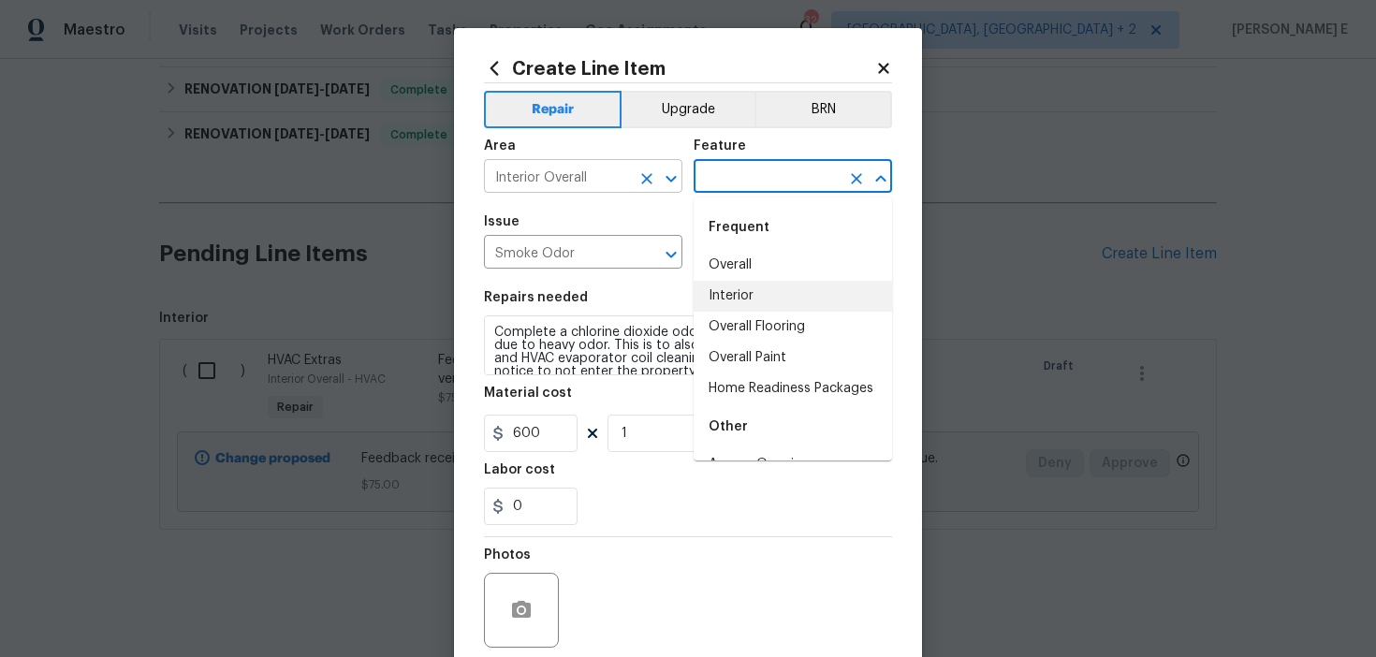
type input "Interior"
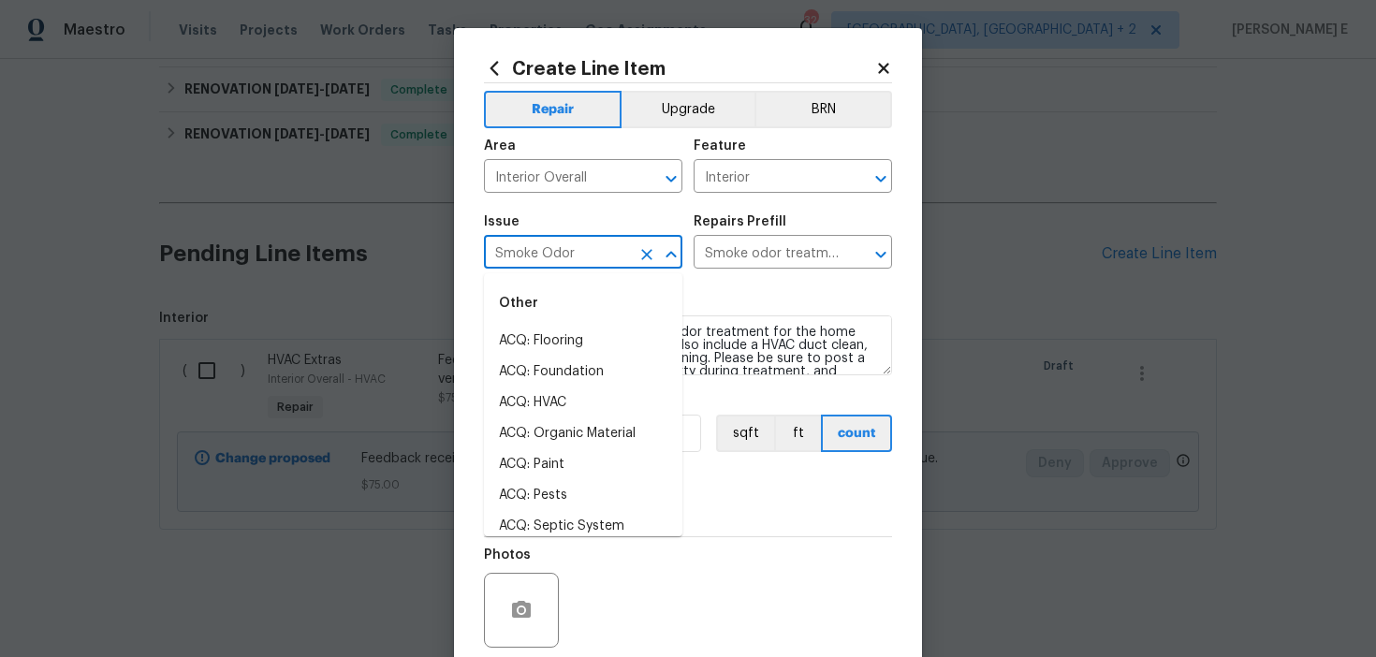
click at [733, 289] on section "Repairs needed Complete a chlorine dioxide odor treatment for the home due to h…" at bounding box center [688, 408] width 408 height 256
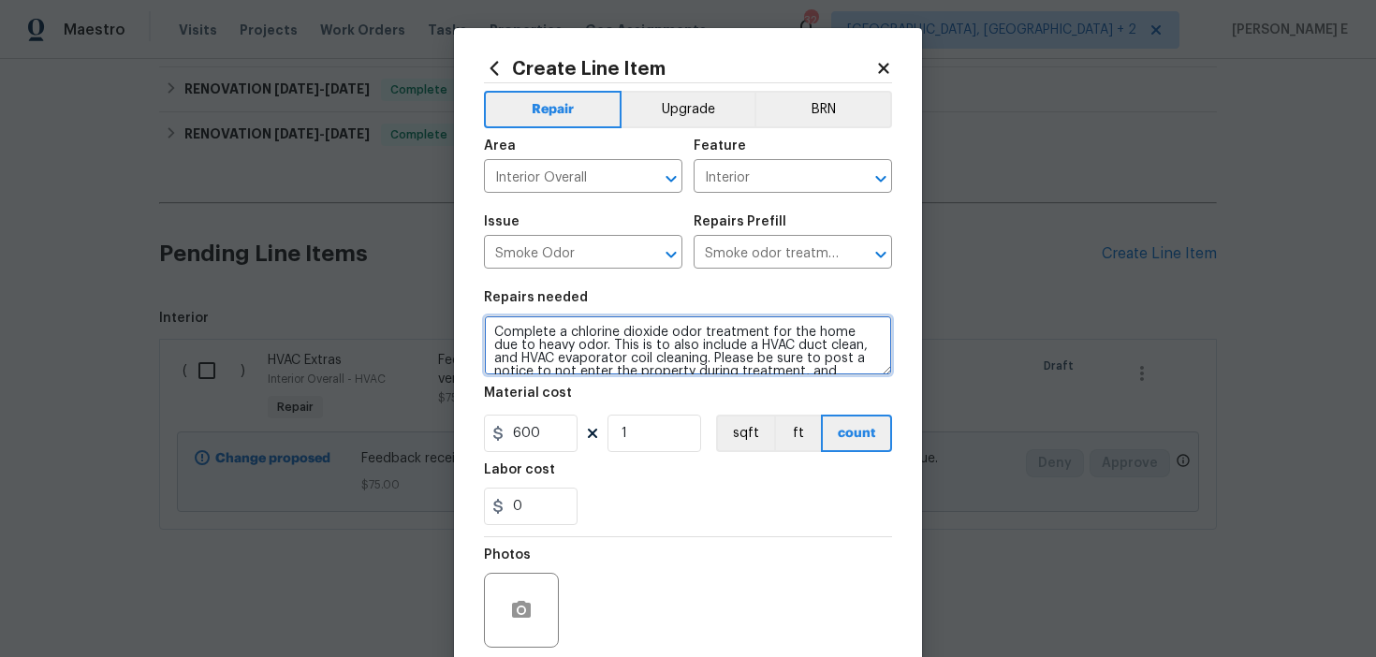
click at [663, 334] on textarea "Complete a chlorine dioxide odor treatment for the home due to heavy odor. This…" at bounding box center [688, 345] width 408 height 60
paste textarea "Feedback received of a strong odor smell in the basement. Please perform odor t…"
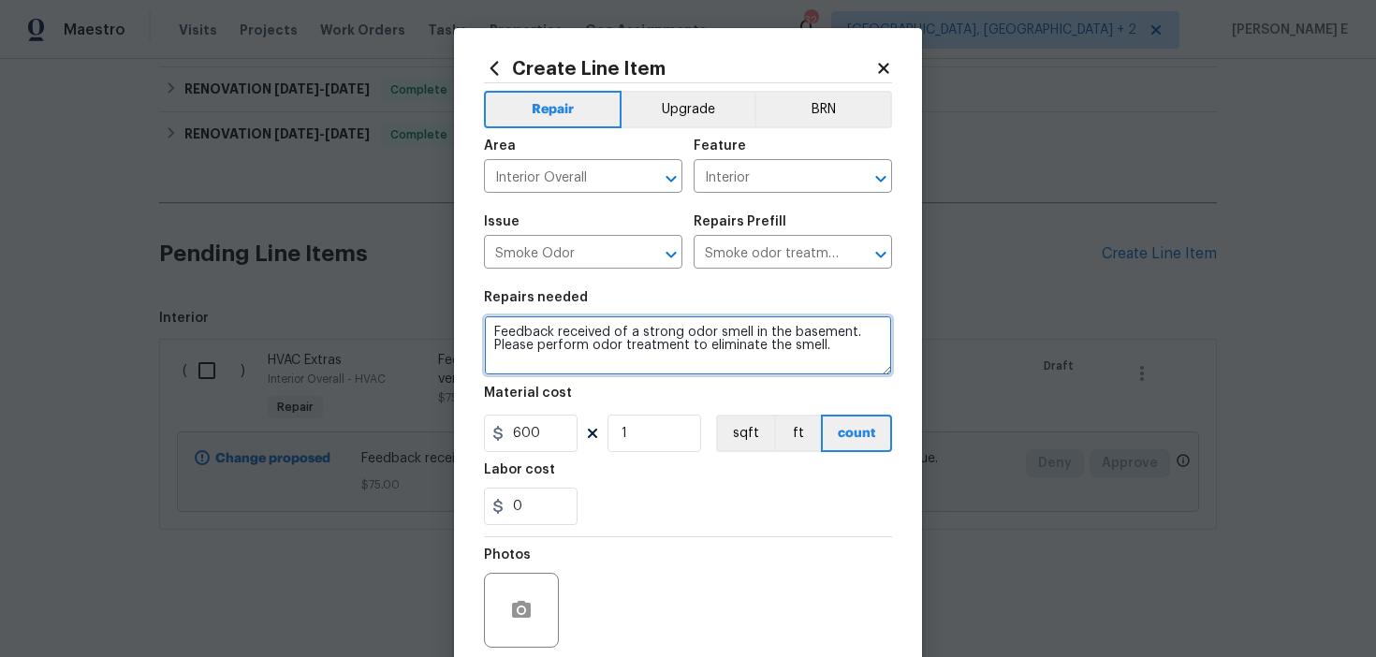
scroll to position [11, 0]
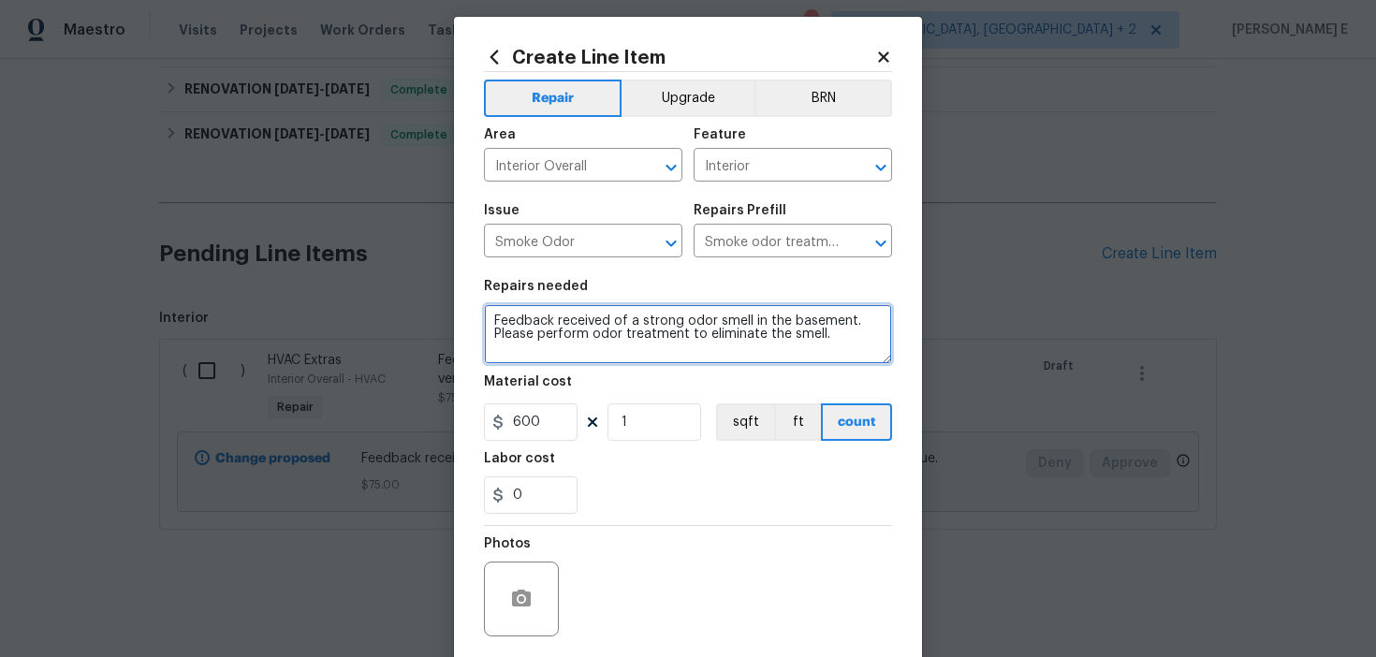
click at [639, 323] on textarea "Feedback received of a strong odor smell in the basement. Please perform odor t…" at bounding box center [688, 334] width 408 height 60
drag, startPoint x: 684, startPoint y: 326, endPoint x: 850, endPoint y: 321, distance: 165.8
click at [850, 321] on textarea "Feedback received of a strong odor smell in the basement. Please perform odor t…" at bounding box center [688, 334] width 408 height 60
paste textarea "smoke smell"
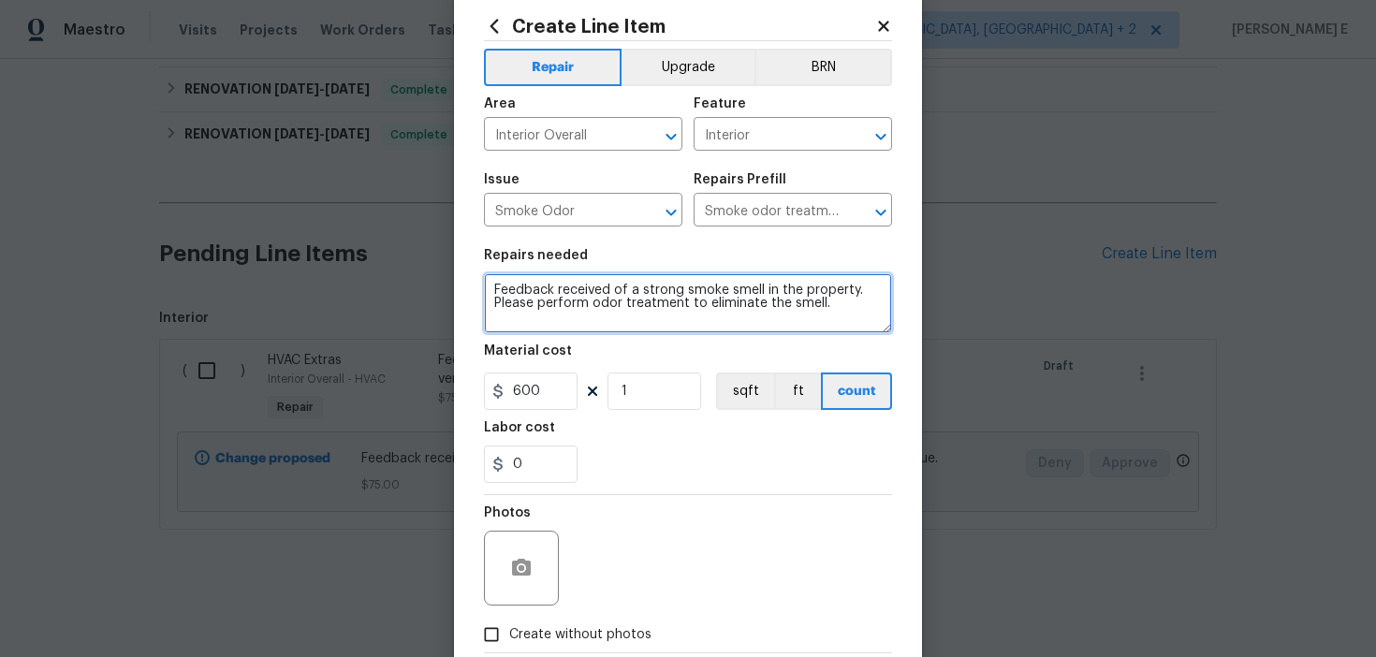
scroll to position [41, 0]
type textarea "Feedback received of a strong smoke smell in the property. Please perform odor …"
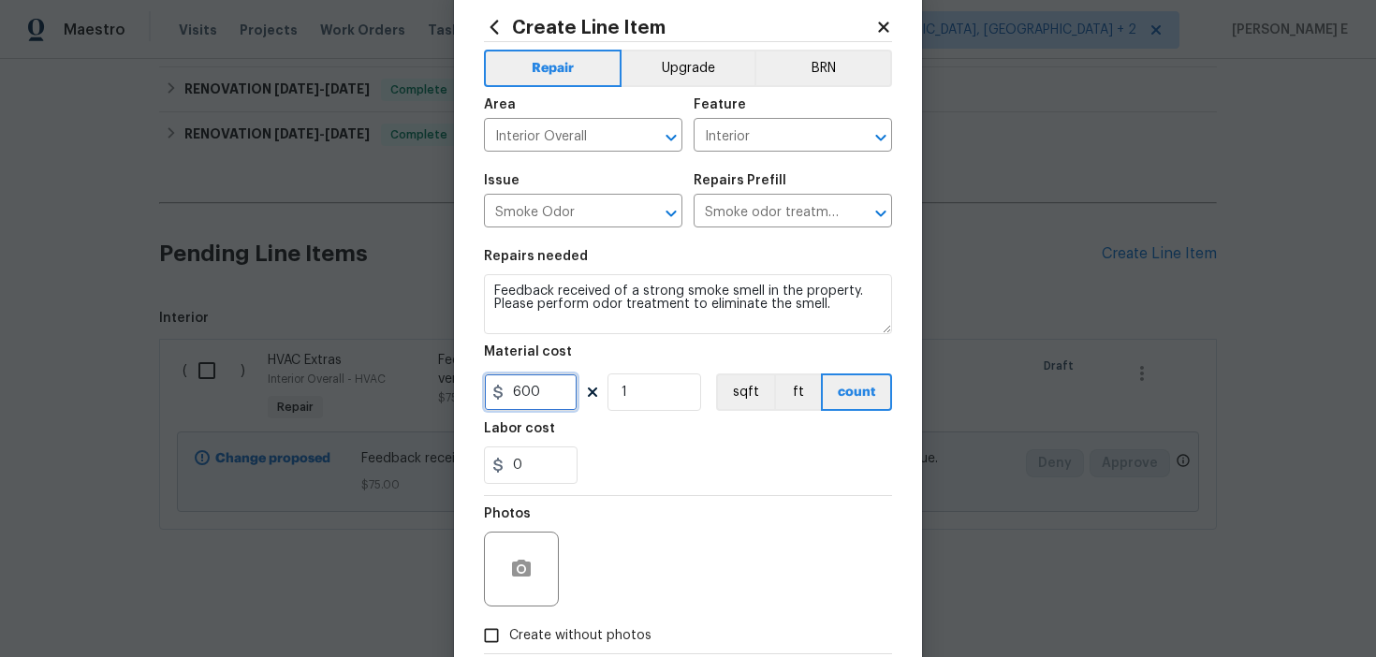
click at [520, 402] on input "600" at bounding box center [531, 391] width 94 height 37
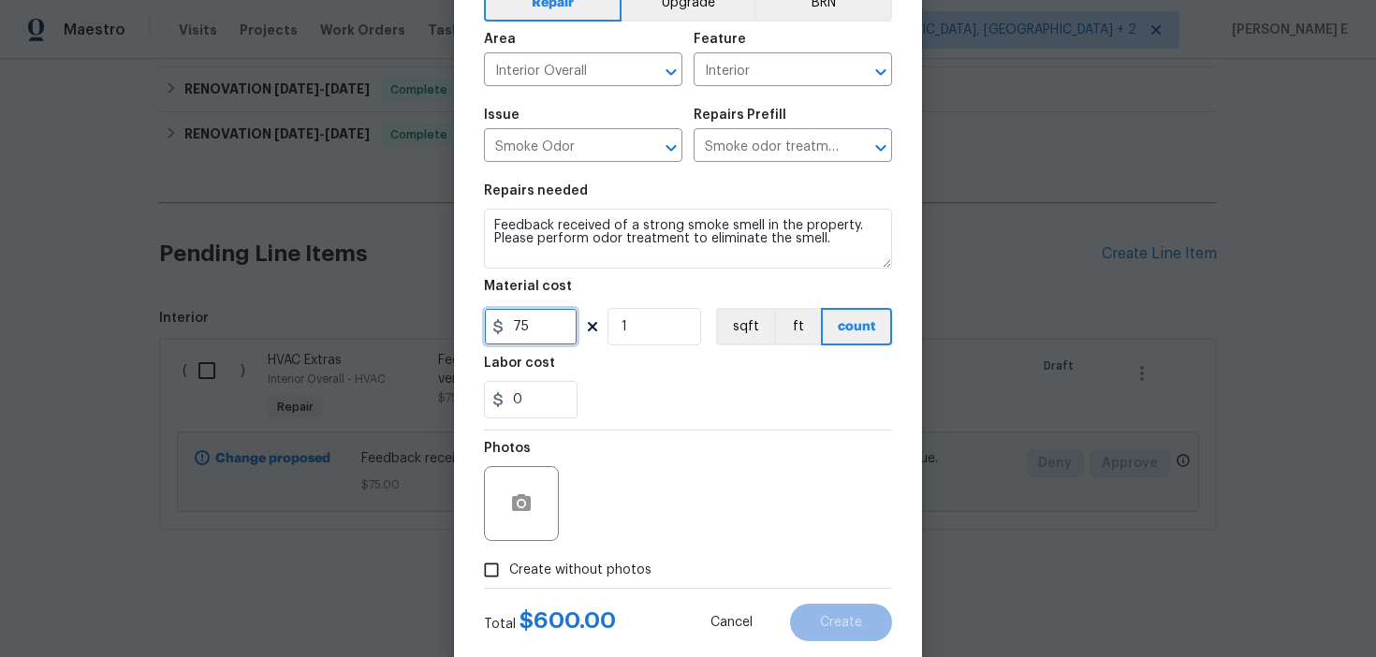
scroll to position [150, 0]
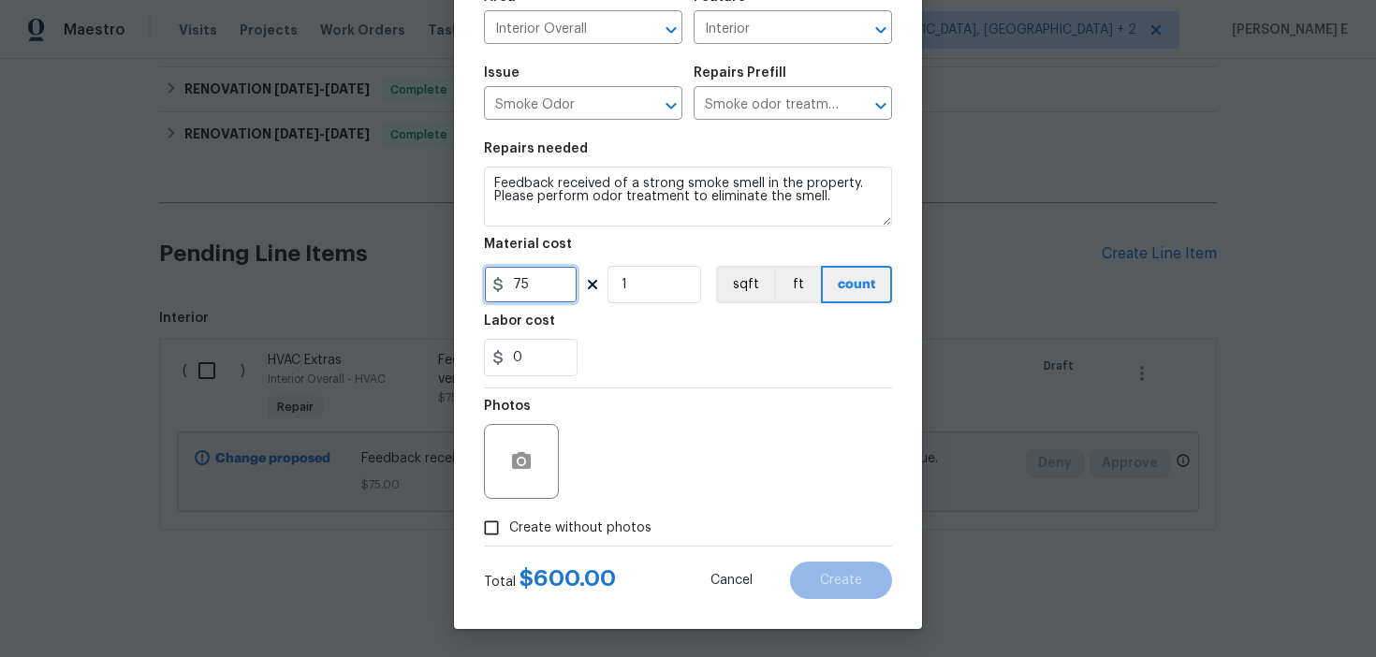
type input "75"
click at [511, 531] on span "Create without photos" at bounding box center [580, 529] width 142 height 20
click at [509, 531] on input "Create without photos" at bounding box center [492, 528] width 36 height 36
checkbox input "true"
click at [755, 397] on div "Reason*" at bounding box center [733, 449] width 318 height 122
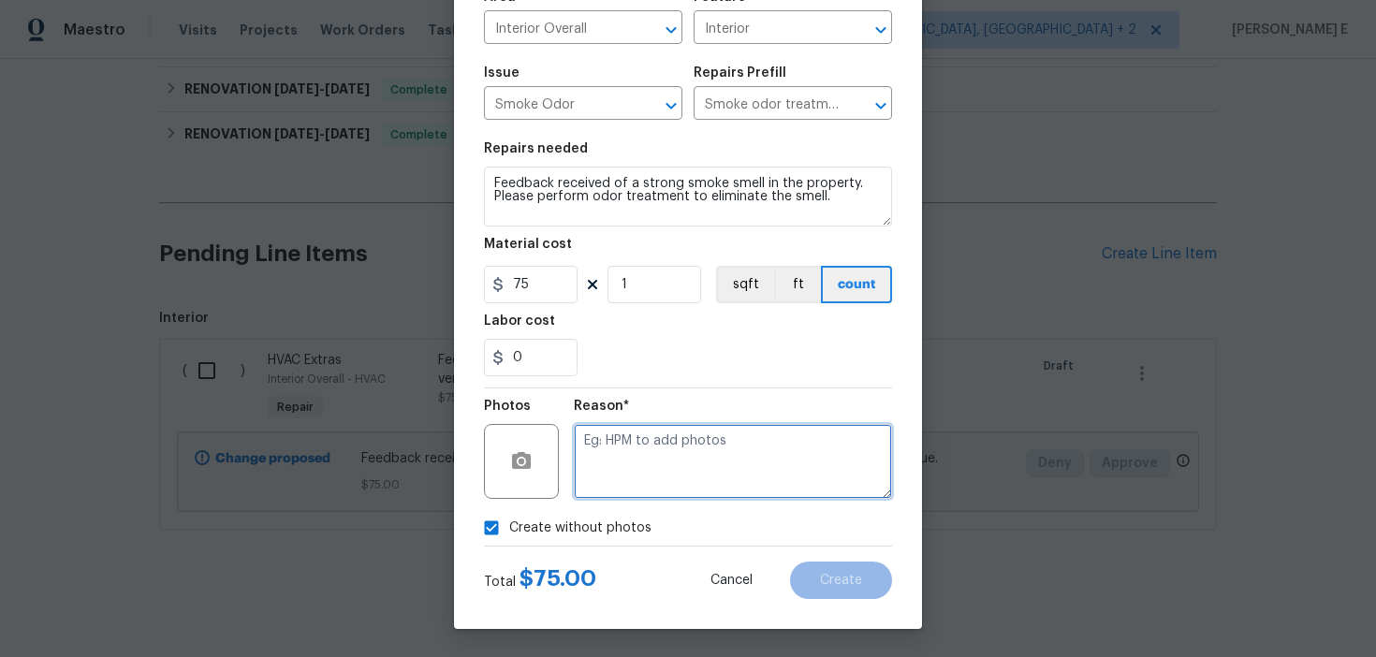
click at [702, 452] on textarea at bounding box center [733, 461] width 318 height 75
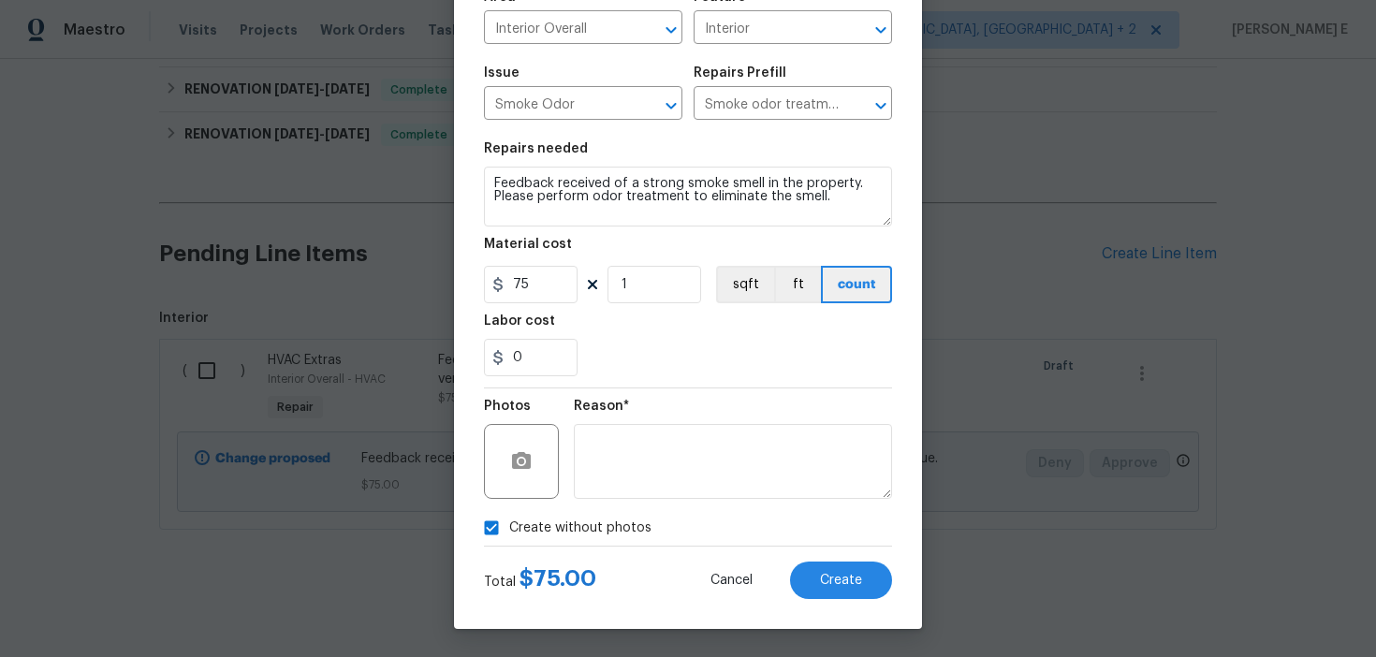
click at [835, 600] on div "Create Line Item Repair Upgrade BRN Area Interior Overall ​ Feature Interior ​ …" at bounding box center [688, 254] width 468 height 750
click at [847, 584] on span "Create" at bounding box center [841, 581] width 42 height 14
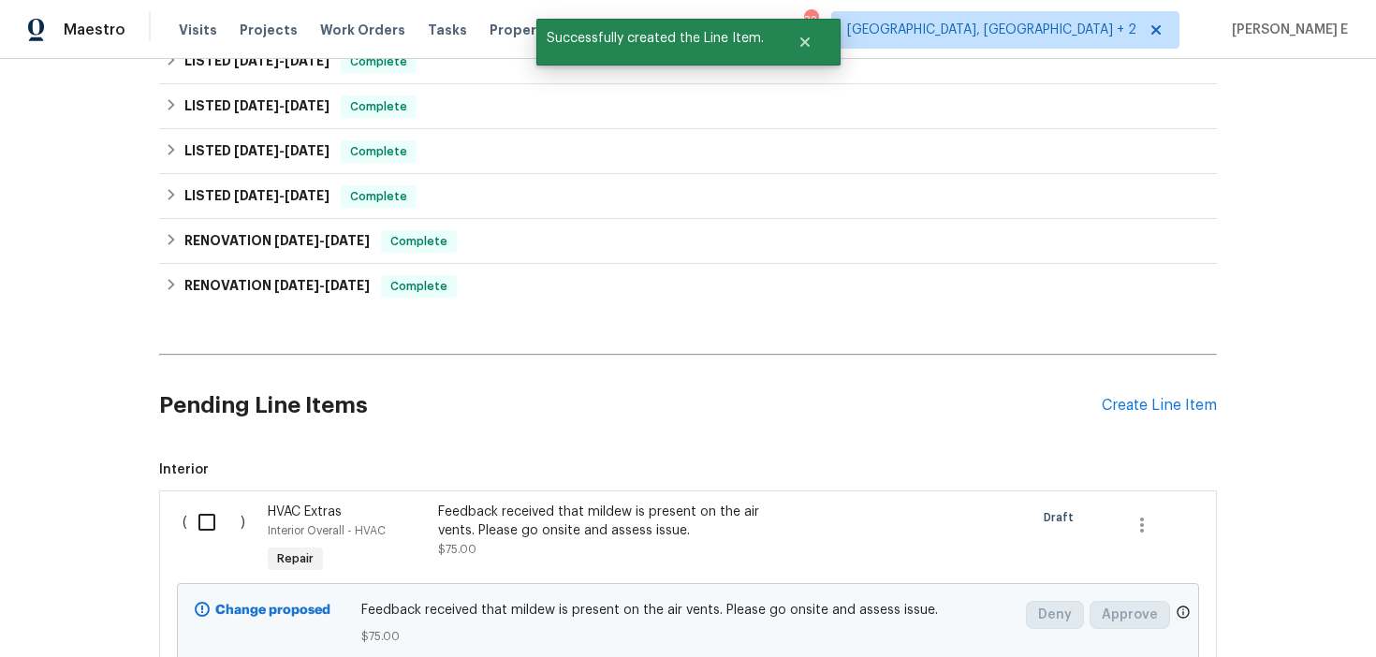
scroll to position [452, 0]
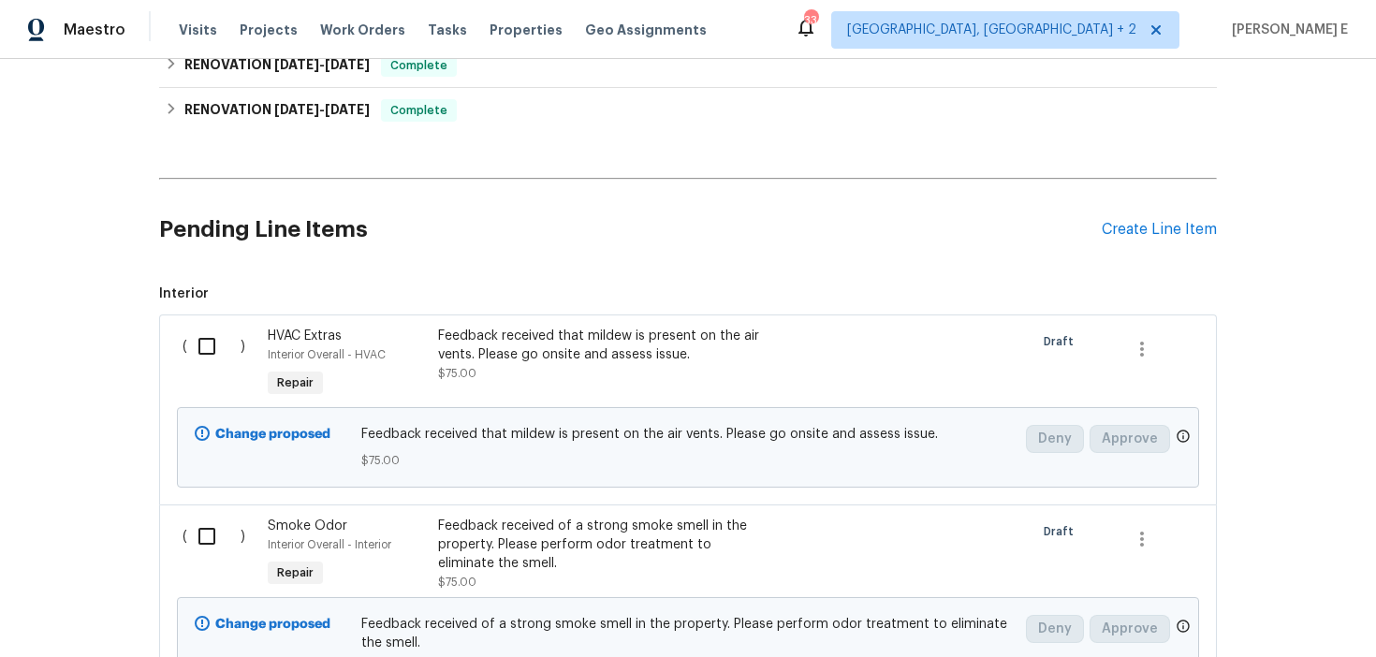
scroll to position [662, 0]
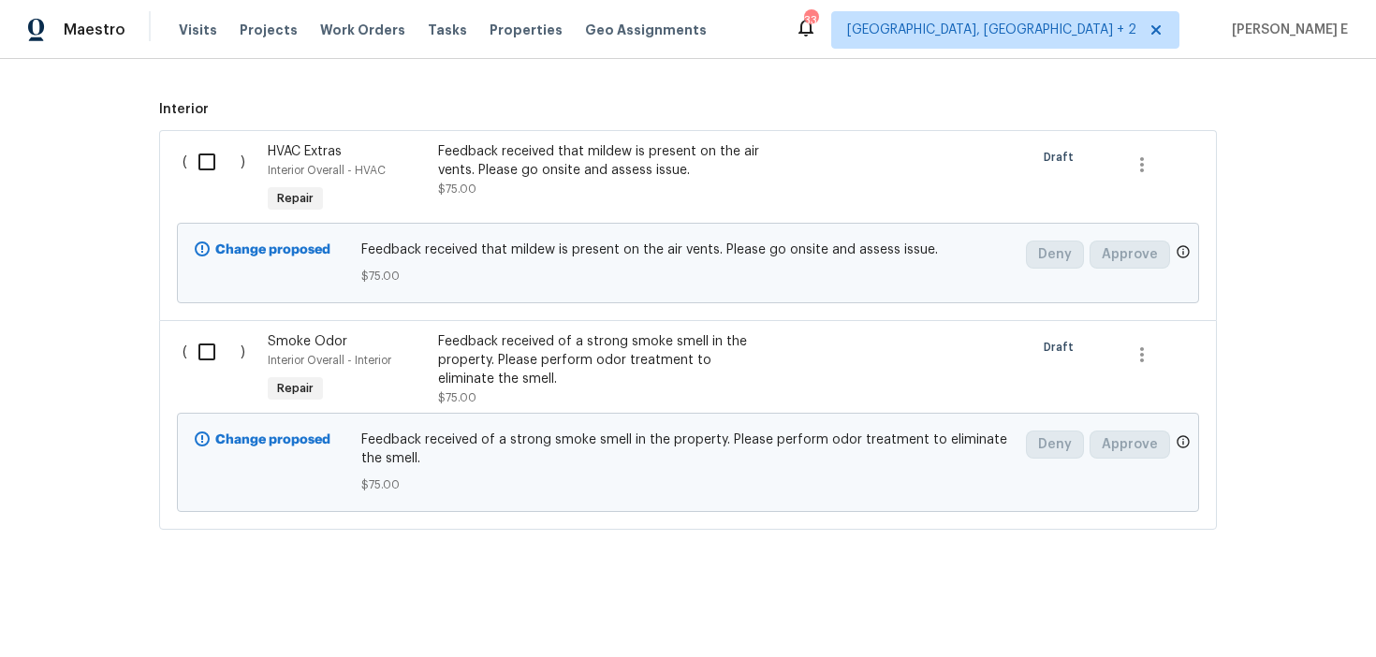
click at [208, 161] on input "checkbox" at bounding box center [213, 161] width 53 height 39
checkbox input "true"
click at [201, 349] on input "checkbox" at bounding box center [213, 351] width 53 height 39
checkbox input "true"
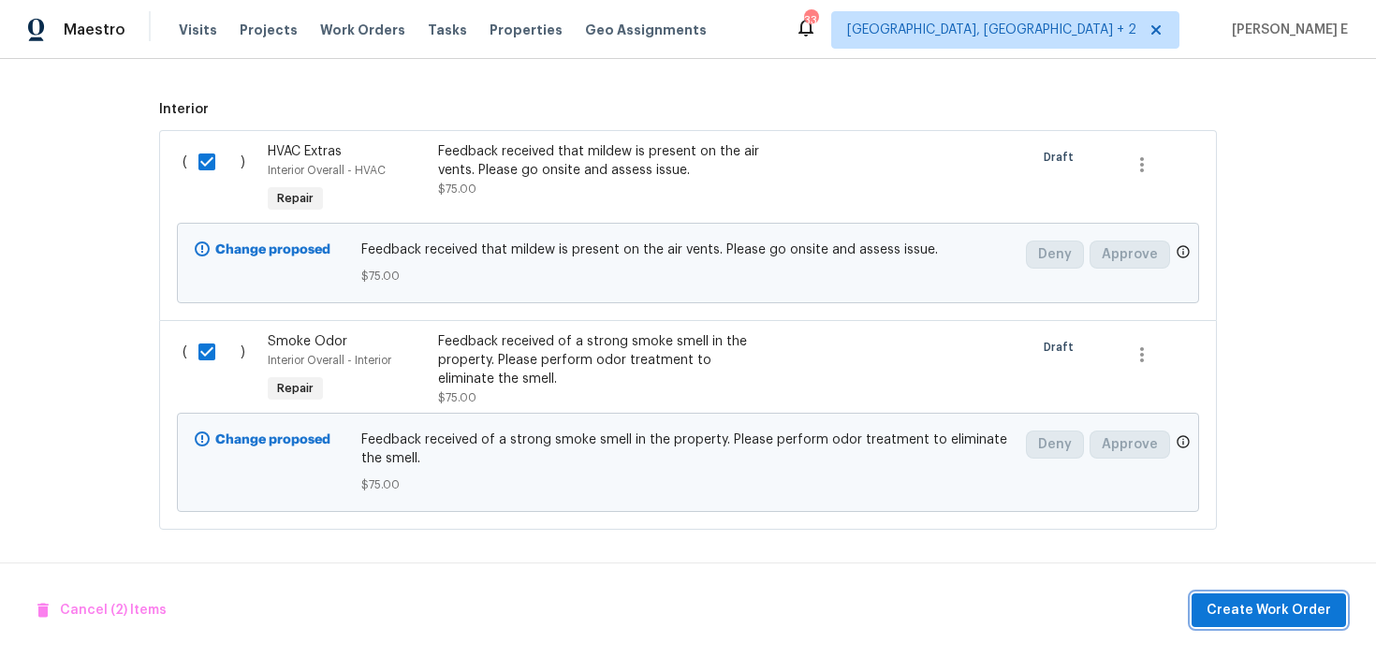
click at [1242, 595] on button "Create Work Order" at bounding box center [1269, 610] width 154 height 35
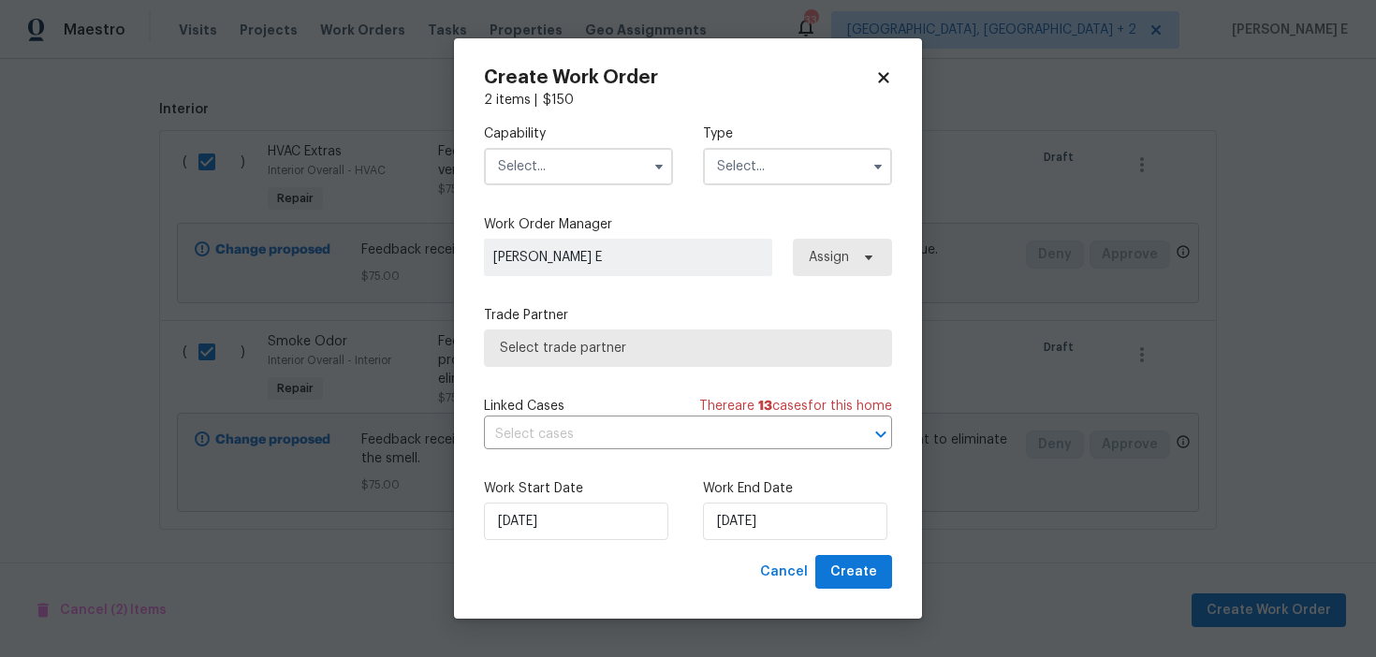
click at [584, 172] on input "text" at bounding box center [578, 166] width 189 height 37
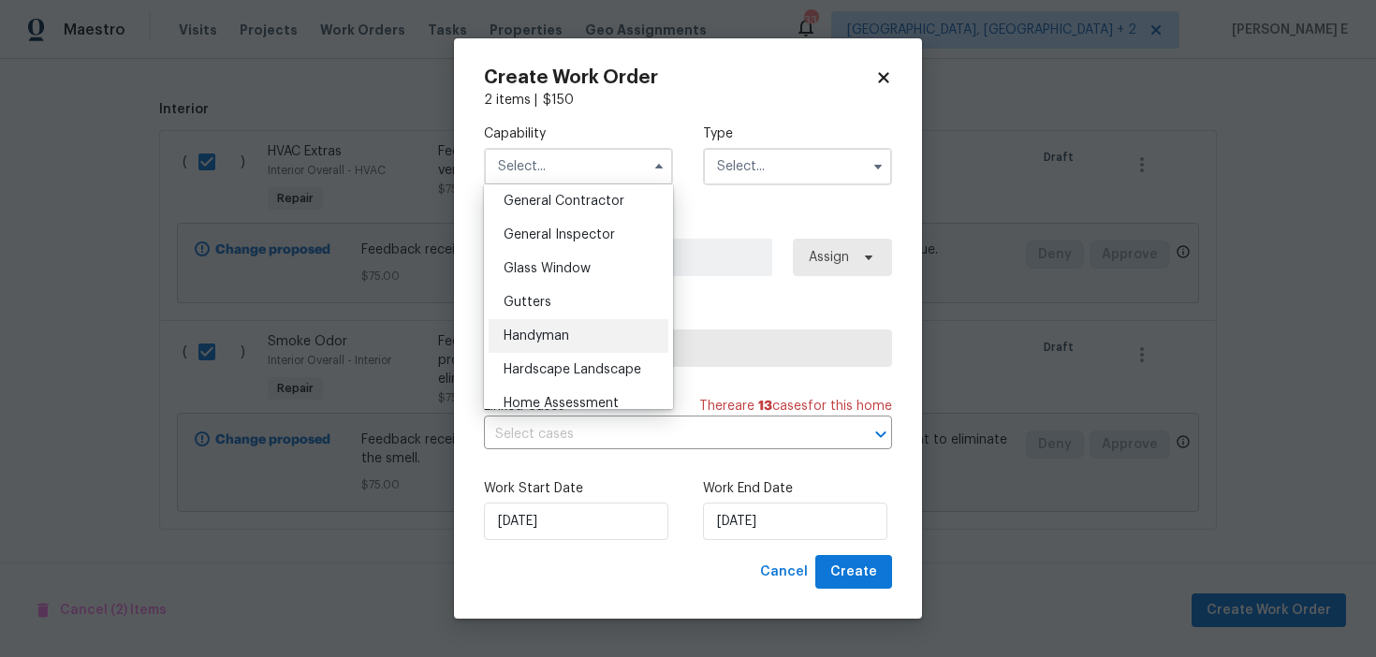
scroll to position [901, 0]
click at [549, 338] on span "Handyman" at bounding box center [537, 335] width 66 height 13
type input "Handyman"
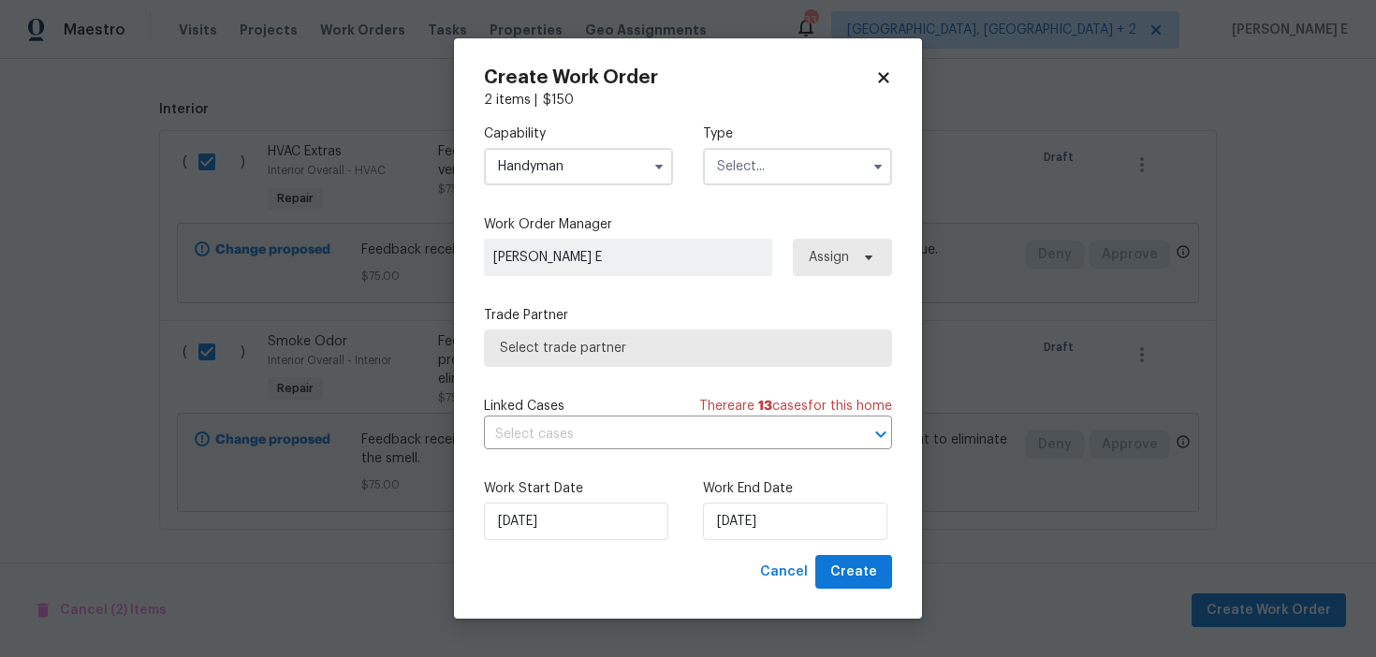
click at [759, 167] on input "text" at bounding box center [797, 166] width 189 height 37
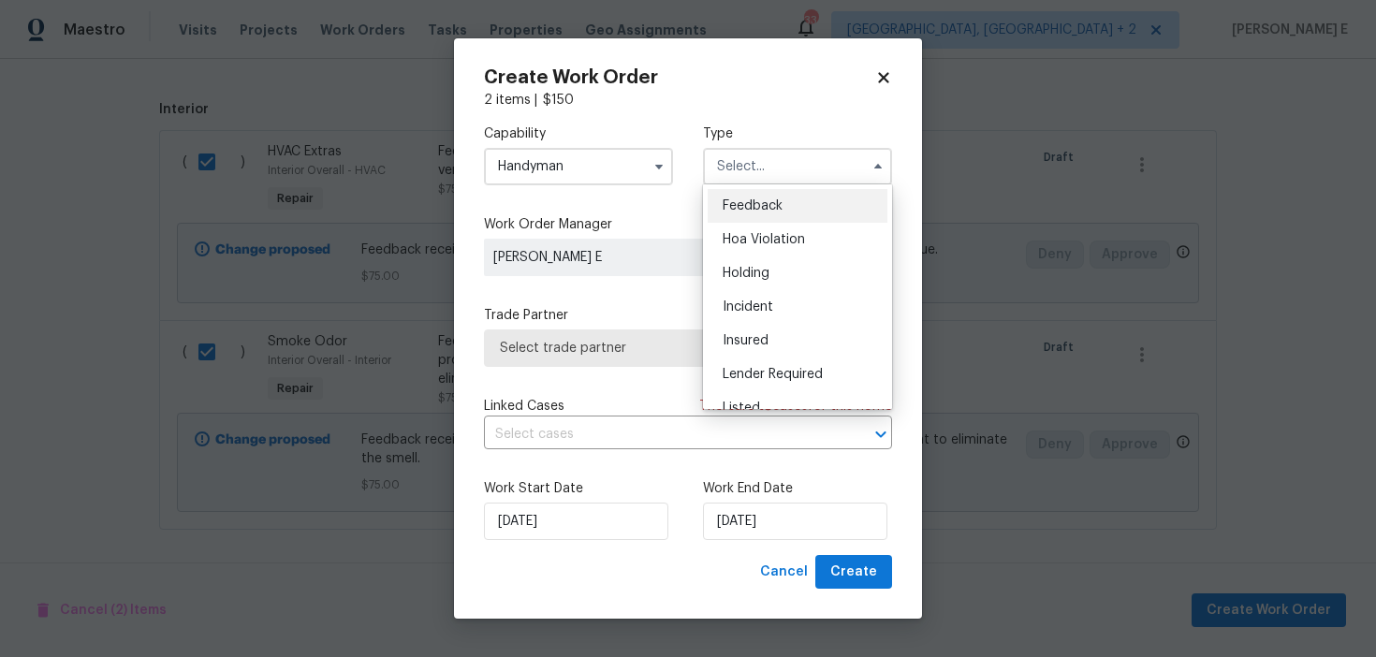
click at [739, 201] on span "Feedback" at bounding box center [753, 205] width 60 height 13
type input "Feedback"
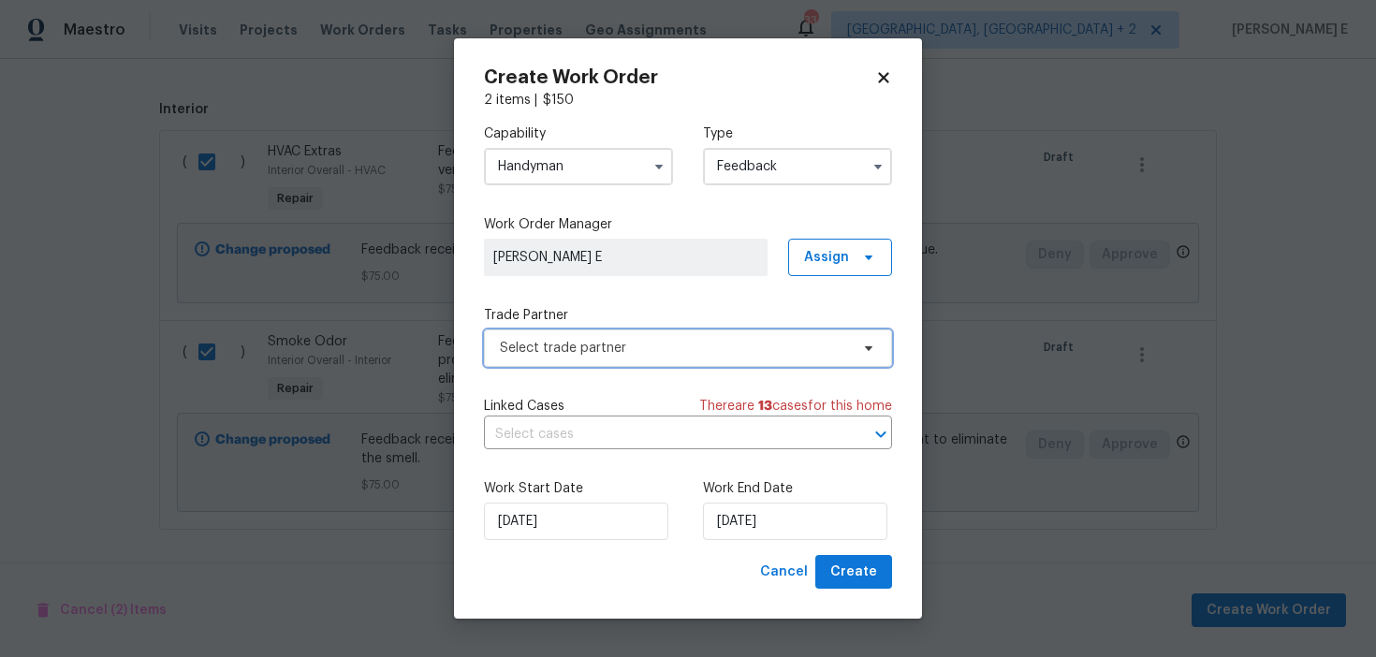
click at [625, 339] on span "Select trade partner" at bounding box center [674, 348] width 349 height 19
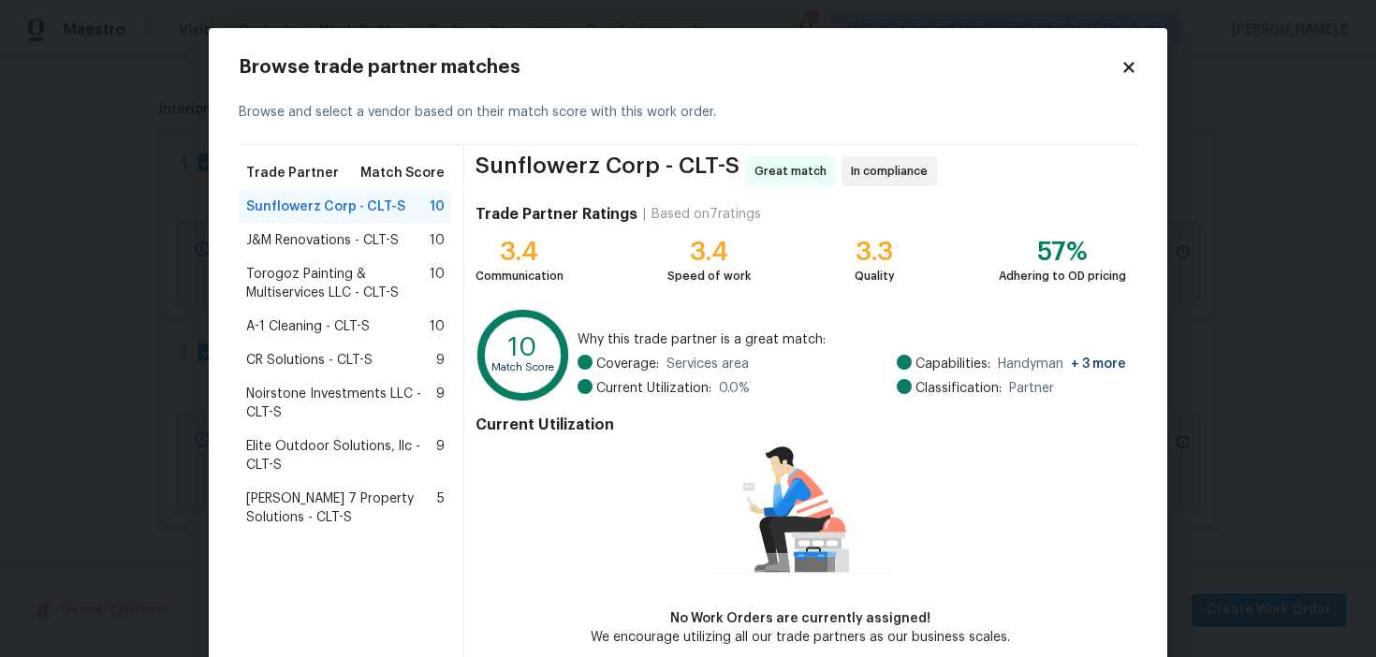
click at [293, 256] on div "J&M Renovations - CLT-S 10" at bounding box center [345, 241] width 213 height 34
click at [293, 250] on span "J&M Renovations - CLT-S" at bounding box center [322, 240] width 153 height 19
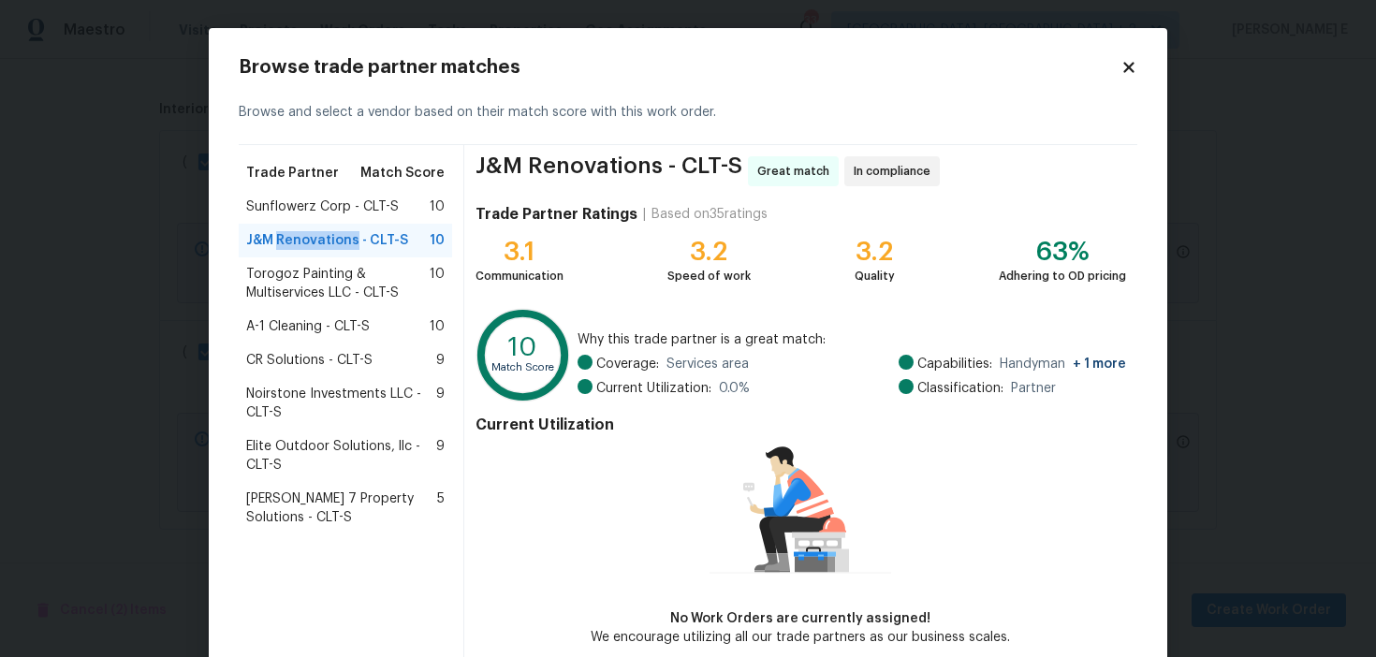
click at [271, 294] on span "Torogoz Painting & Multiservices LLC - CLT-S" at bounding box center [337, 283] width 183 height 37
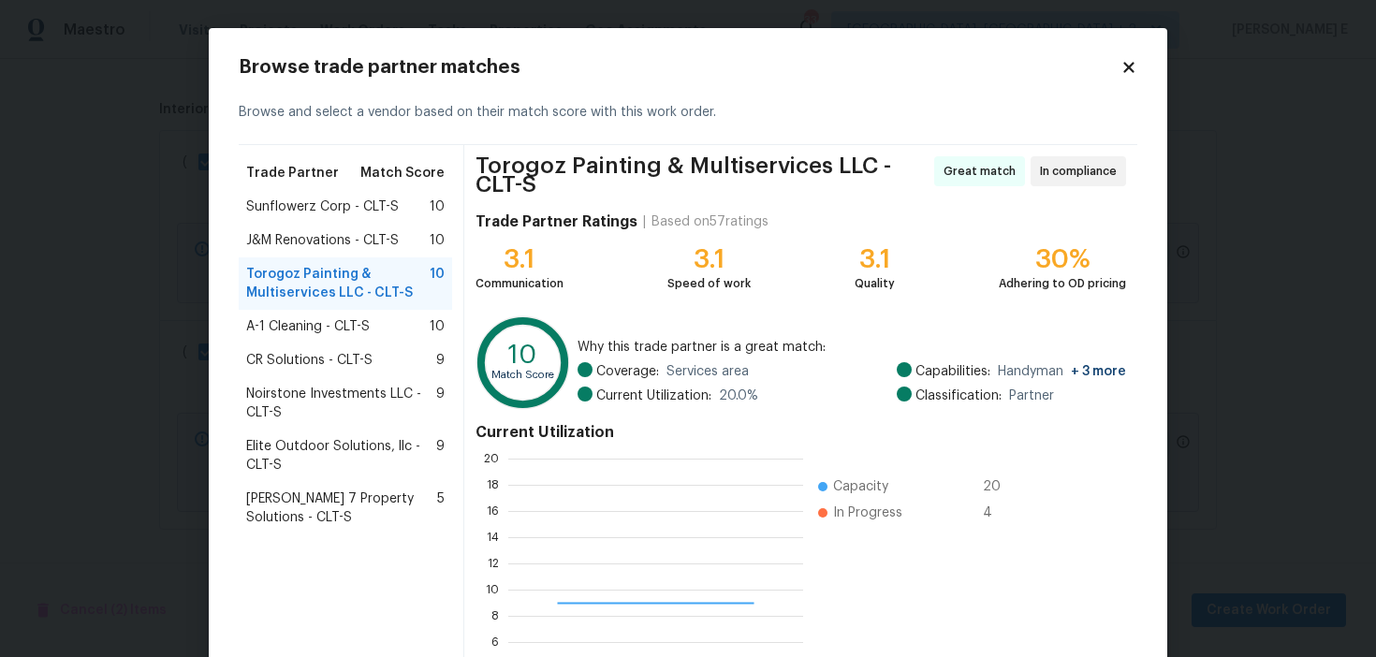
scroll to position [262, 295]
click at [288, 330] on span "A-1 Cleaning - CLT-S" at bounding box center [308, 326] width 124 height 19
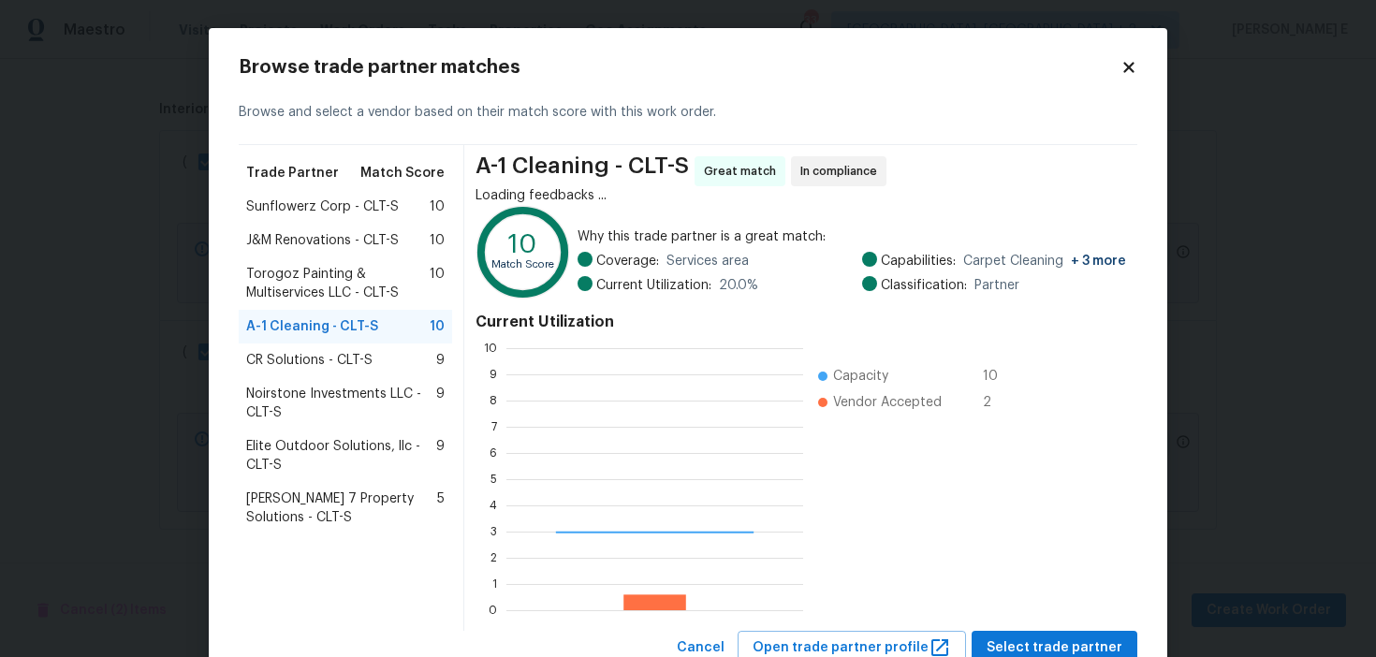
scroll to position [262, 297]
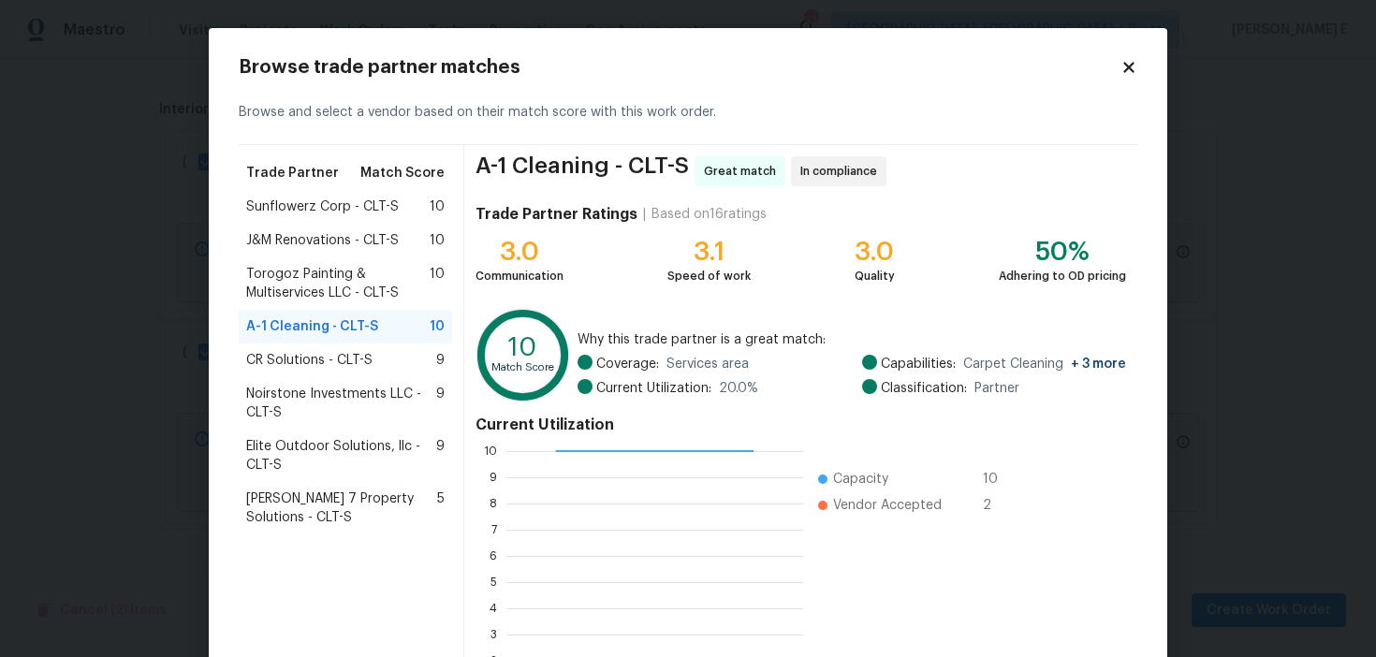
click at [319, 368] on span "CR Solutions - CLT-S" at bounding box center [309, 360] width 126 height 19
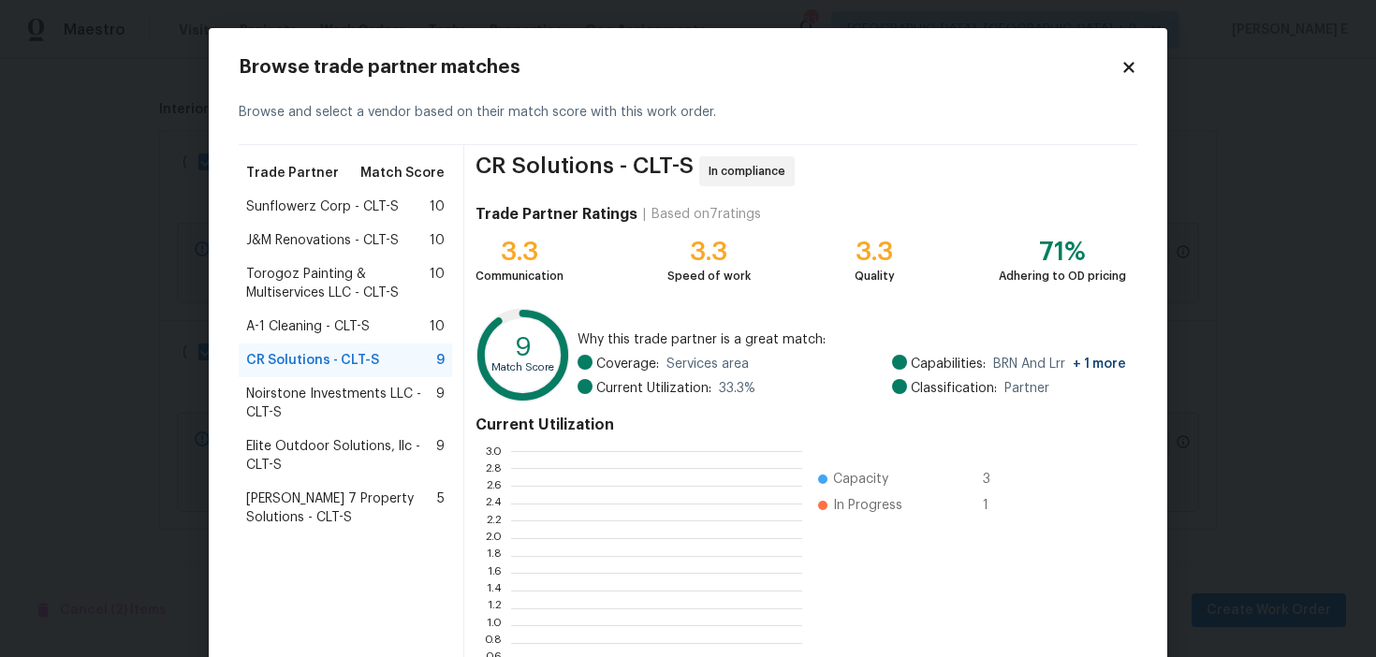
scroll to position [262, 291]
click at [333, 417] on span "Noirstone Investments LLC - CLT-S" at bounding box center [341, 403] width 190 height 37
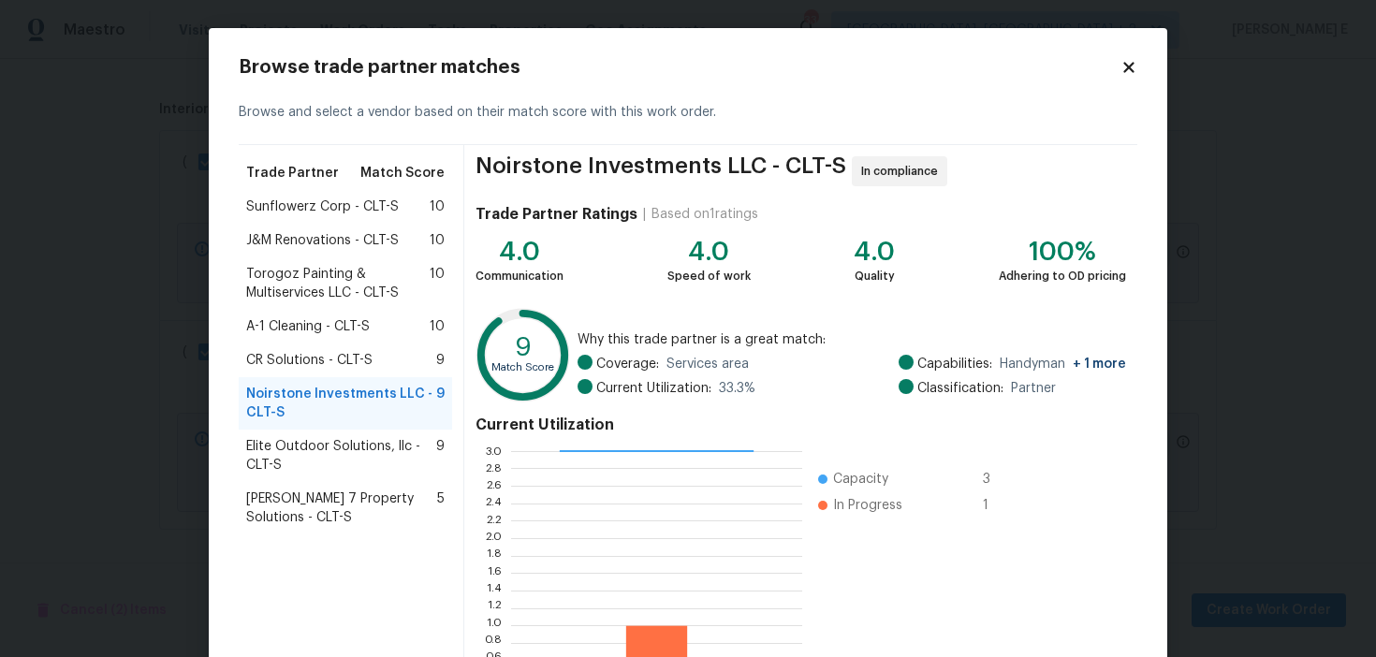
click at [333, 467] on span "Elite Outdoor Solutions, llc - CLT-S" at bounding box center [341, 455] width 190 height 37
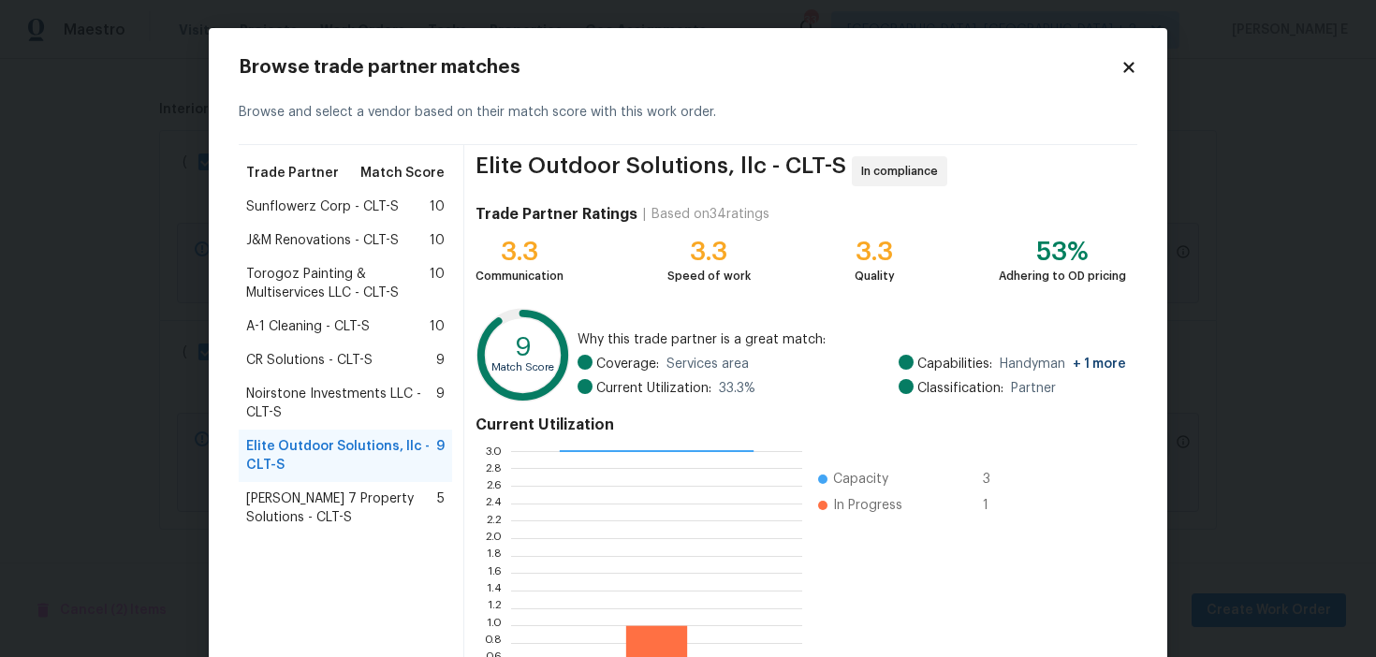
click at [323, 506] on span "Harris 7 Property Solutions - CLT-S" at bounding box center [341, 508] width 191 height 37
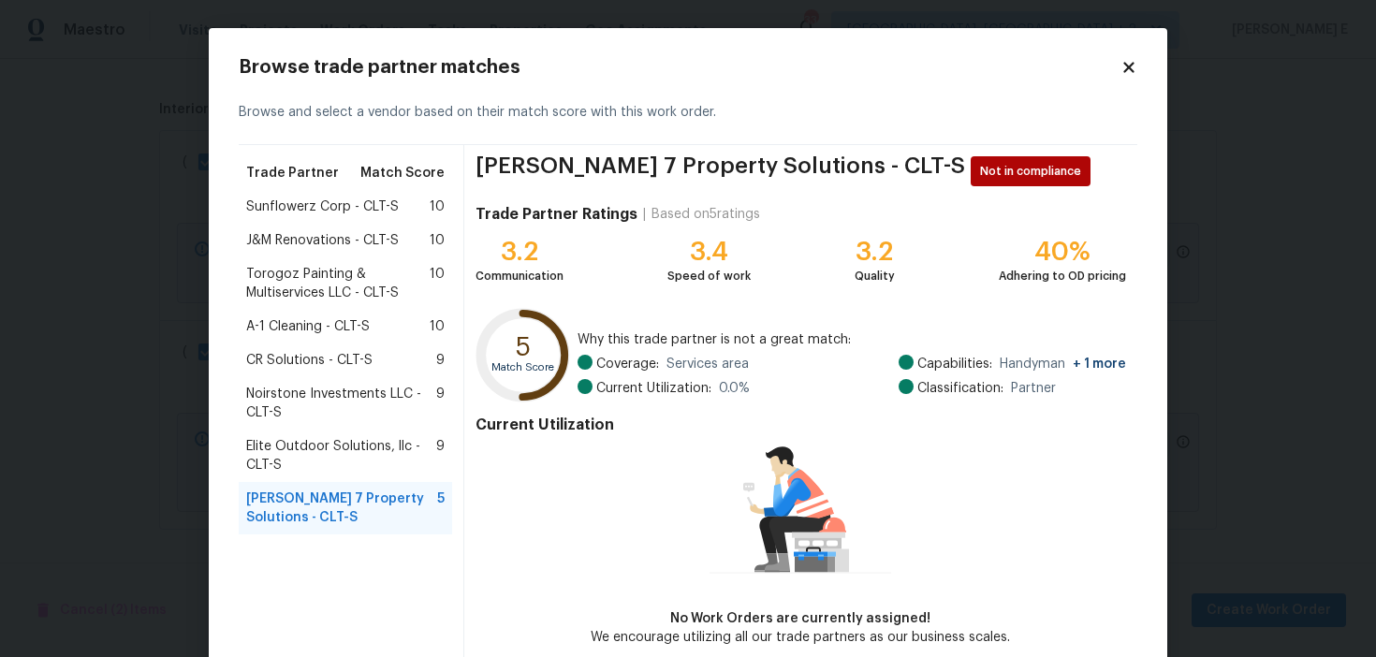
click at [334, 240] on span "J&M Renovations - CLT-S" at bounding box center [322, 240] width 153 height 19
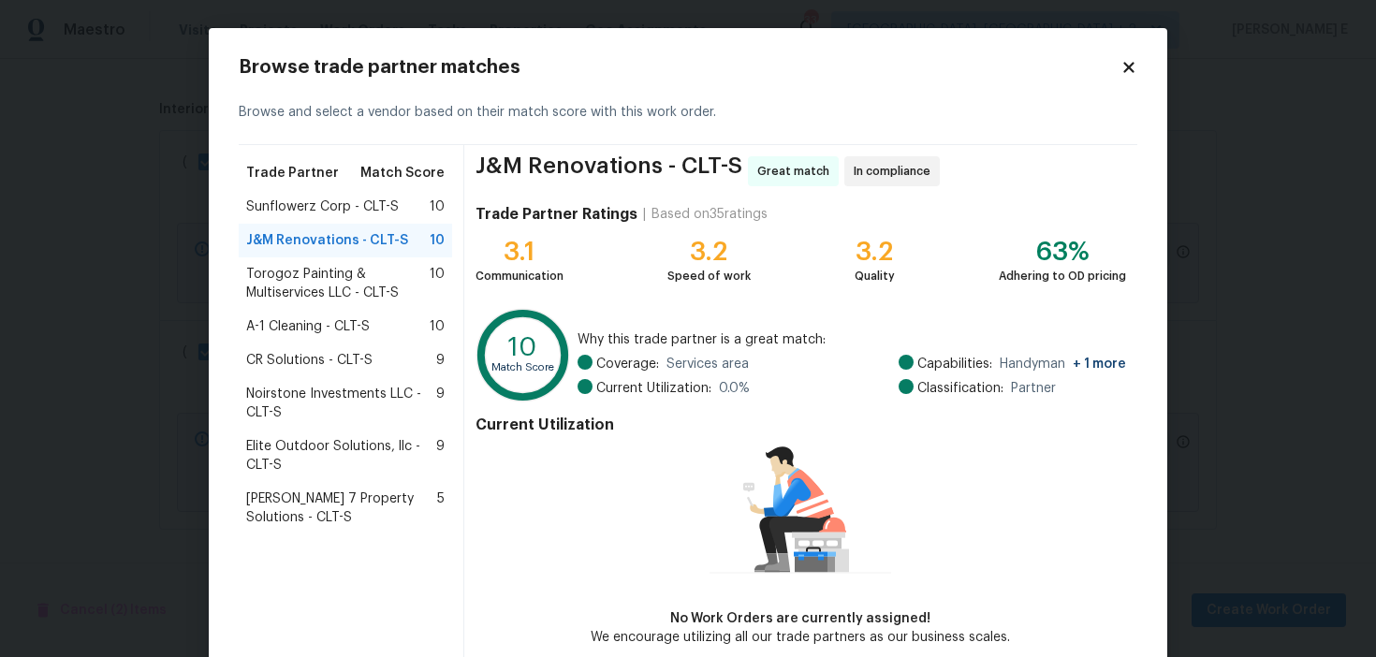
scroll to position [92, 0]
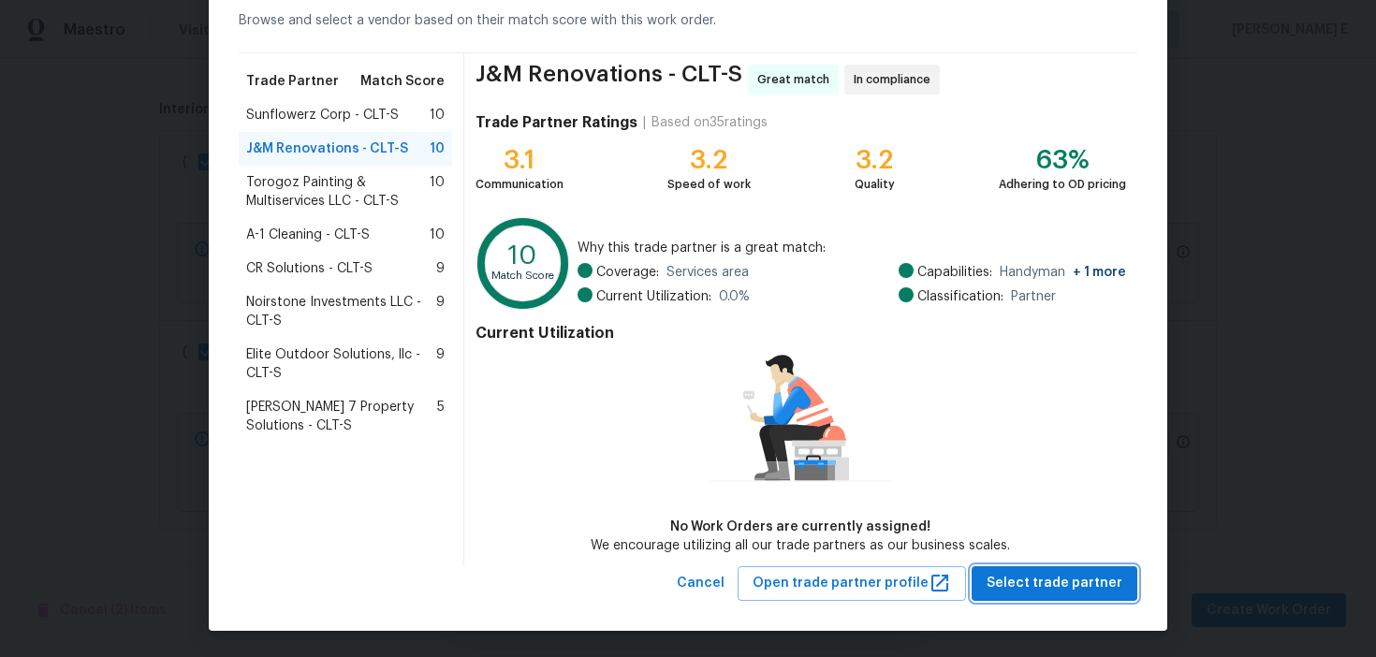
click at [1006, 586] on span "Select trade partner" at bounding box center [1055, 583] width 136 height 23
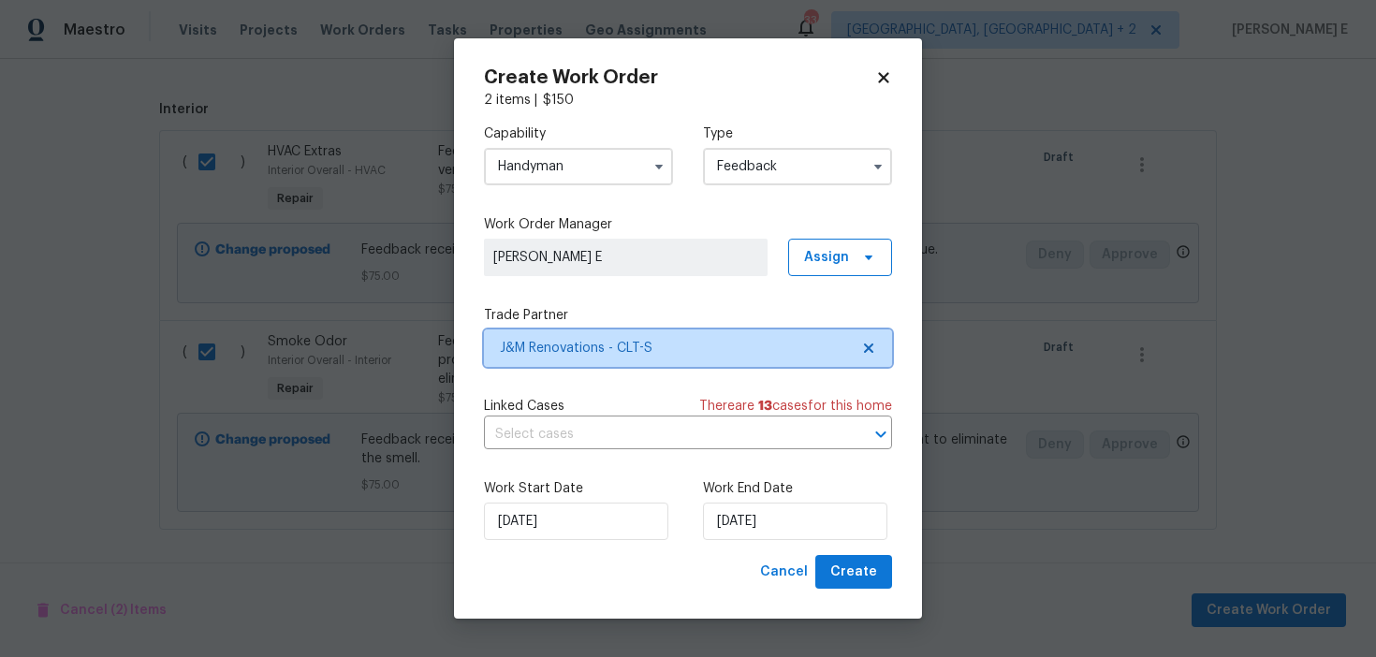
scroll to position [0, 0]
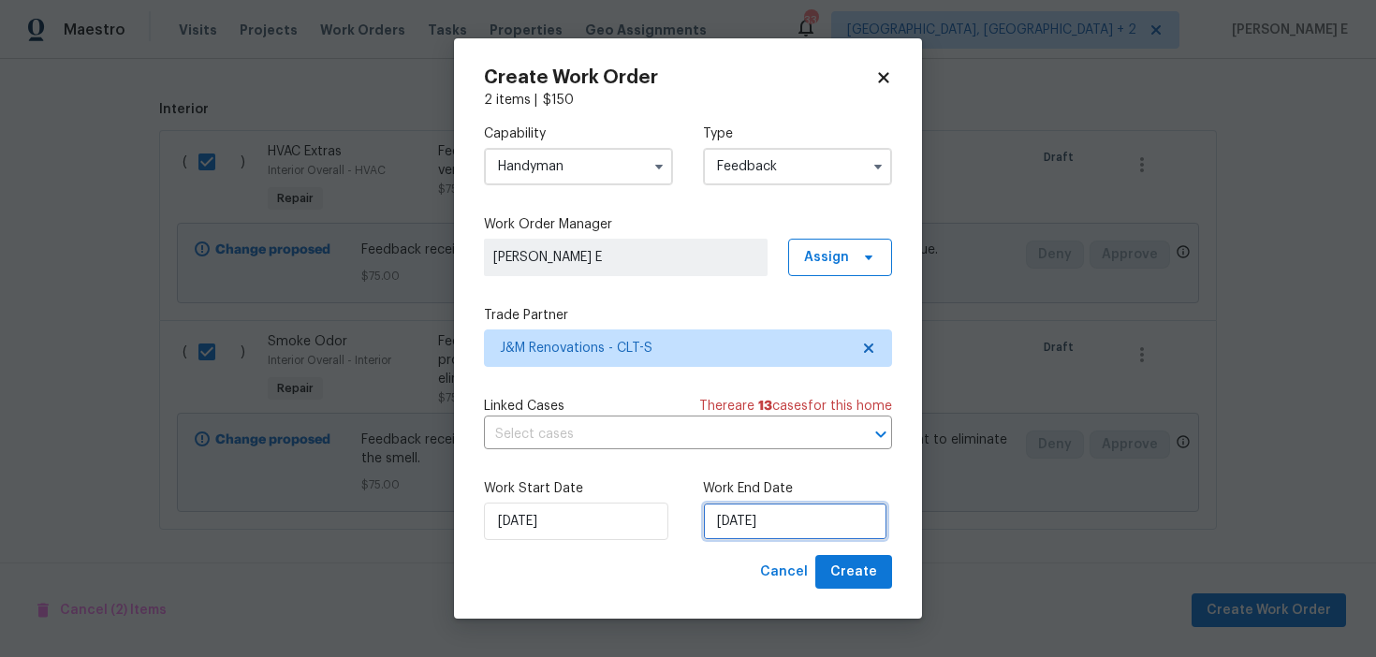
click at [749, 528] on input "08/09/2025" at bounding box center [795, 521] width 184 height 37
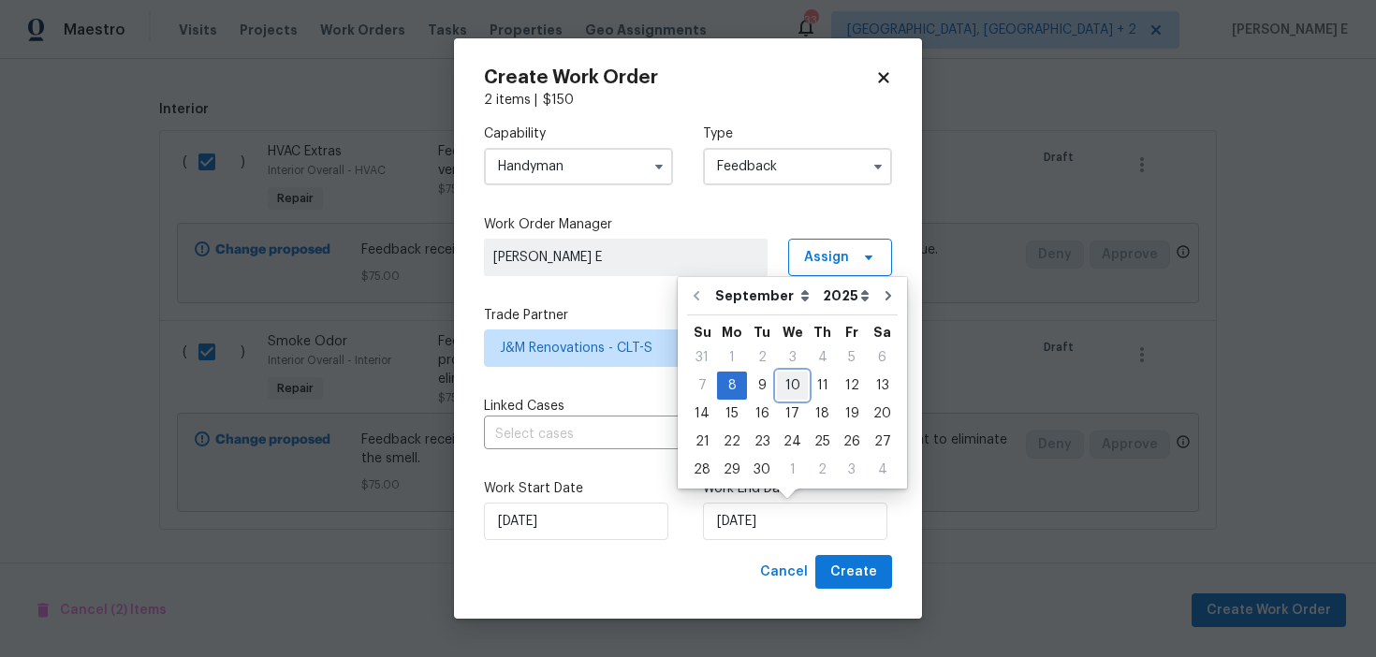
click at [789, 381] on div "10" at bounding box center [792, 386] width 31 height 26
type input "10/09/2025"
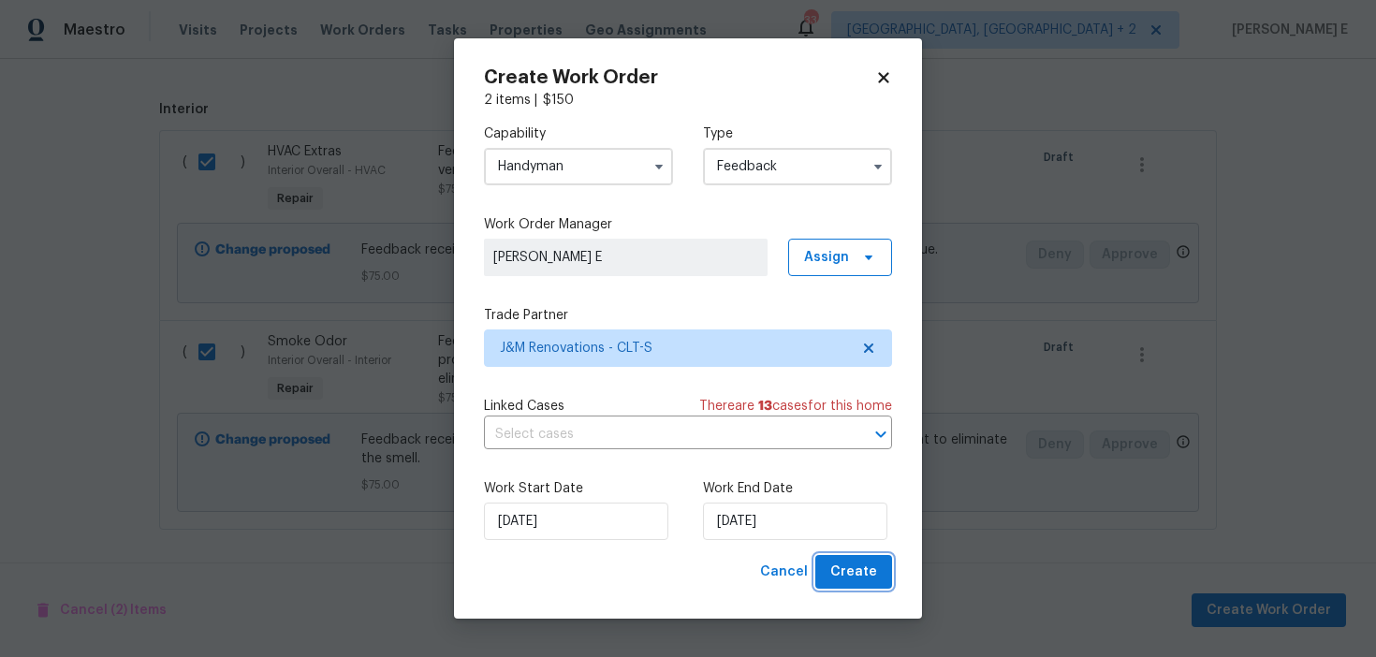
click at [837, 575] on span "Create" at bounding box center [853, 572] width 47 height 23
checkbox input "false"
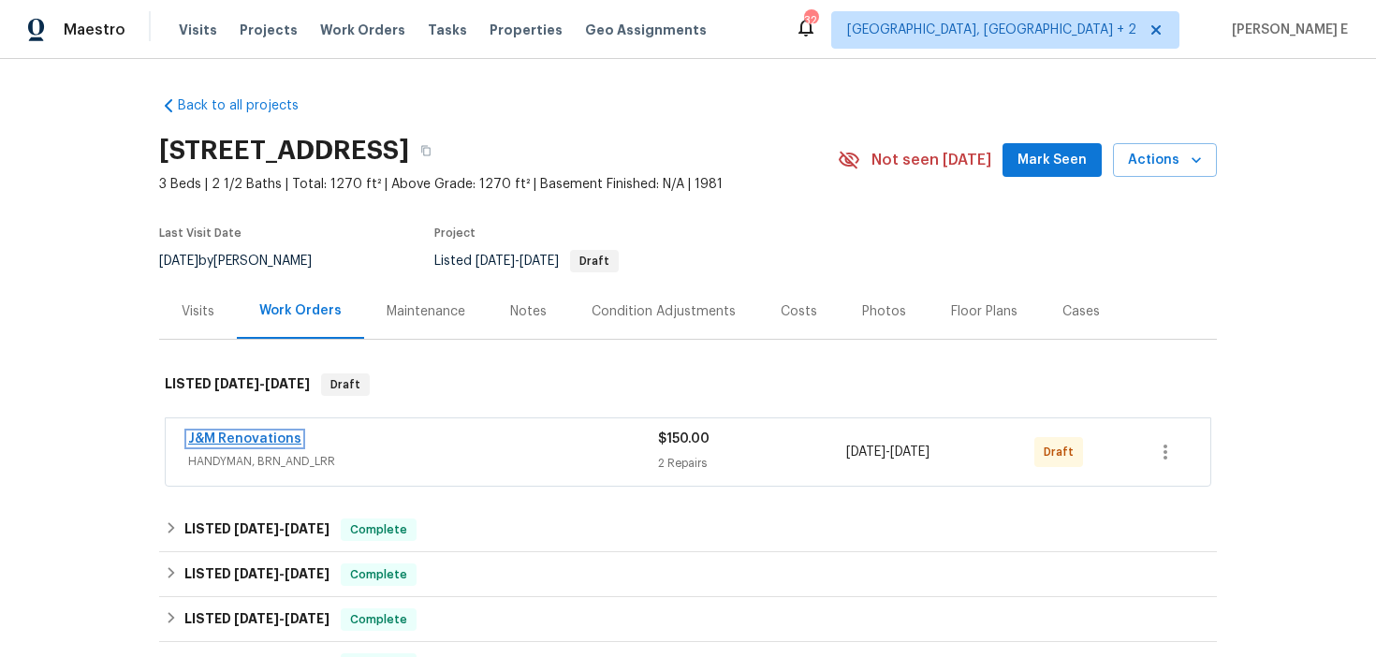
click at [238, 437] on link "J&M Renovations" at bounding box center [244, 438] width 113 height 13
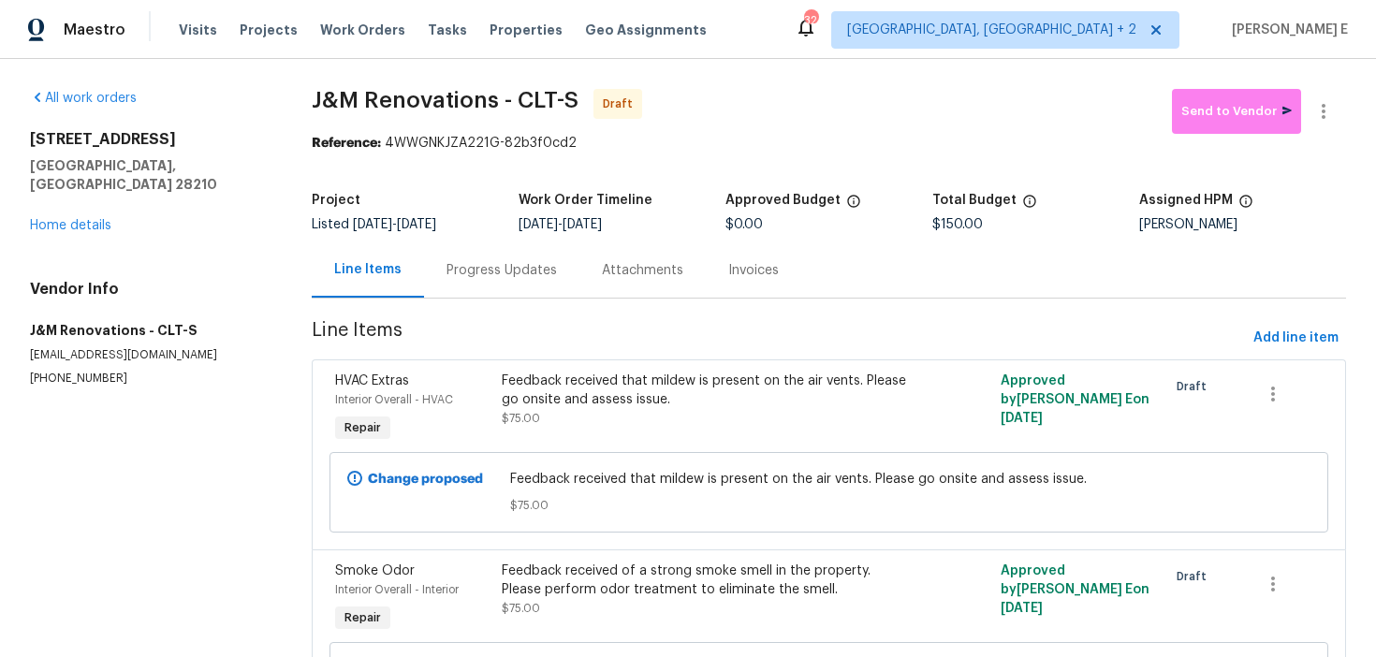
click at [478, 278] on div "Progress Updates" at bounding box center [502, 270] width 110 height 19
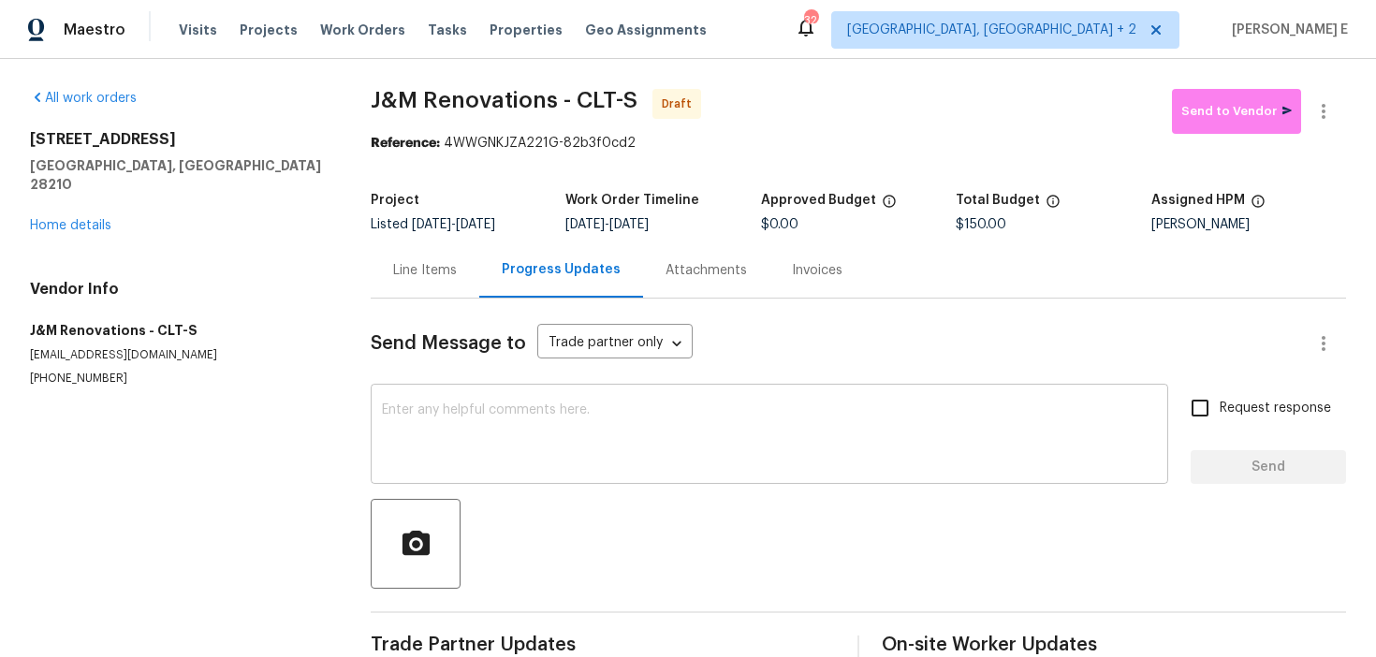
click at [435, 420] on textarea at bounding box center [769, 436] width 775 height 66
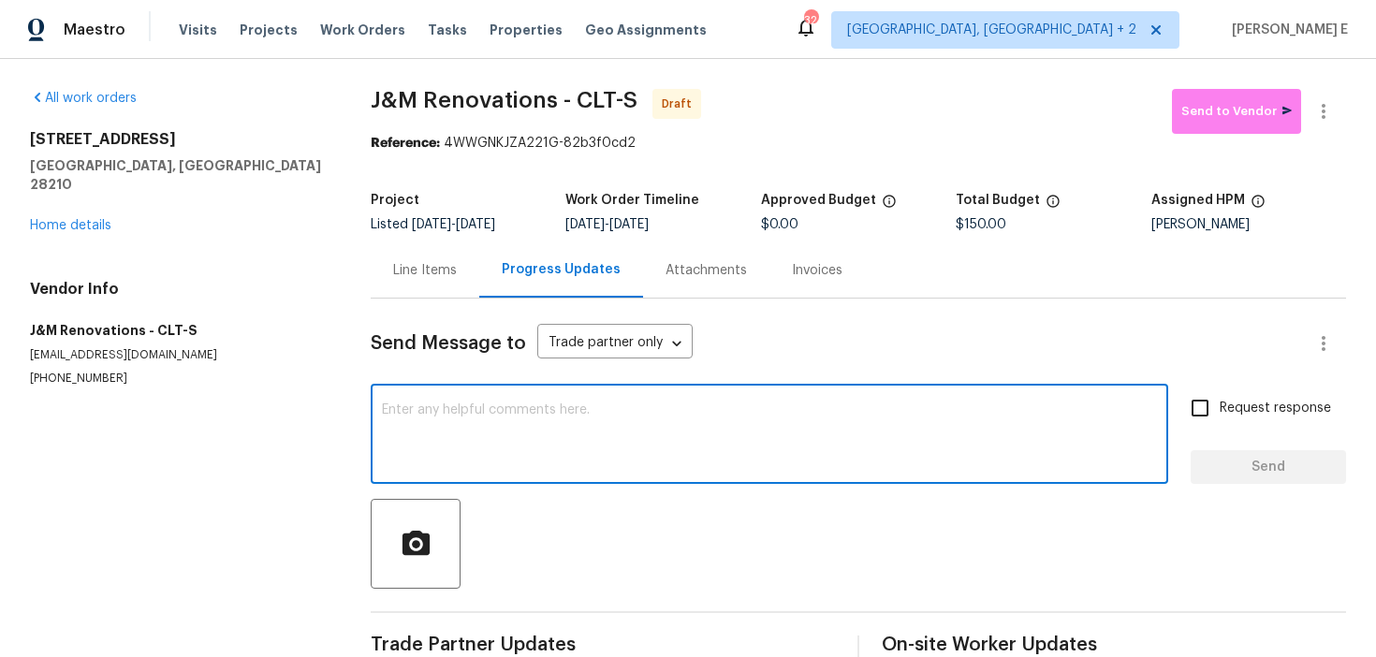
paste textarea "Hi this is Keerthana with Opendoor. I’m confirming you received the WO for the …"
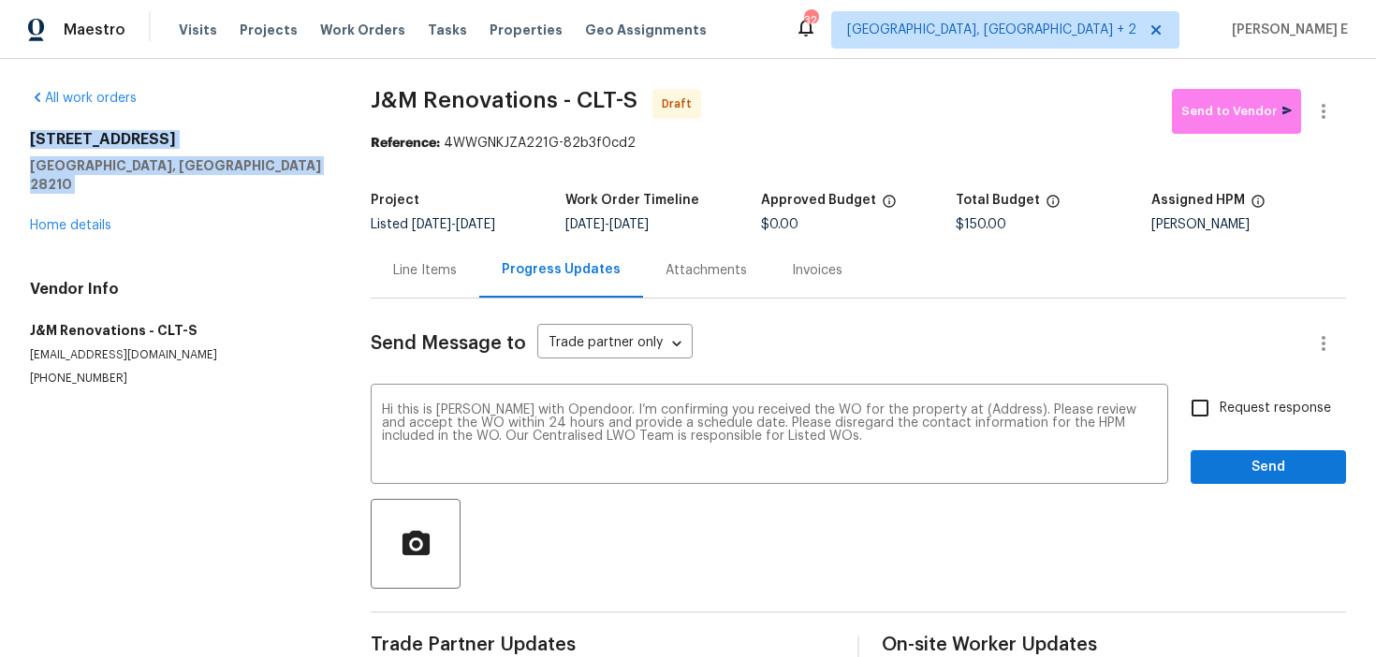
drag, startPoint x: 24, startPoint y: 125, endPoint x: 178, endPoint y: 179, distance: 162.5
click at [178, 179] on div "All work orders 6003 Heath Valley Rd Charlotte, NC 28210 Home details Vendor In…" at bounding box center [688, 377] width 1376 height 637
copy div "6003 Heath Valley Rd Charlotte, NC 28210"
click at [970, 412] on textarea "Hi this is Keerthana with Opendoor. I’m confirming you received the WO for the …" at bounding box center [769, 436] width 775 height 66
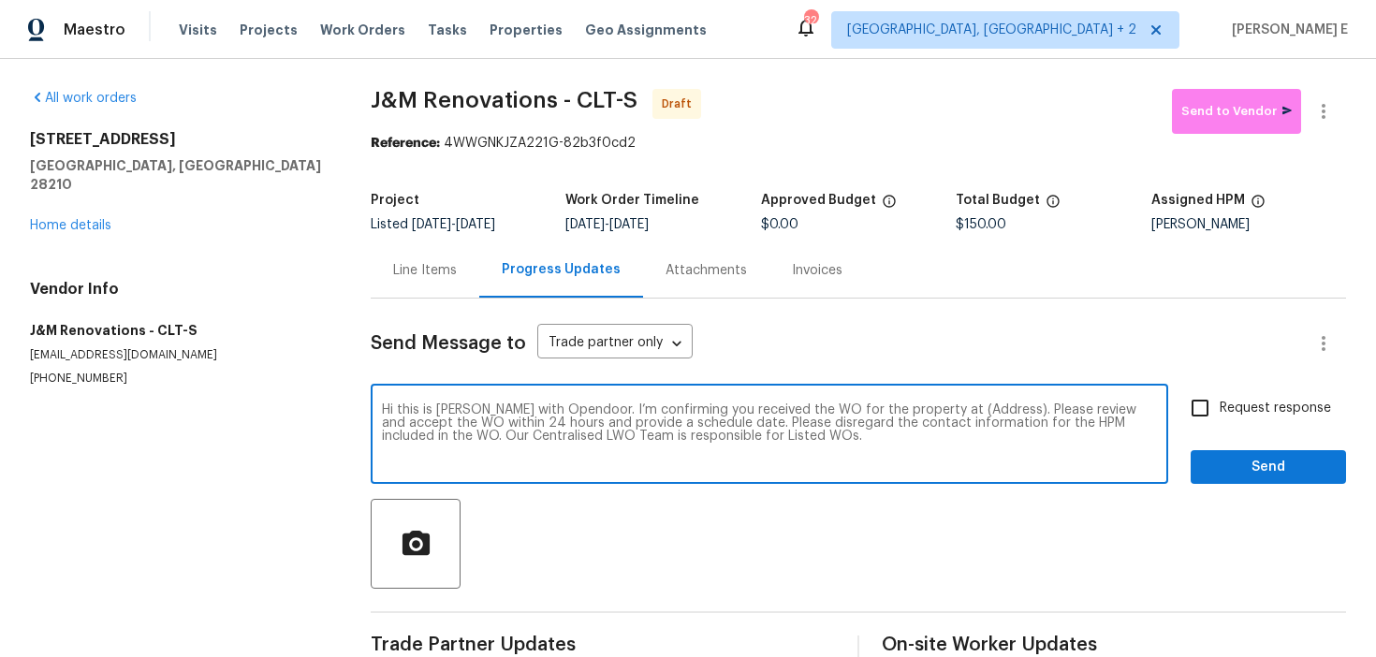
click at [970, 412] on textarea "Hi this is Keerthana with Opendoor. I’m confirming you received the WO for the …" at bounding box center [769, 436] width 775 height 66
paste textarea "6003 Heath Valley Rd Charlotte, NC 28210"
type textarea "Hi this is Keerthana with Opendoor. I’m confirming you received the WO for the …"
click at [1184, 403] on input "Request response" at bounding box center [1199, 407] width 39 height 39
checkbox input "true"
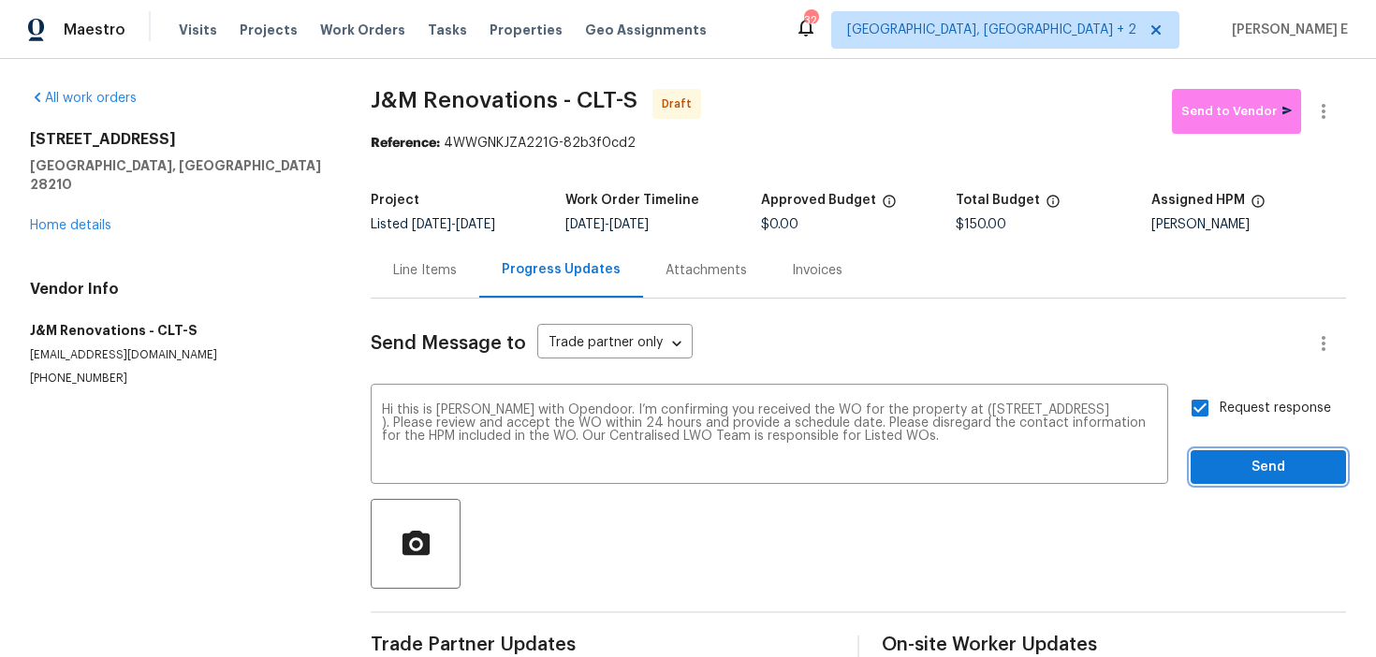
click at [1262, 476] on span "Send" at bounding box center [1268, 467] width 125 height 23
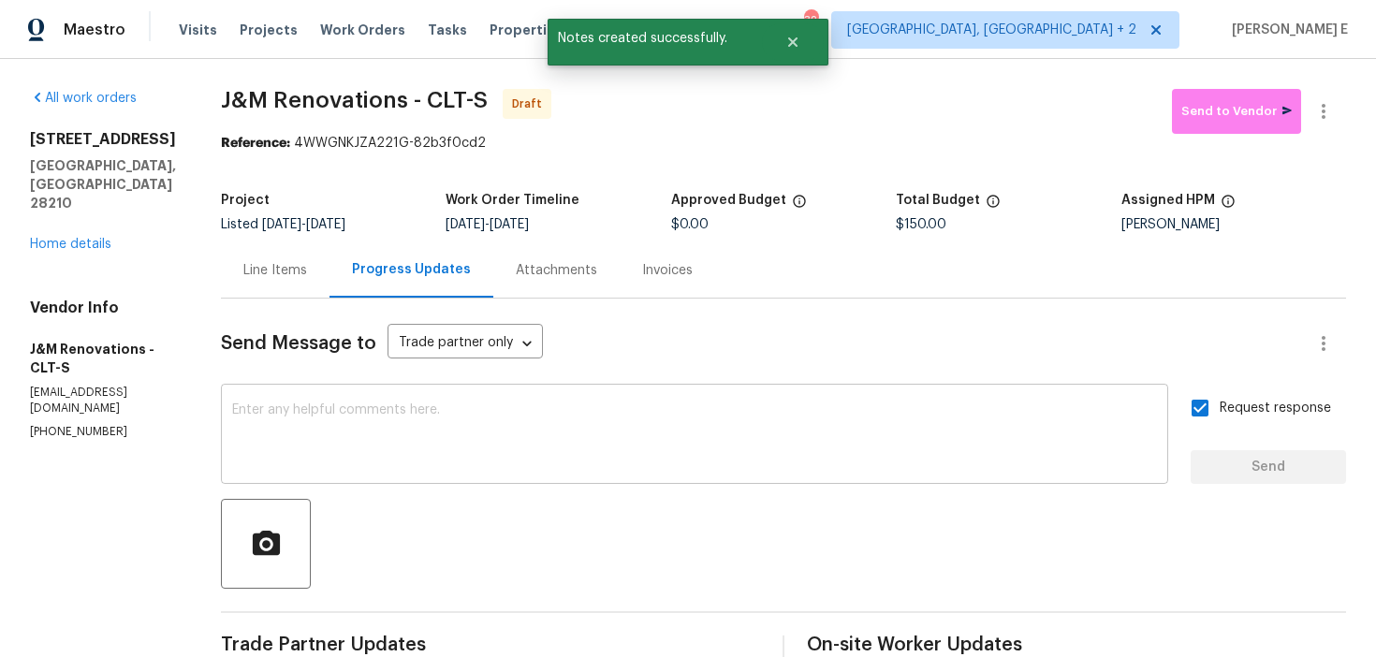
click at [506, 429] on textarea at bounding box center [694, 436] width 925 height 66
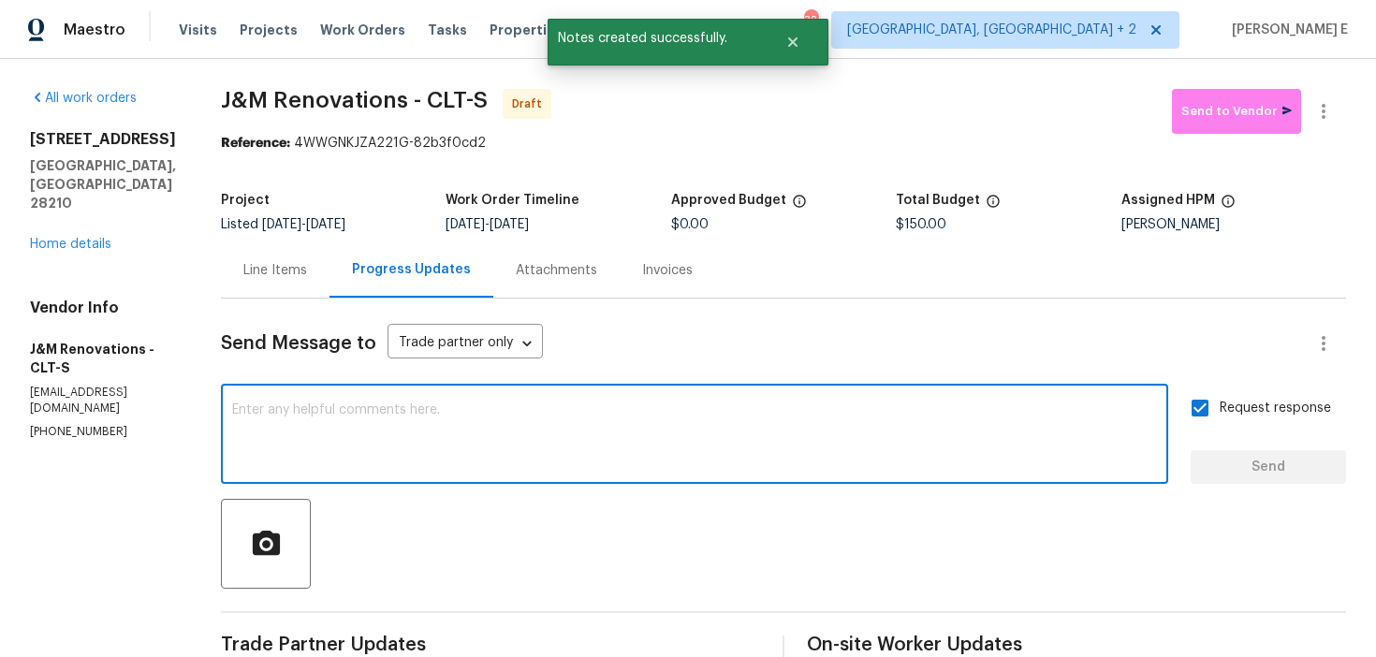
paste textarea "Attention All Work Orders must include before-photos (both close-up and wide-an…"
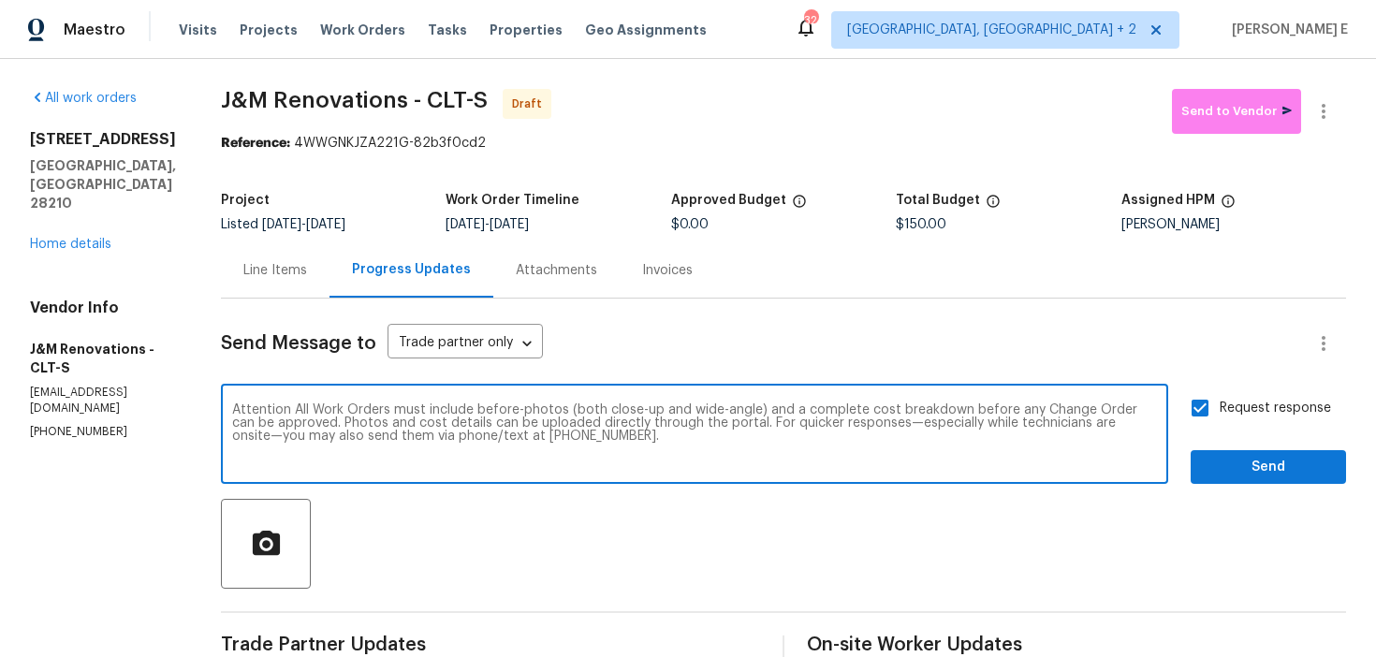
type textarea "Attention All Work Orders must include before-photos (both close-up and wide-an…"
click at [1235, 472] on span "Send" at bounding box center [1268, 467] width 125 height 23
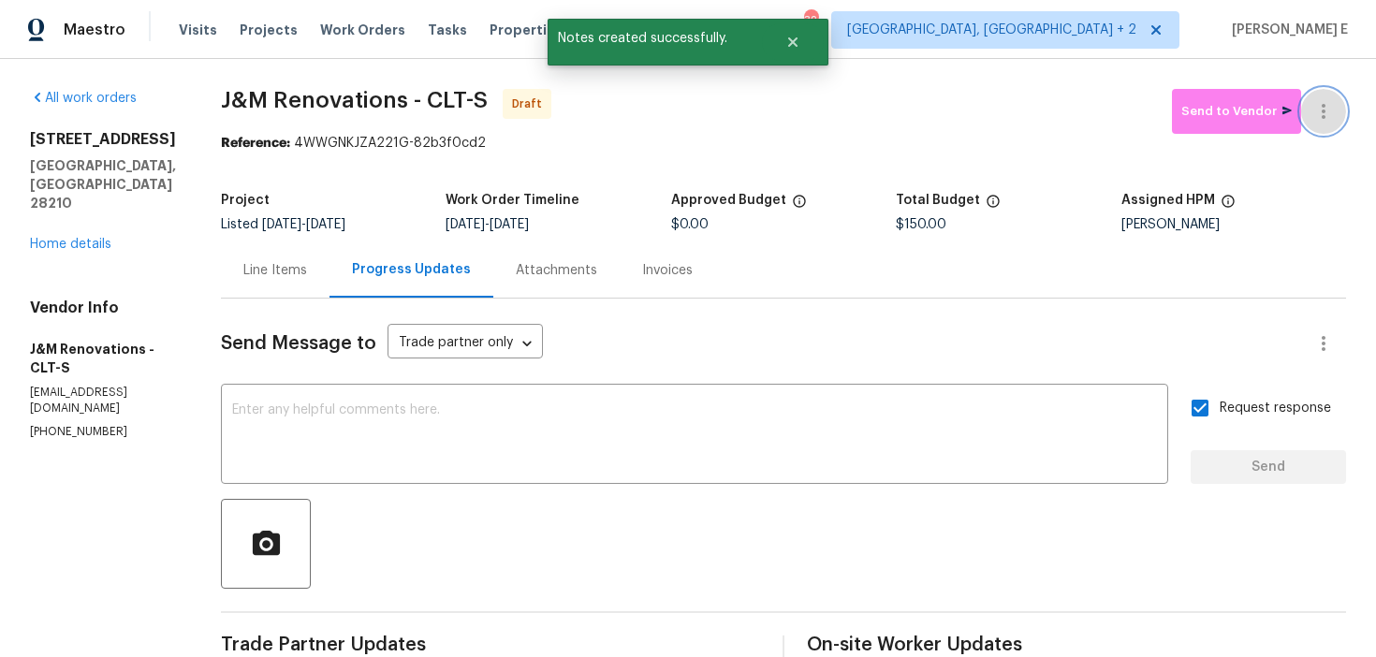
click at [1319, 111] on icon "button" at bounding box center [1323, 111] width 22 height 22
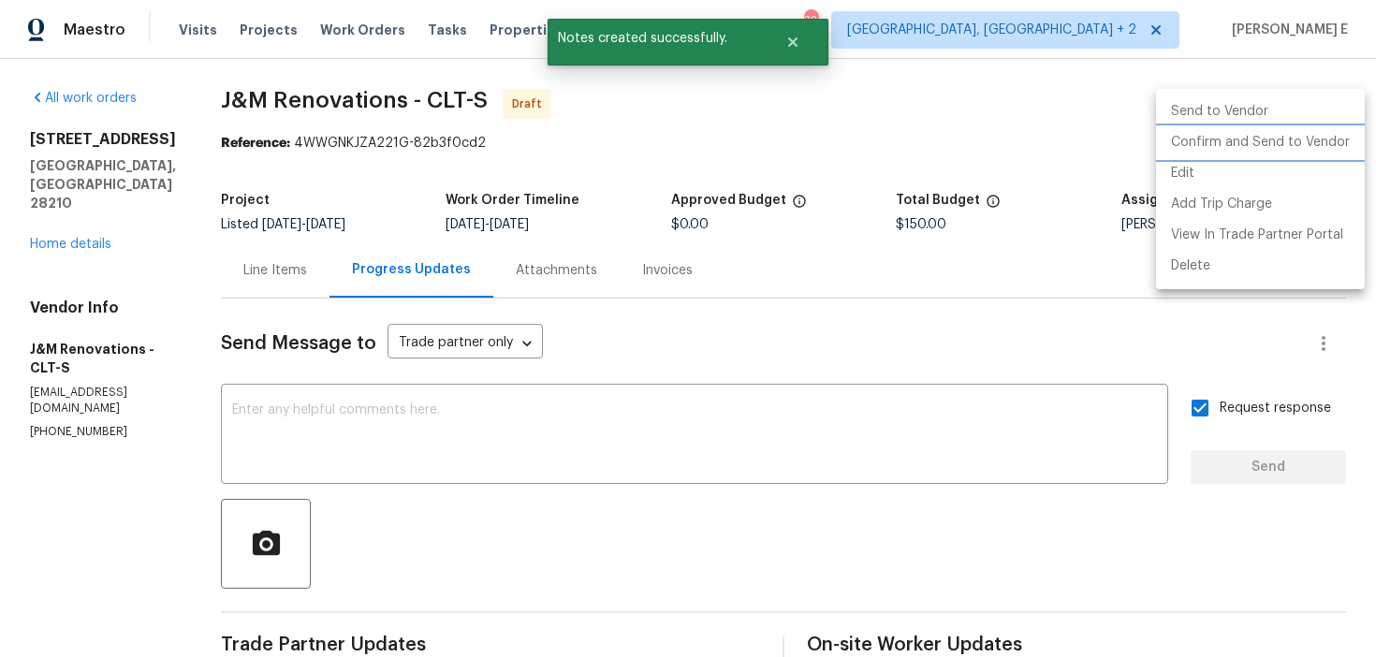
click at [1252, 144] on li "Confirm and Send to Vendor" at bounding box center [1260, 142] width 209 height 31
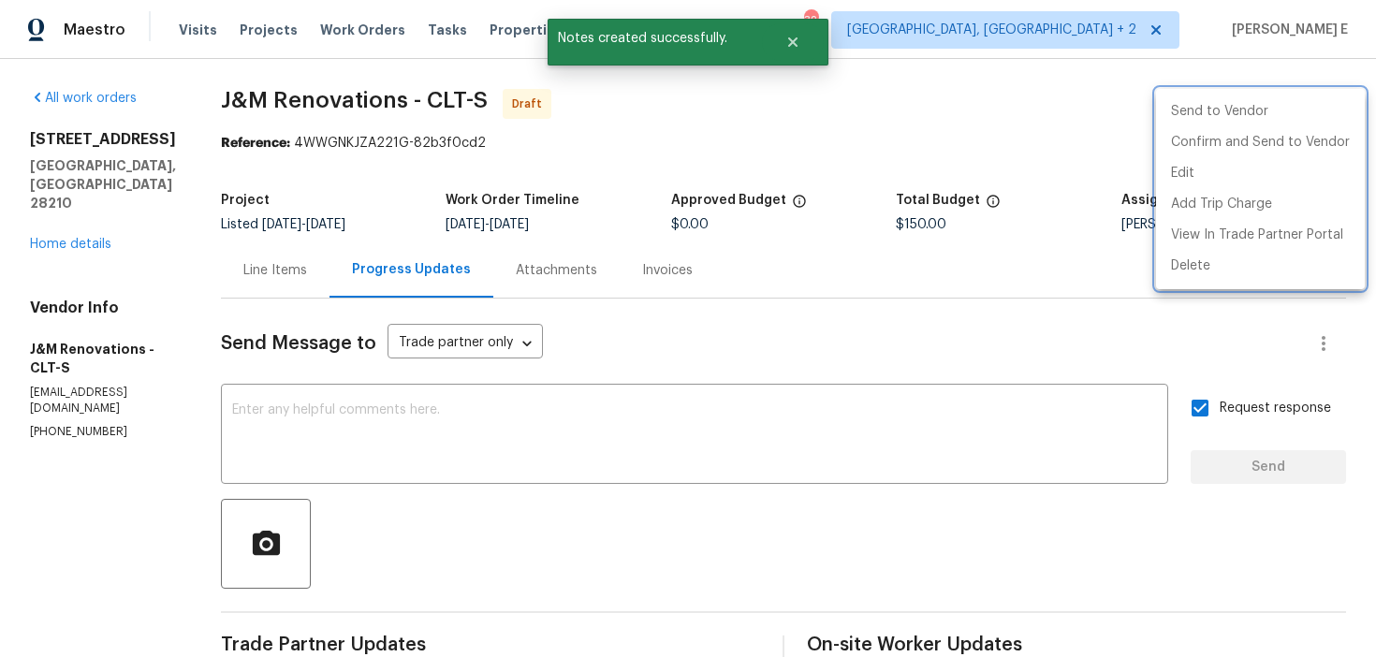
click at [725, 186] on div at bounding box center [688, 328] width 1376 height 657
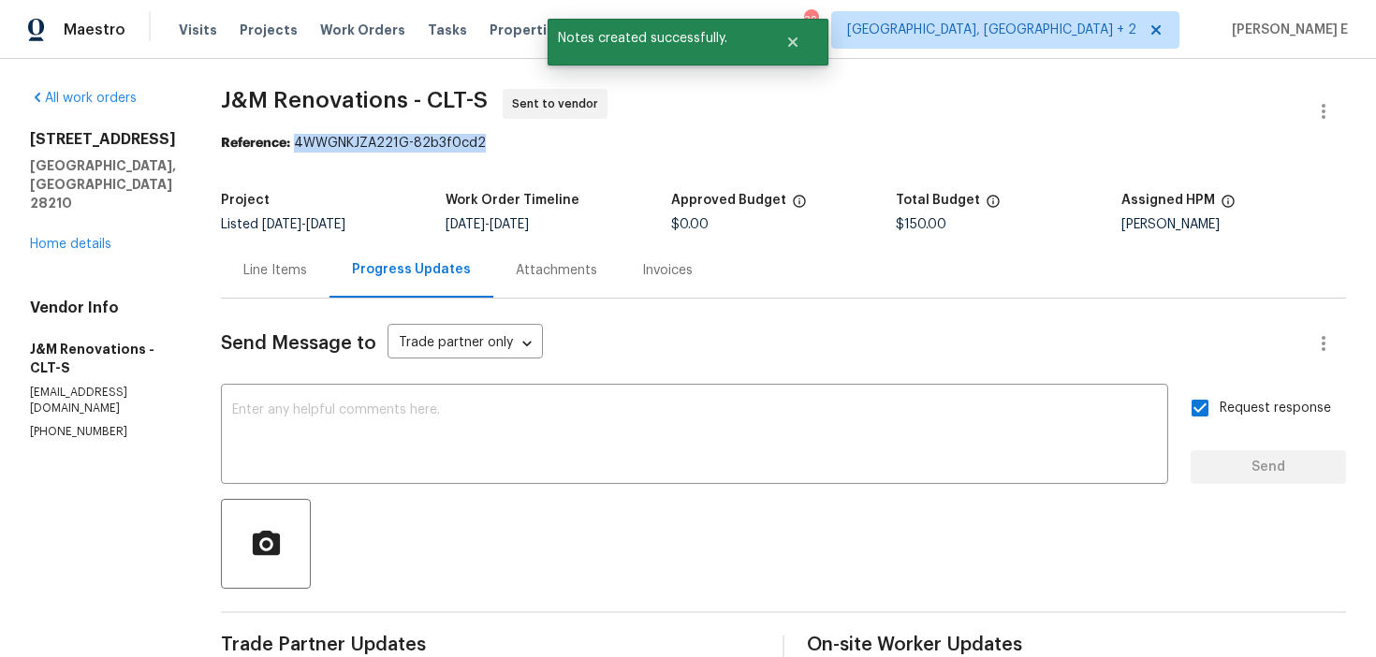
drag, startPoint x: 296, startPoint y: 145, endPoint x: 482, endPoint y: 145, distance: 186.3
click at [482, 145] on div "Reference: 4WWGNKJZA221G-82b3f0cd2" at bounding box center [783, 143] width 1125 height 19
copy div "4WWGNKJZA221G-82b3f0cd2"
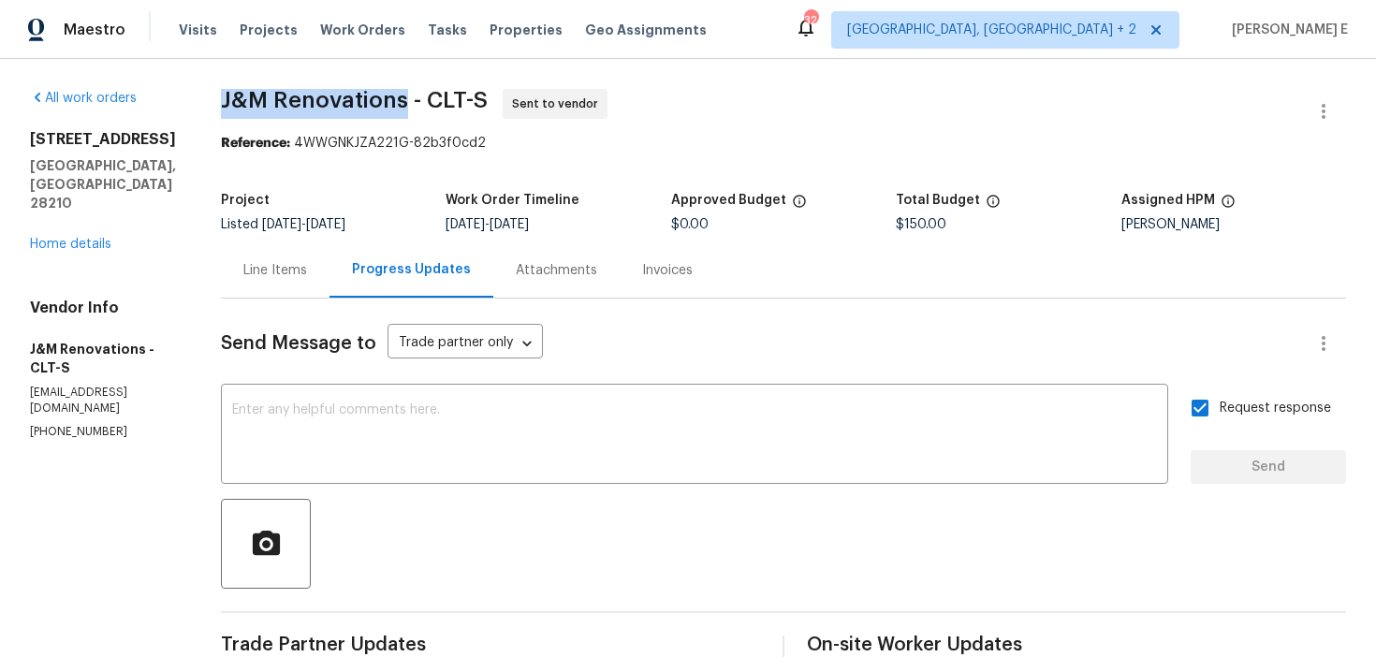
drag, startPoint x: 221, startPoint y: 104, endPoint x: 402, endPoint y: 105, distance: 180.7
click at [402, 104] on div "All work orders 6003 Heath Valley Rd Charlotte, NC 28210 Home details Vendor In…" at bounding box center [688, 516] width 1376 height 914
copy span "J&M Renovations"
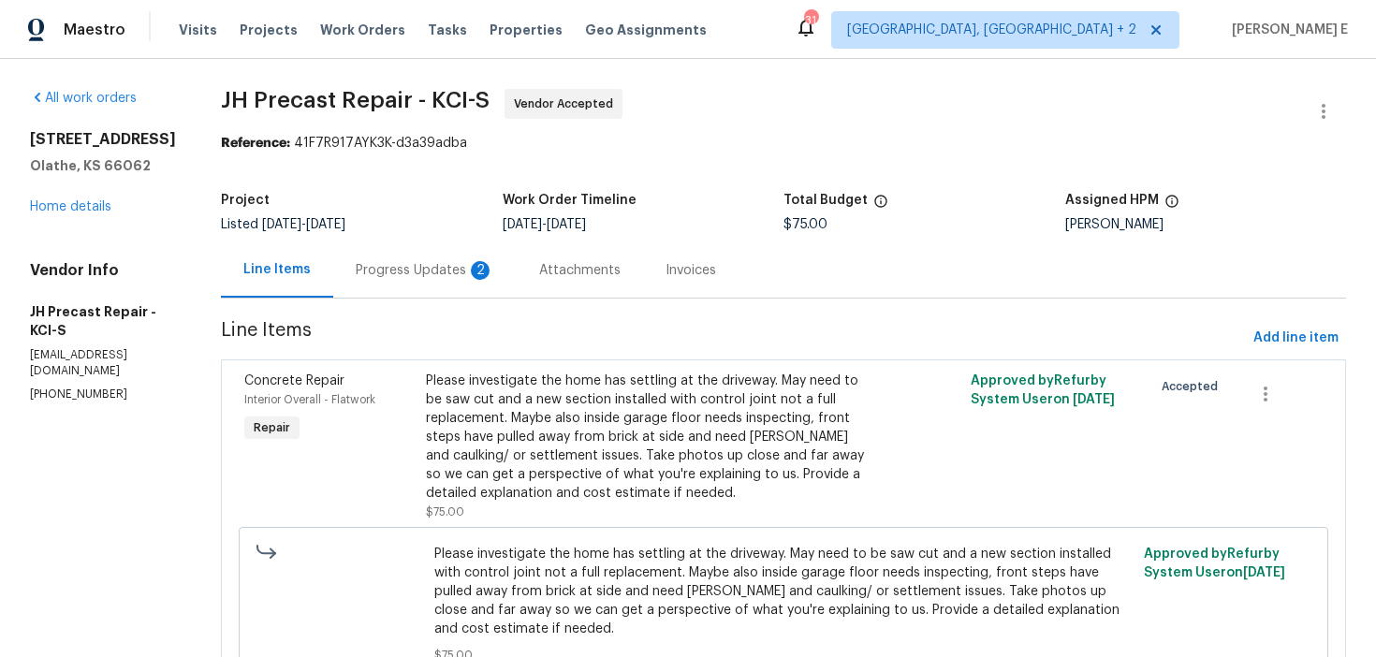
click at [453, 269] on div "Progress Updates 2" at bounding box center [425, 270] width 139 height 19
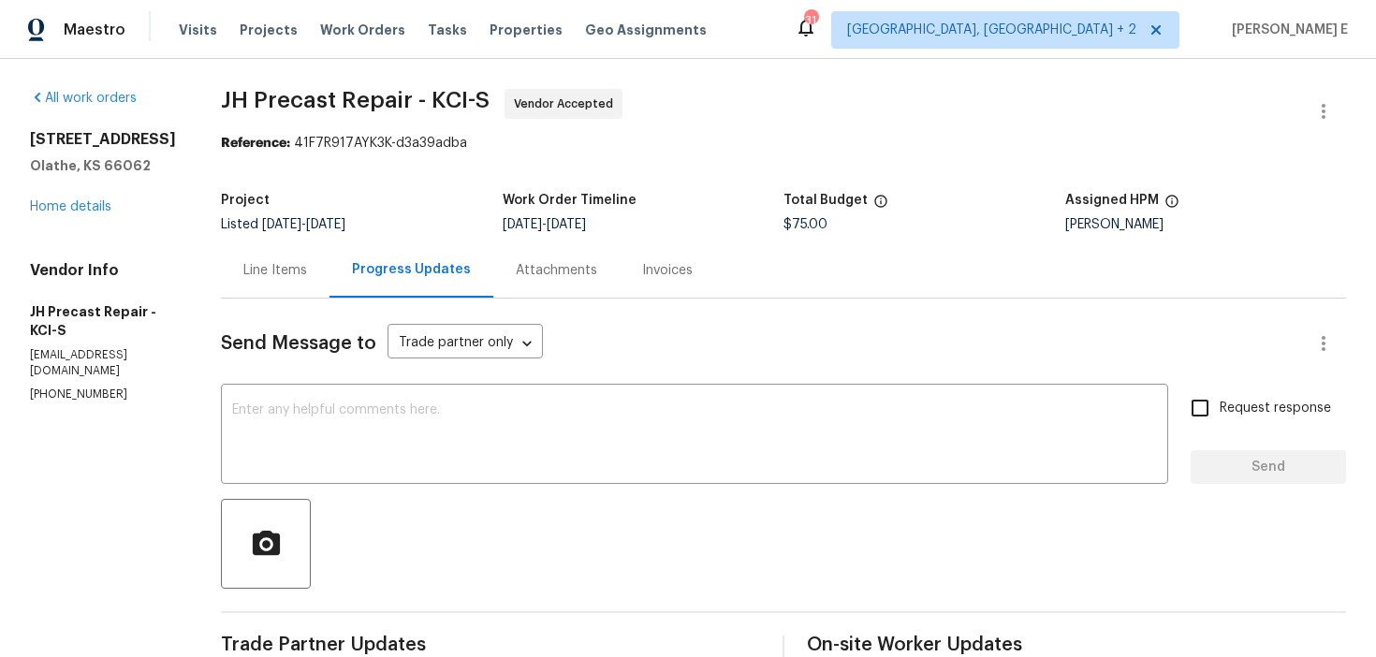
click at [1038, 52] on div "Maestro Visits Projects Work Orders Tasks Properties Geo Assignments 31 [GEOGRA…" at bounding box center [688, 29] width 1376 height 59
click at [1054, 28] on span "[GEOGRAPHIC_DATA], [GEOGRAPHIC_DATA] + 2" at bounding box center [991, 30] width 289 height 19
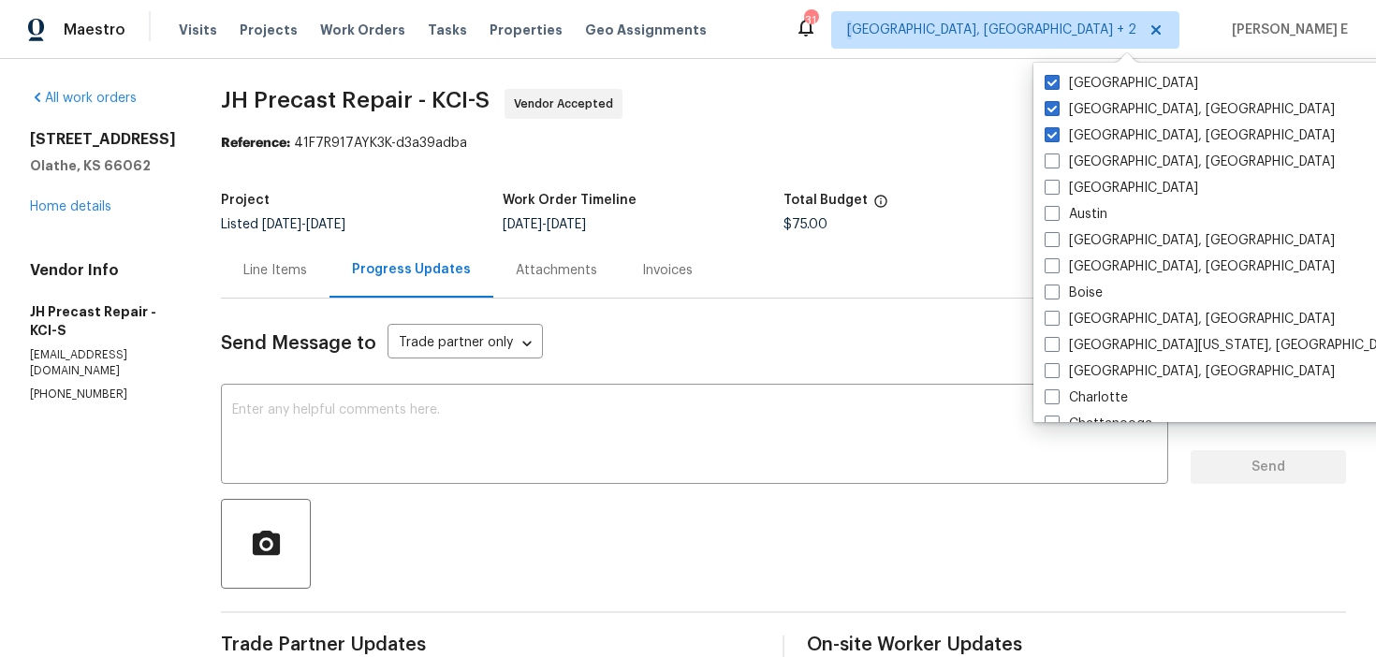
click at [959, 98] on span "JH Precast Repair - KCI-S Vendor Accepted" at bounding box center [761, 111] width 1080 height 45
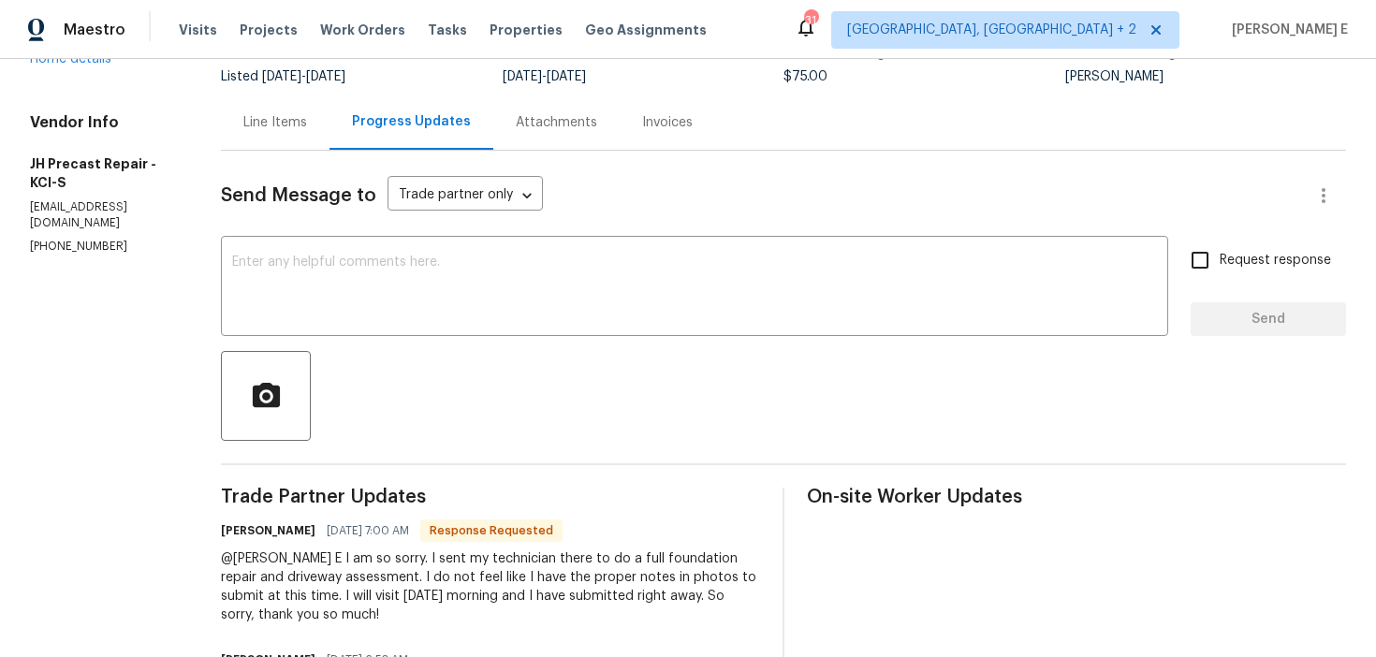
scroll to position [160, 0]
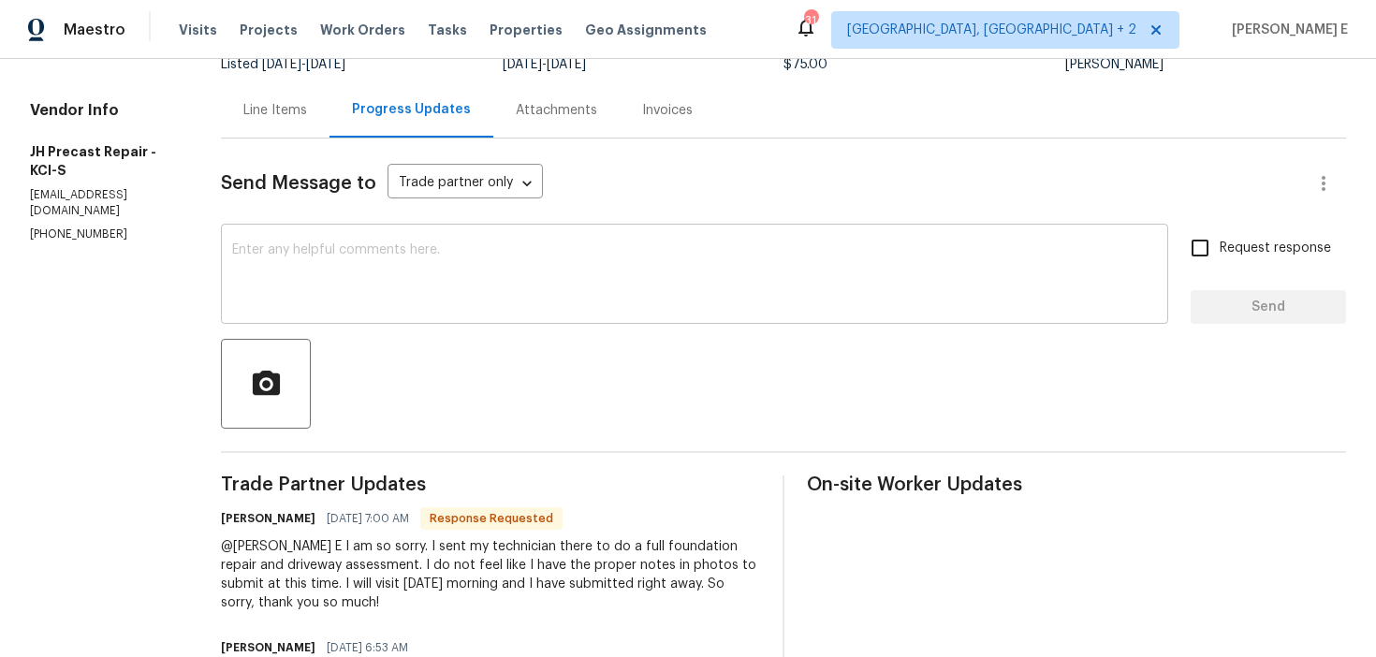
click at [666, 255] on textarea at bounding box center [694, 276] width 925 height 66
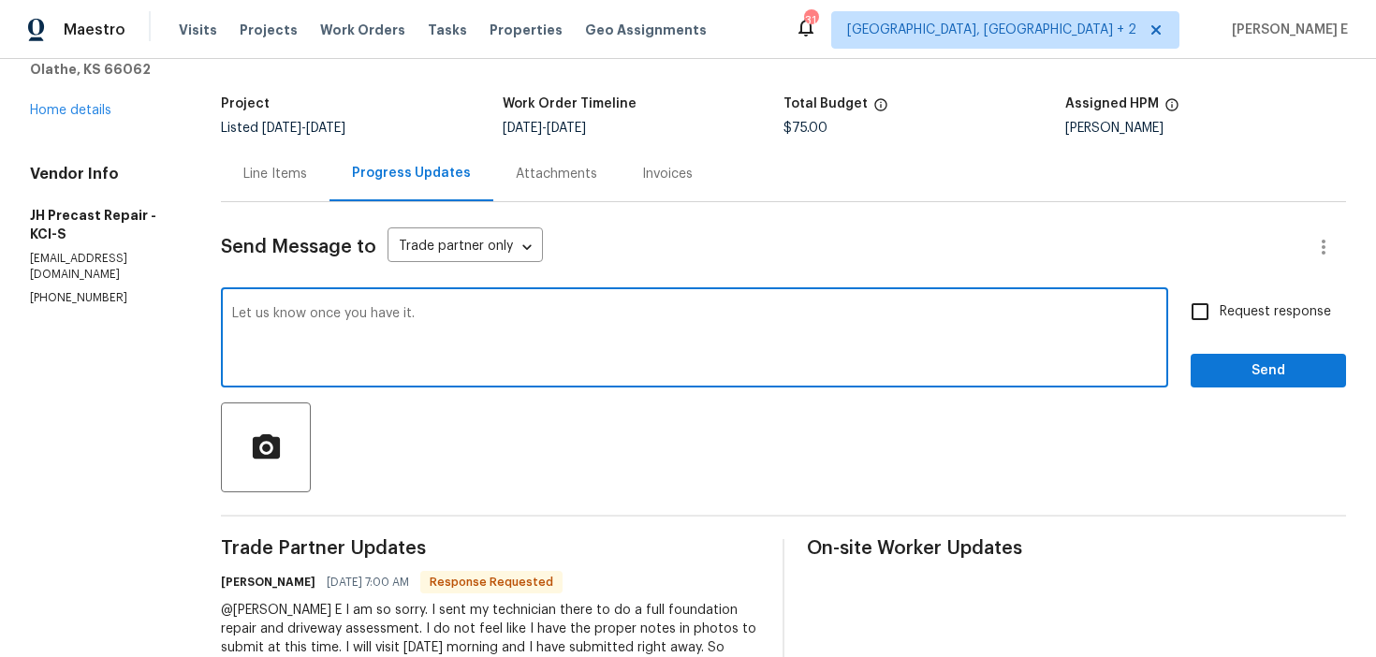
scroll to position [112, 0]
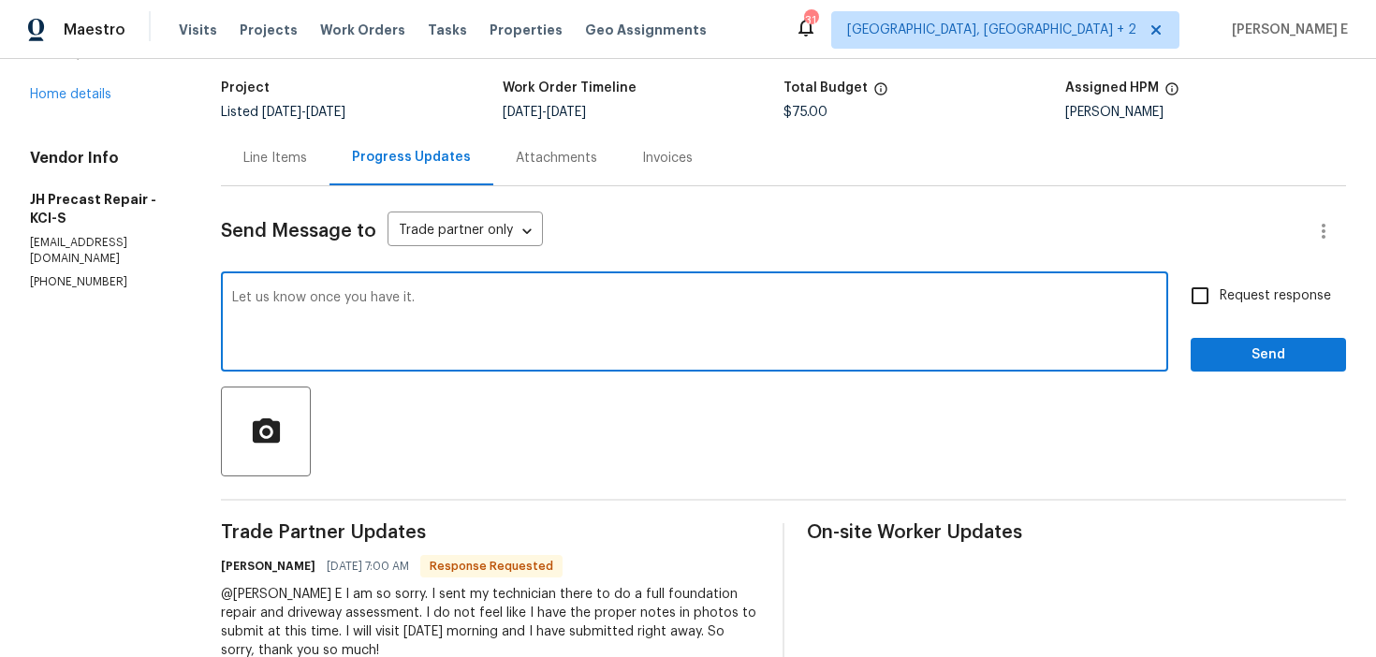
click at [851, 328] on textarea "Let us know once you have it." at bounding box center [694, 324] width 925 height 66
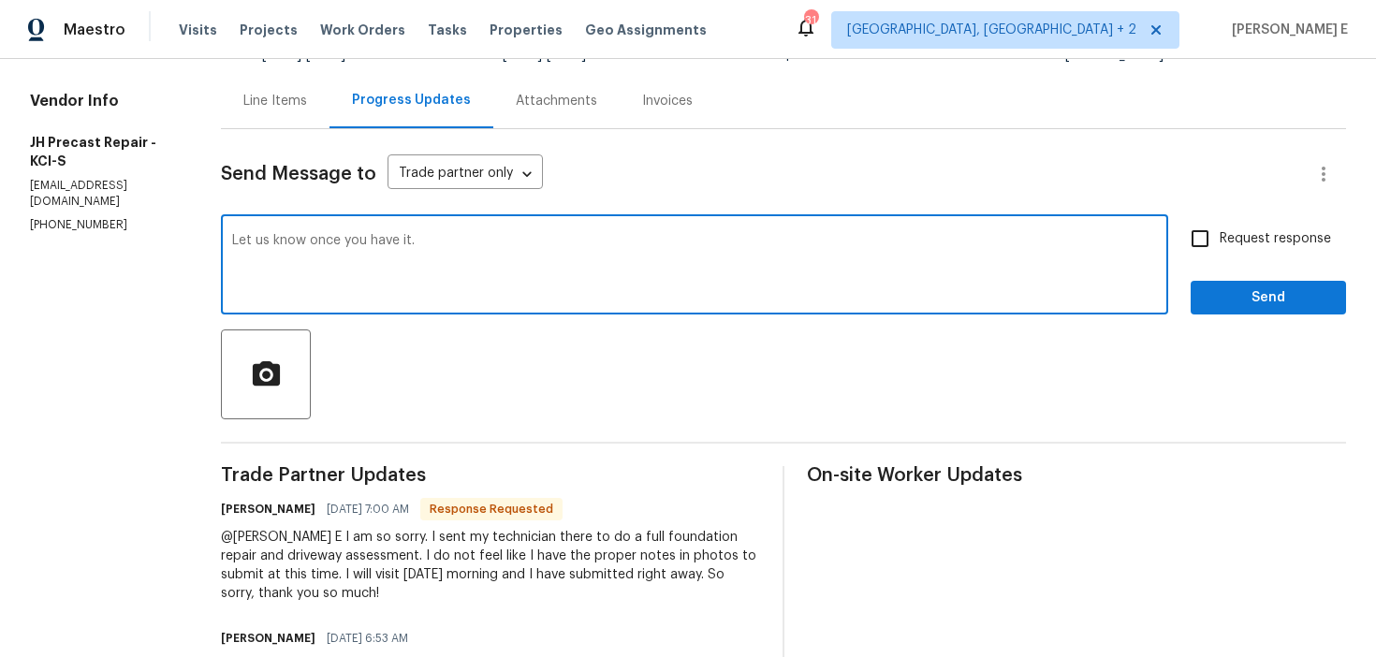
scroll to position [173, 0]
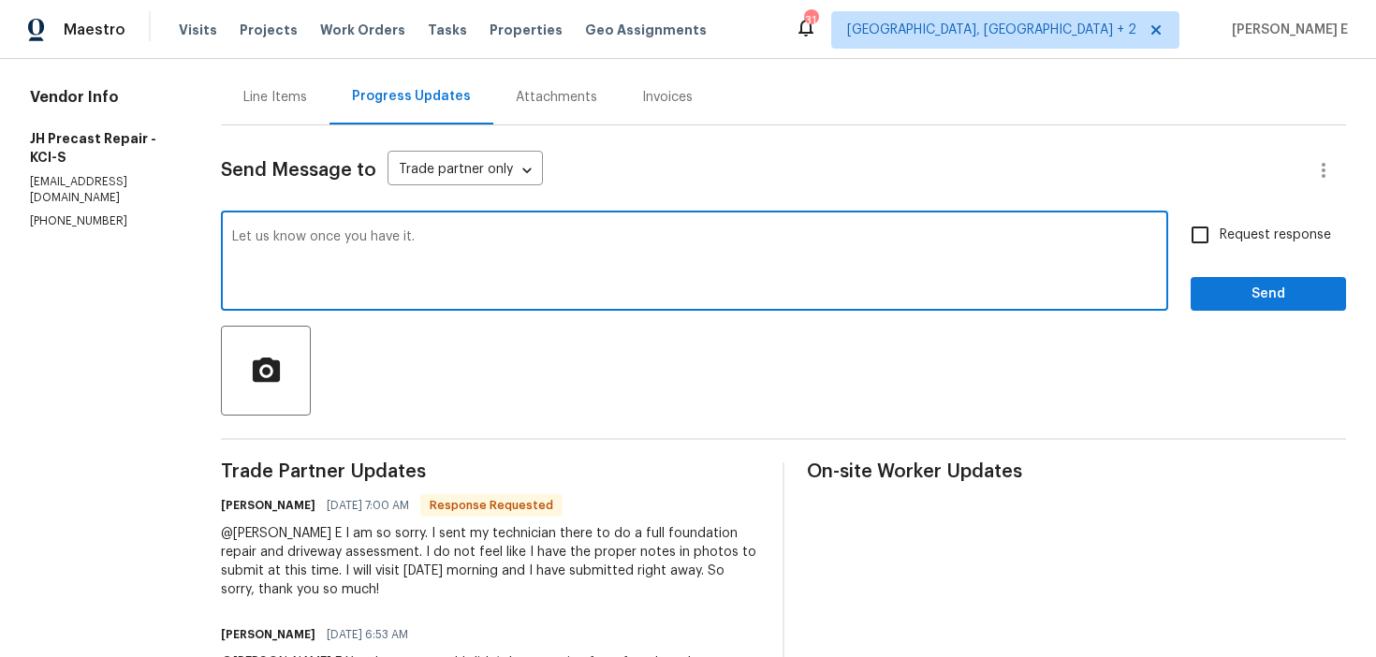
type textarea "Let us know once you have it."
click at [1237, 234] on span "Request response" at bounding box center [1275, 236] width 111 height 20
click at [1220, 234] on input "Request response" at bounding box center [1199, 234] width 39 height 39
checkbox input "true"
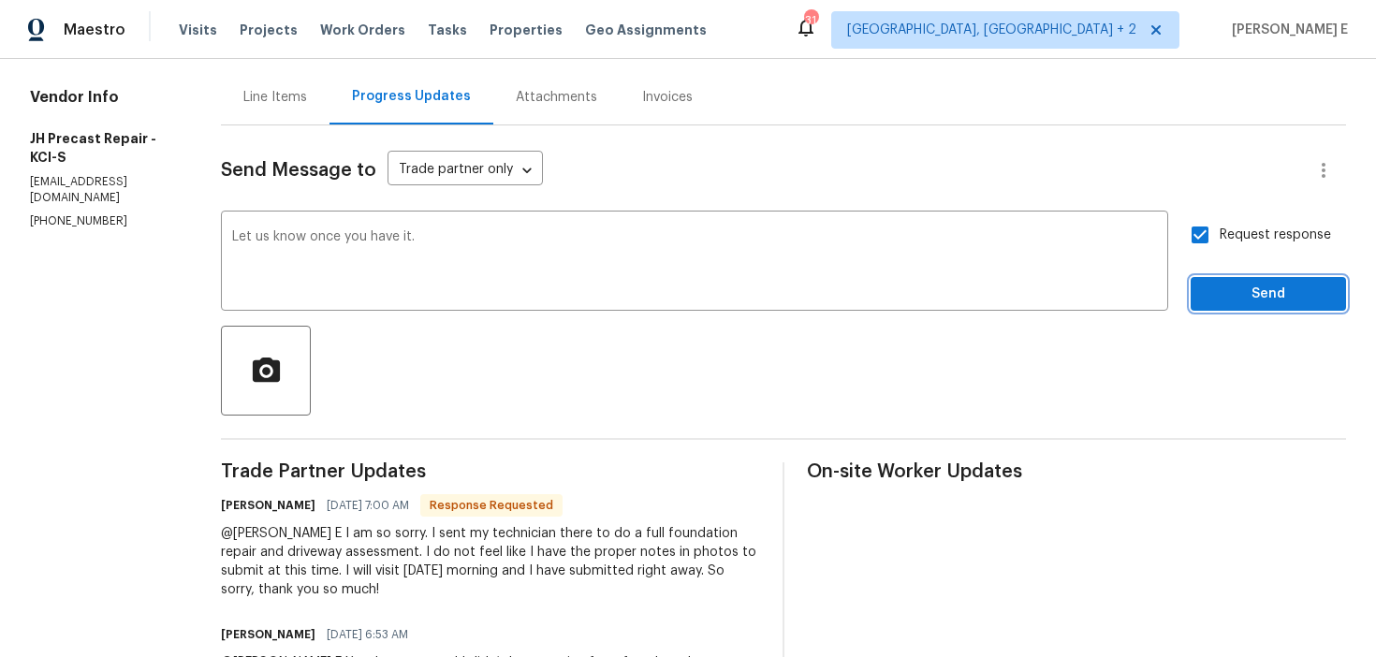
click at [1216, 286] on span "Send" at bounding box center [1268, 294] width 125 height 23
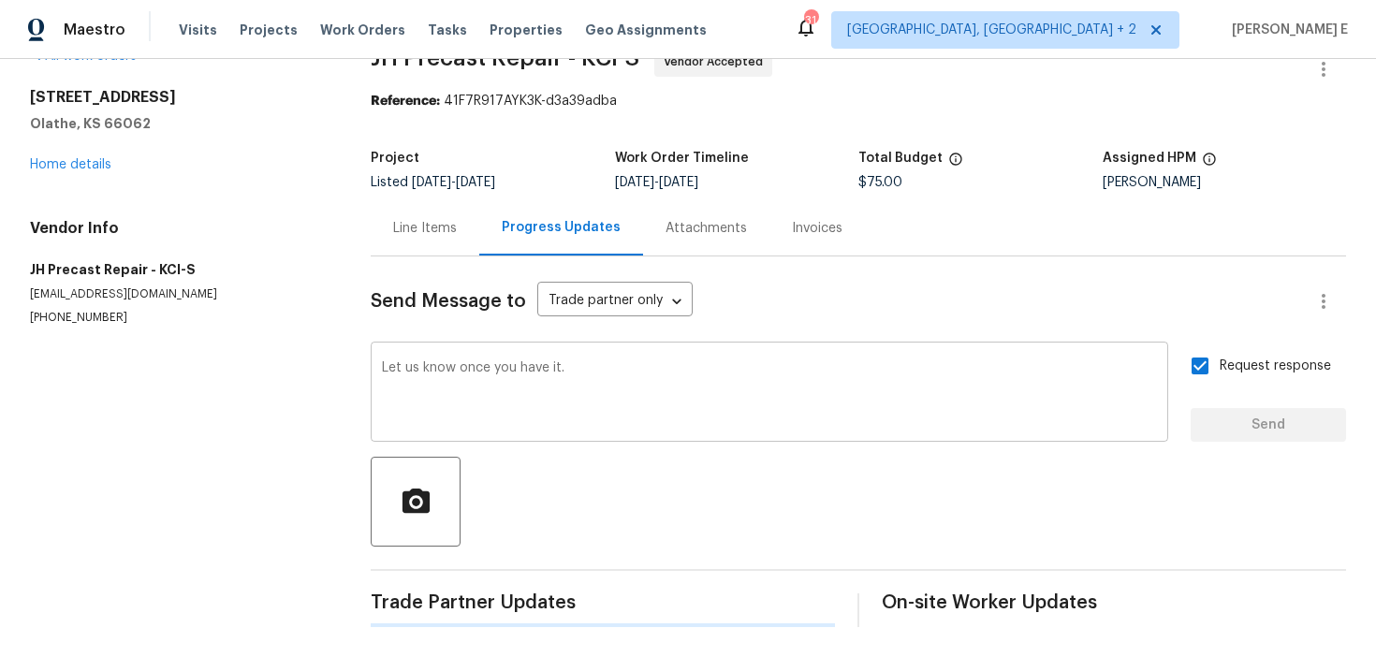
scroll to position [0, 0]
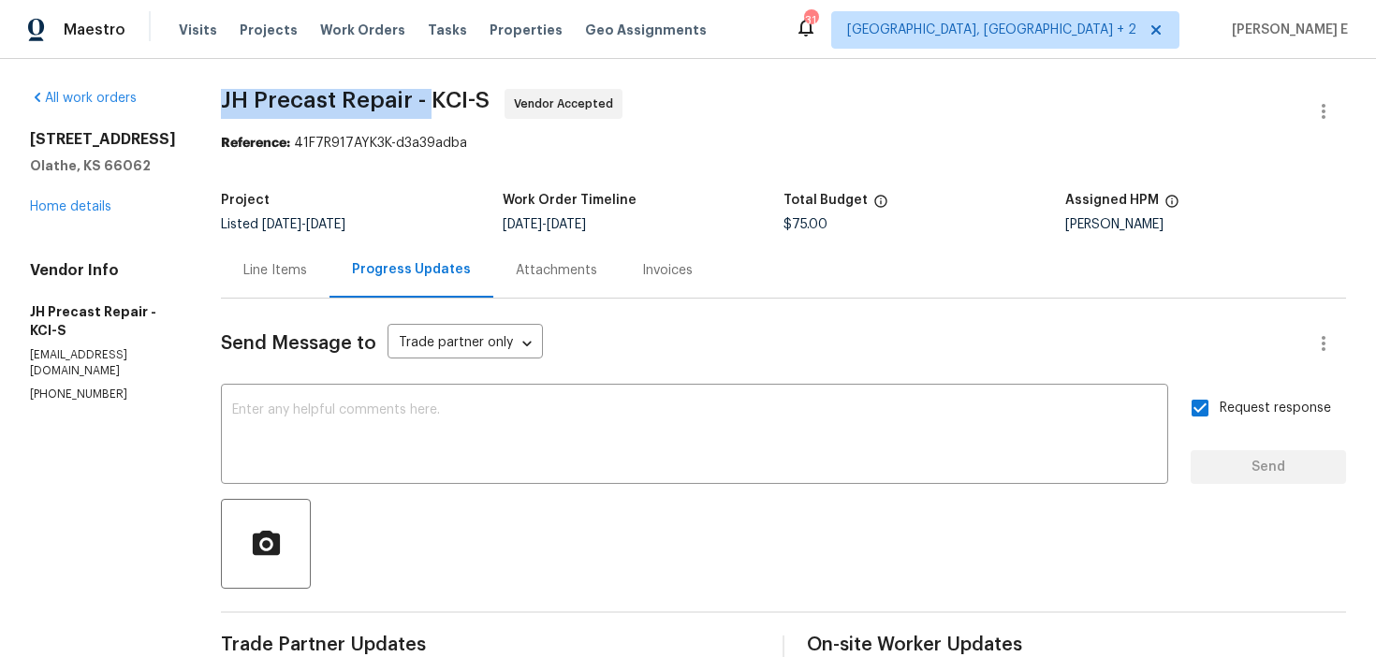
drag, startPoint x: 234, startPoint y: 103, endPoint x: 440, endPoint y: 99, distance: 206.0
copy span "JH Precast Repair -"
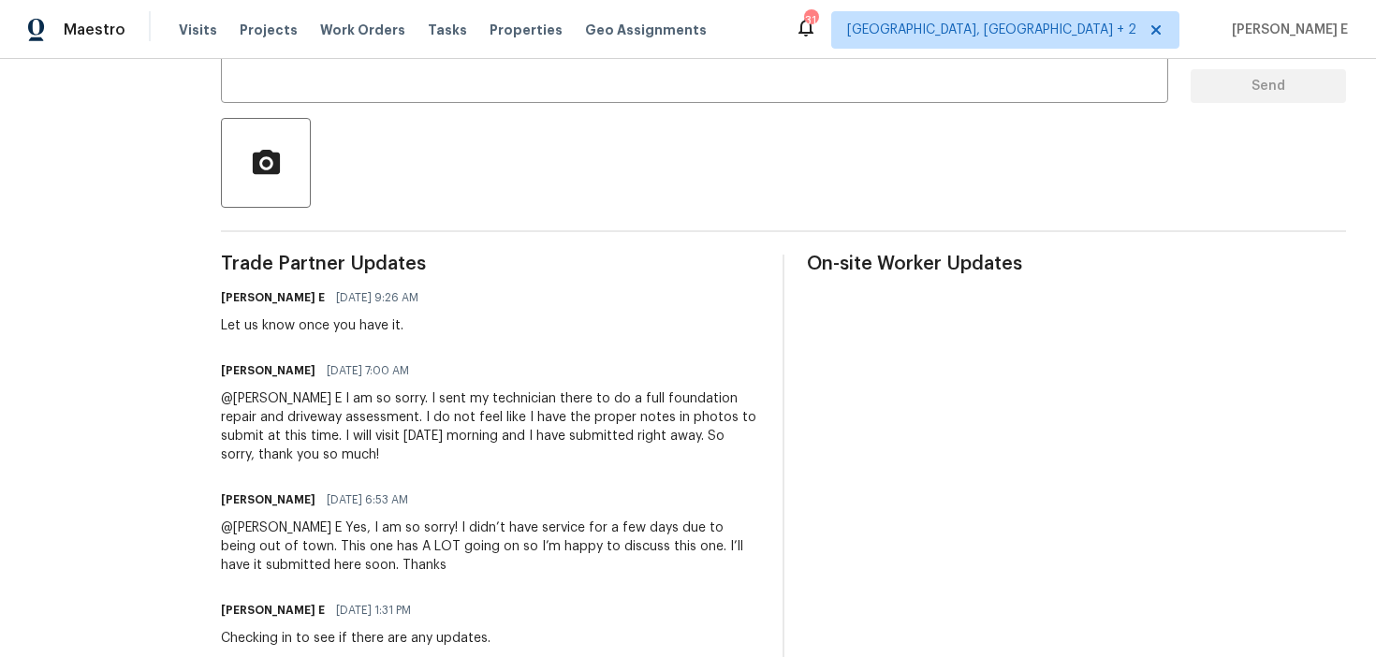
scroll to position [385, 0]
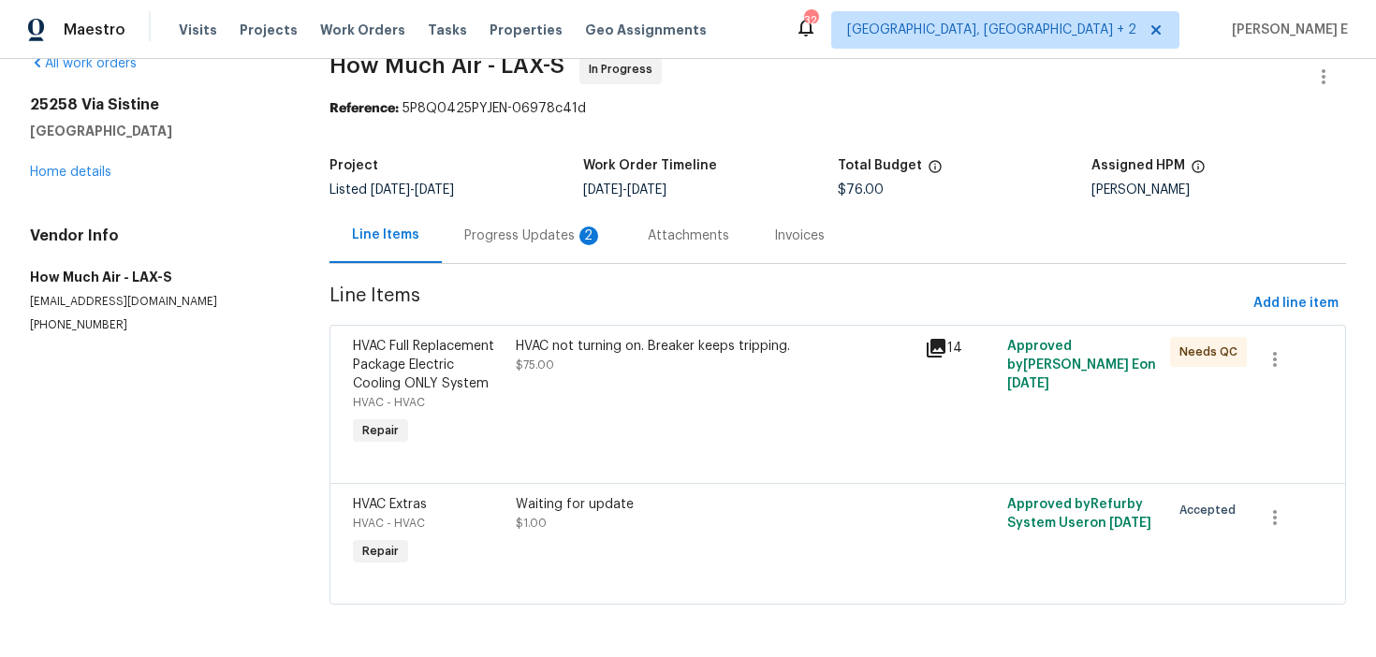
scroll to position [35, 0]
click at [534, 236] on div "Progress Updates 2" at bounding box center [533, 236] width 139 height 19
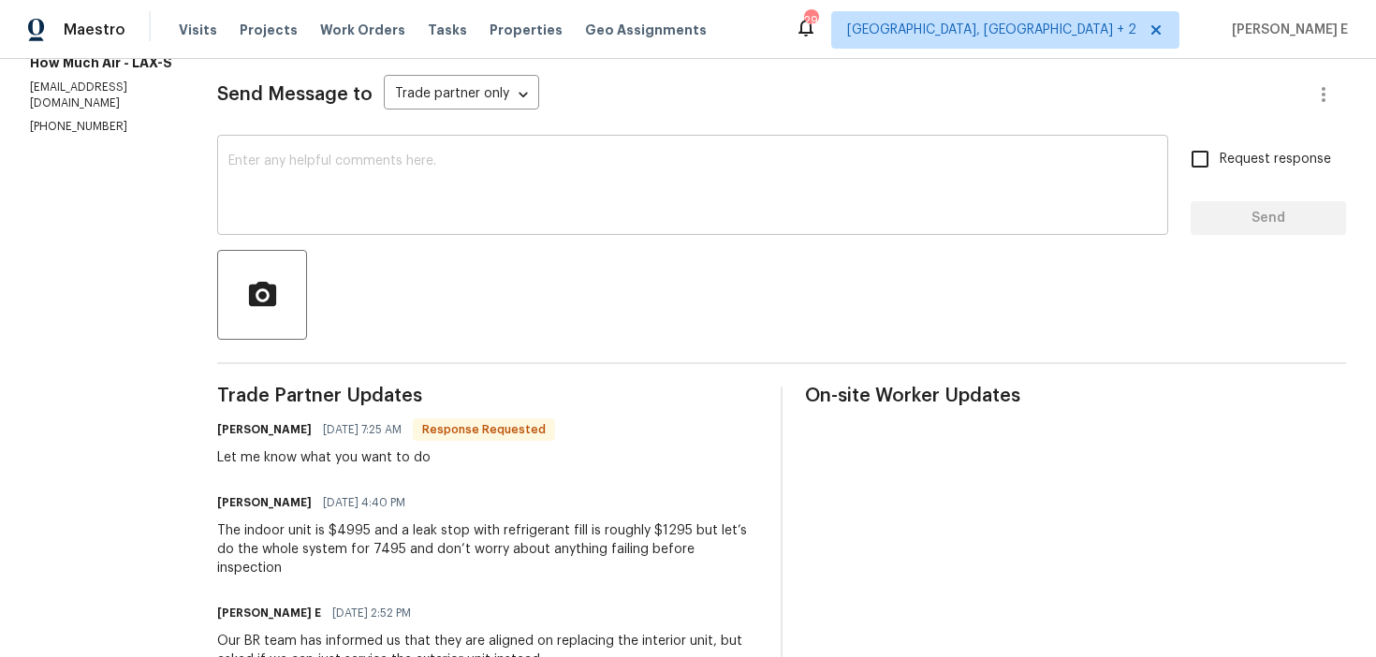
scroll to position [277, 0]
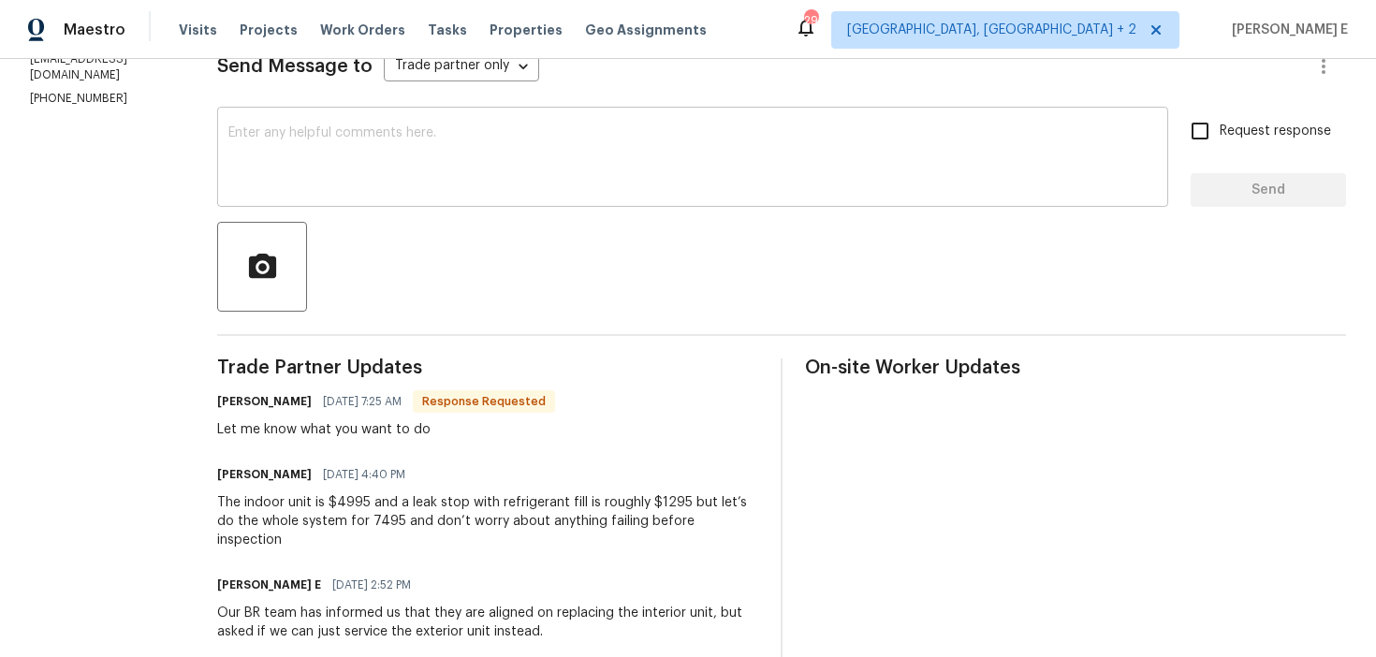
click at [496, 170] on textarea at bounding box center [692, 159] width 929 height 66
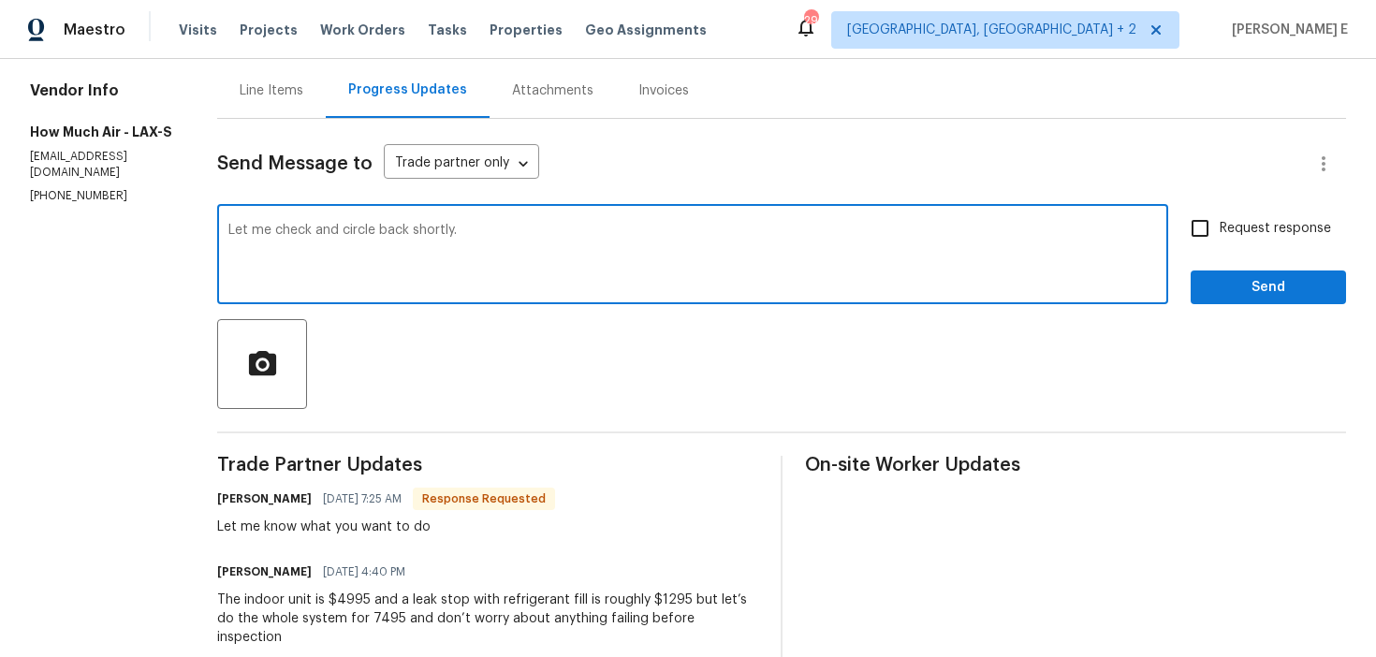
scroll to position [202, 0]
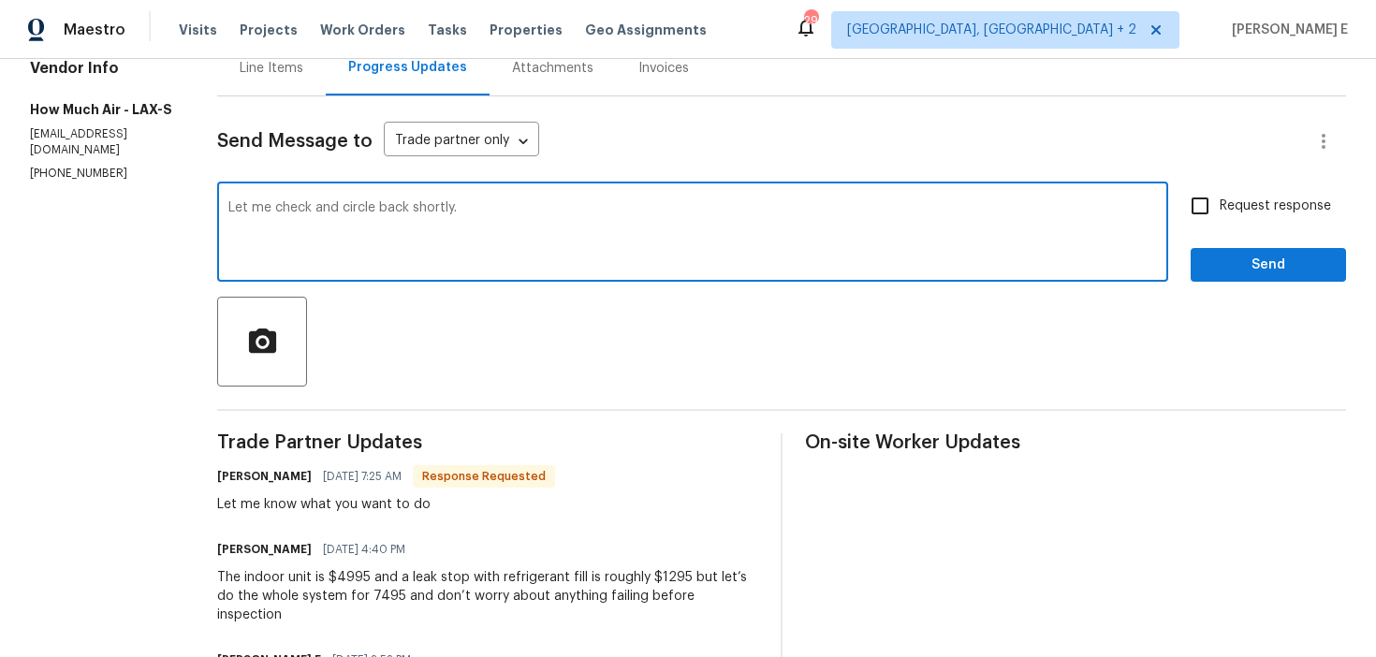
type textarea "Let me check and circle back shortly."
click at [1267, 263] on span "Send" at bounding box center [1268, 265] width 125 height 23
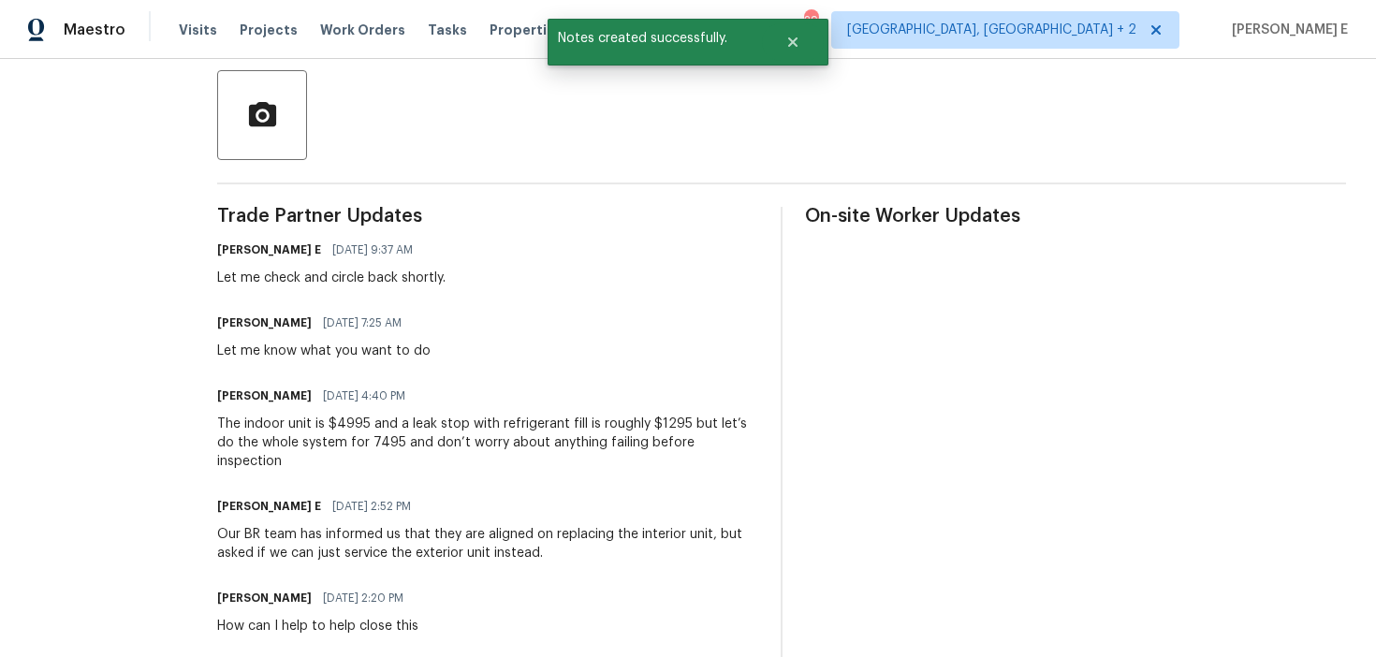
scroll to position [447, 0]
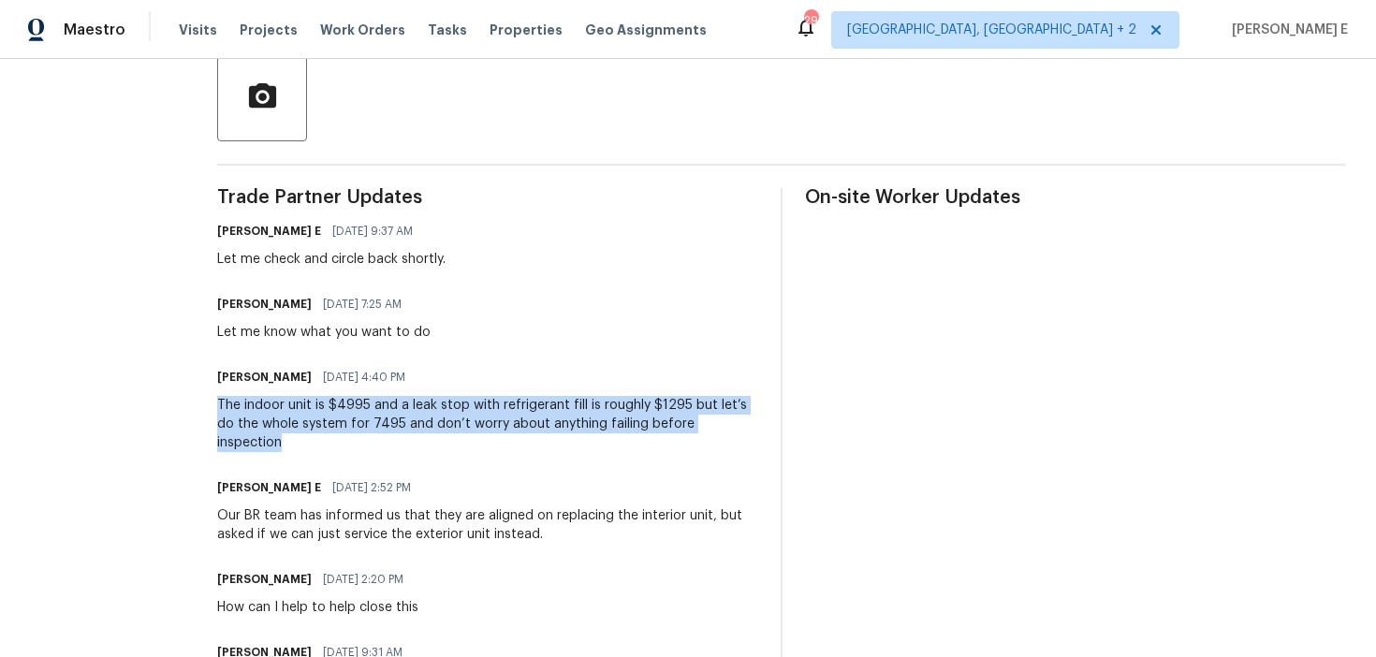
drag, startPoint x: 215, startPoint y: 406, endPoint x: 755, endPoint y: 419, distance: 540.3
click at [755, 419] on div "All work orders 25258 Via Sistine Valencia, CA 91355 Home details Vendor Info H…" at bounding box center [688, 627] width 1376 height 2031
copy div "The indoor unit is $4995 and a leak stop with refrigerant fill is roughly $1295…"
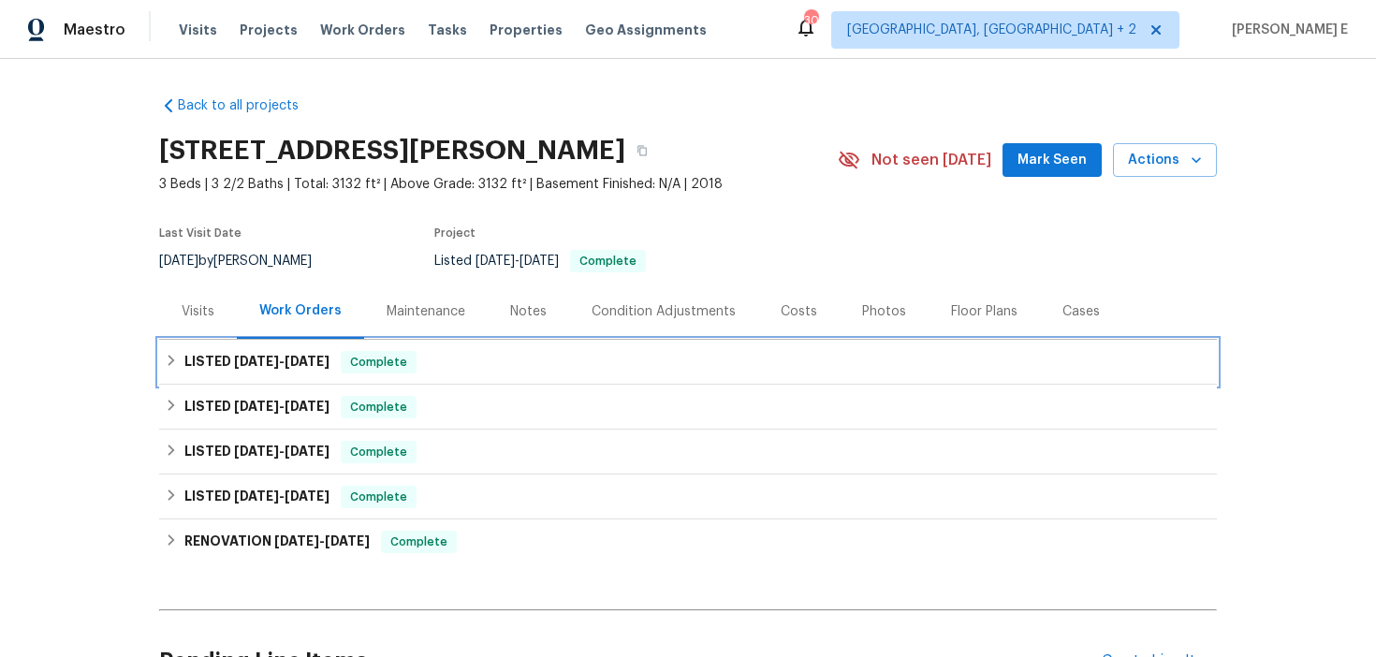
click at [225, 375] on div "LISTED [DATE] - [DATE] Complete" at bounding box center [688, 362] width 1058 height 45
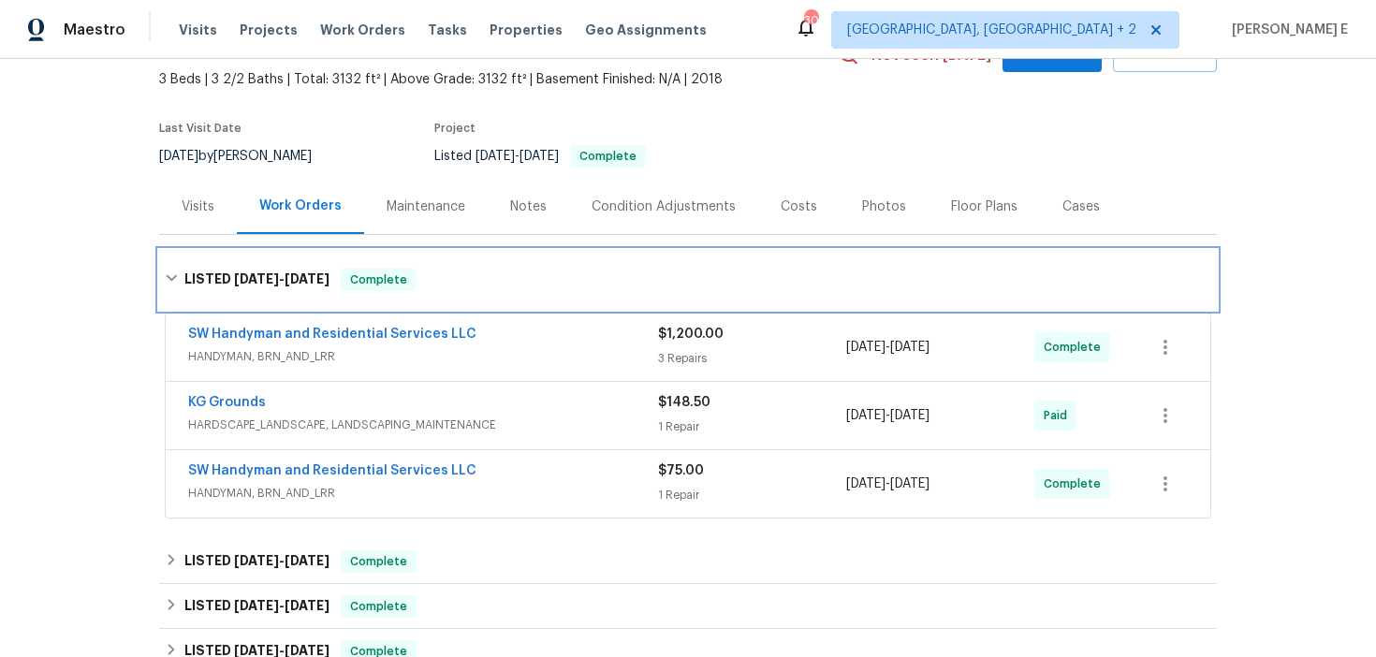
scroll to position [117, 0]
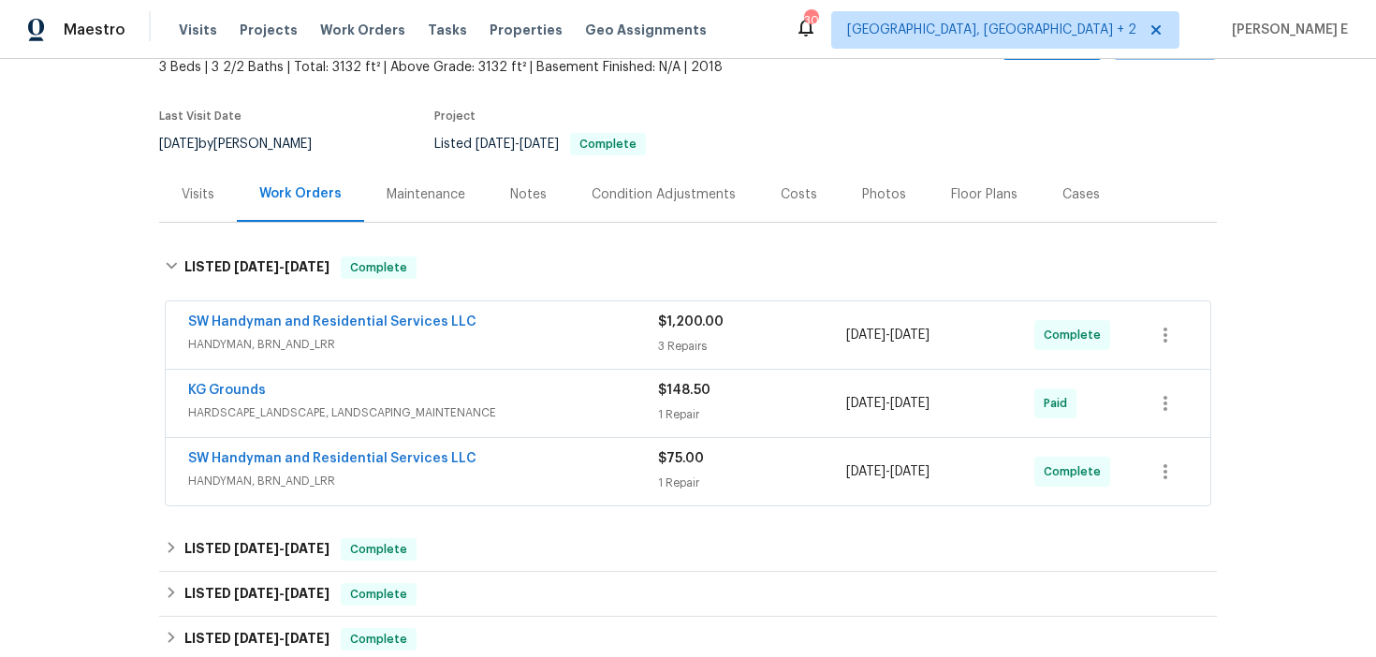
click at [556, 346] on span "HANDYMAN, BRN_AND_LRR" at bounding box center [423, 344] width 470 height 19
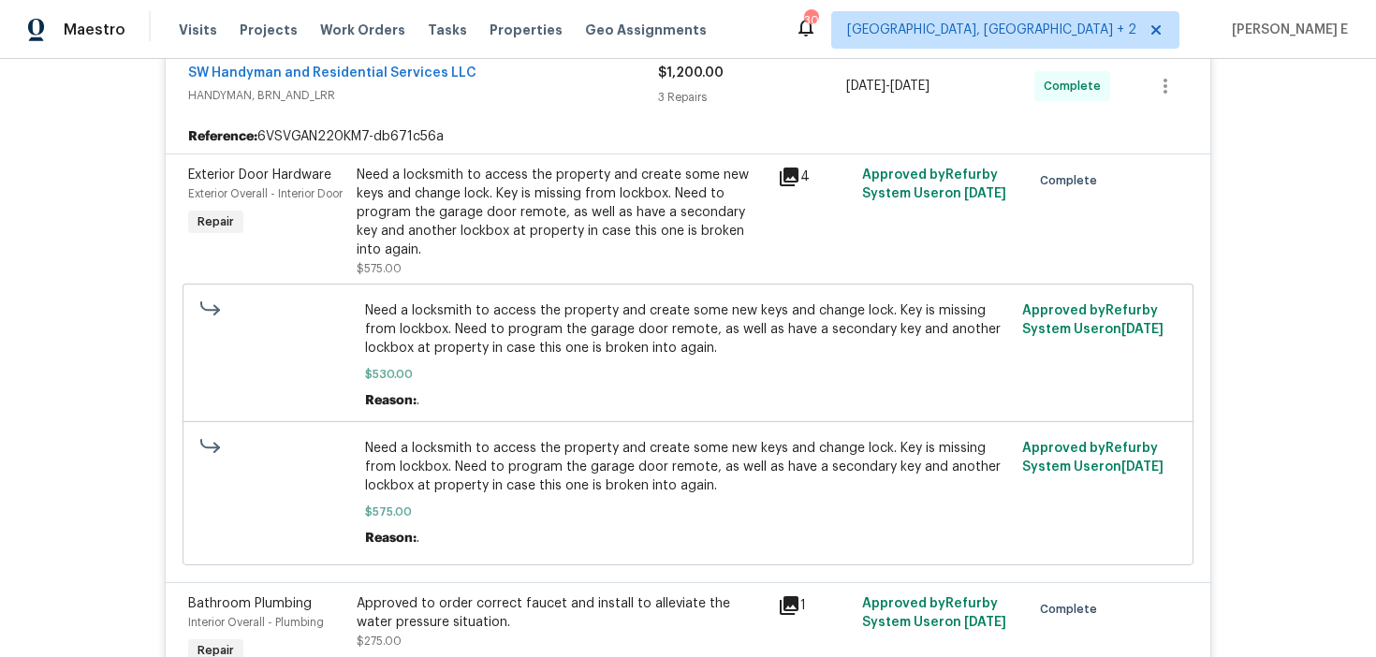
scroll to position [0, 0]
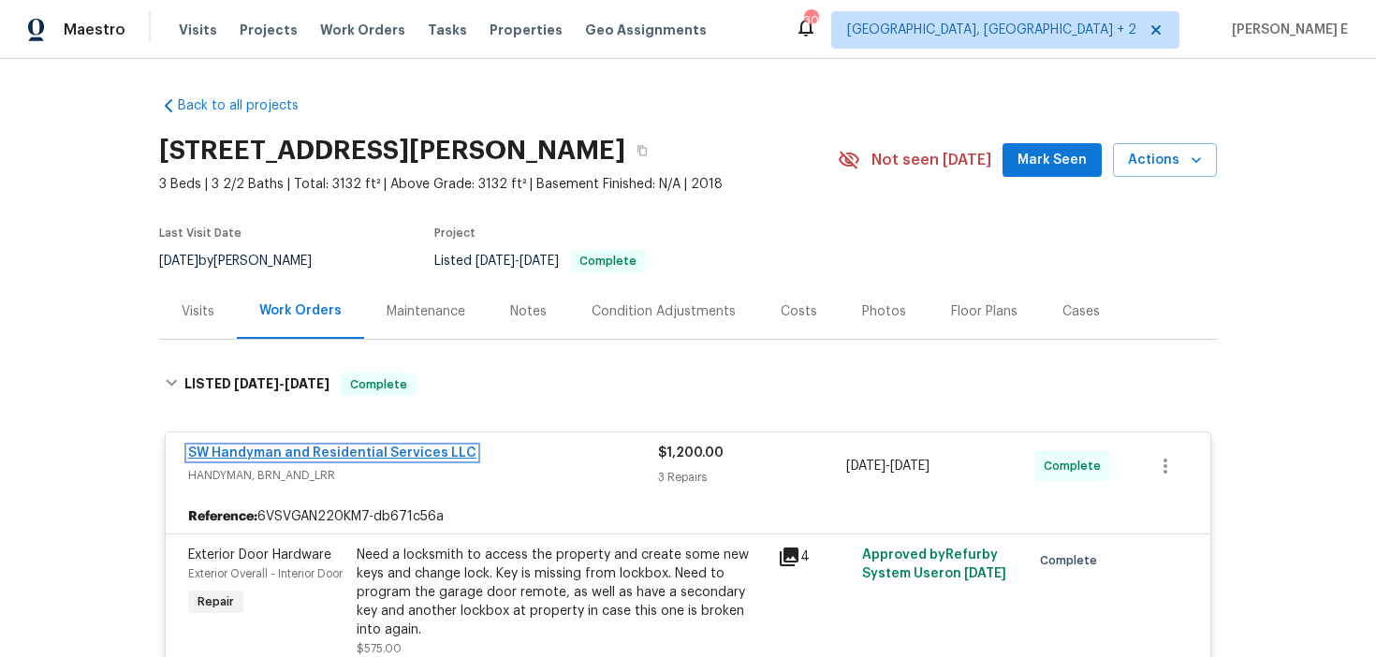
click at [236, 453] on link "SW Handyman and Residential Services LLC" at bounding box center [332, 453] width 288 height 13
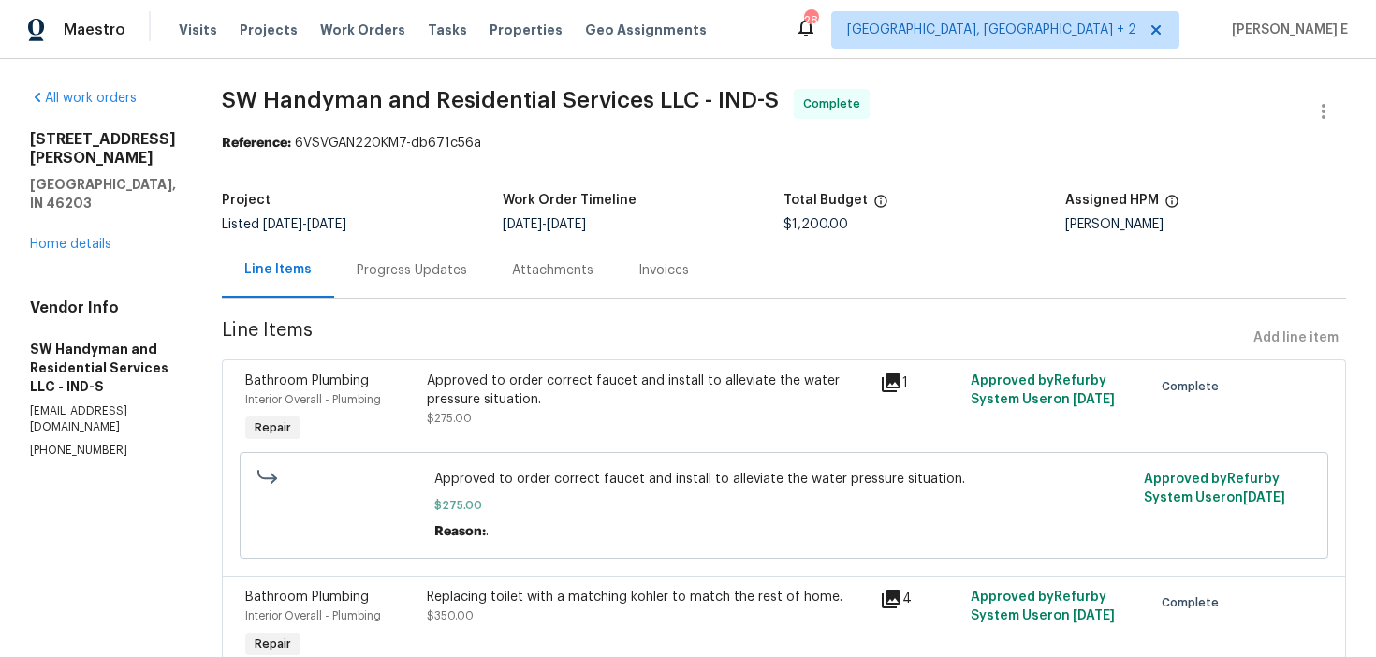
click at [471, 403] on div "Approved to order correct faucet and install to alleviate the water pressure si…" at bounding box center [648, 390] width 443 height 37
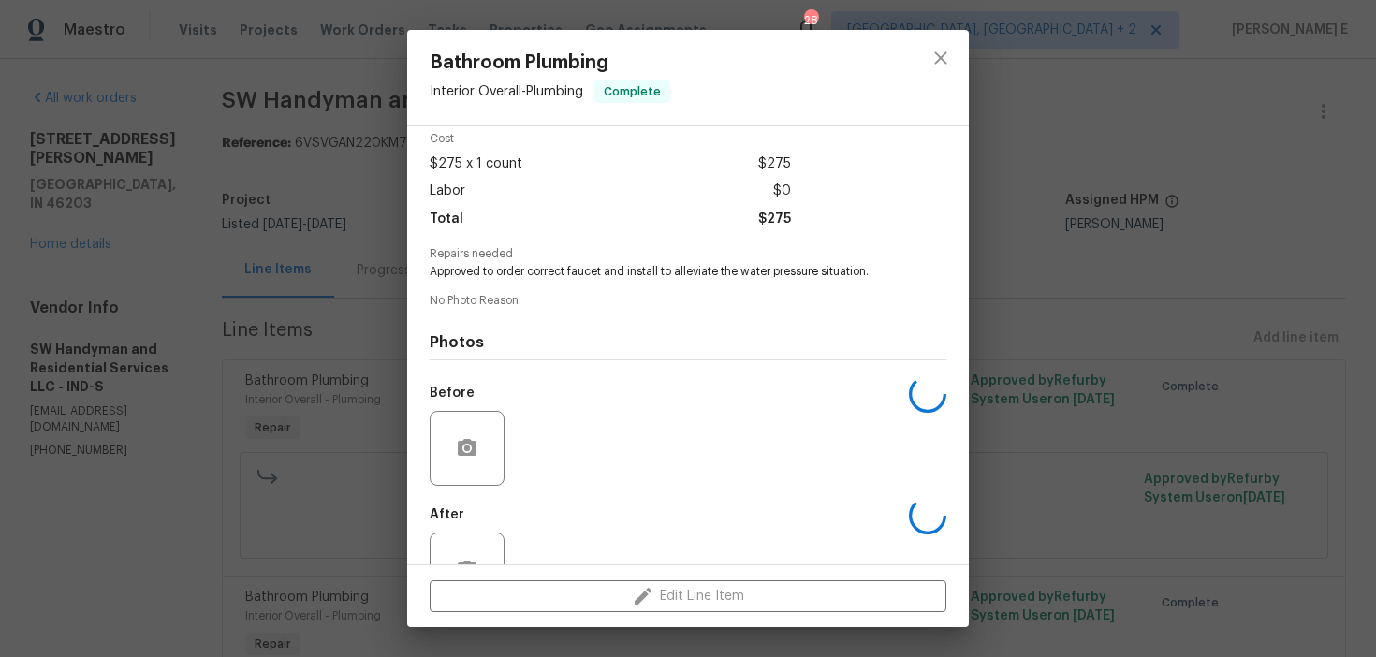
scroll to position [154, 0]
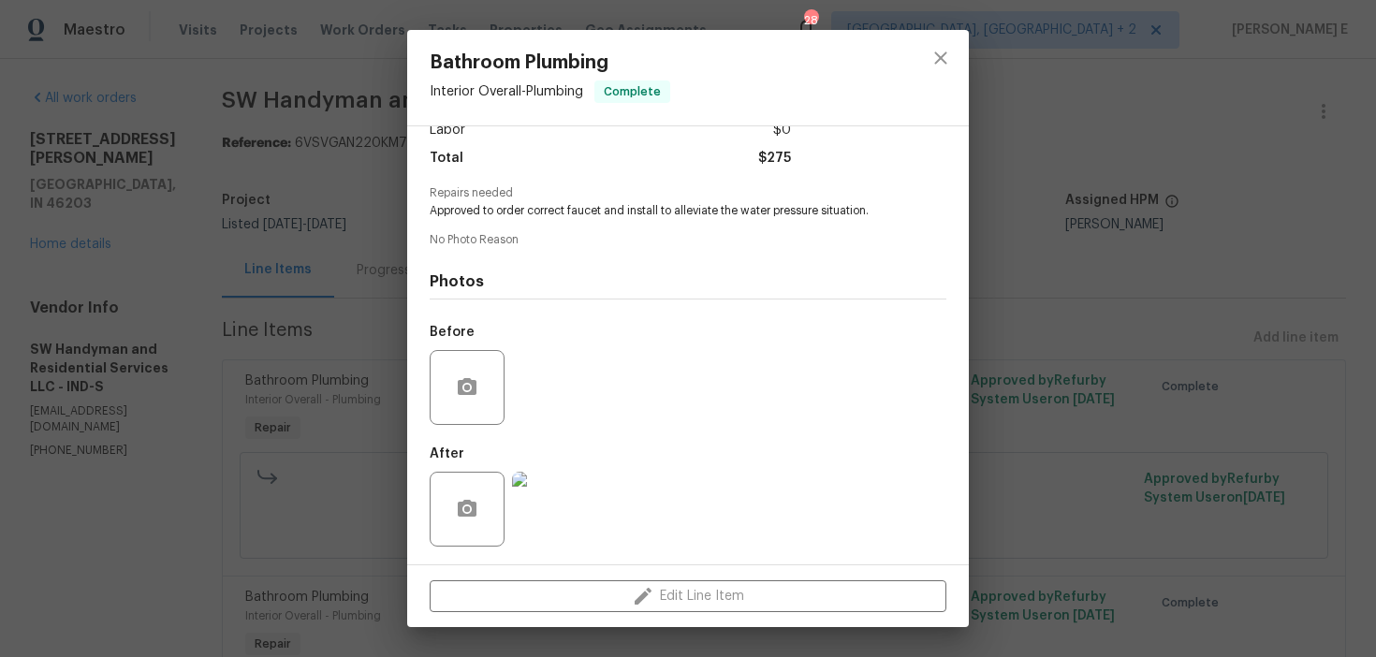
click at [538, 498] on img at bounding box center [549, 509] width 75 height 75
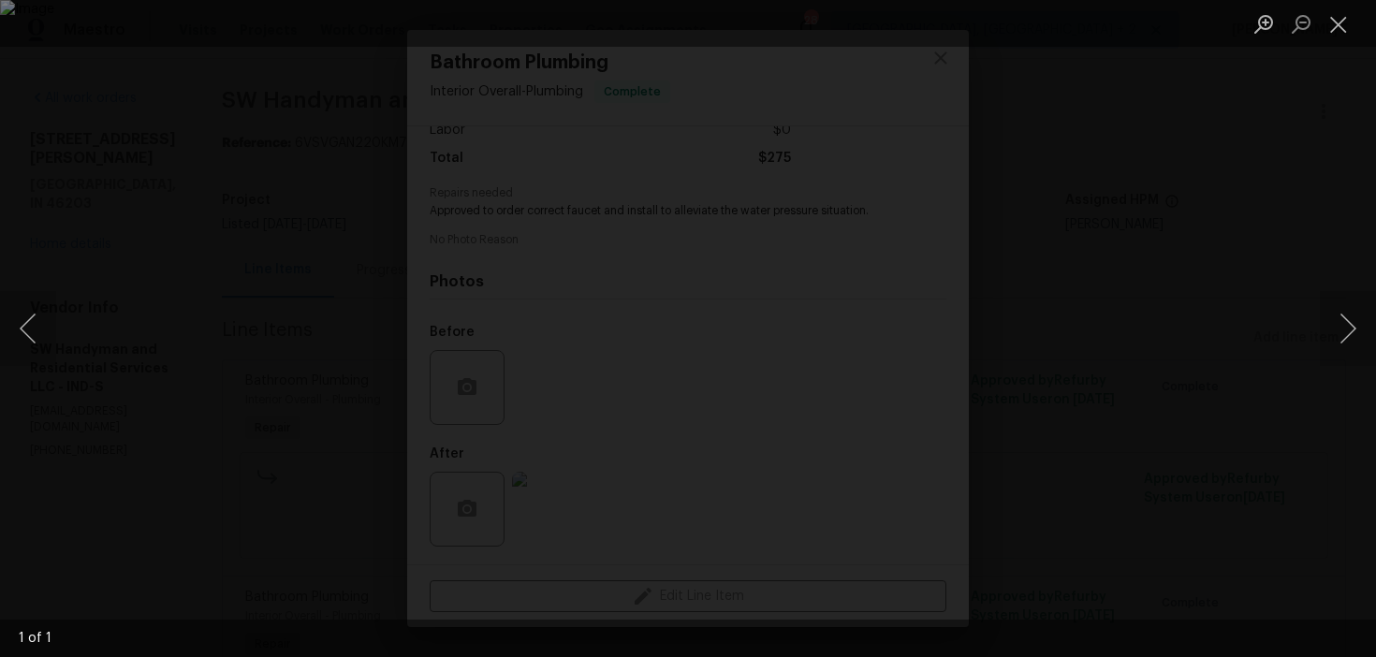
click at [1120, 169] on div "Lightbox" at bounding box center [688, 328] width 1376 height 657
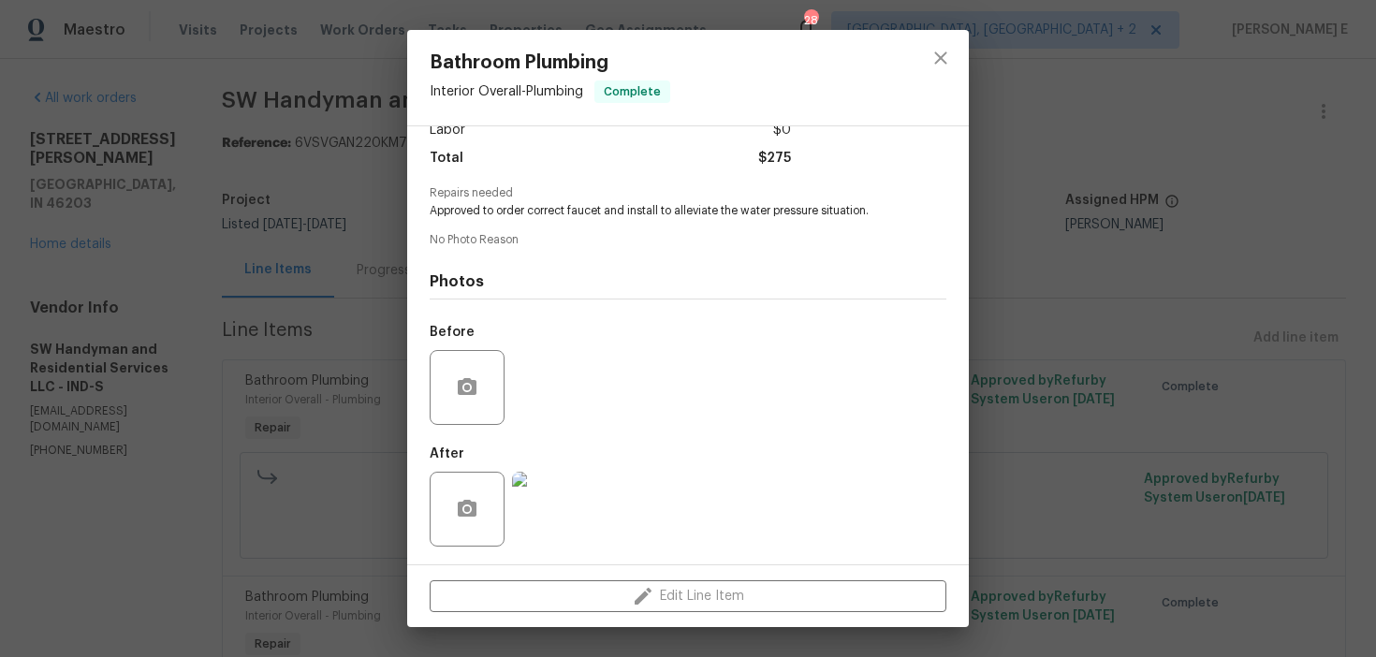
click at [1120, 169] on div "Bathroom Plumbing Interior Overall - Plumbing Complete Vendor SW Handyman and R…" at bounding box center [688, 328] width 1376 height 657
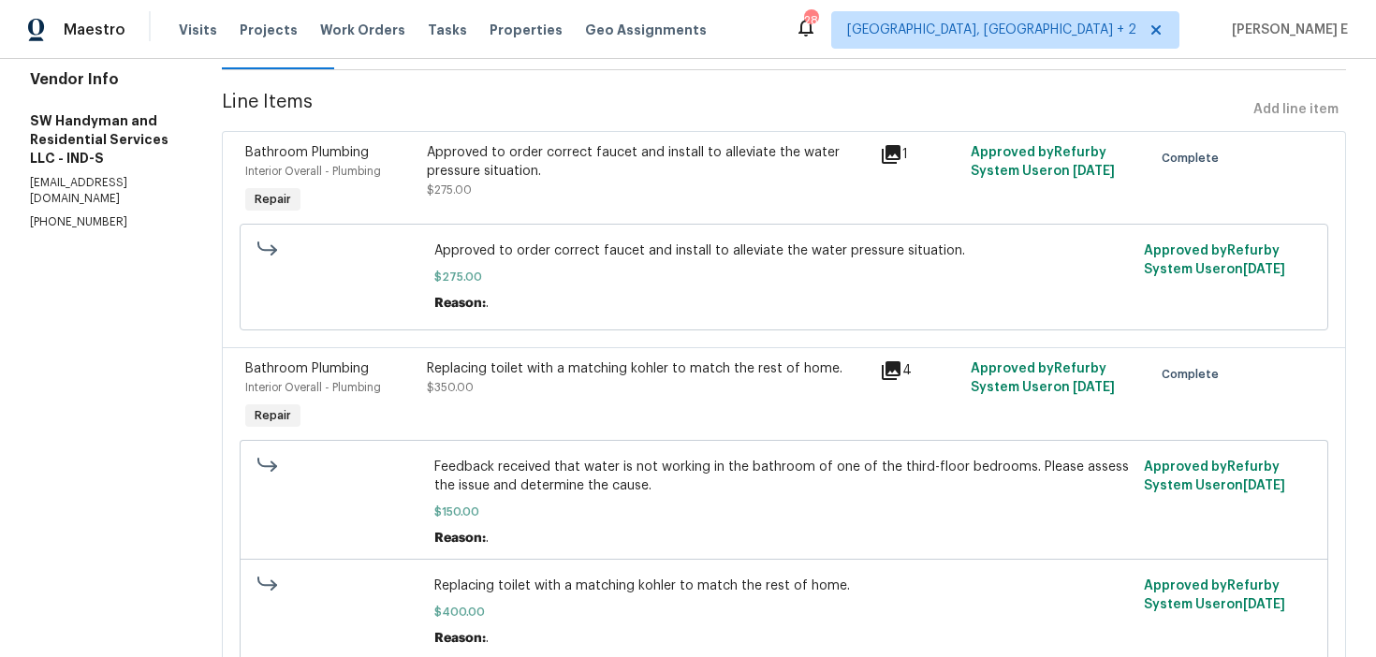
scroll to position [261, 0]
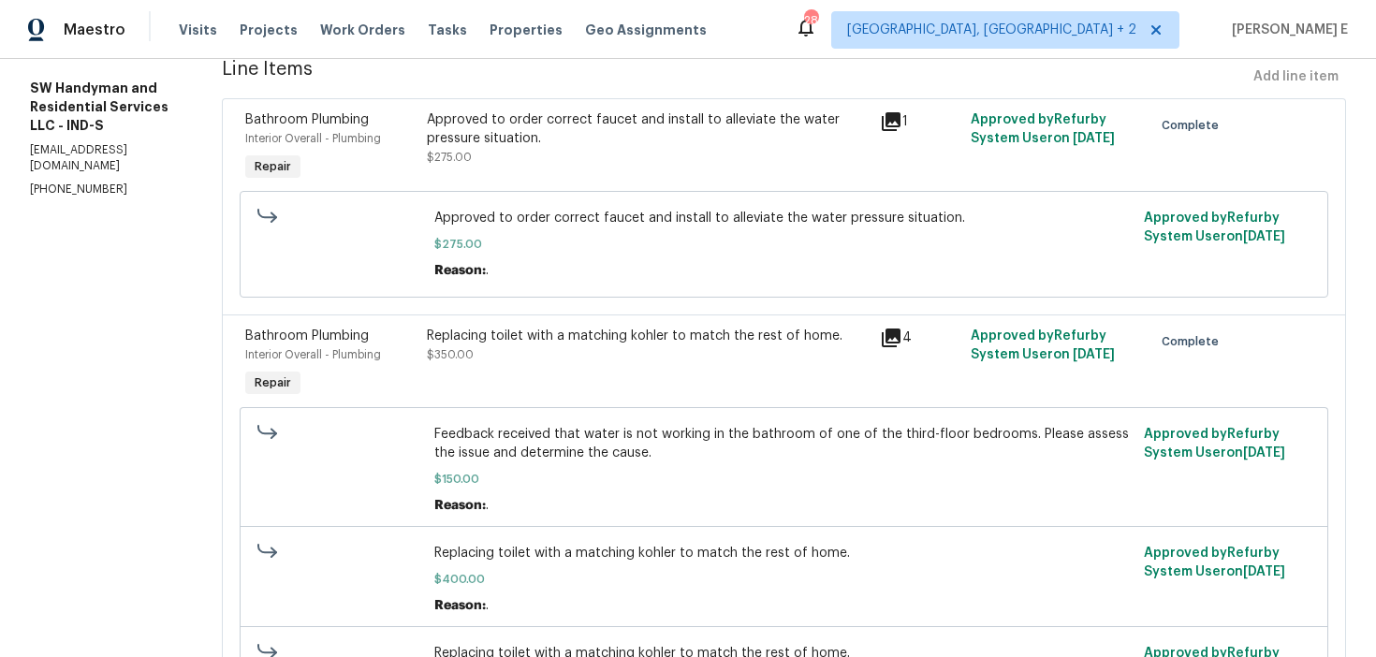
click at [661, 377] on div "Replacing toilet with a matching kohler to match the rest of home. $350.00" at bounding box center [648, 364] width 454 height 86
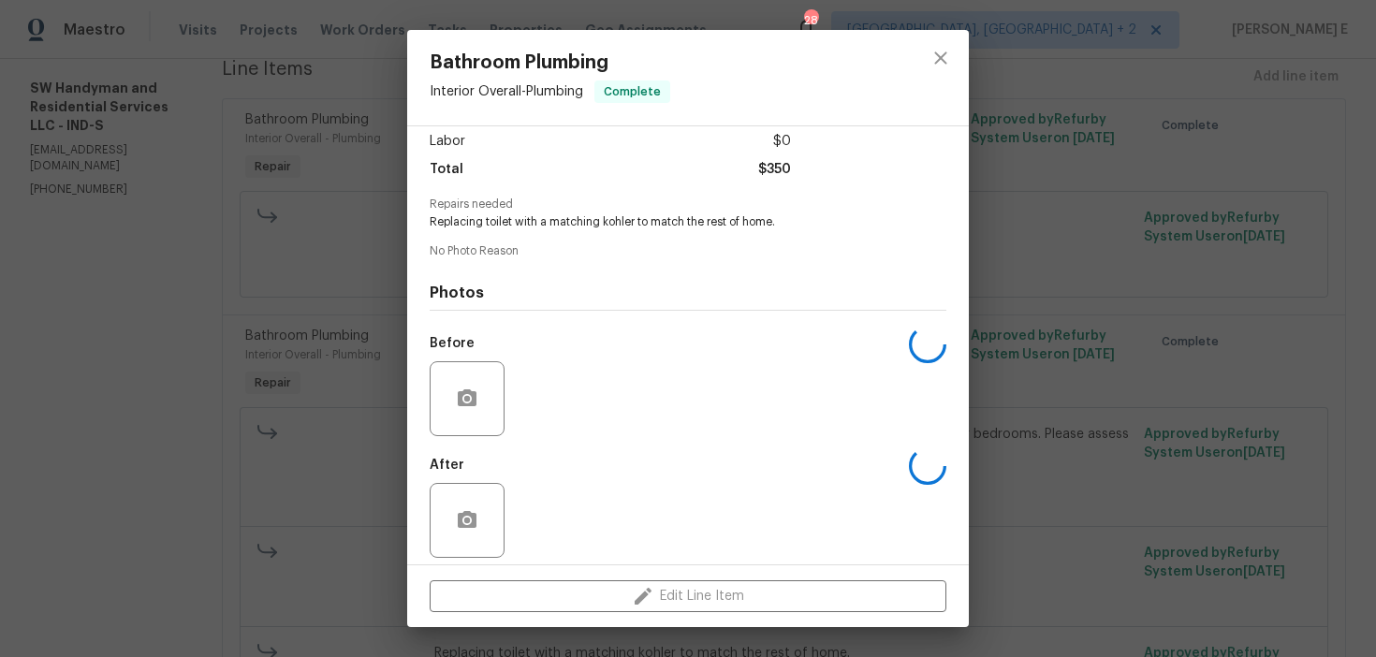
scroll to position [154, 0]
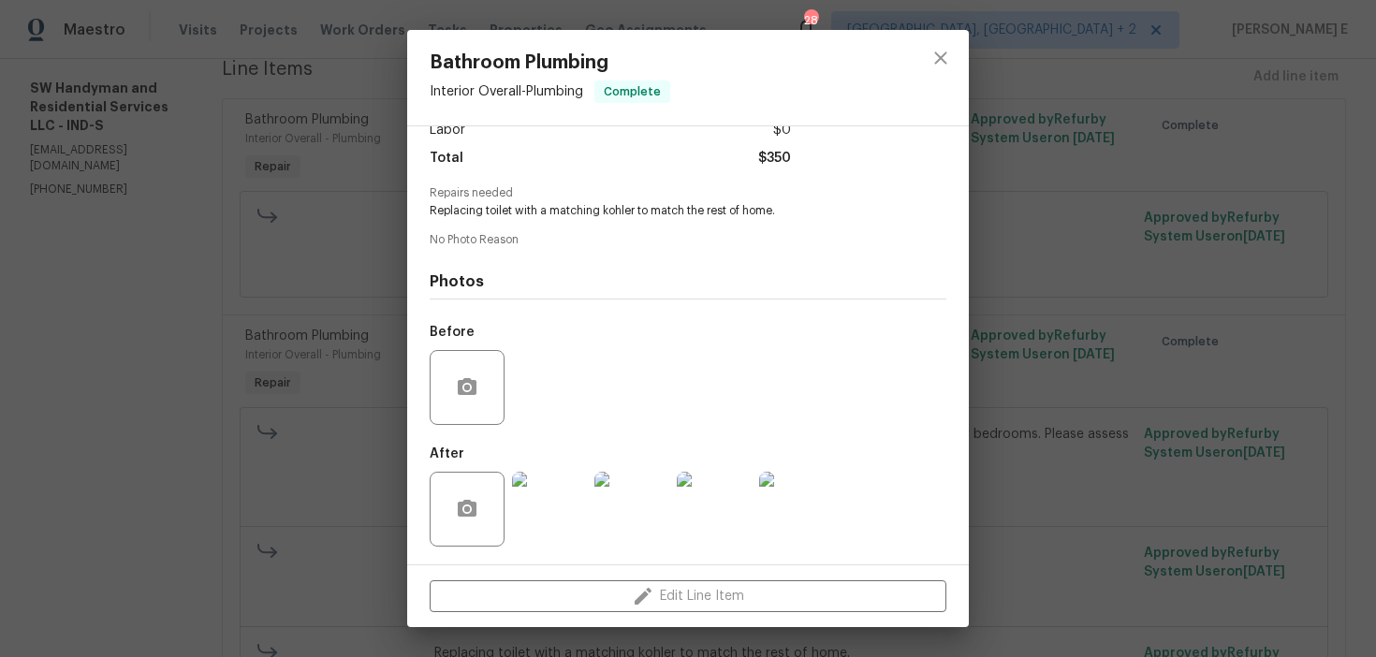
click at [537, 483] on img at bounding box center [549, 509] width 75 height 75
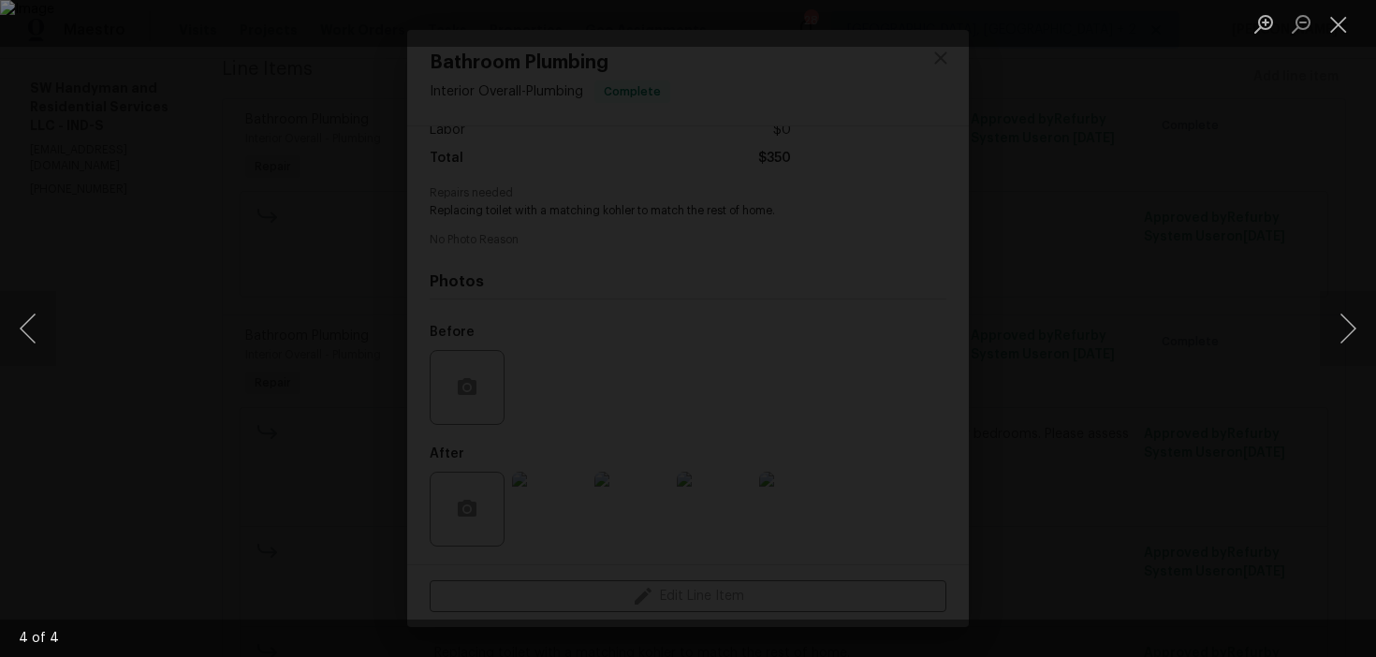
click at [1059, 232] on div "Lightbox" at bounding box center [688, 328] width 1376 height 657
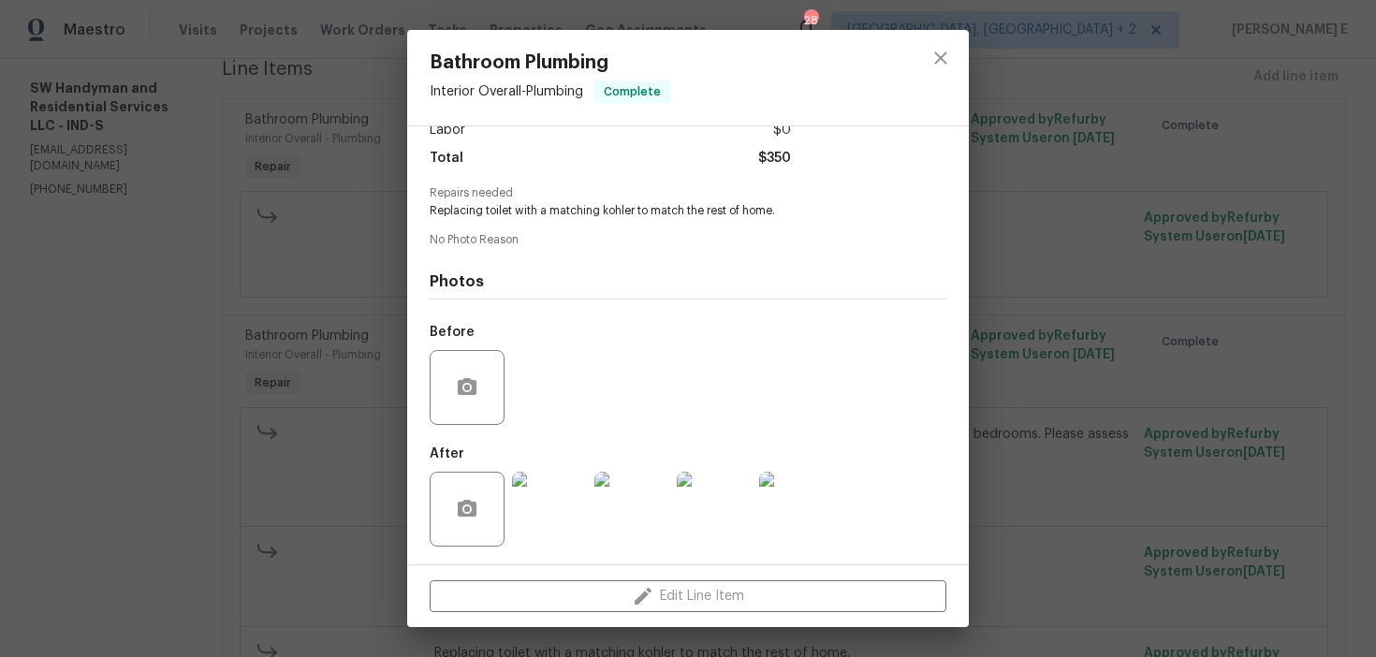
click at [623, 210] on span "Replacing toilet with a matching kohler to match the rest of home." at bounding box center [662, 211] width 465 height 16
copy span "kohler"
click at [984, 269] on div "Bathroom Plumbing Interior Overall - Plumbing Complete Vendor SW Handyman and R…" at bounding box center [688, 328] width 1376 height 657
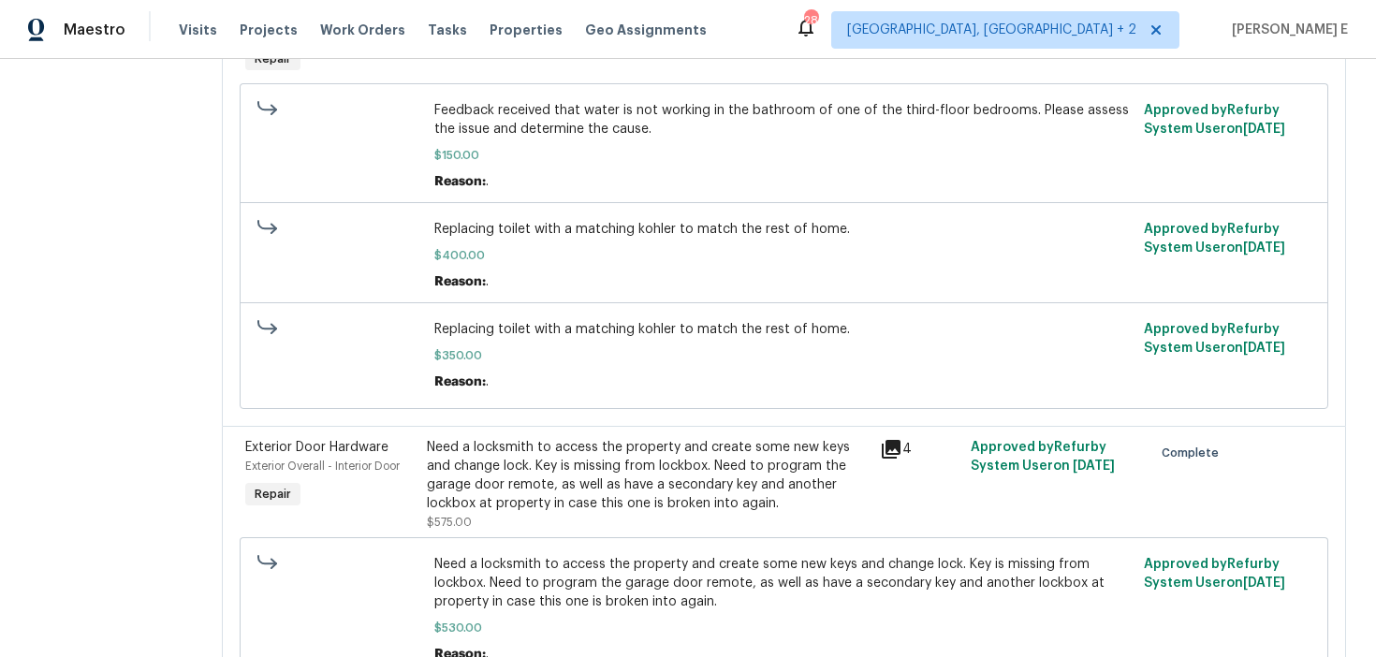
scroll to position [591, 0]
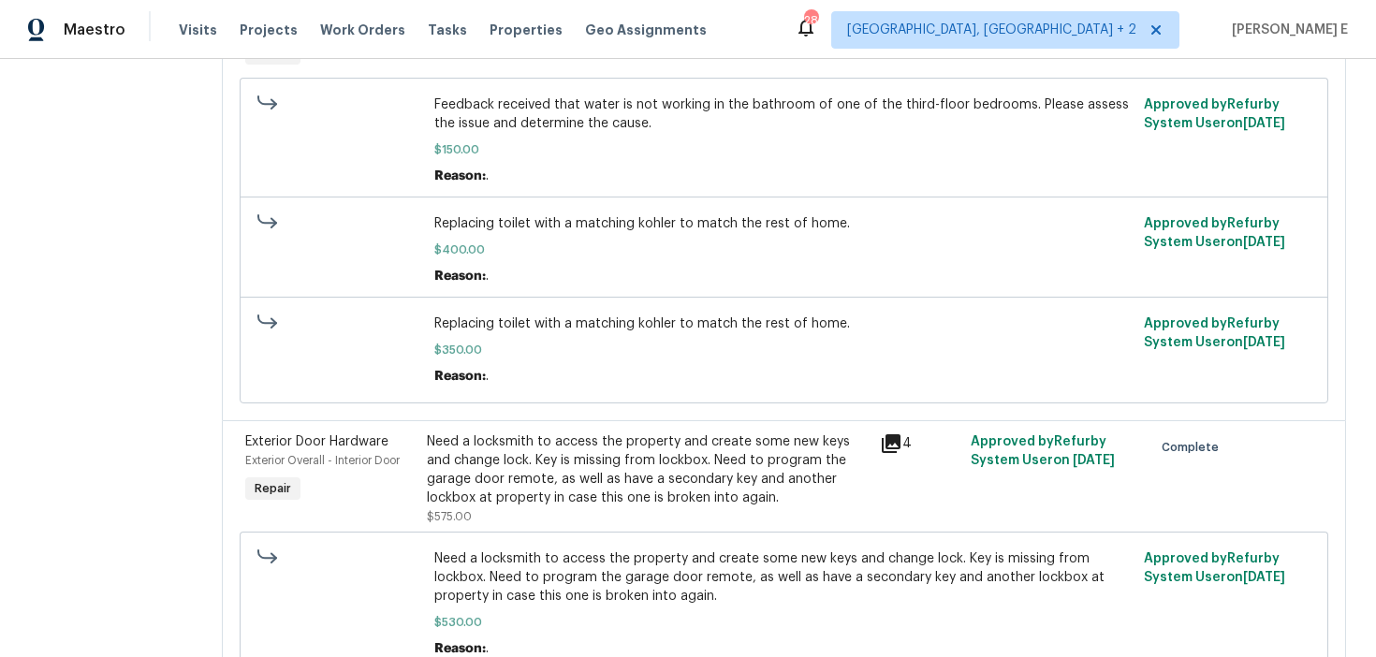
click at [607, 445] on div "Need a locksmith to access the property and create some new keys and change loc…" at bounding box center [648, 469] width 443 height 75
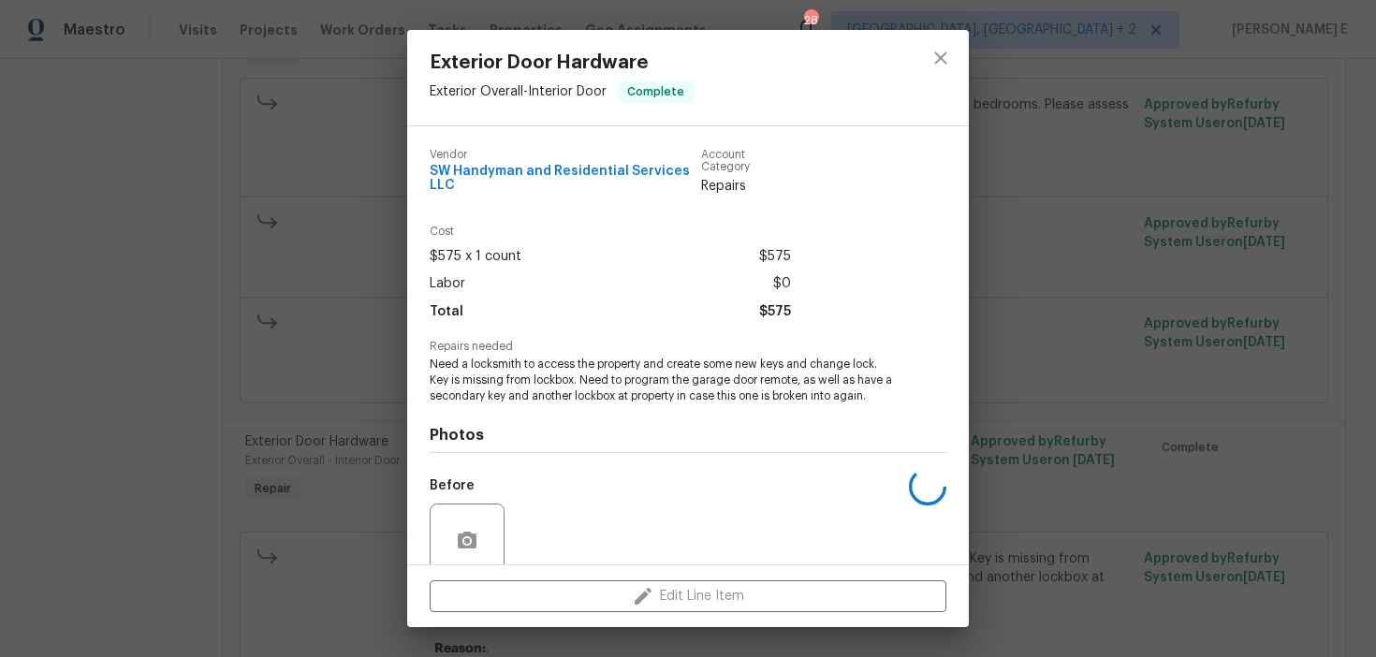
scroll to position [154, 0]
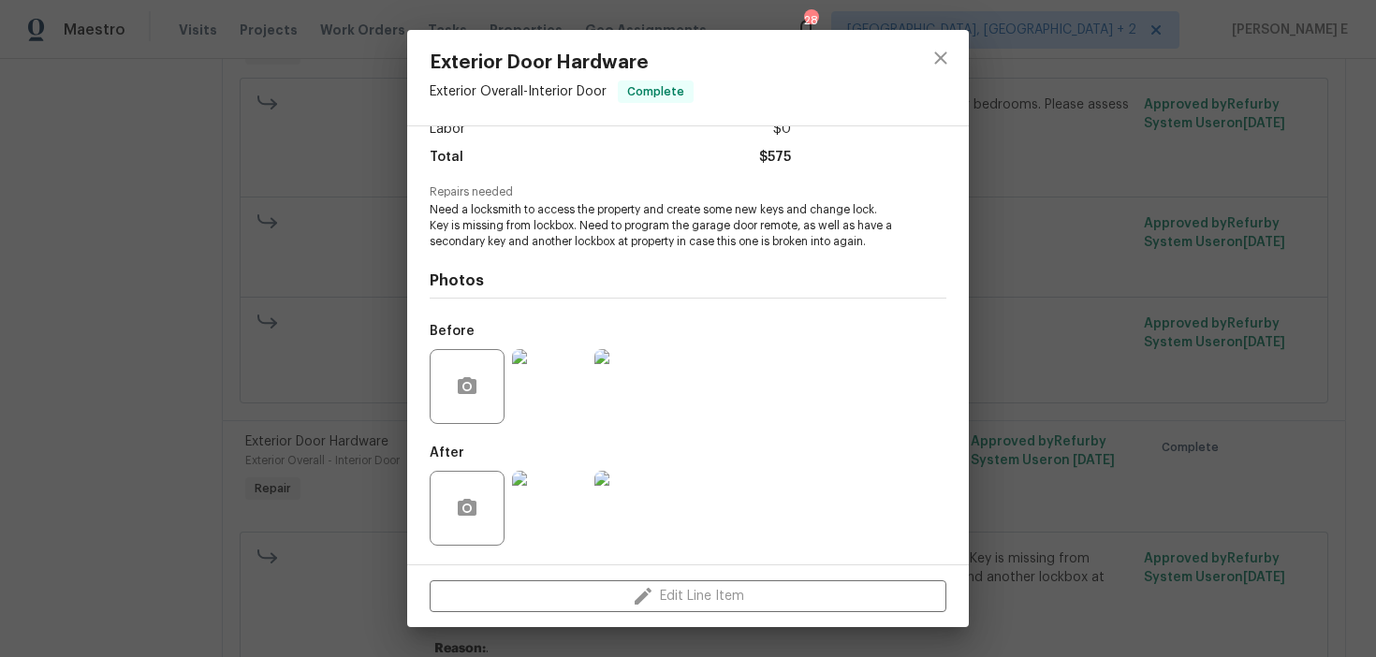
click at [540, 518] on img at bounding box center [549, 508] width 75 height 75
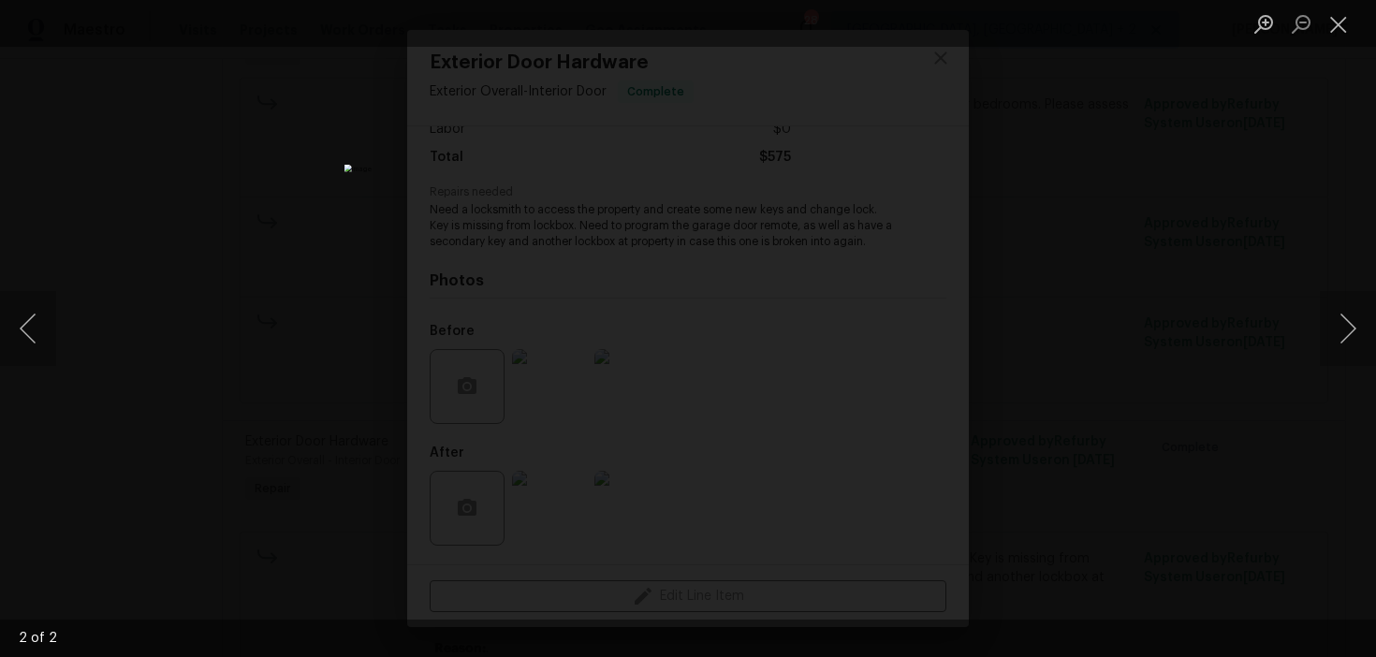
click at [1289, 325] on div "Lightbox" at bounding box center [688, 328] width 1376 height 657
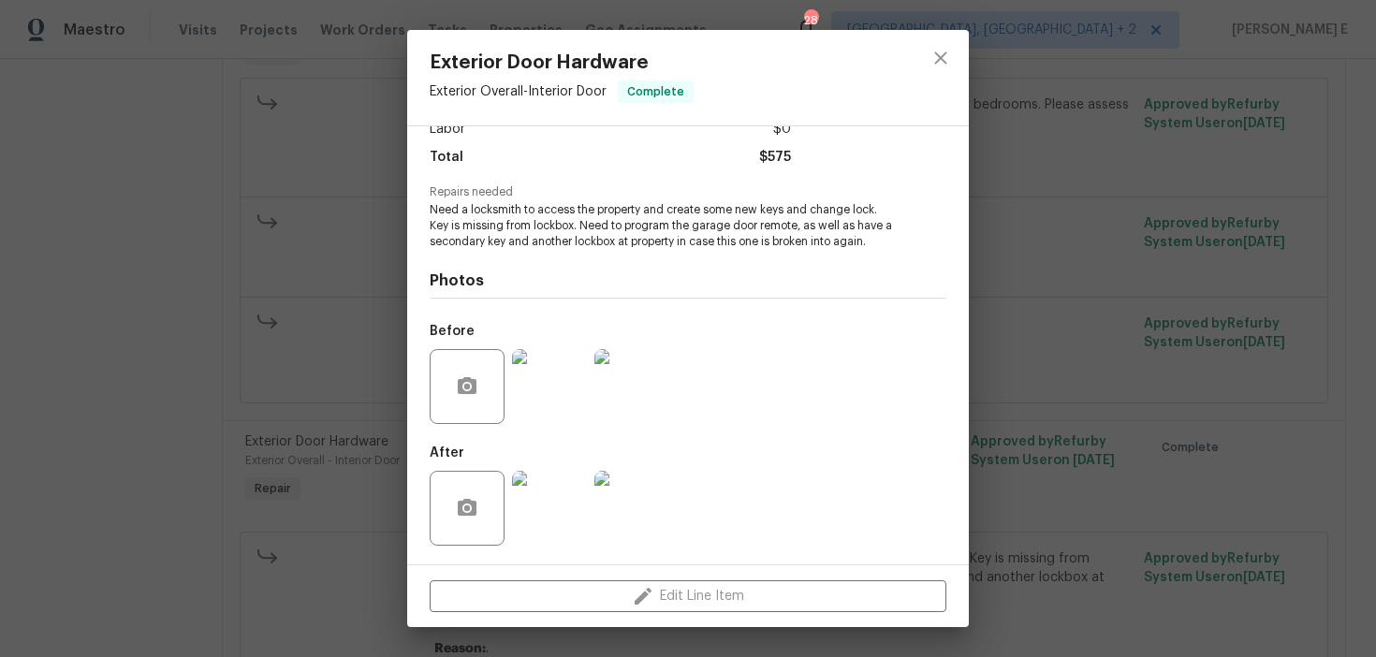
click at [1289, 325] on div "Exterior Door Hardware Exterior Overall - Interior Door Complete Vendor SW Hand…" at bounding box center [688, 328] width 1376 height 657
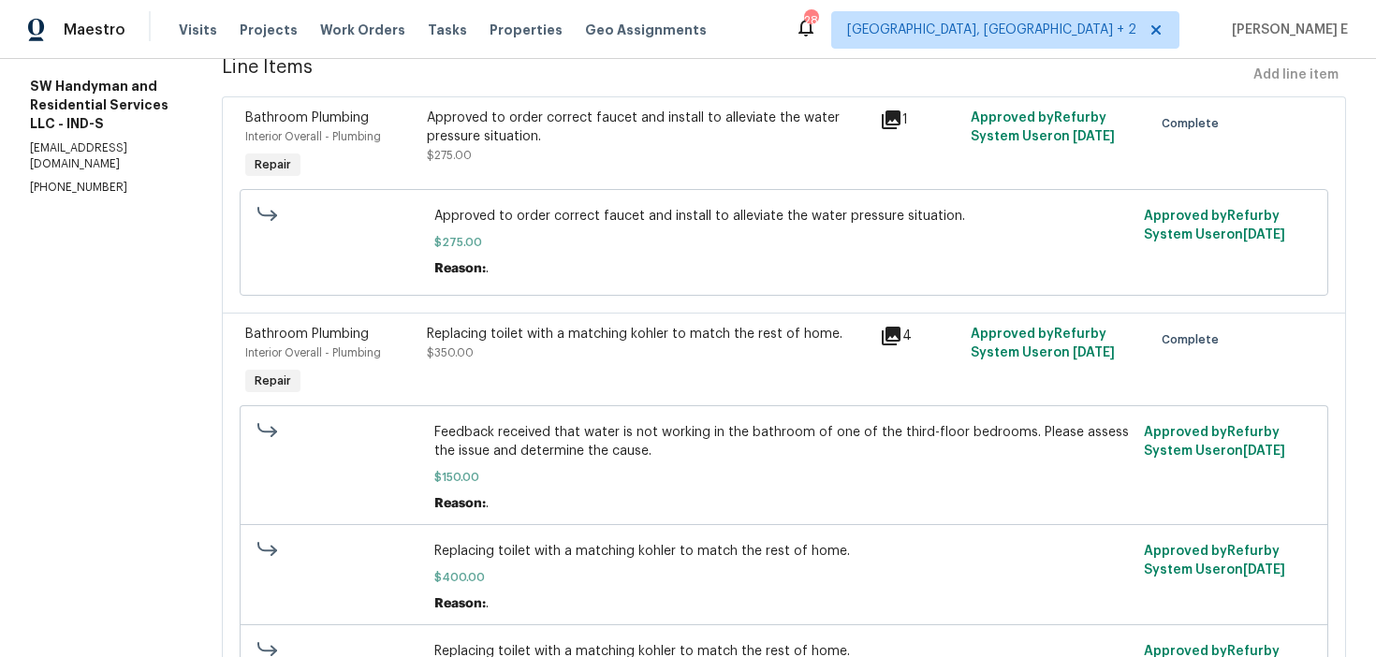
scroll to position [0, 0]
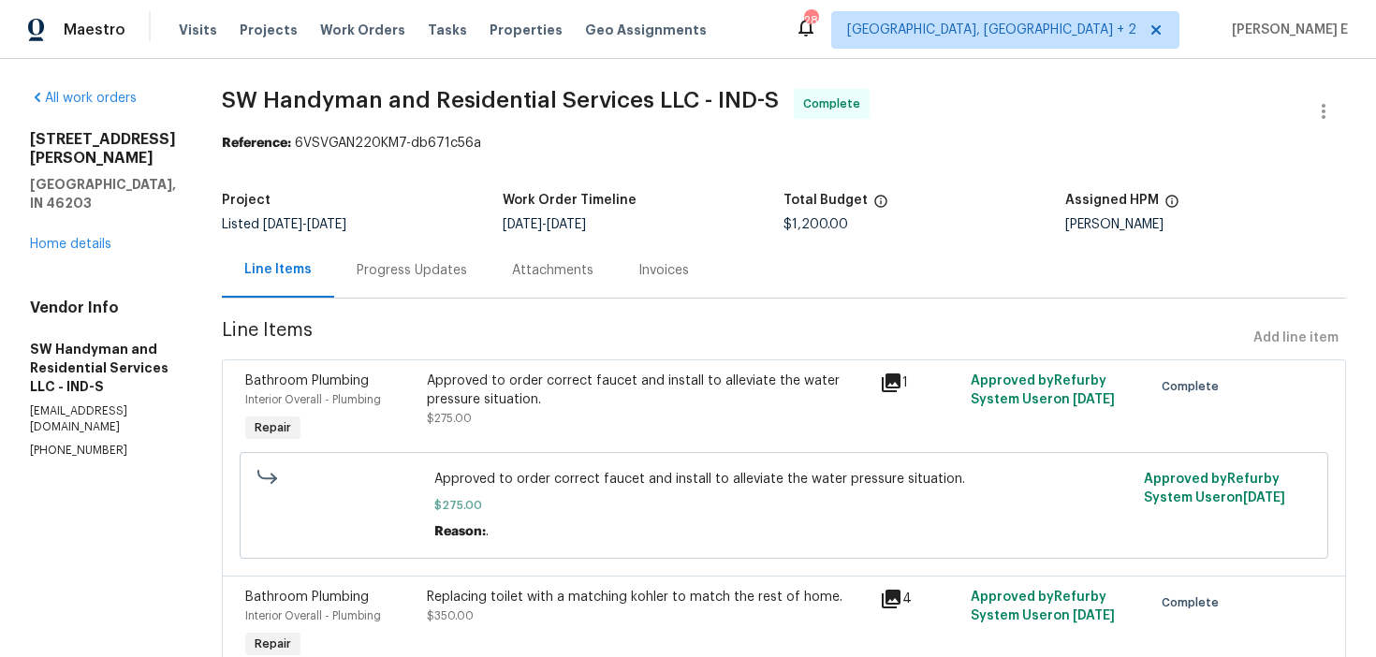
click at [420, 285] on div "Progress Updates" at bounding box center [411, 269] width 155 height 55
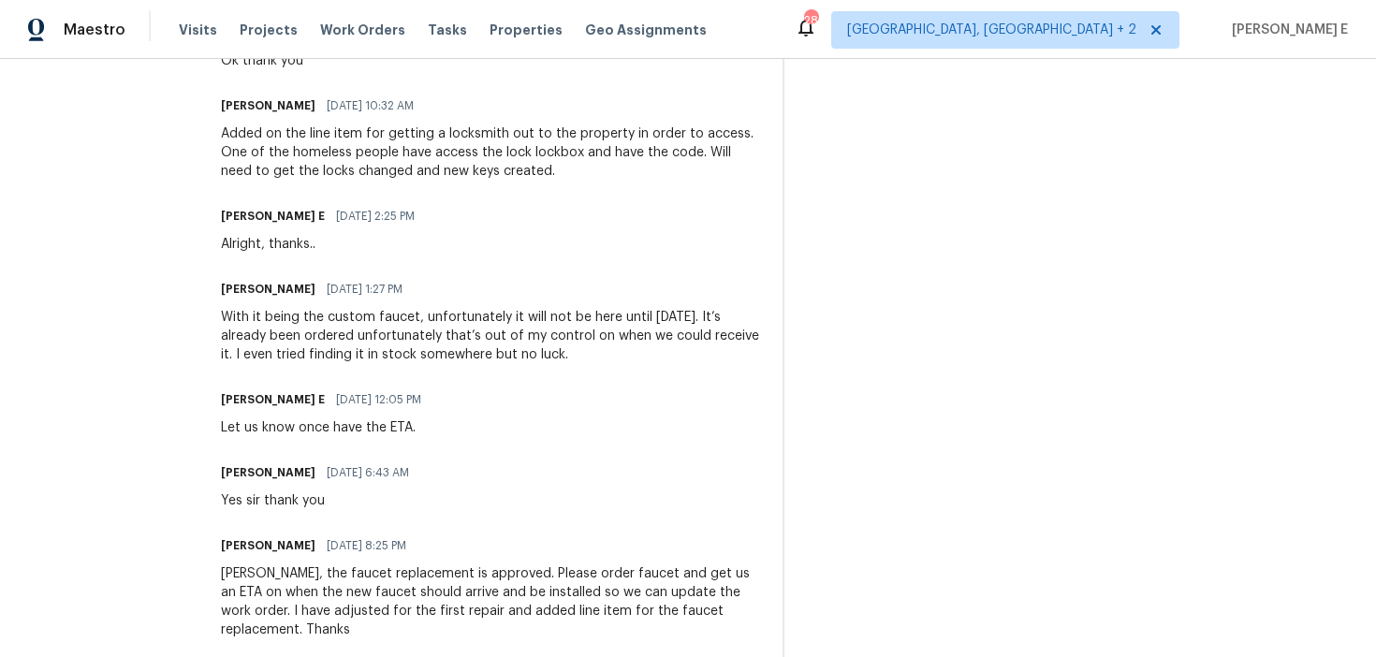
scroll to position [1211, 0]
